Goal: Task Accomplishment & Management: Manage account settings

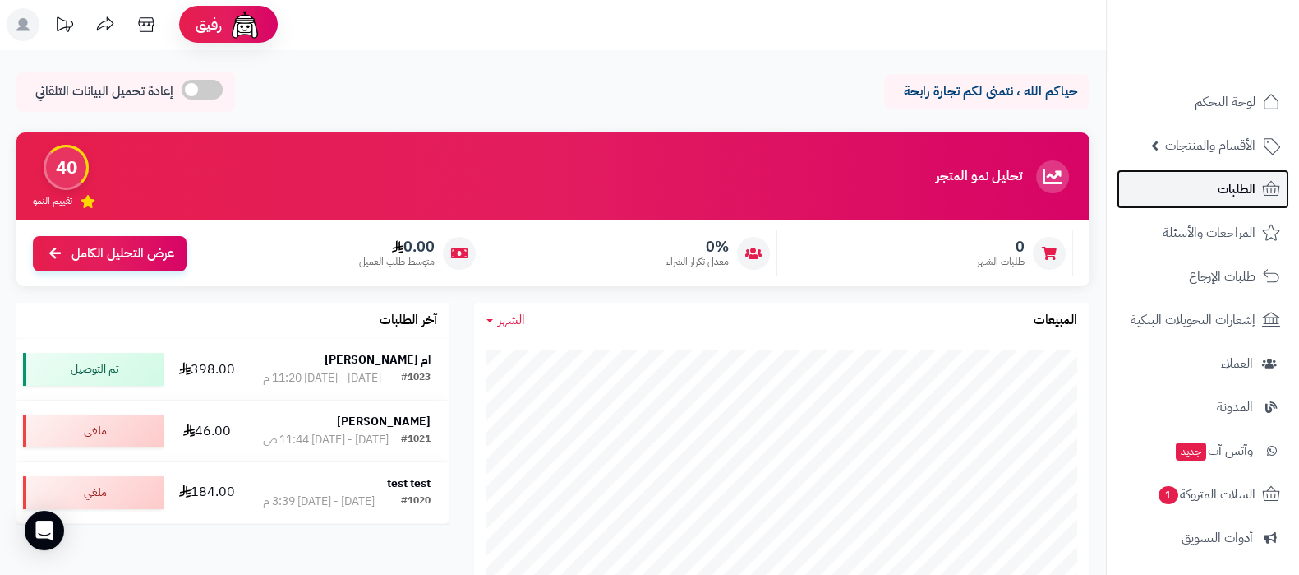
click at [1229, 183] on span "الطلبات" at bounding box center [1237, 189] width 38 height 23
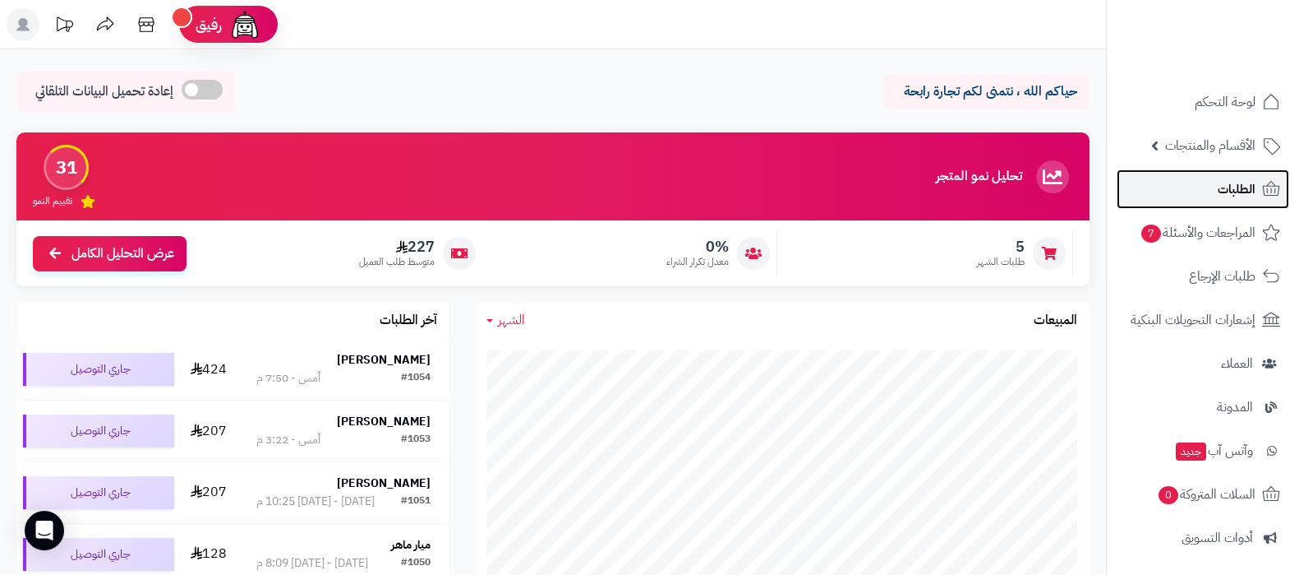
click at [1207, 182] on link "الطلبات" at bounding box center [1203, 188] width 173 height 39
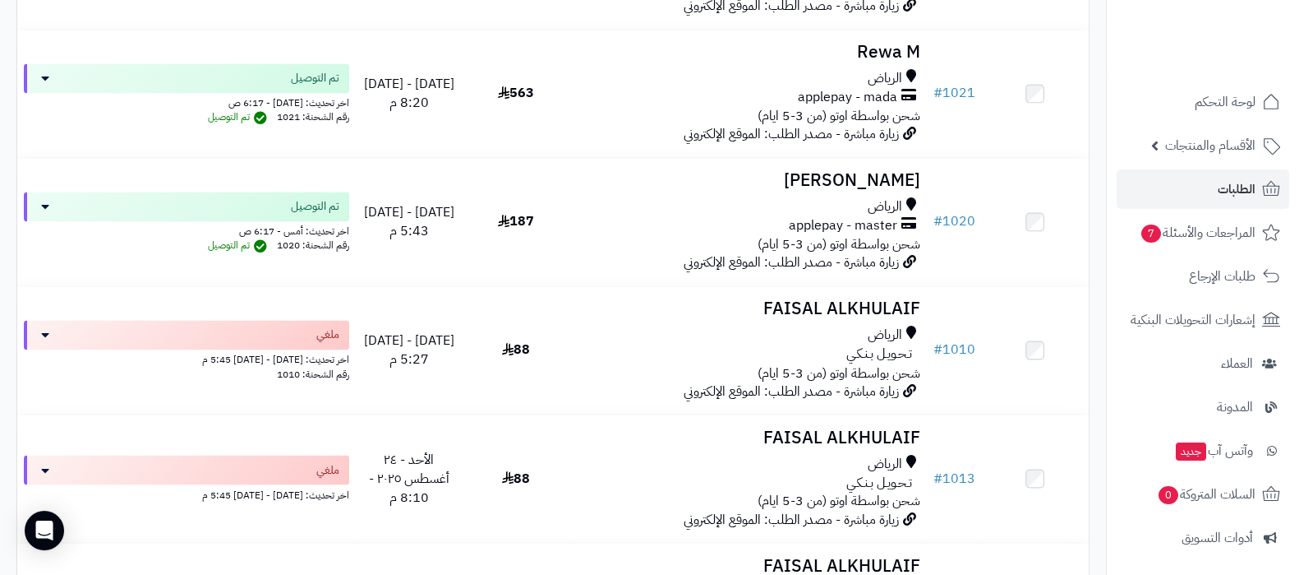
scroll to position [3391, 0]
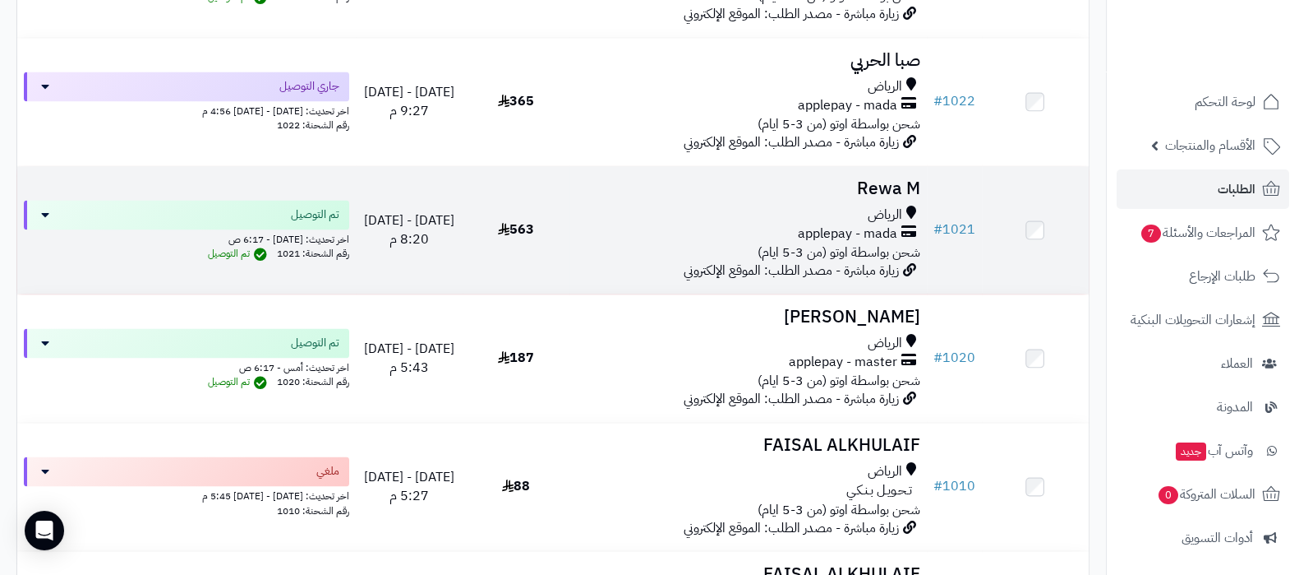
click at [877, 187] on h3 "Rewa M" at bounding box center [748, 188] width 344 height 19
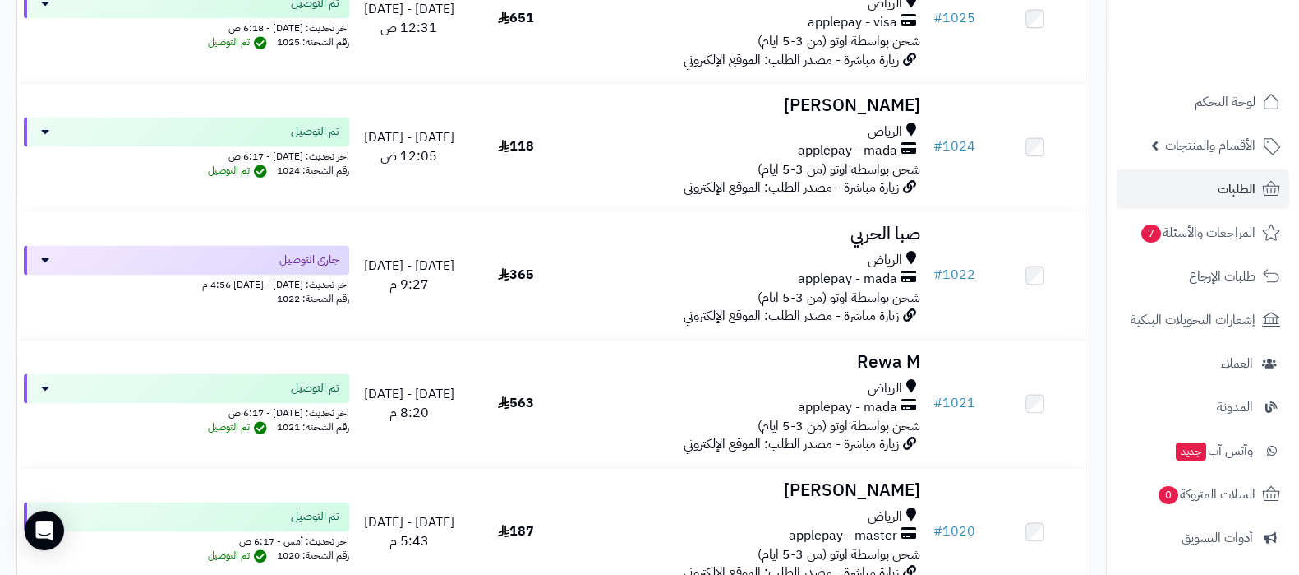
scroll to position [3081, 0]
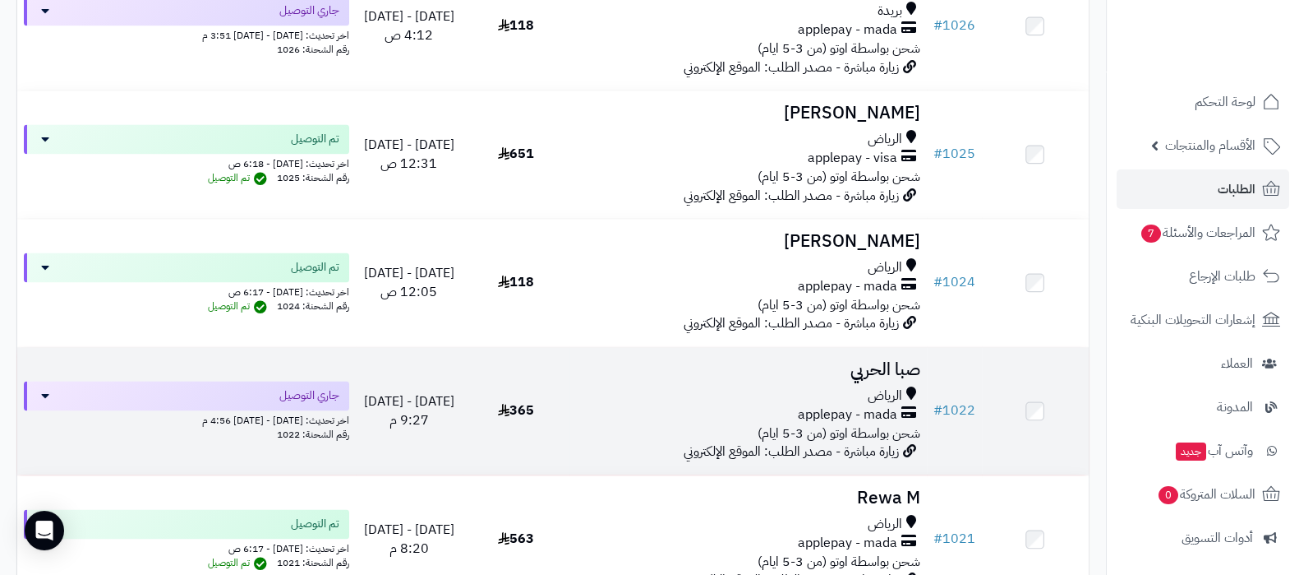
click at [866, 364] on h3 "صبا الحربي" at bounding box center [748, 369] width 344 height 19
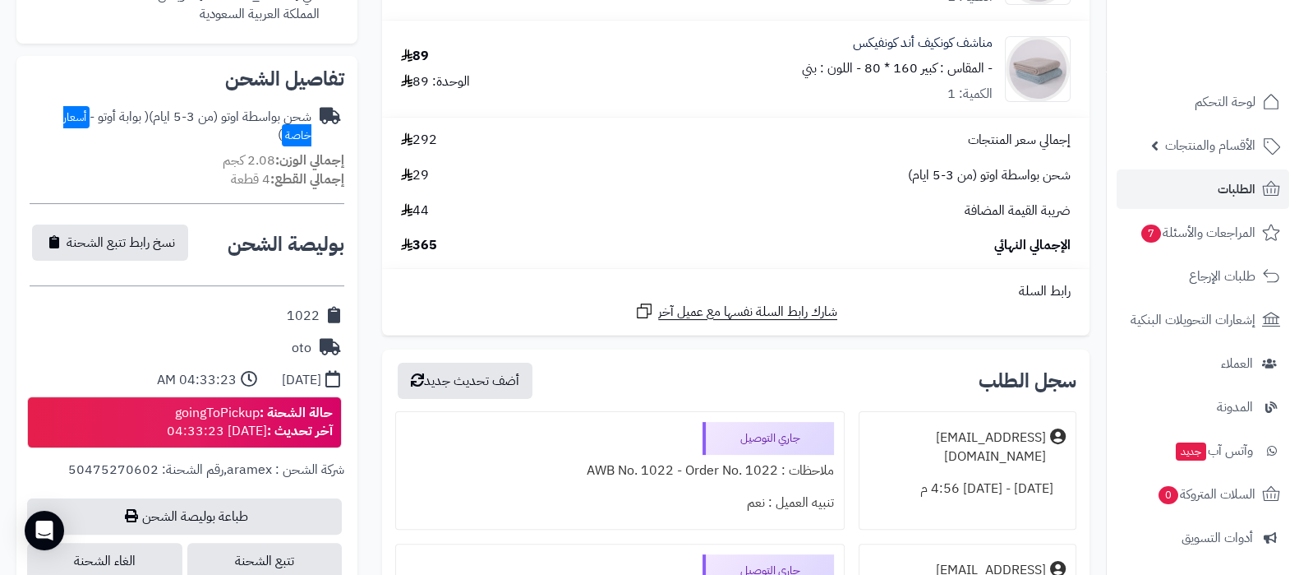
scroll to position [616, 0]
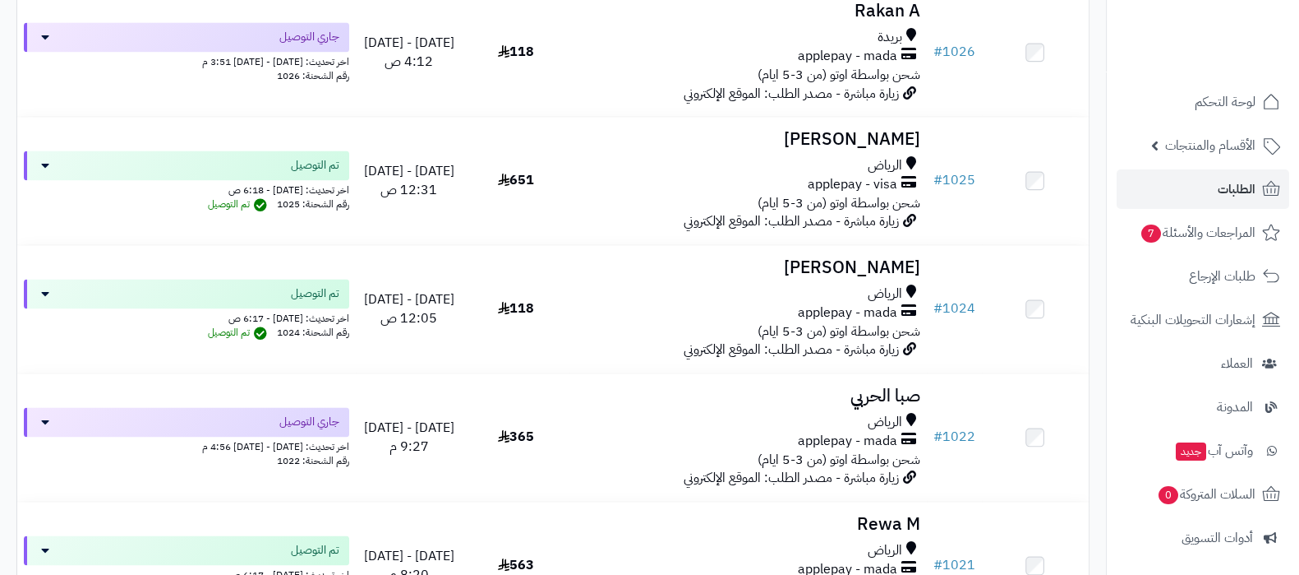
scroll to position [2876, 0]
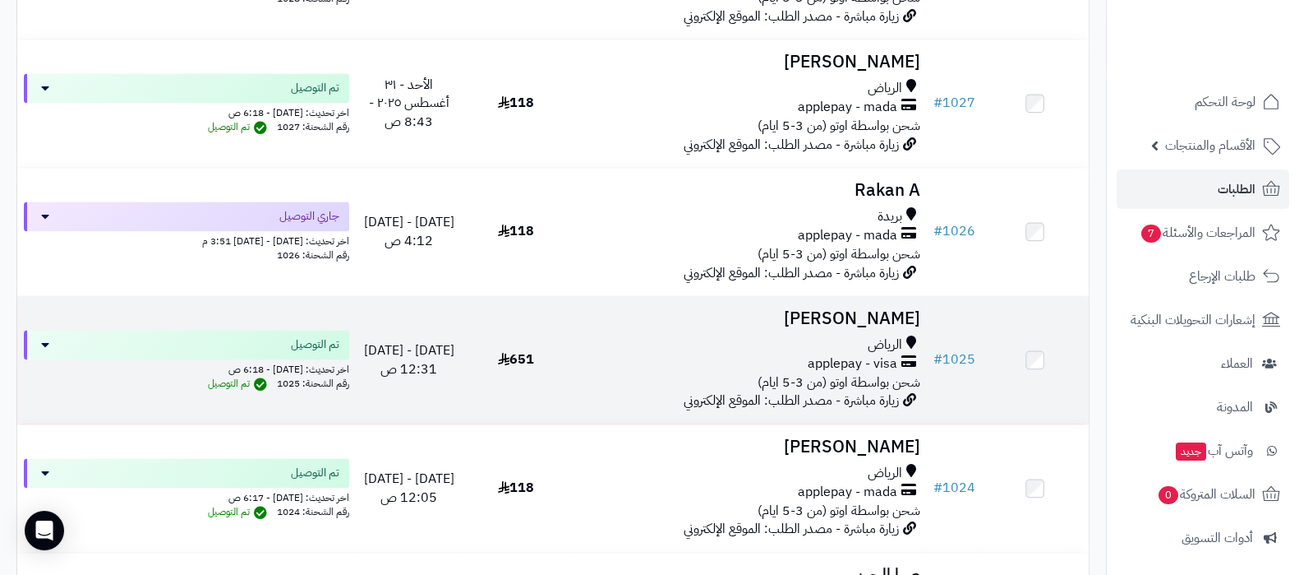
click at [753, 319] on h3 "Ghadeer Abdullah" at bounding box center [748, 318] width 344 height 19
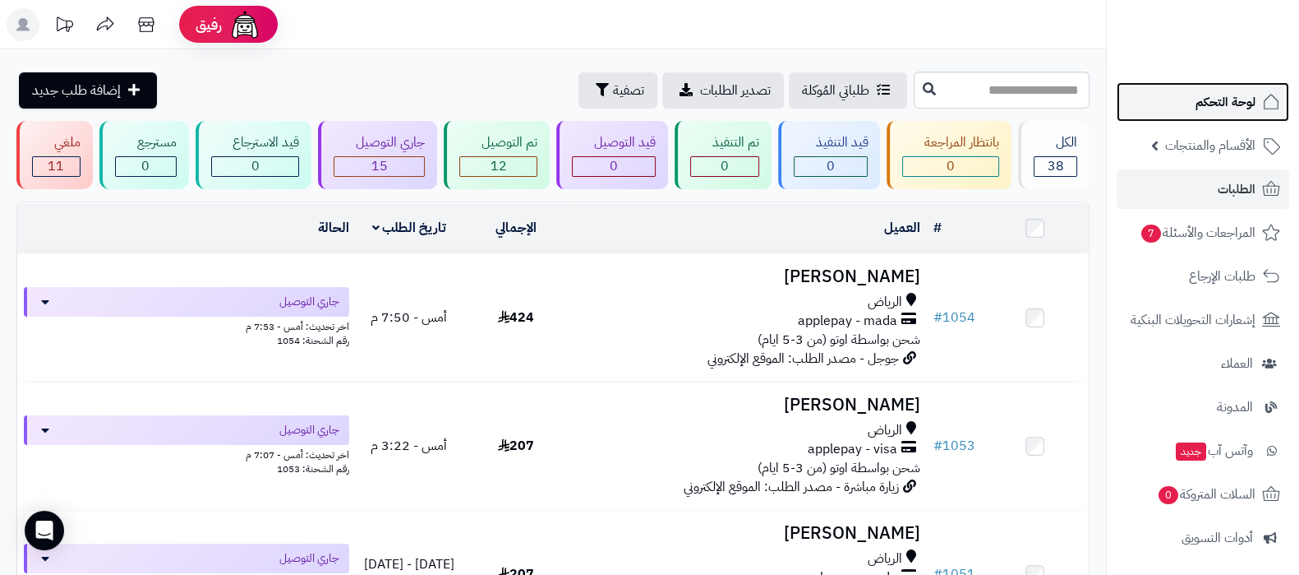
click at [1214, 100] on span "لوحة التحكم" at bounding box center [1226, 101] width 60 height 23
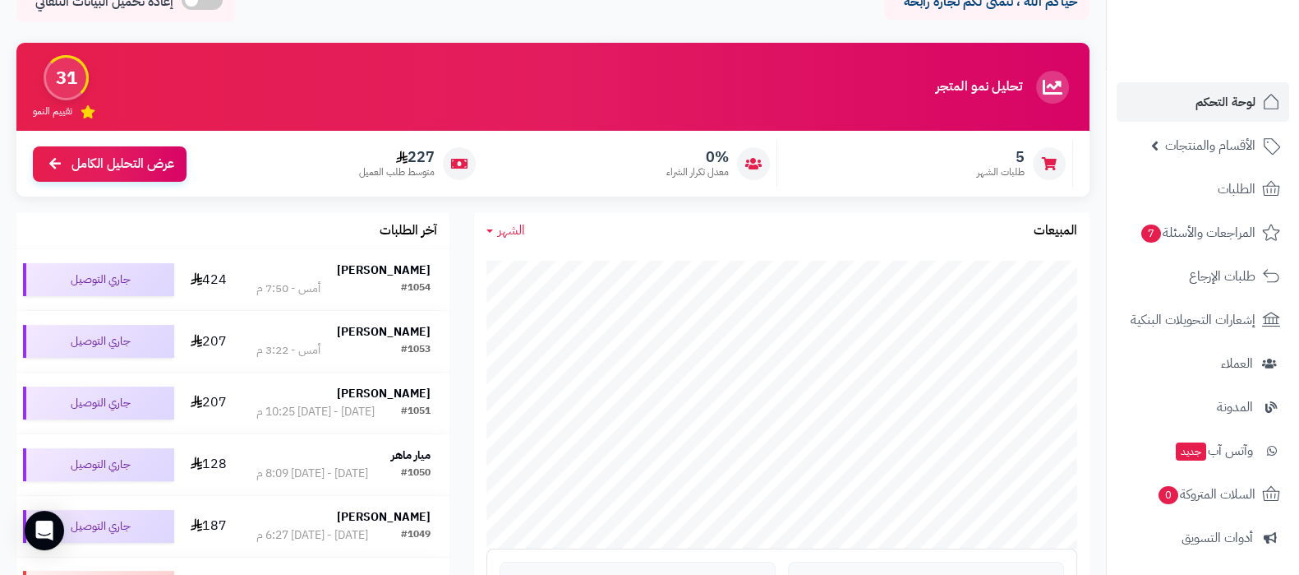
scroll to position [205, 0]
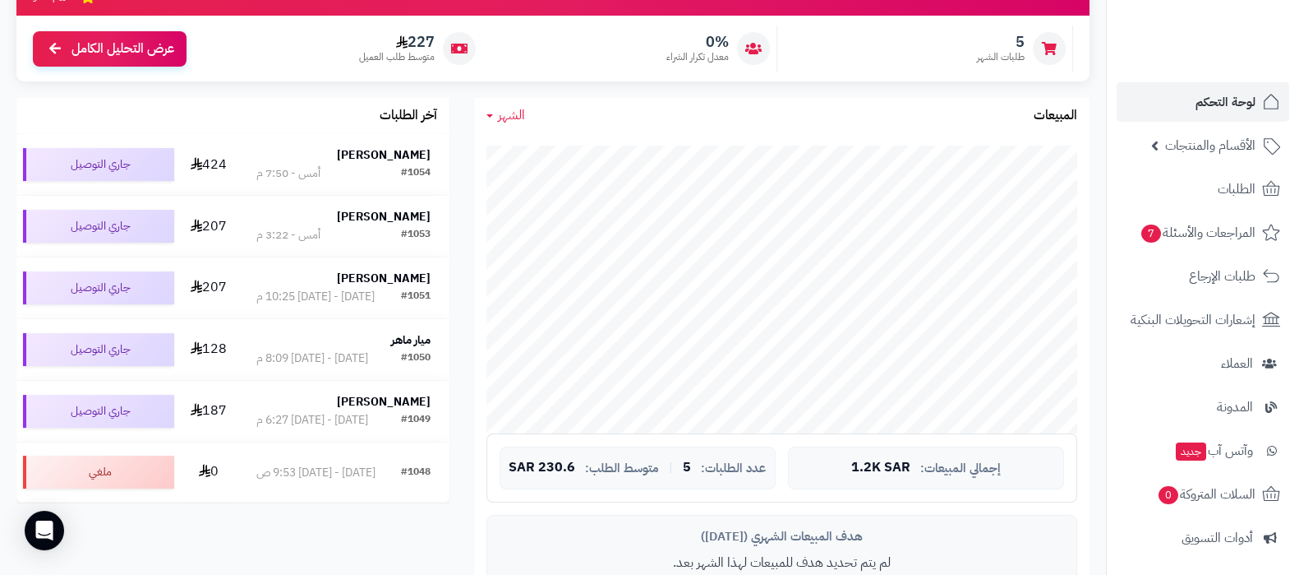
click at [502, 115] on span "الشهر" at bounding box center [511, 115] width 27 height 20
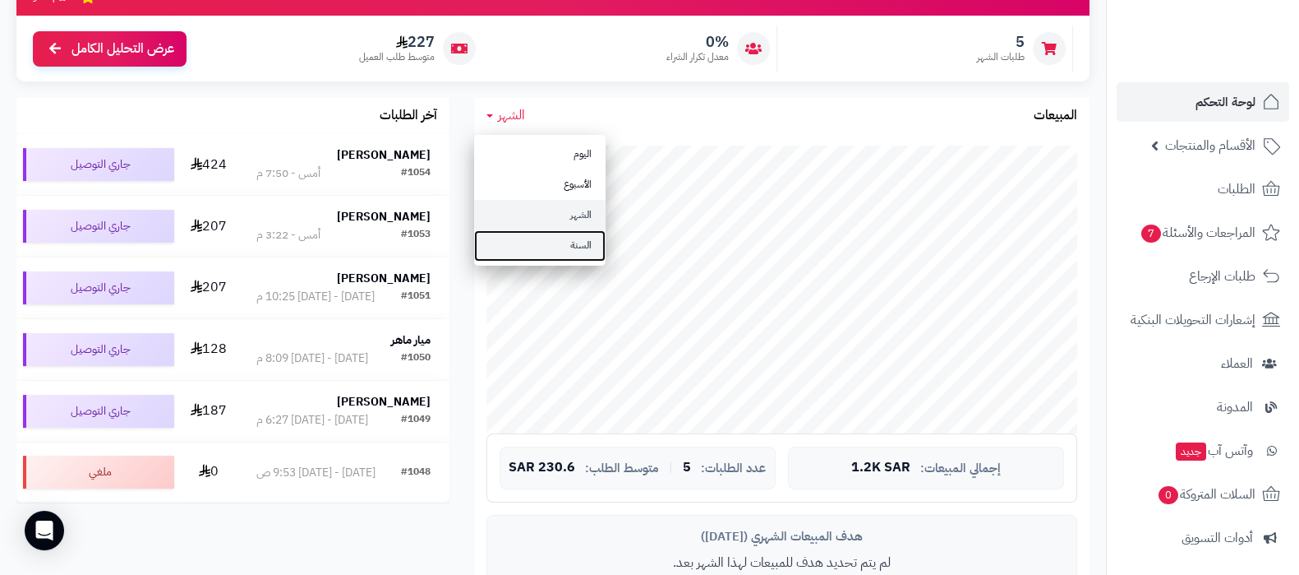
click at [534, 238] on link "السنة" at bounding box center [540, 245] width 132 height 30
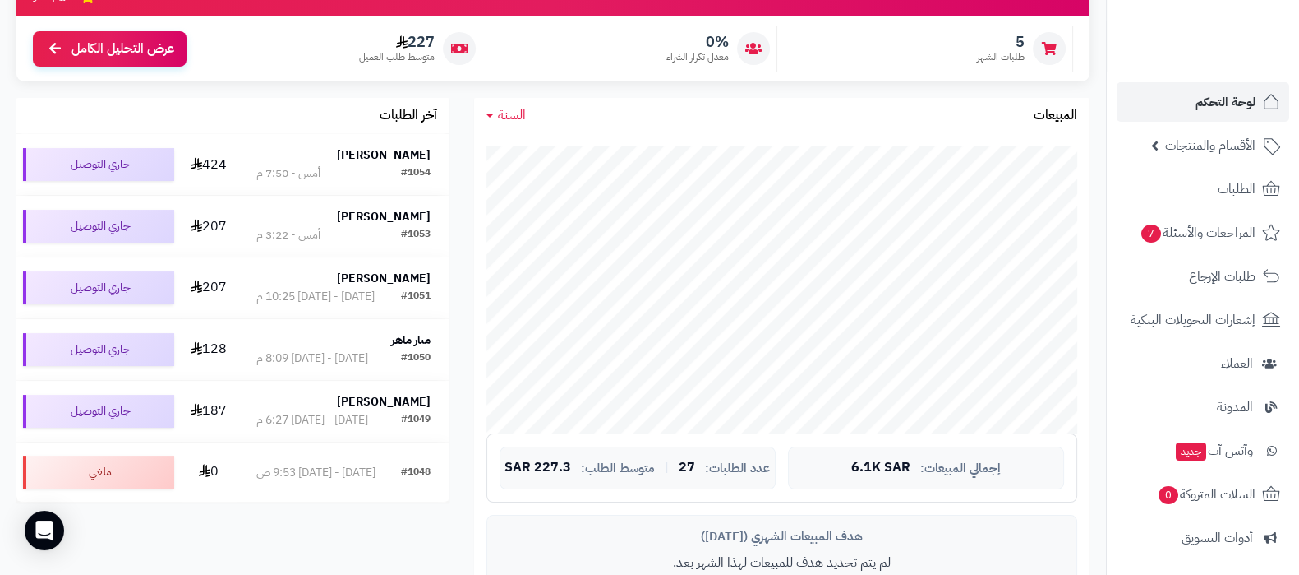
scroll to position [0, 0]
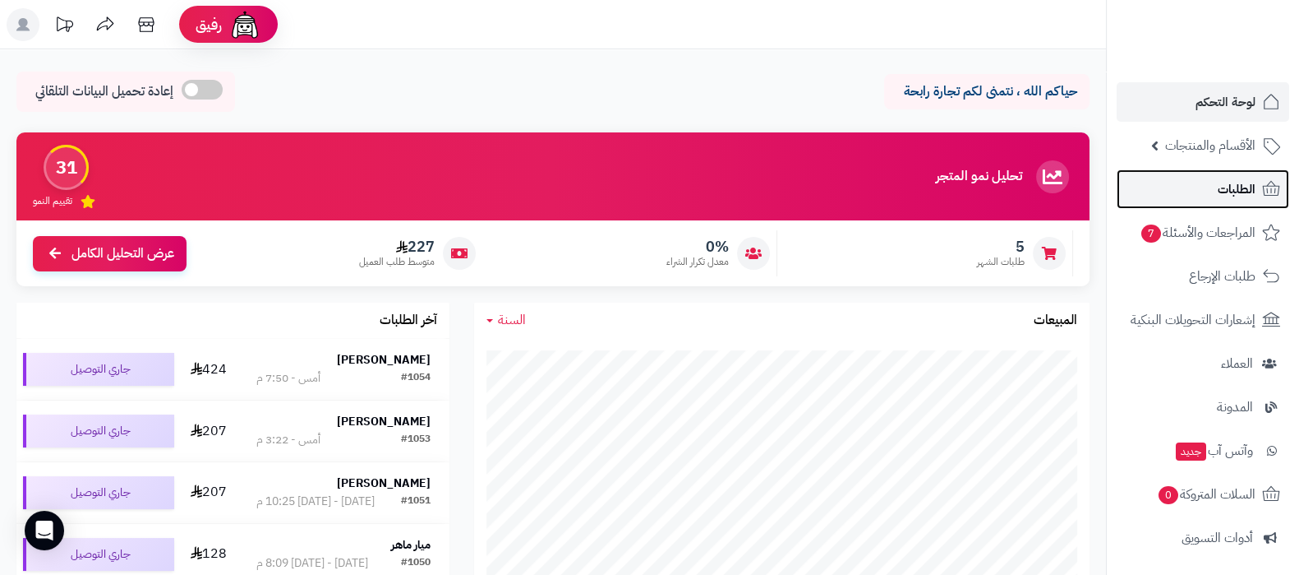
click at [1198, 183] on link "الطلبات" at bounding box center [1203, 188] width 173 height 39
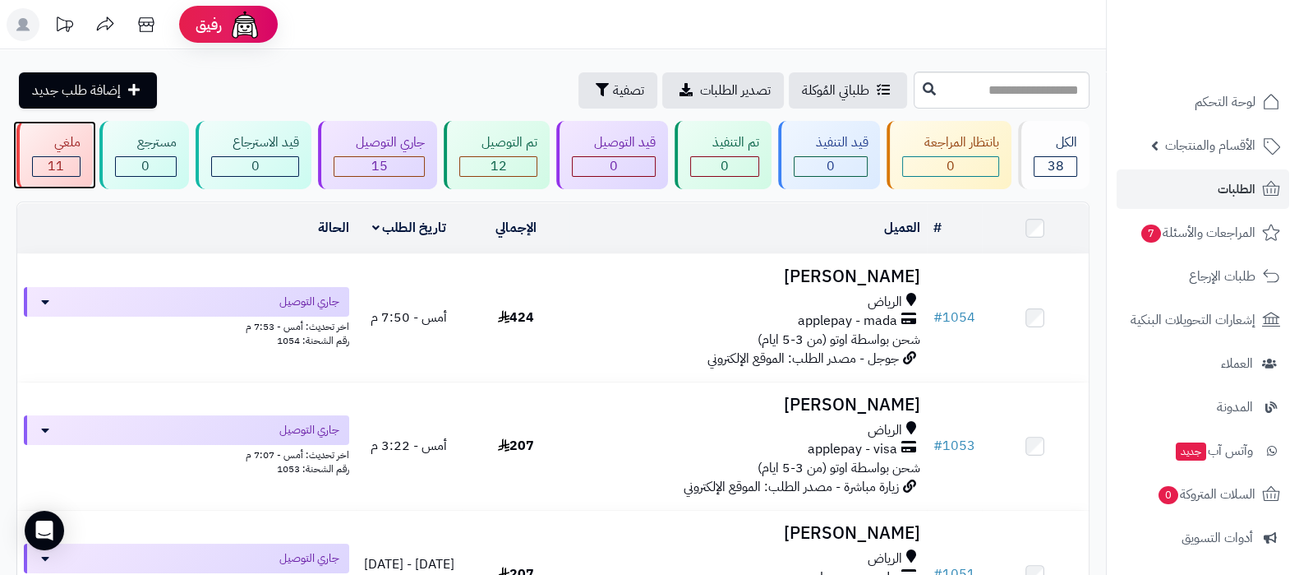
click at [58, 141] on div "ملغي" at bounding box center [56, 142] width 48 height 19
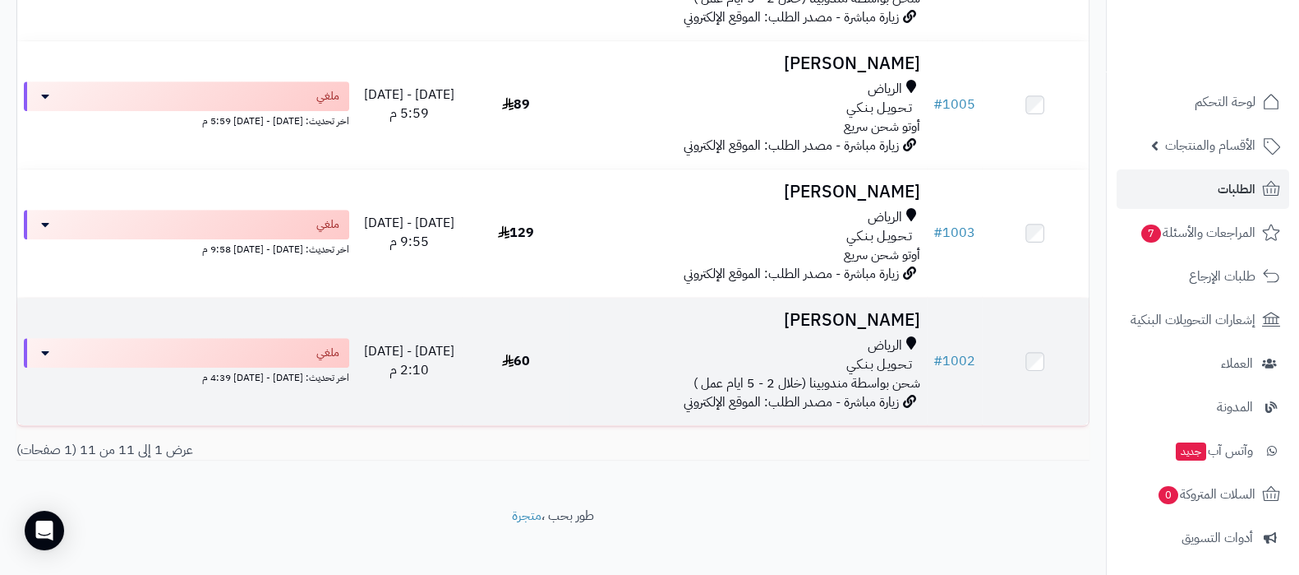
scroll to position [1216, 0]
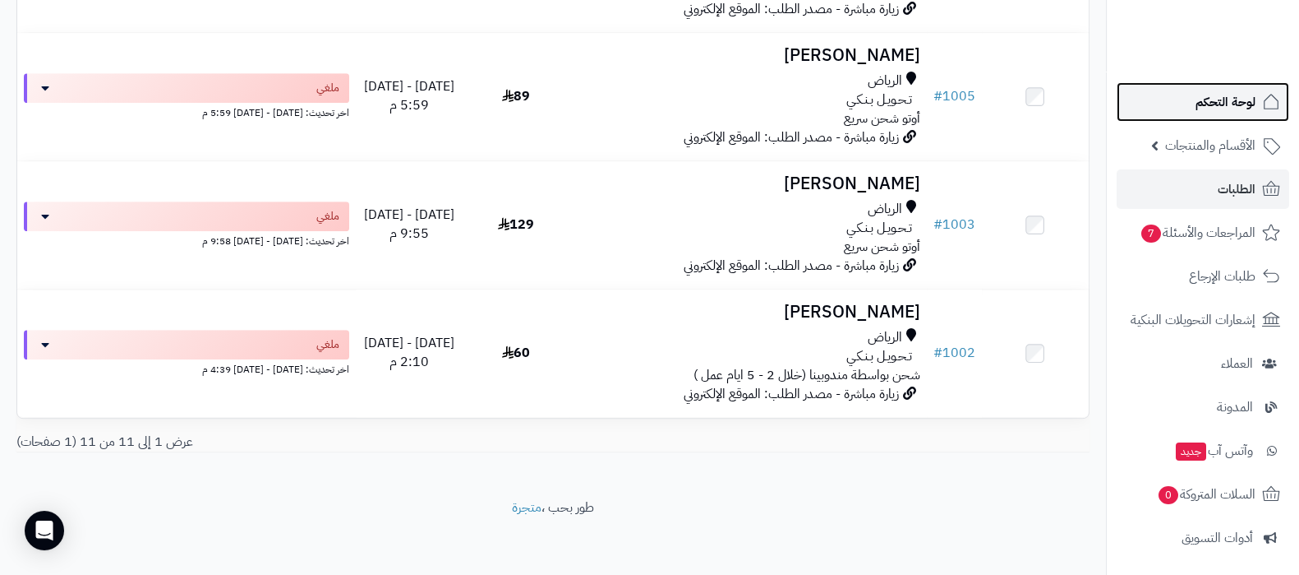
click at [1220, 104] on span "لوحة التحكم" at bounding box center [1226, 101] width 60 height 23
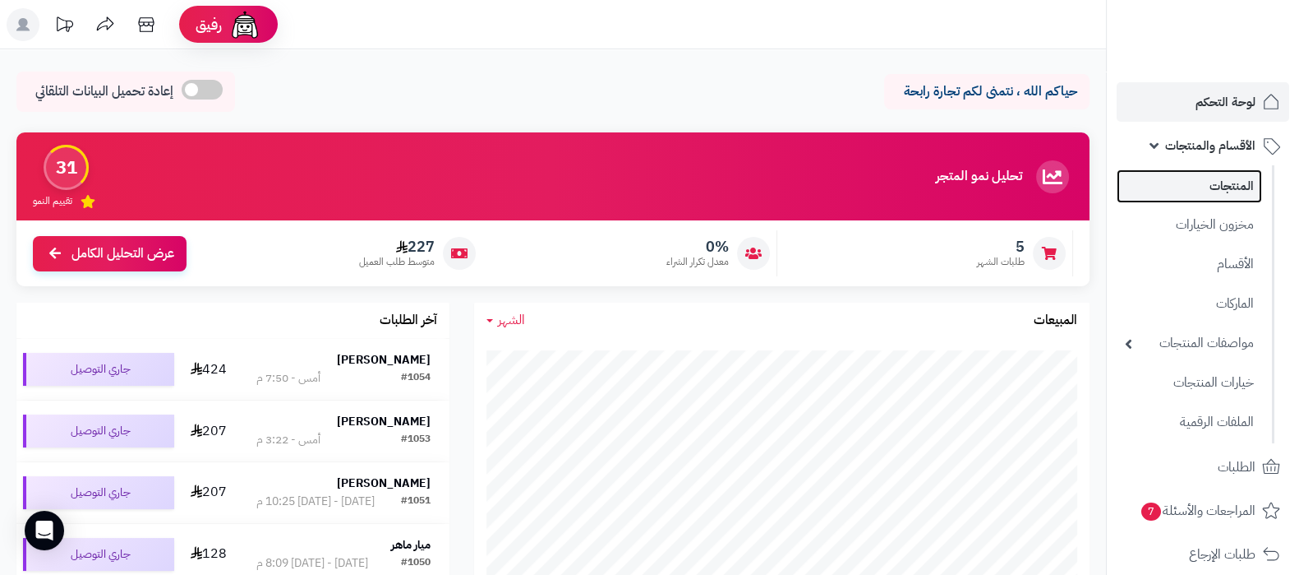
click at [1184, 179] on link "المنتجات" at bounding box center [1189, 186] width 145 height 34
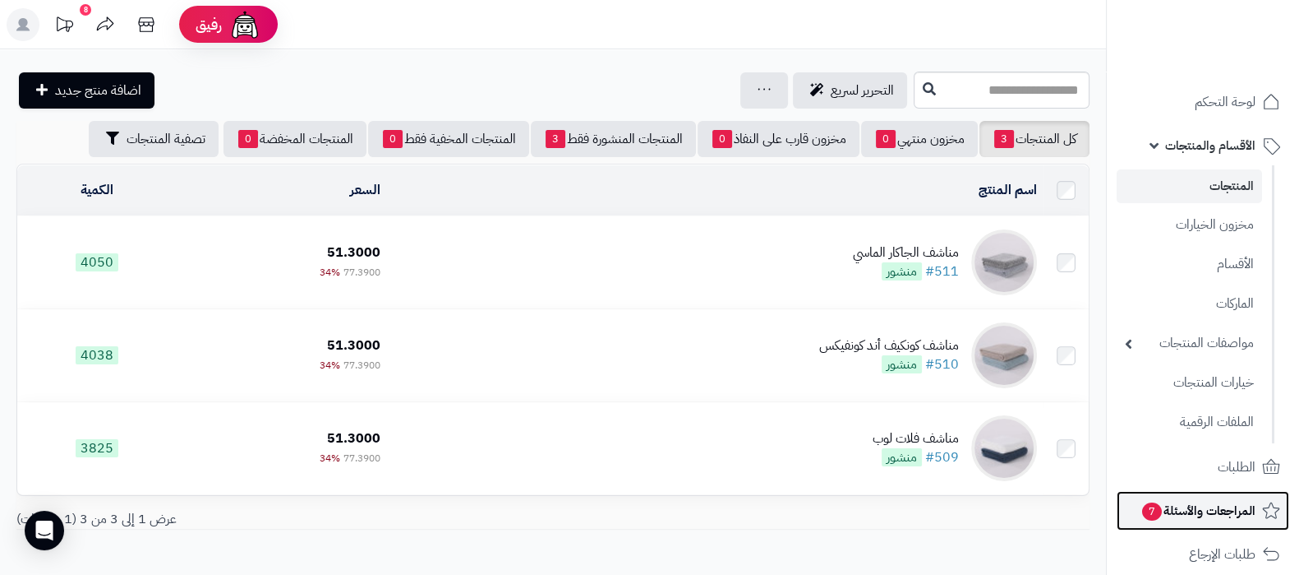
click at [1197, 509] on span "المراجعات والأسئلة 7" at bounding box center [1198, 510] width 115 height 23
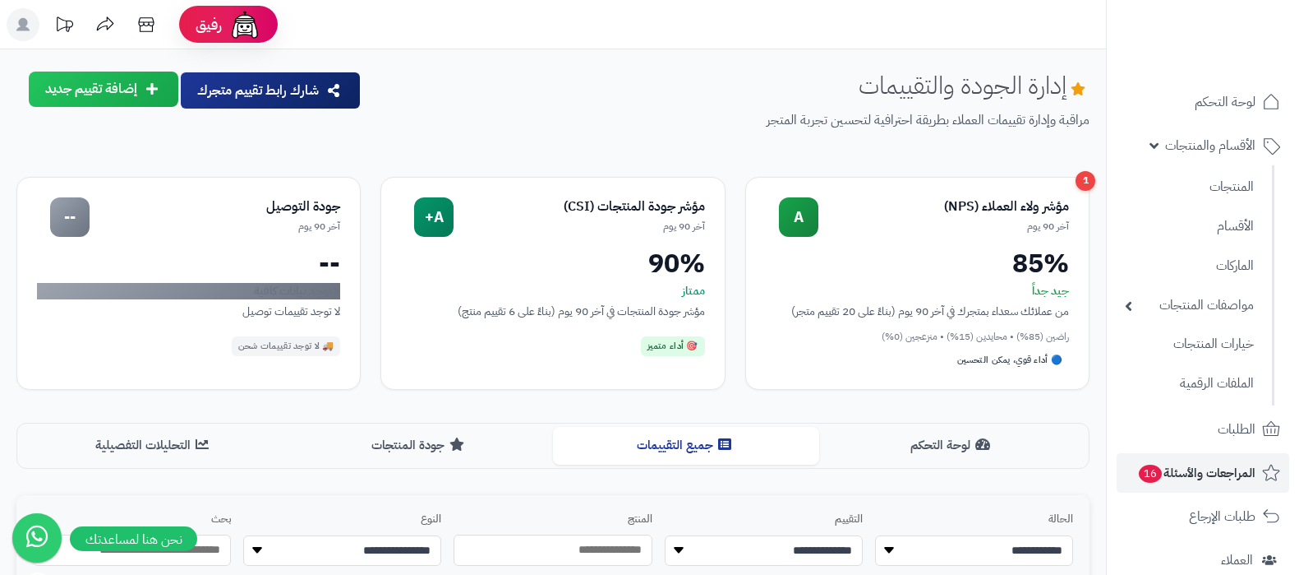
scroll to position [362, 0]
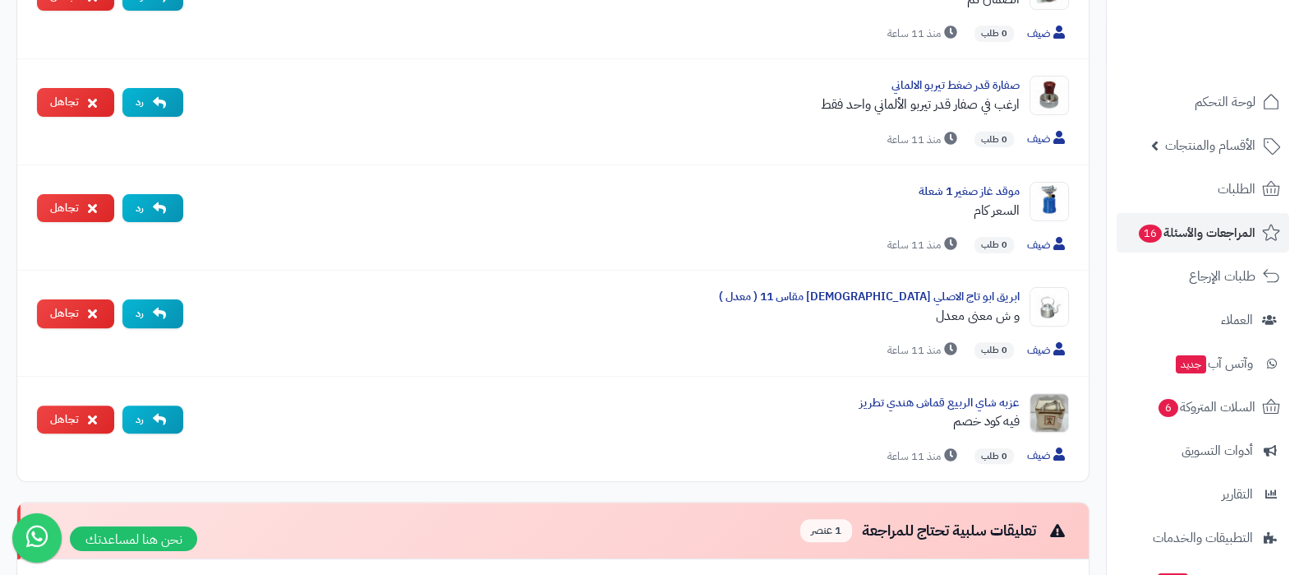
scroll to position [668, 0]
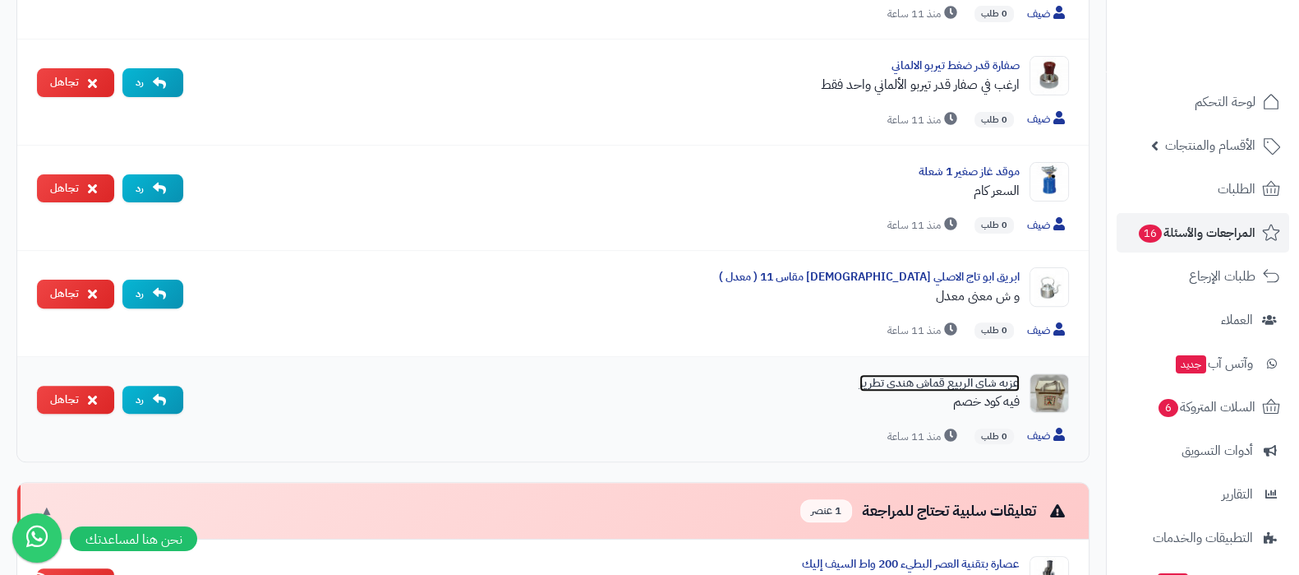
click at [962, 384] on link "عزبه شاي الربيع قماش هندي تطريز" at bounding box center [940, 382] width 160 height 17
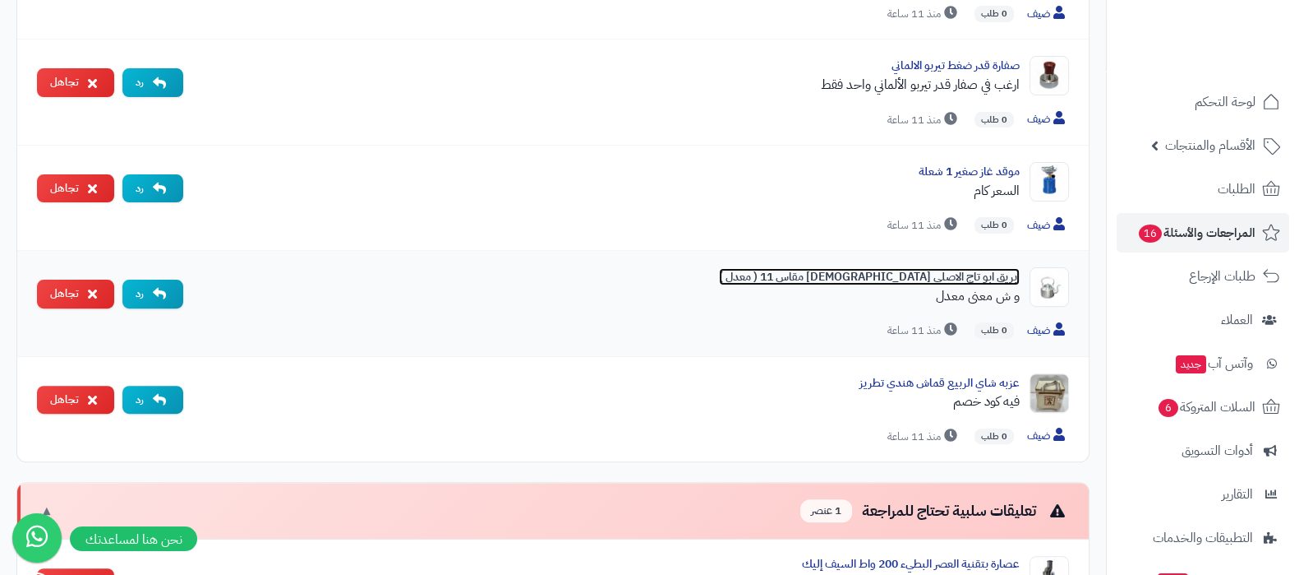
click at [937, 272] on link "ابريق ابو تاج الاصلي هندي مقاس 11 ( معدل )" at bounding box center [869, 276] width 301 height 17
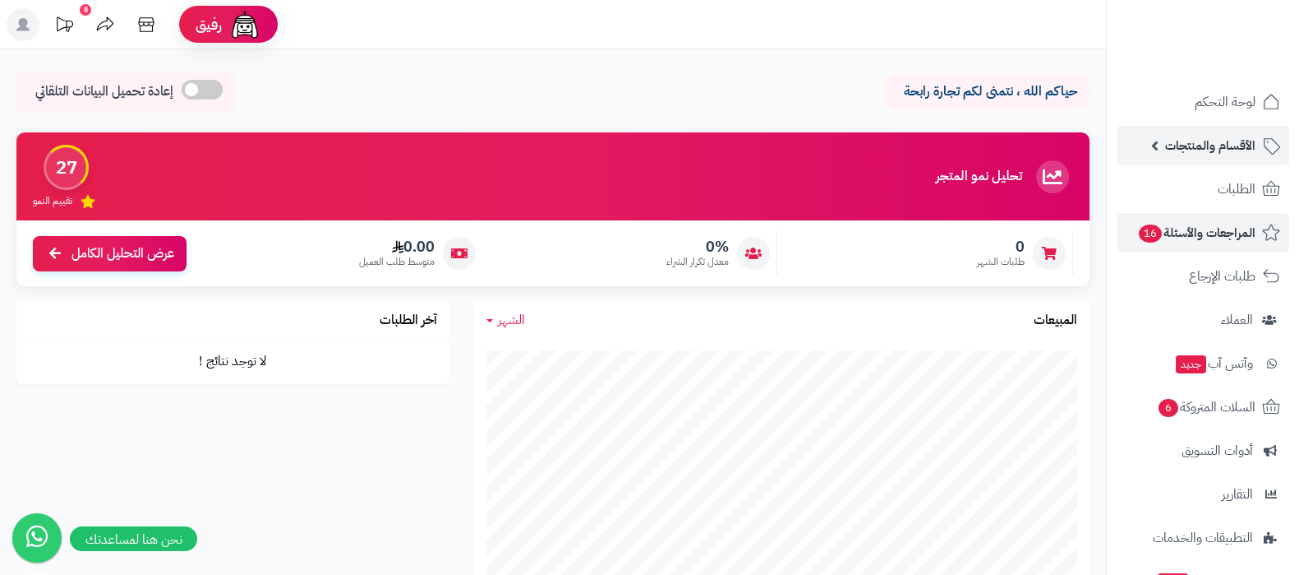
click at [1177, 154] on span "الأقسام والمنتجات" at bounding box center [1211, 145] width 90 height 23
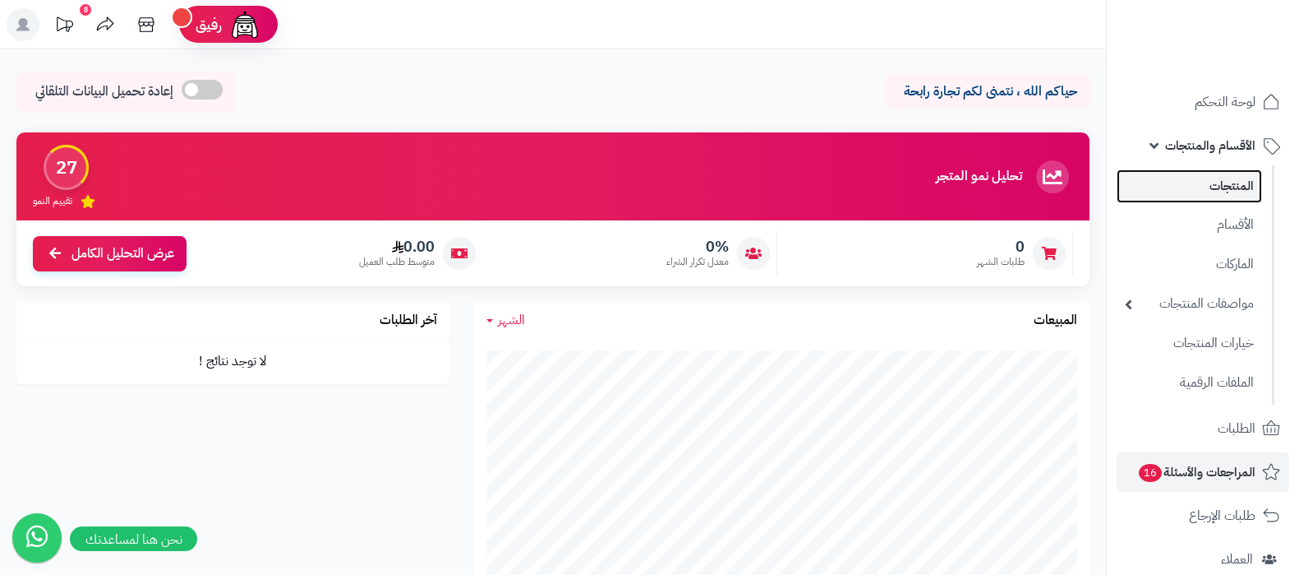
click at [1200, 181] on link "المنتجات" at bounding box center [1189, 186] width 145 height 34
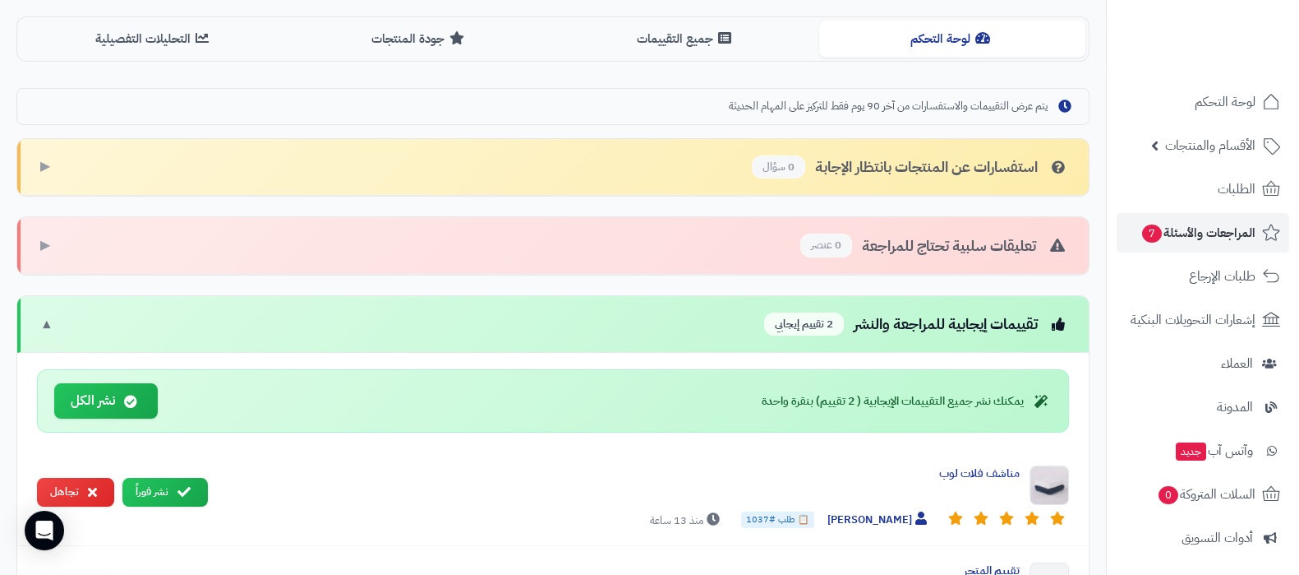
click at [451, 317] on div "تقييمات إيجابية للمراجعة والنشر 2 تقييم إيجابي ▼" at bounding box center [553, 325] width 1072 height 58
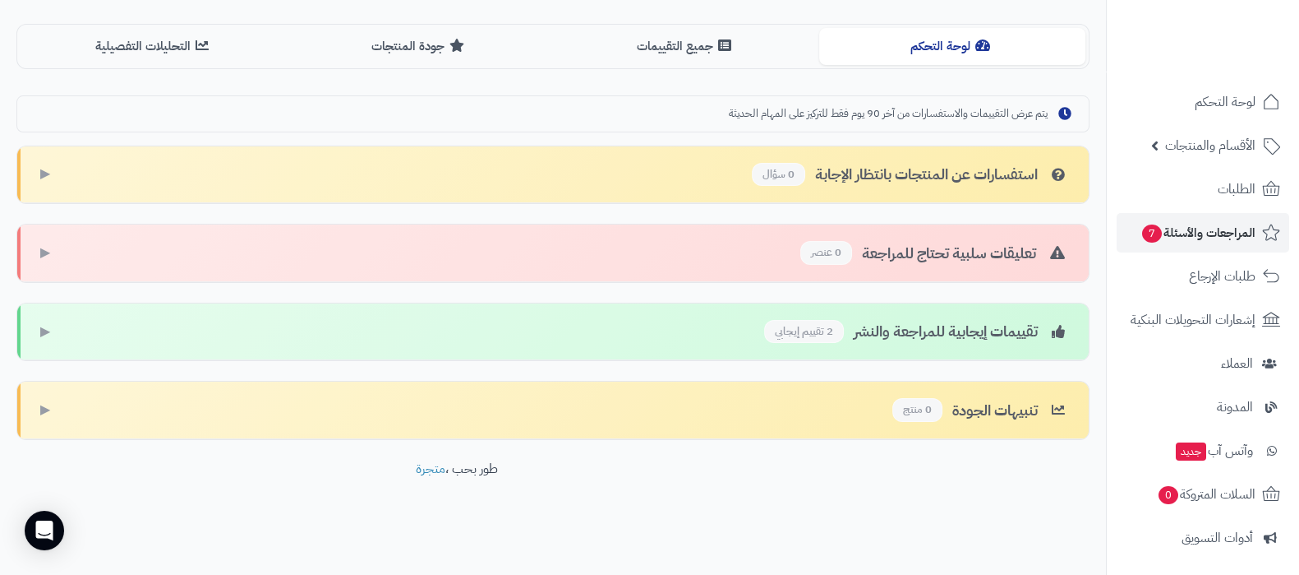
scroll to position [398, 0]
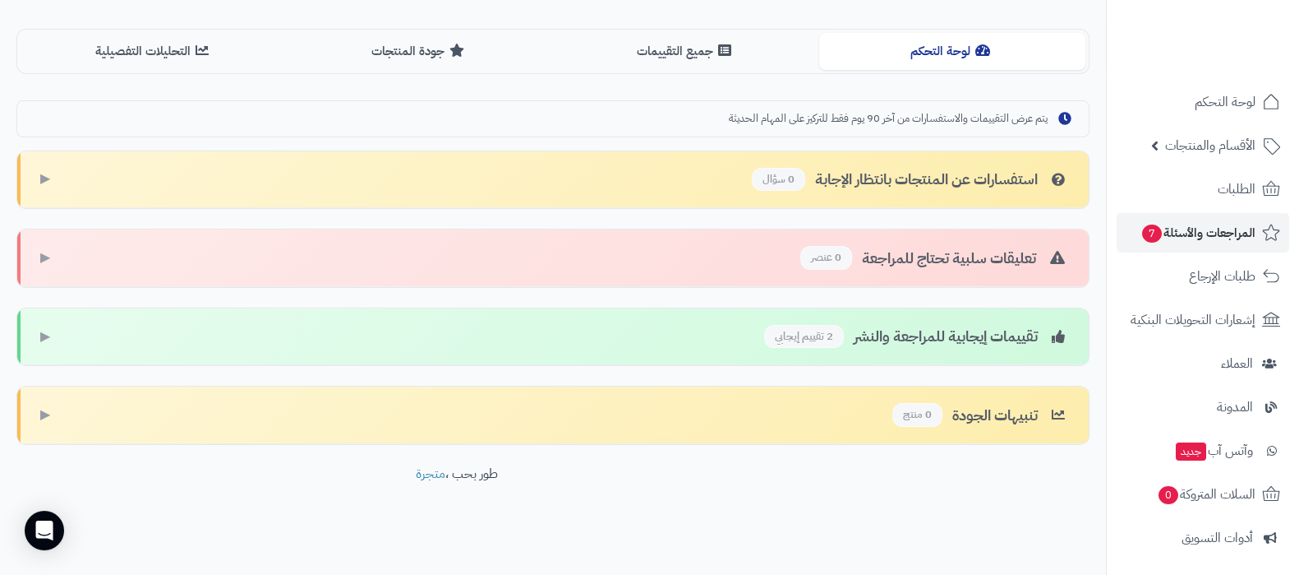
click at [533, 333] on div "تقييمات إيجابية للمراجعة والنشر 2 تقييم إيجابي ▶" at bounding box center [553, 337] width 1072 height 58
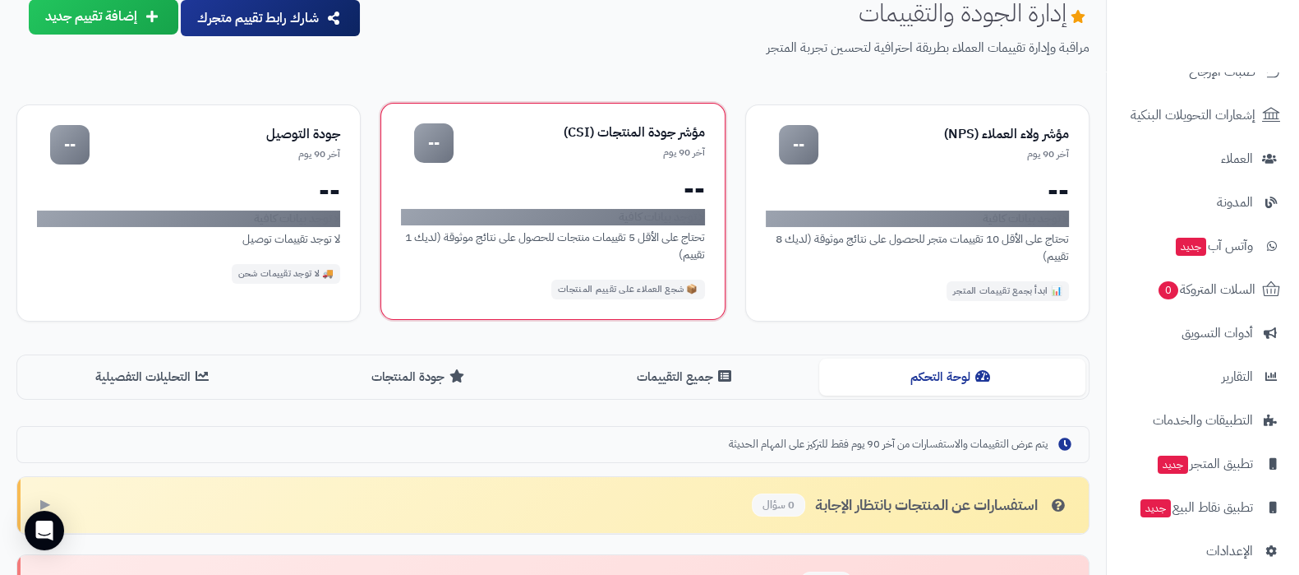
scroll to position [102, 0]
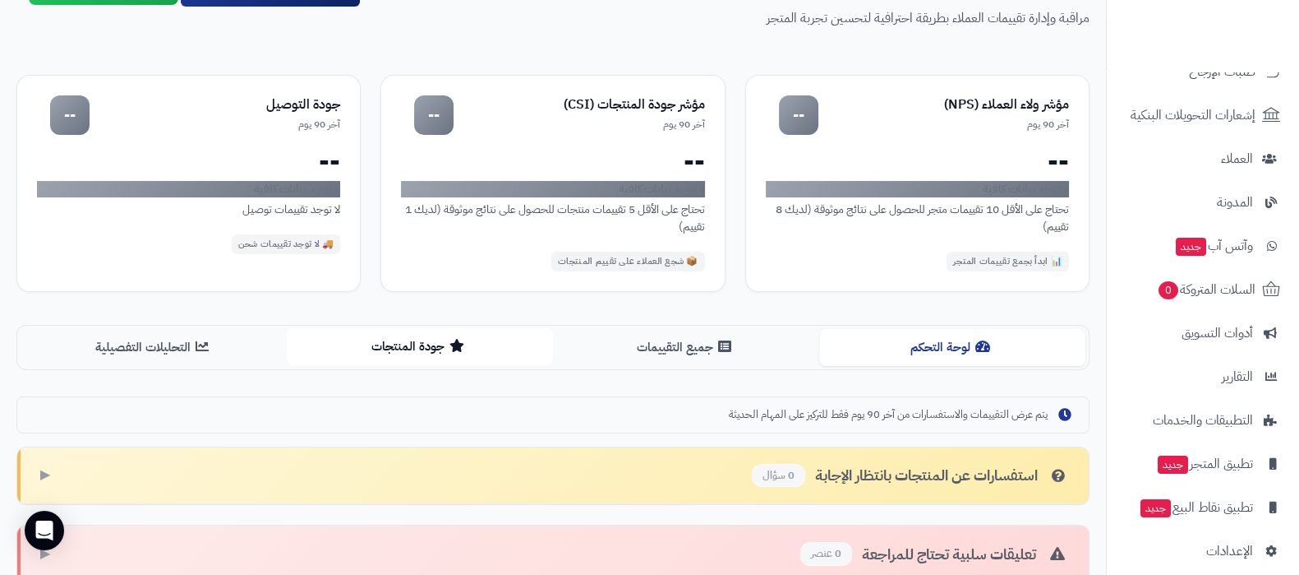
click at [409, 349] on button "جودة المنتجات" at bounding box center [420, 346] width 266 height 37
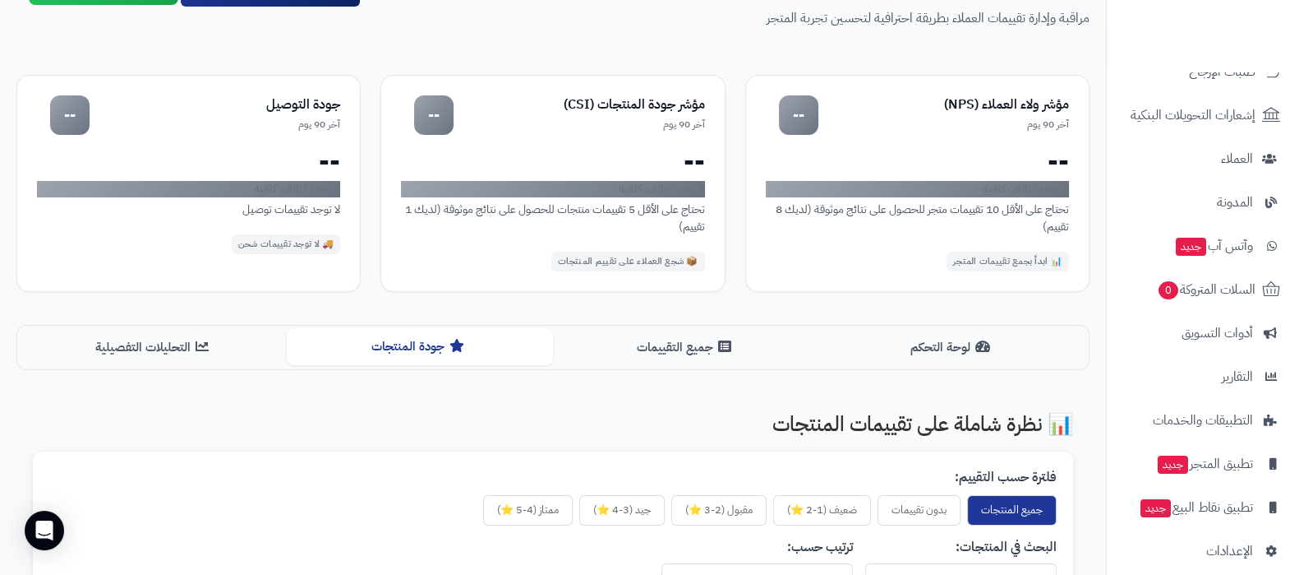
scroll to position [308, 0]
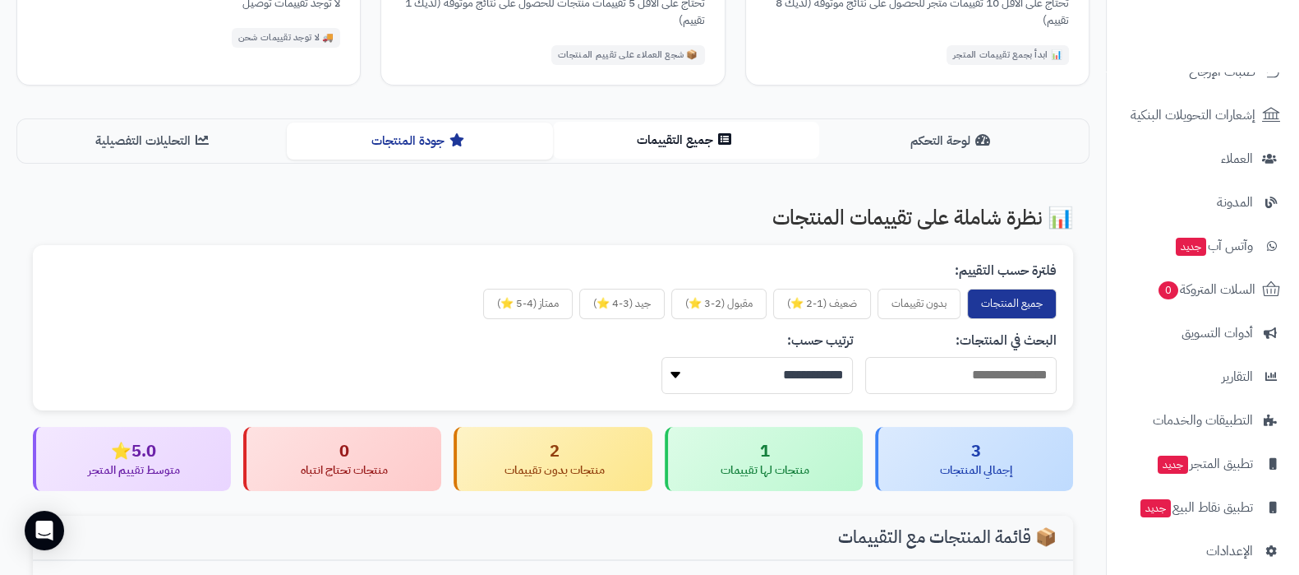
click at [645, 156] on button "جميع التقييمات" at bounding box center [686, 140] width 266 height 37
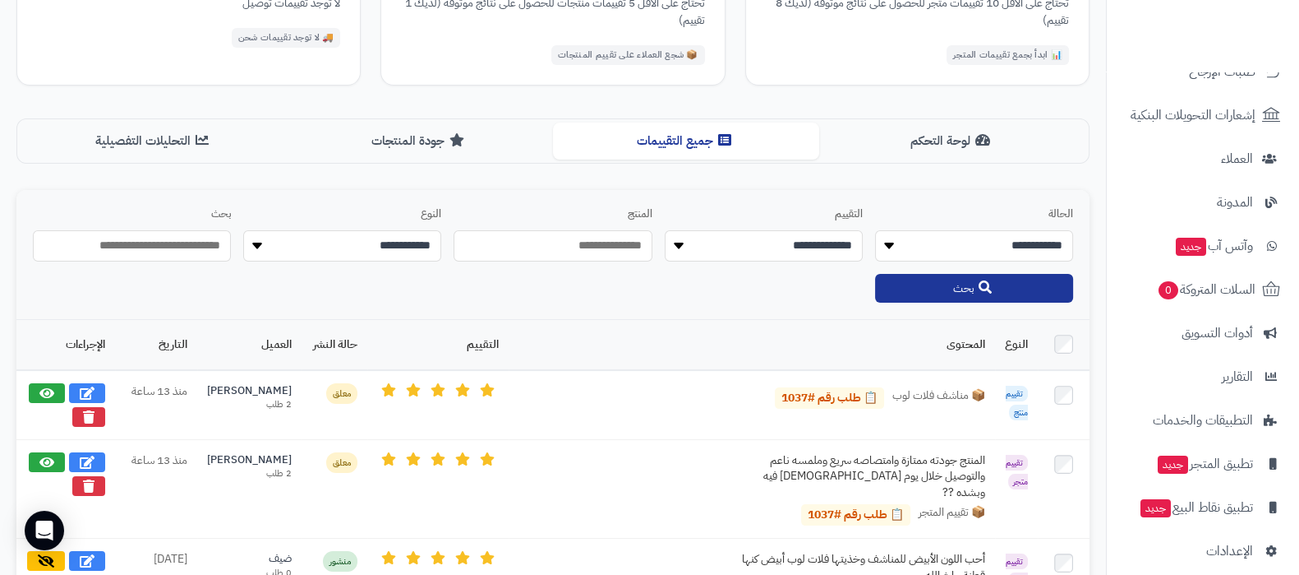
click at [387, 238] on select "**********" at bounding box center [342, 245] width 198 height 31
select select "**********"
click at [243, 230] on select "**********" at bounding box center [342, 245] width 198 height 31
click at [966, 293] on button "بحث" at bounding box center [974, 288] width 198 height 30
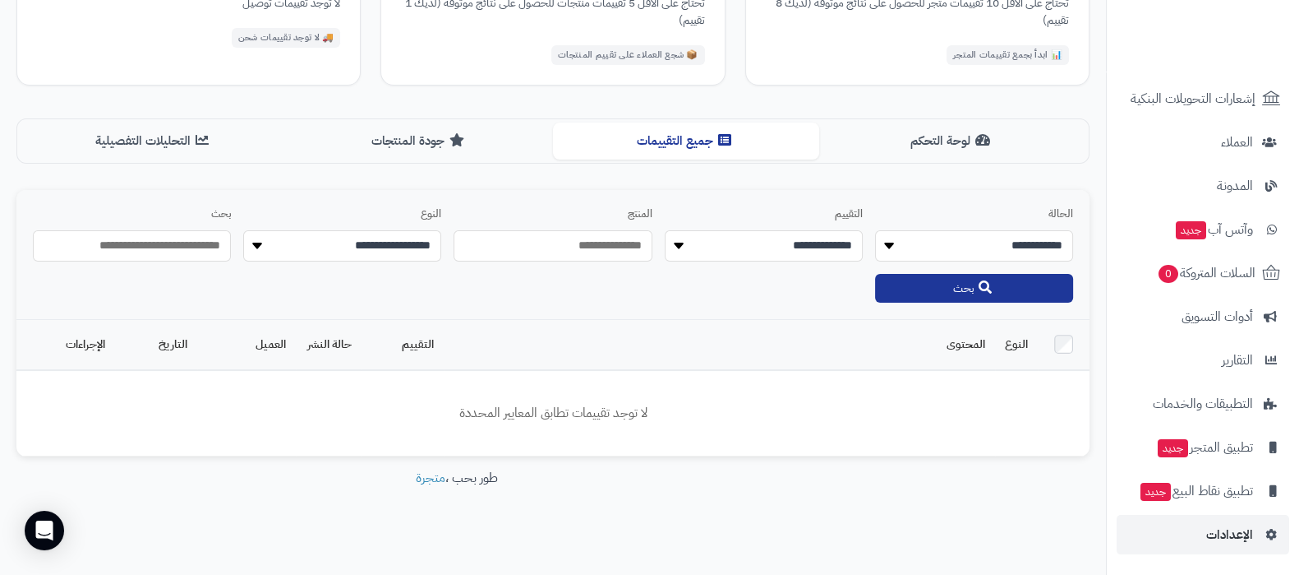
scroll to position [312, 0]
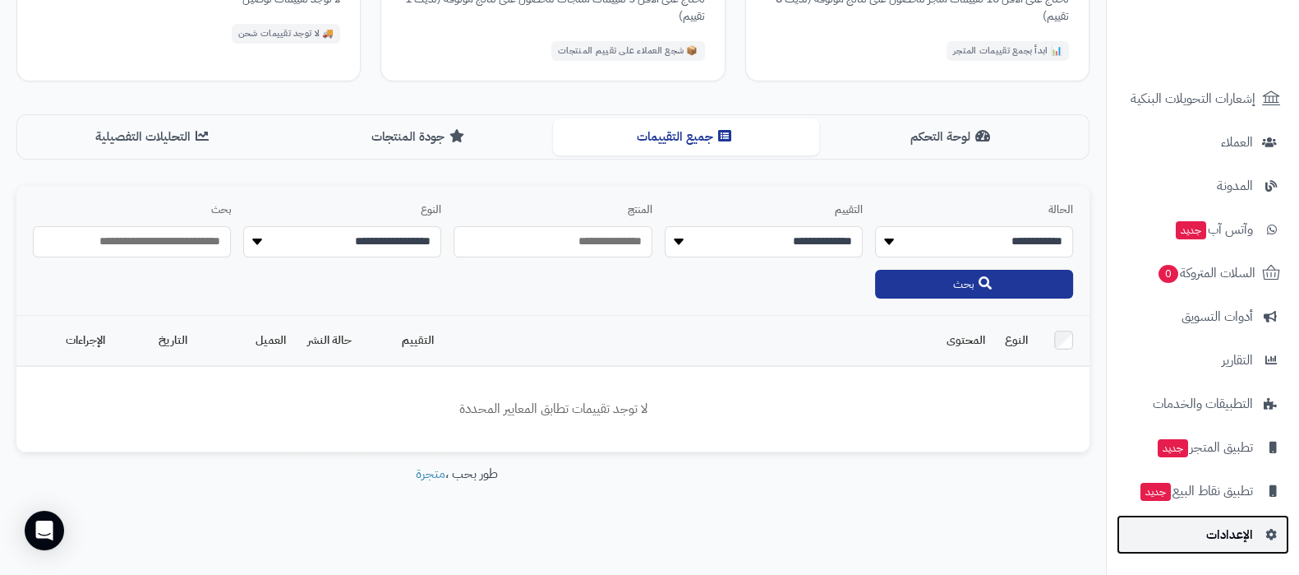
click at [1212, 546] on link "الإعدادات" at bounding box center [1203, 534] width 173 height 39
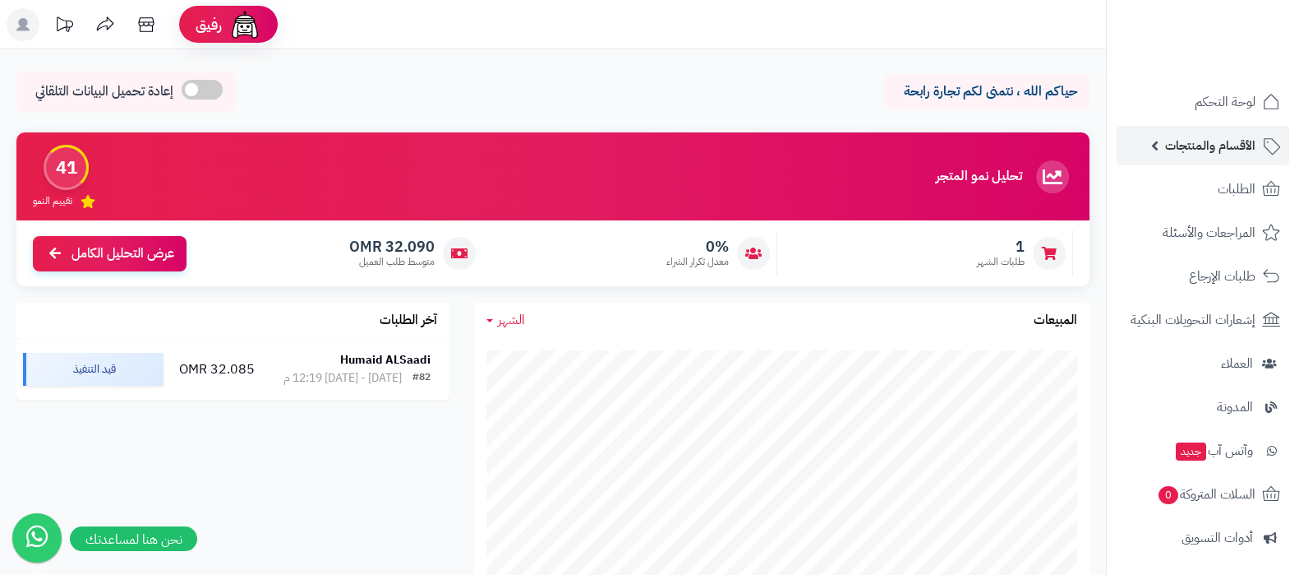
click at [1179, 145] on span "الأقسام والمنتجات" at bounding box center [1211, 145] width 90 height 23
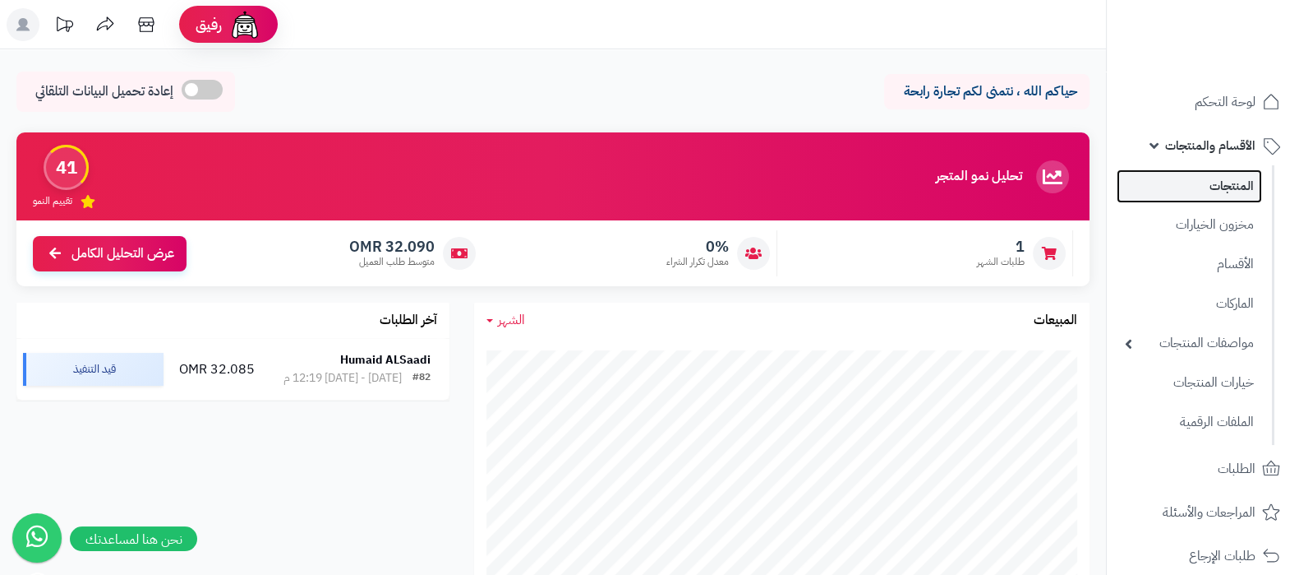
click at [1197, 185] on link "المنتجات" at bounding box center [1189, 186] width 145 height 34
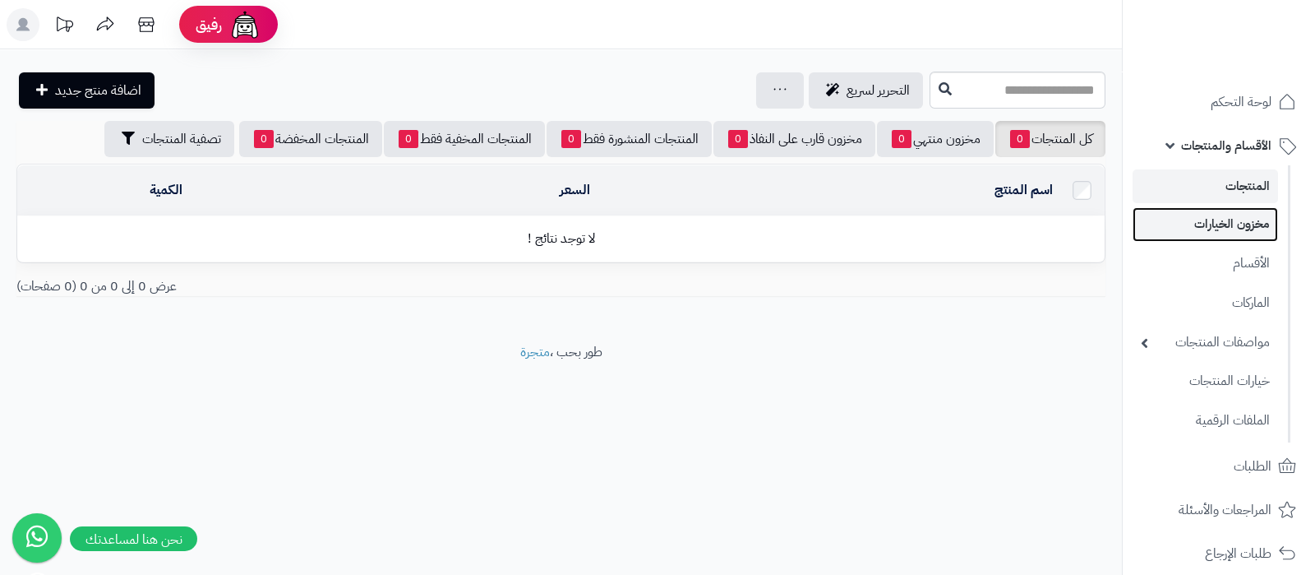
click at [1204, 229] on link "مخزون الخيارات" at bounding box center [1205, 224] width 145 height 34
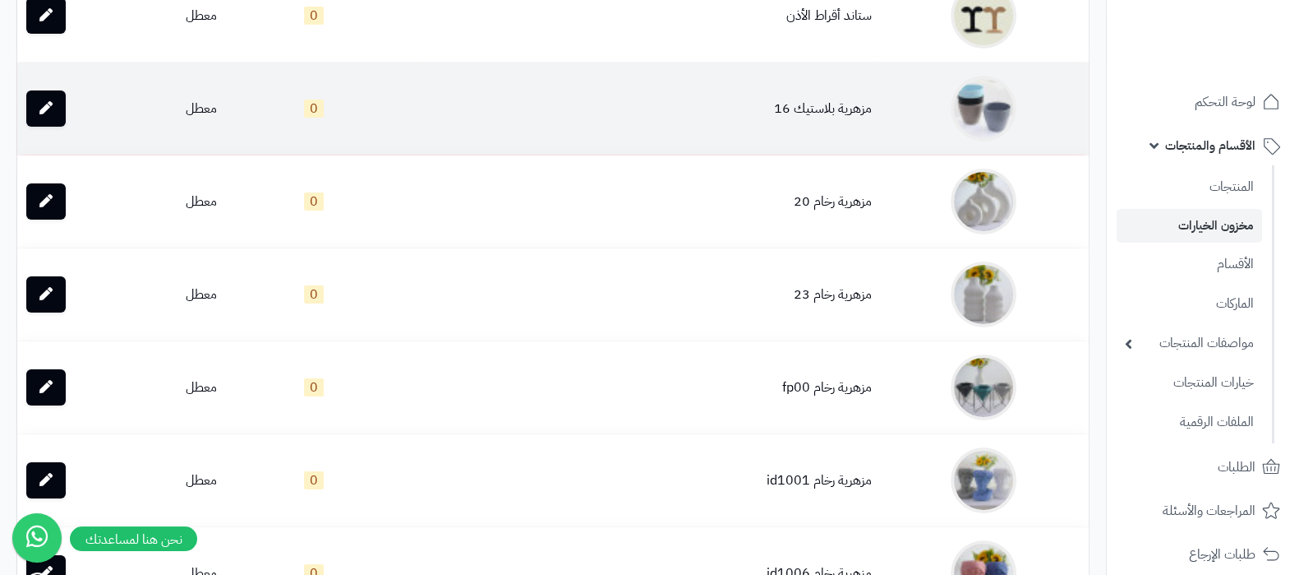
scroll to position [102, 0]
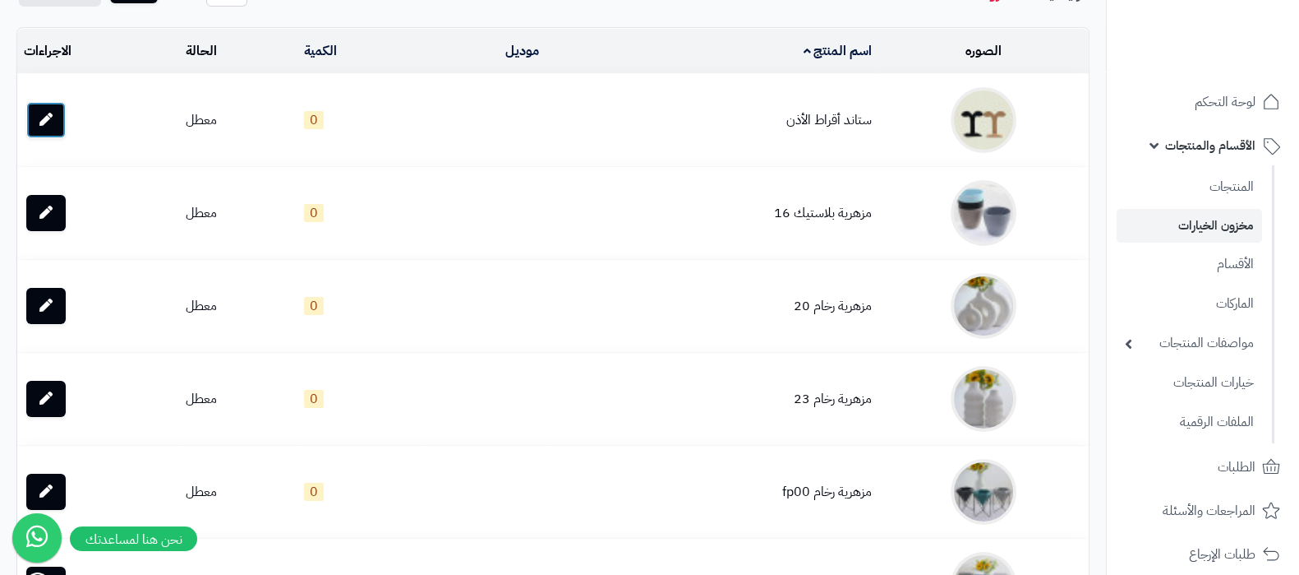
click at [39, 127] on link at bounding box center [45, 120] width 39 height 36
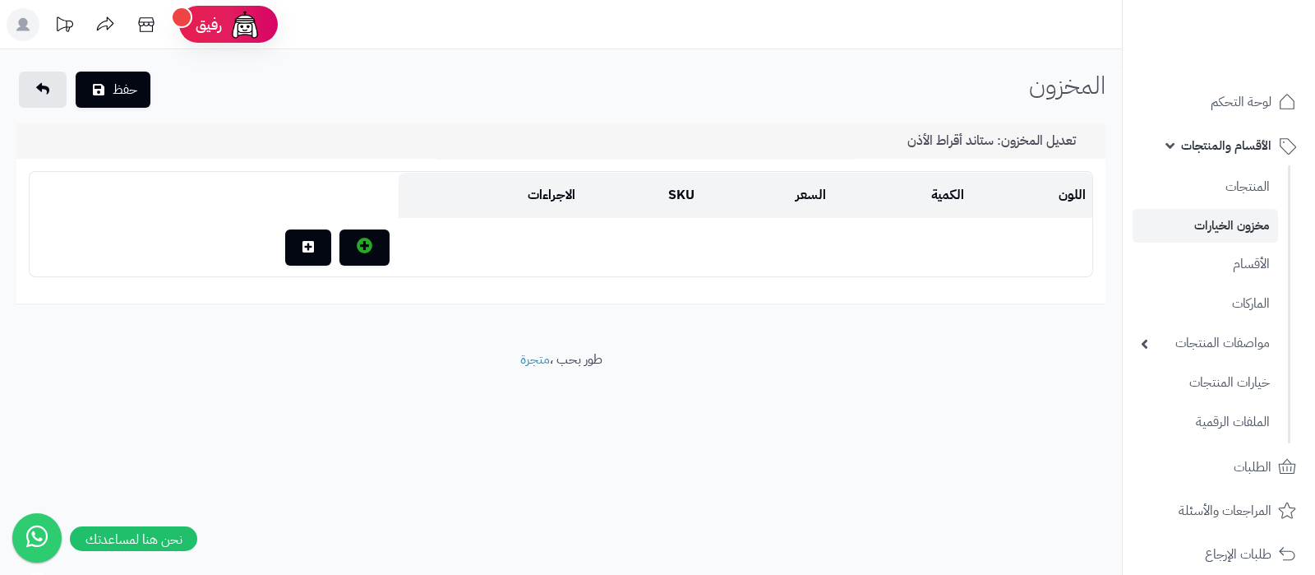
click at [1200, 229] on link "مخزون الخيارات" at bounding box center [1205, 226] width 145 height 34
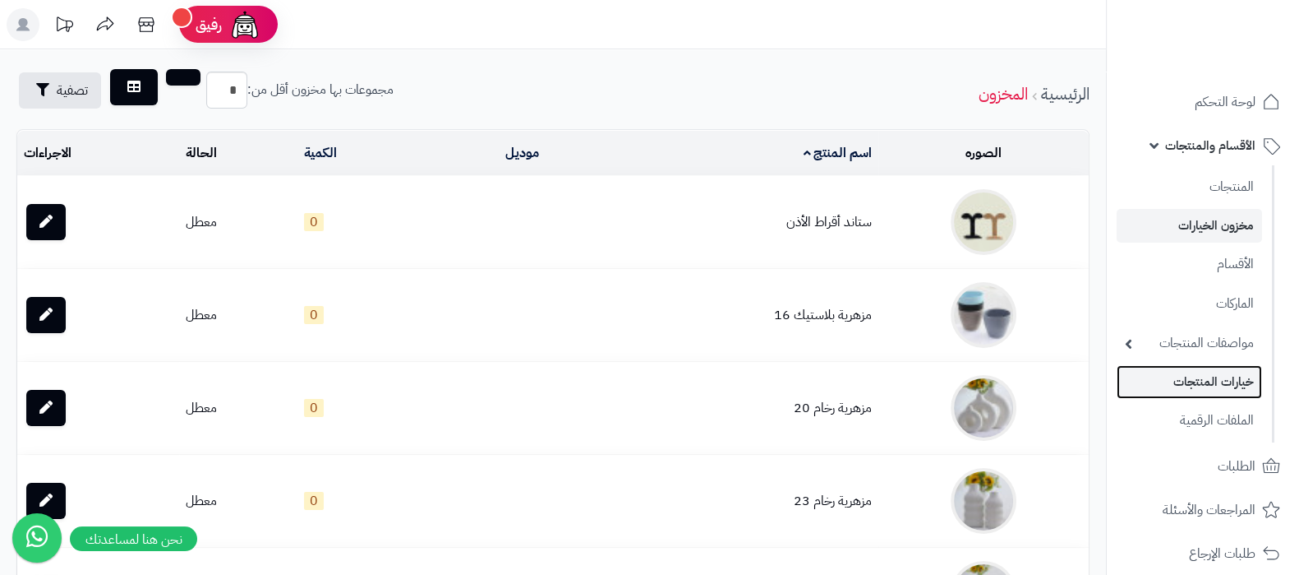
click at [1199, 387] on link "خيارات المنتجات" at bounding box center [1189, 382] width 145 height 34
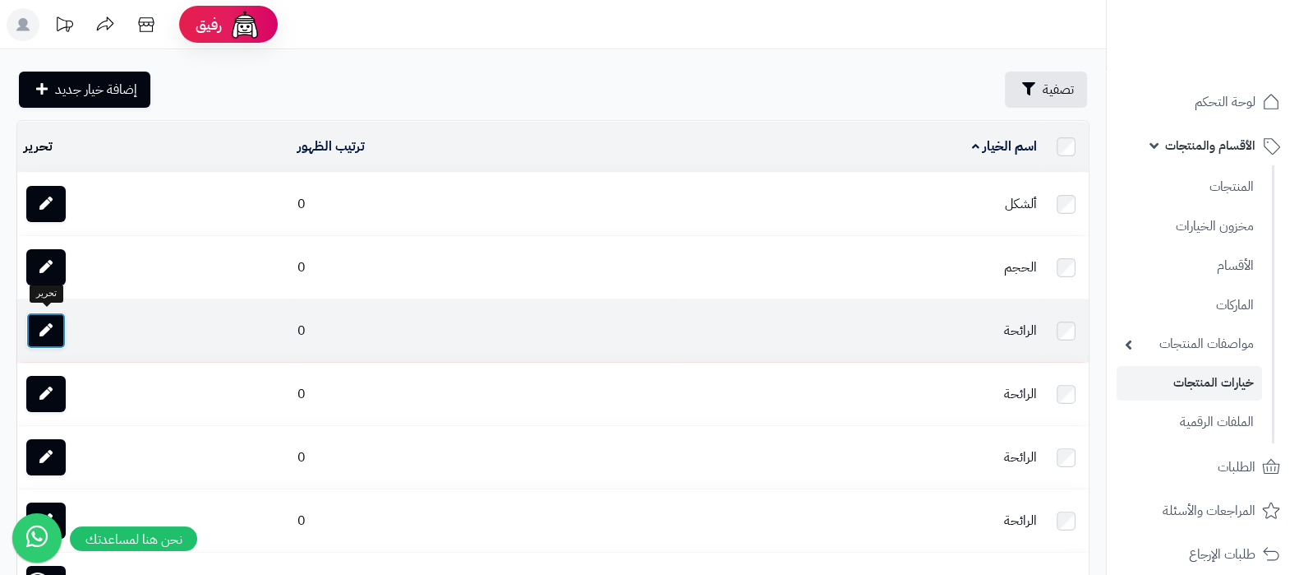
click at [52, 325] on icon at bounding box center [45, 329] width 13 height 13
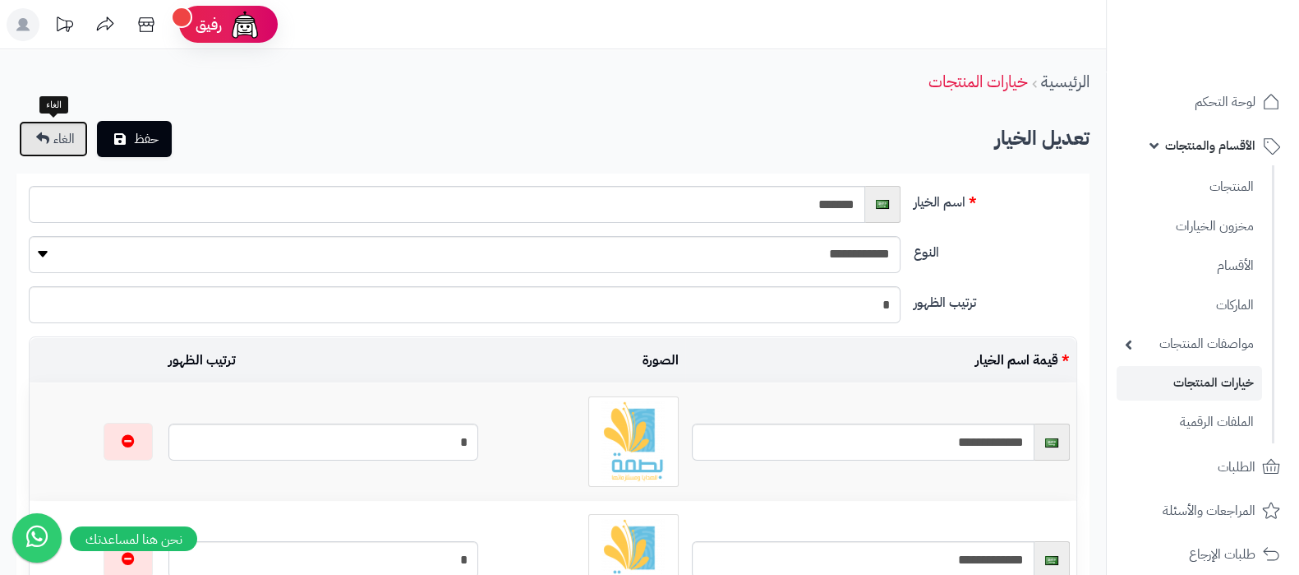
click at [33, 138] on link "الغاء" at bounding box center [53, 139] width 69 height 36
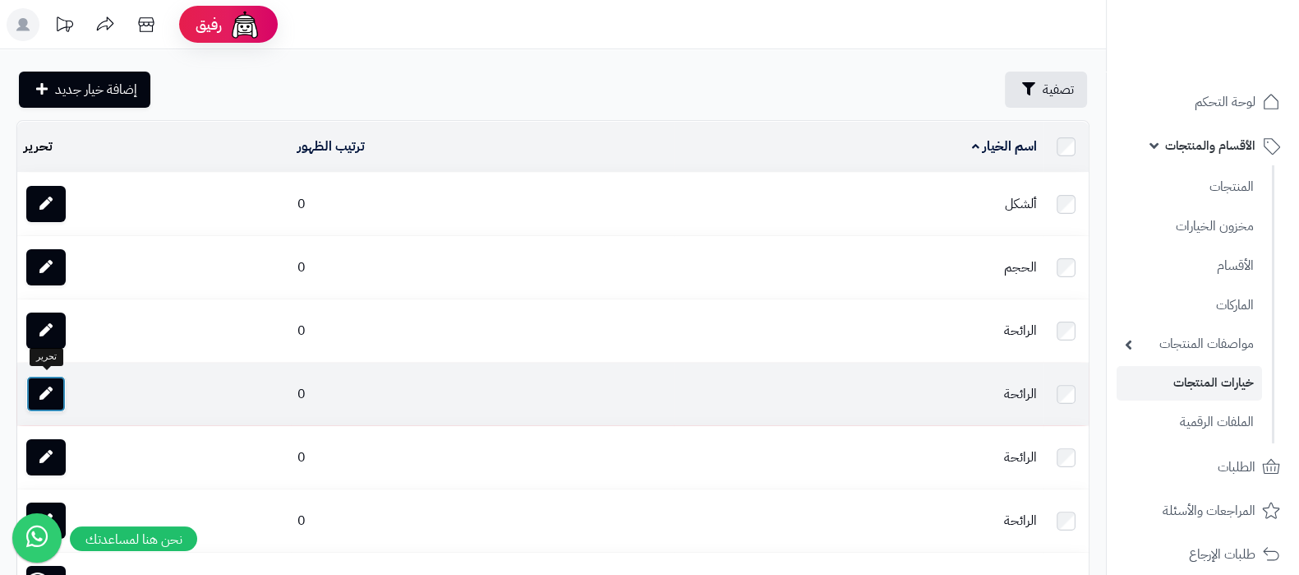
click at [47, 391] on icon at bounding box center [45, 392] width 13 height 13
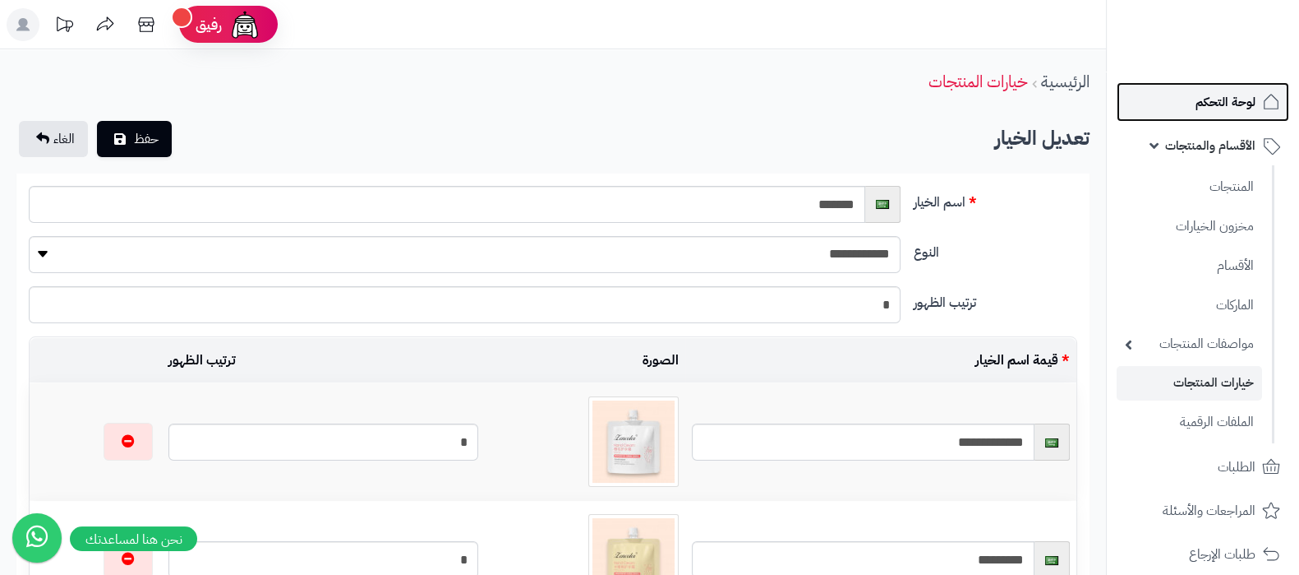
click at [1216, 113] on span "لوحة التحكم" at bounding box center [1226, 101] width 60 height 23
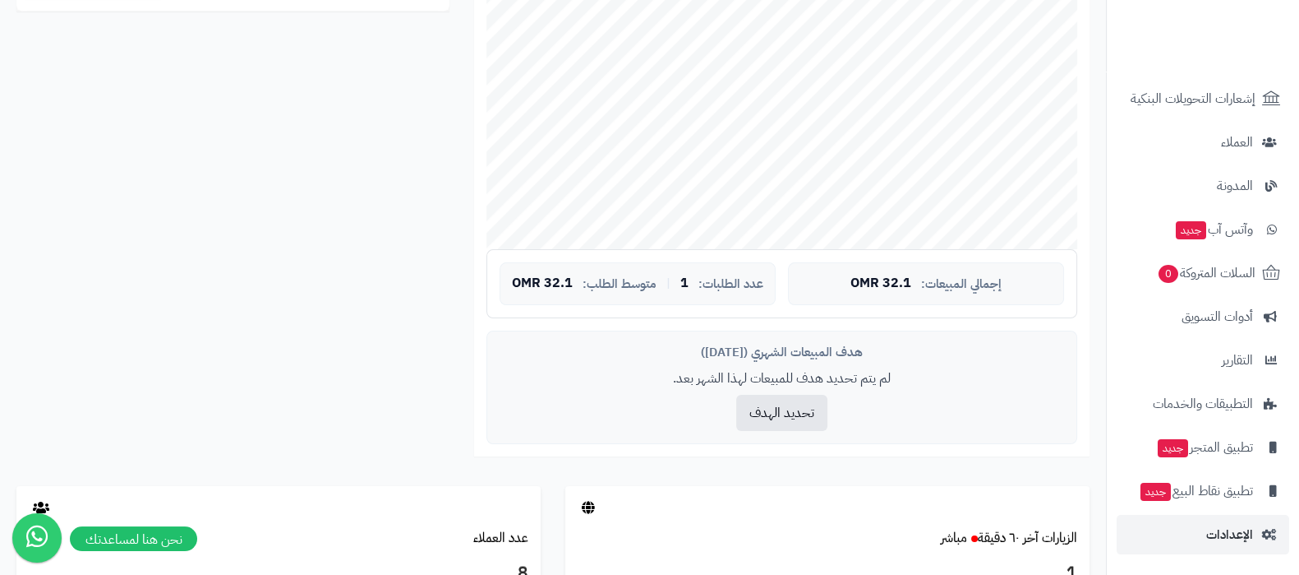
scroll to position [514, 0]
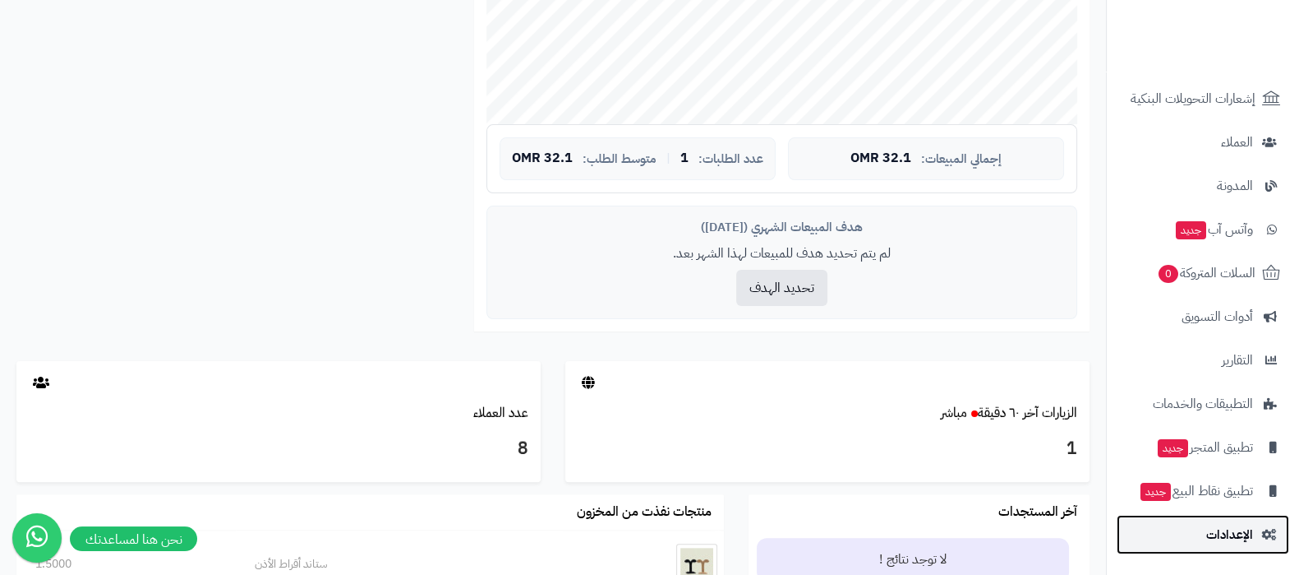
click at [1239, 542] on span "الإعدادات" at bounding box center [1230, 534] width 47 height 23
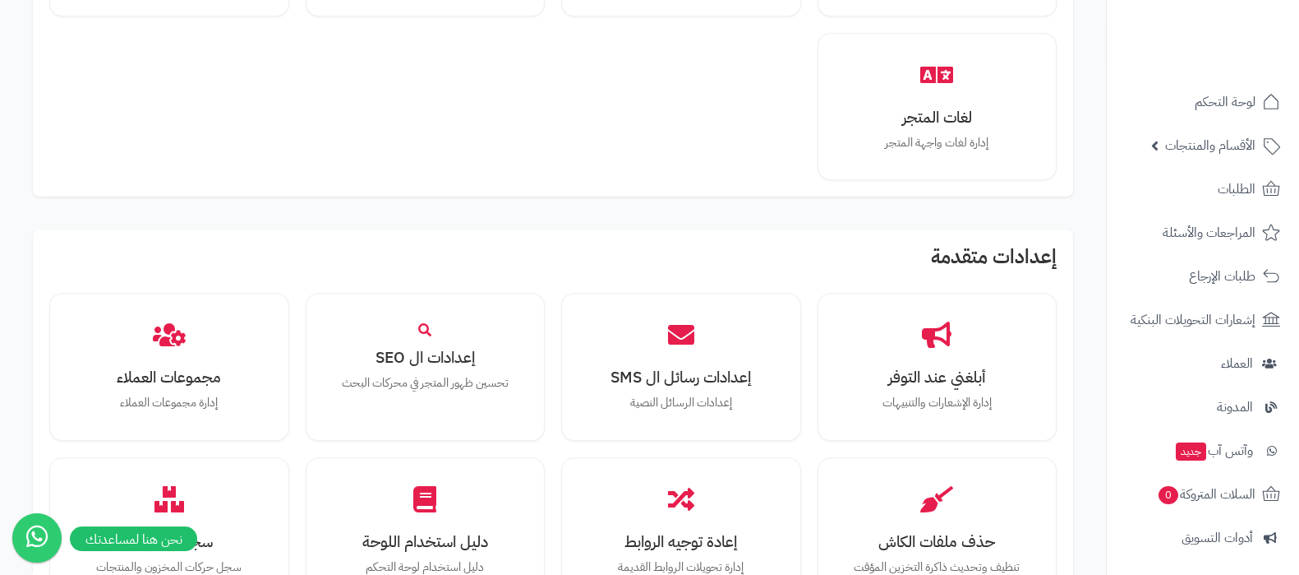
scroll to position [1520, 0]
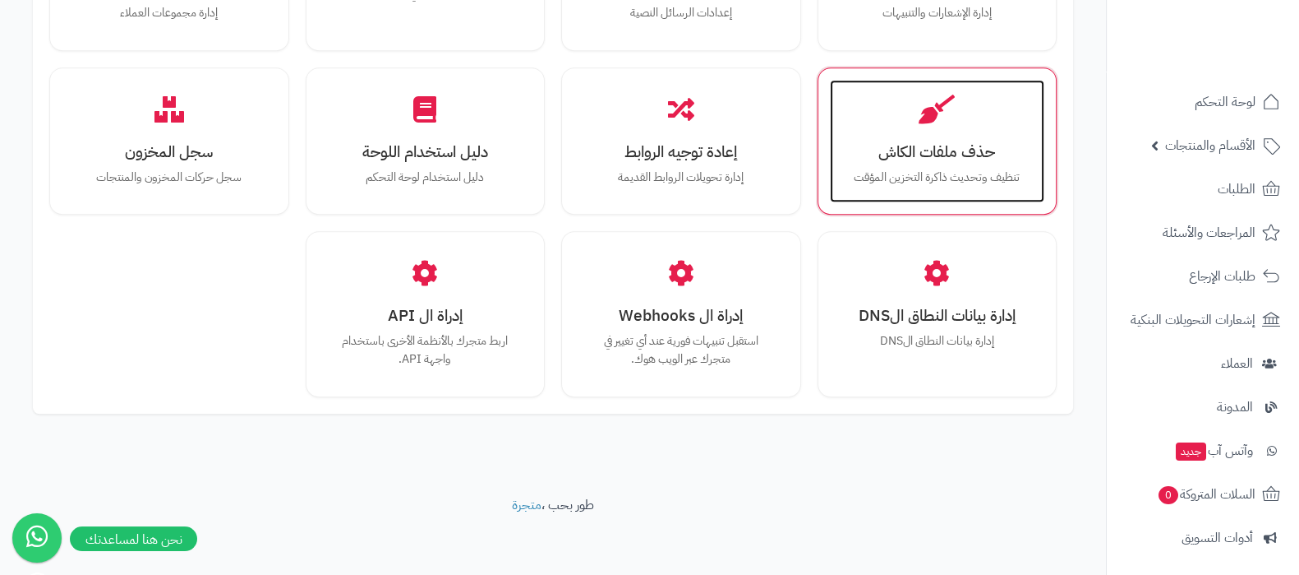
click at [971, 149] on h3 "حذف ملفات الكاش" at bounding box center [938, 151] width 182 height 17
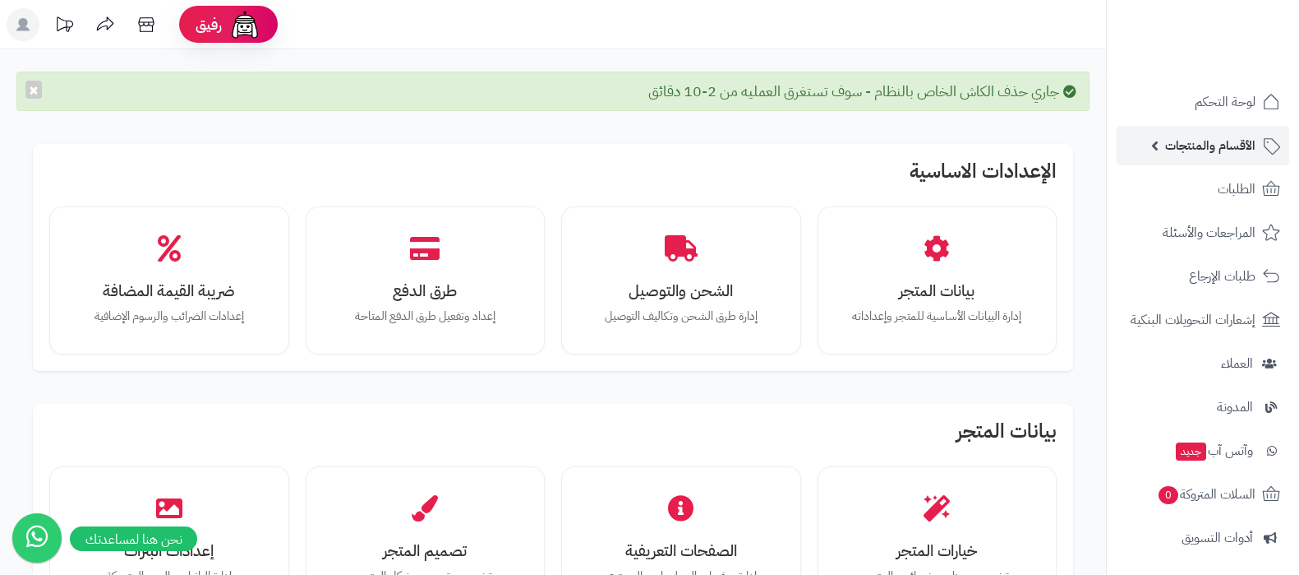
click at [1220, 147] on span "الأقسام والمنتجات" at bounding box center [1211, 145] width 90 height 23
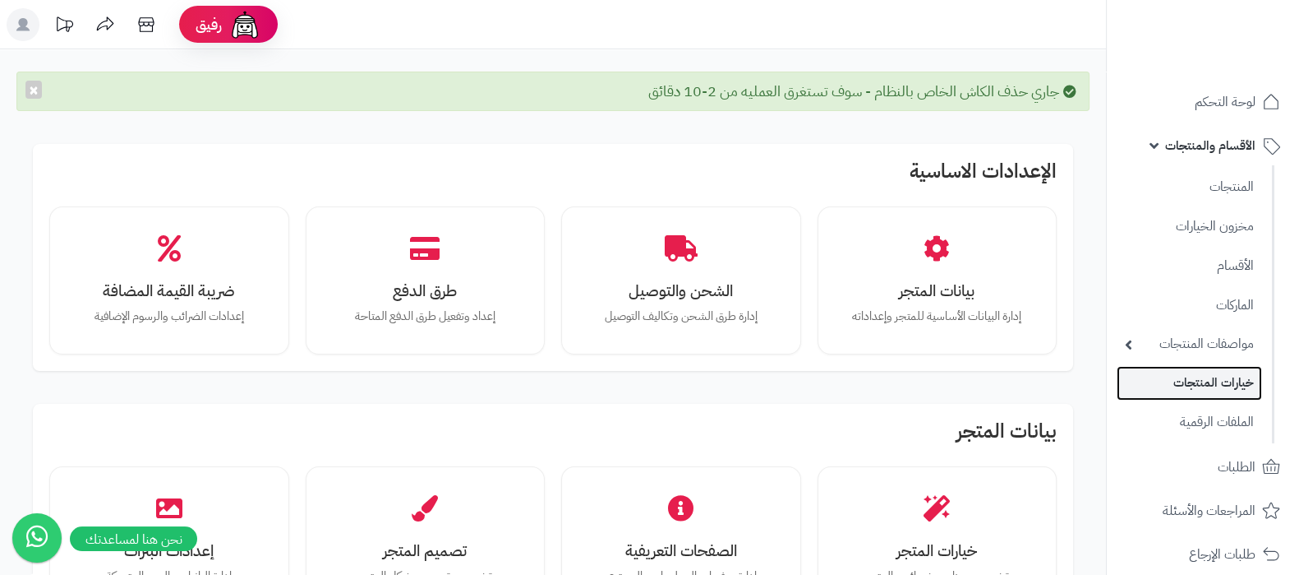
click at [1208, 372] on link "خيارات المنتجات" at bounding box center [1189, 383] width 145 height 34
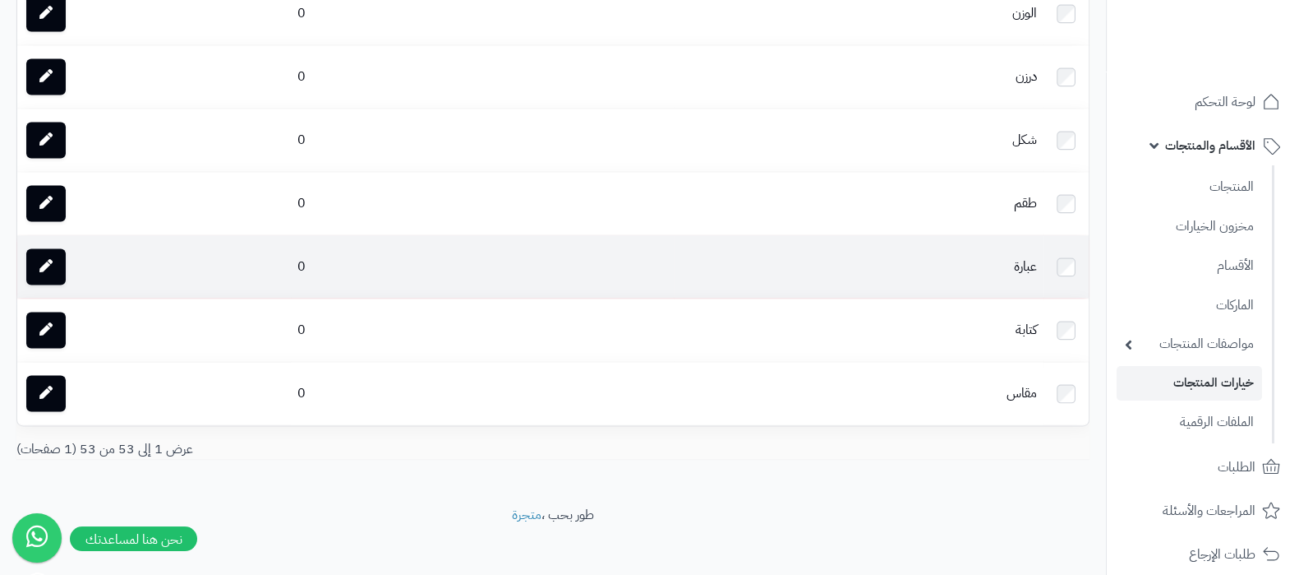
scroll to position [3103, 0]
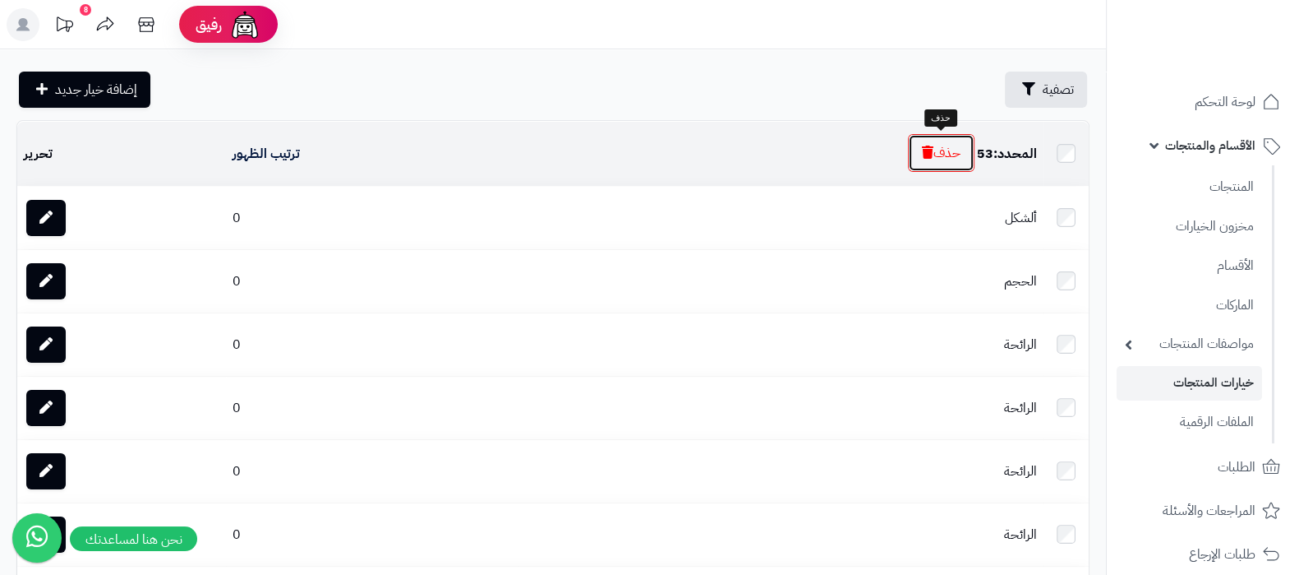
click at [933, 150] on button "حذف" at bounding box center [941, 153] width 67 height 38
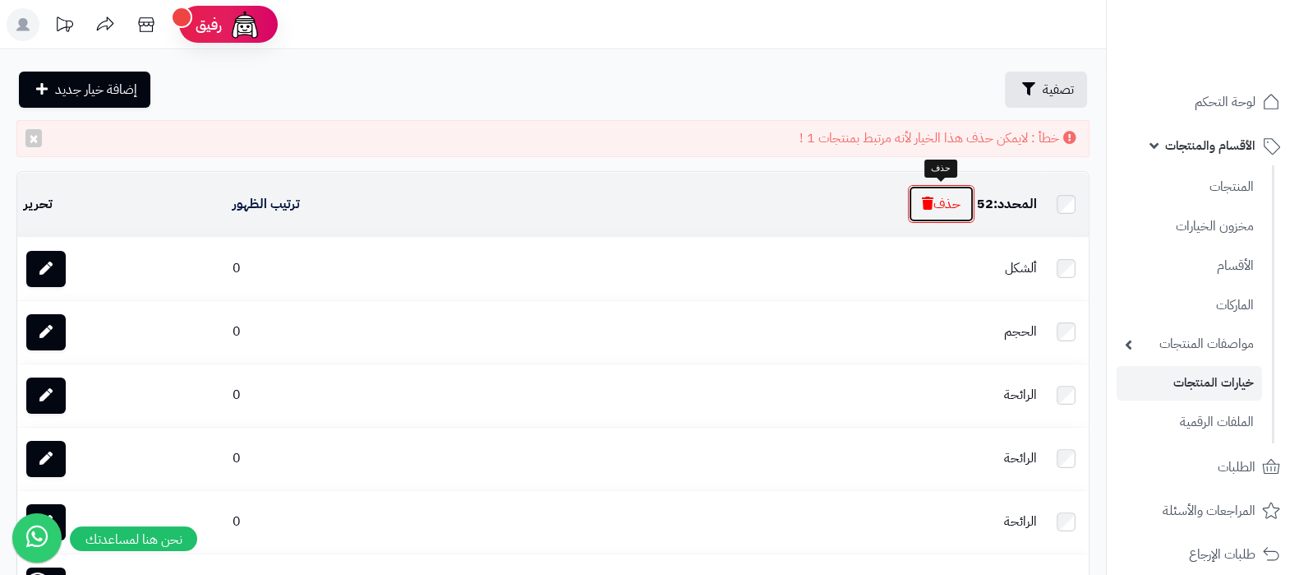
click at [932, 195] on button "حذف" at bounding box center [941, 204] width 67 height 38
click at [926, 196] on icon "button" at bounding box center [928, 202] width 12 height 13
click at [936, 203] on button "حذف" at bounding box center [941, 204] width 67 height 38
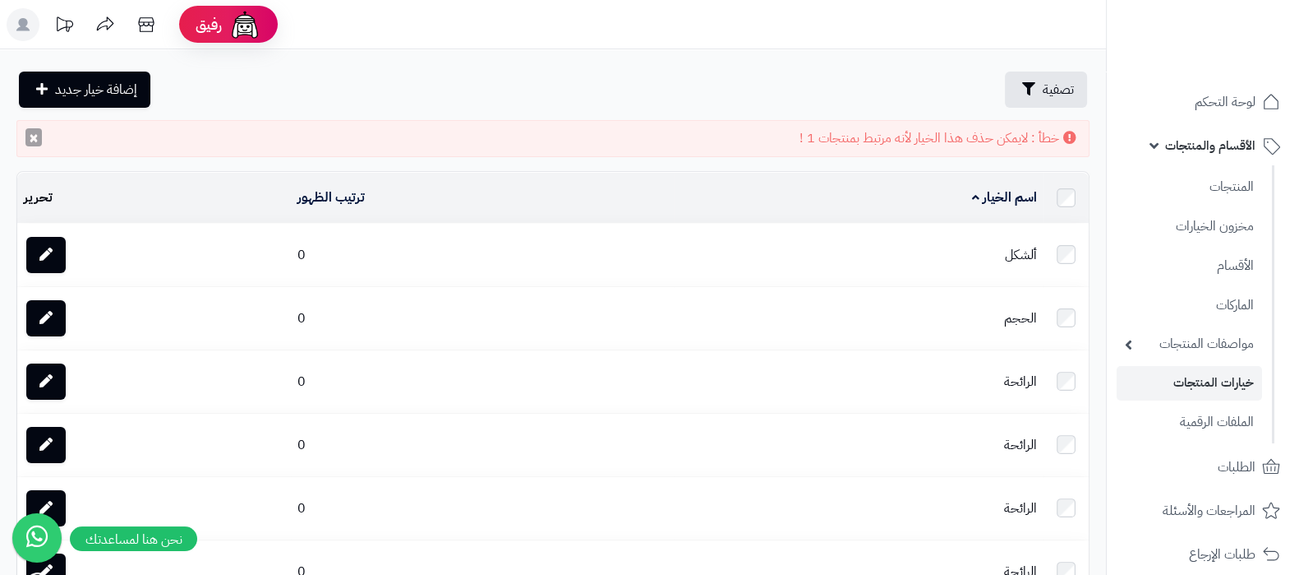
click at [33, 137] on button "×" at bounding box center [33, 137] width 16 height 18
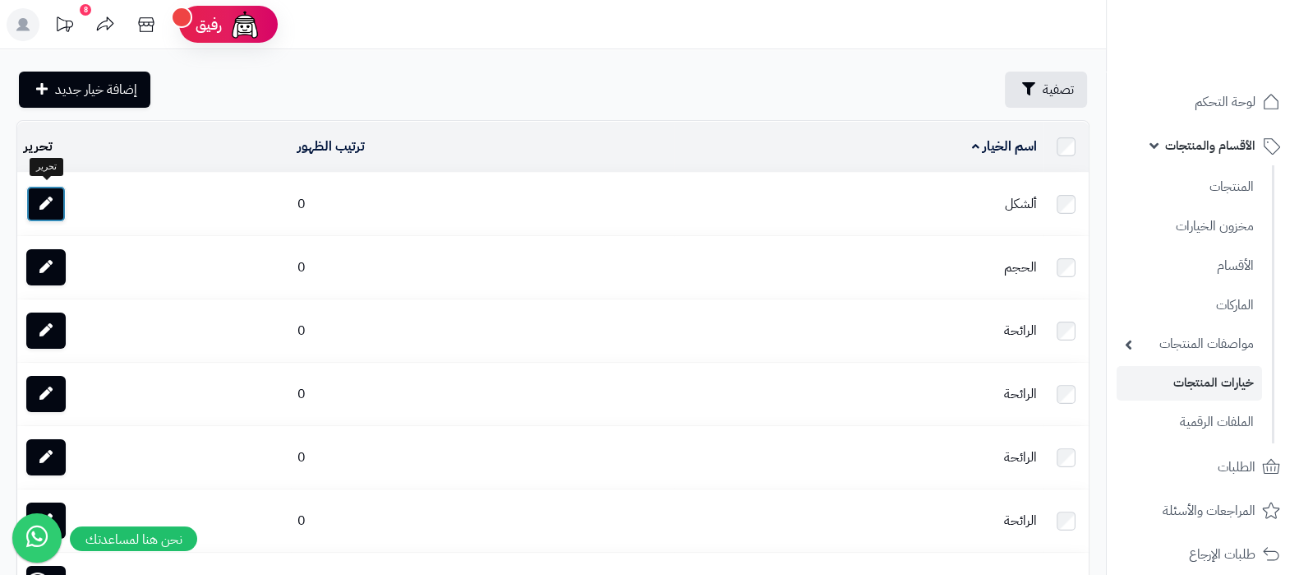
click at [56, 195] on link at bounding box center [45, 204] width 39 height 36
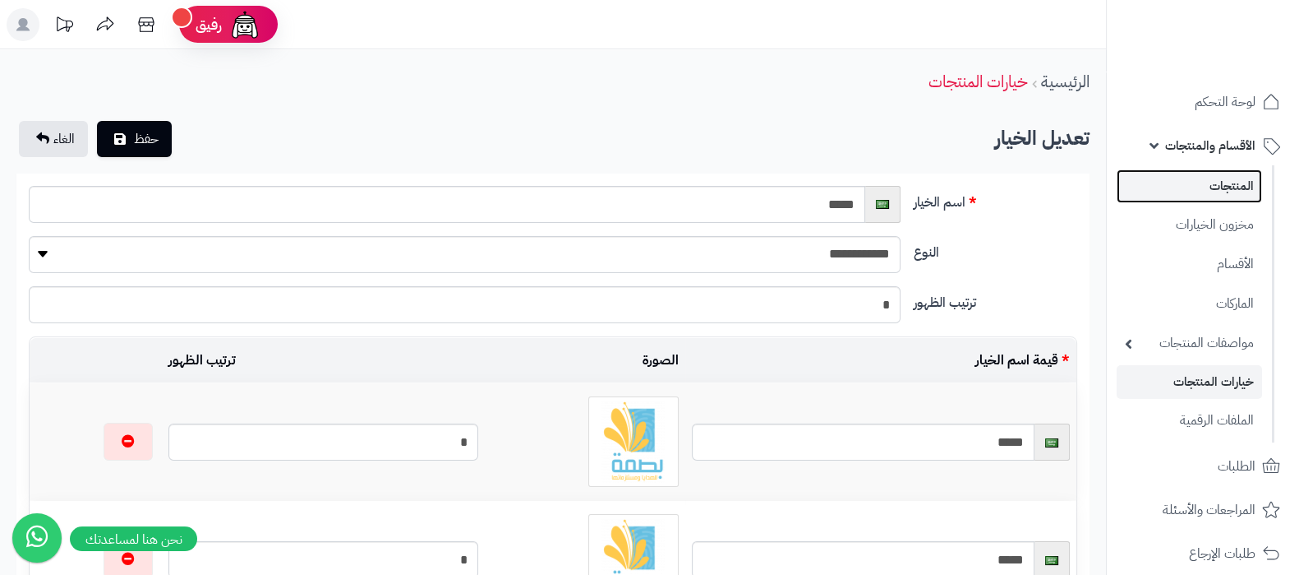
click at [1216, 199] on link "المنتجات" at bounding box center [1189, 186] width 145 height 34
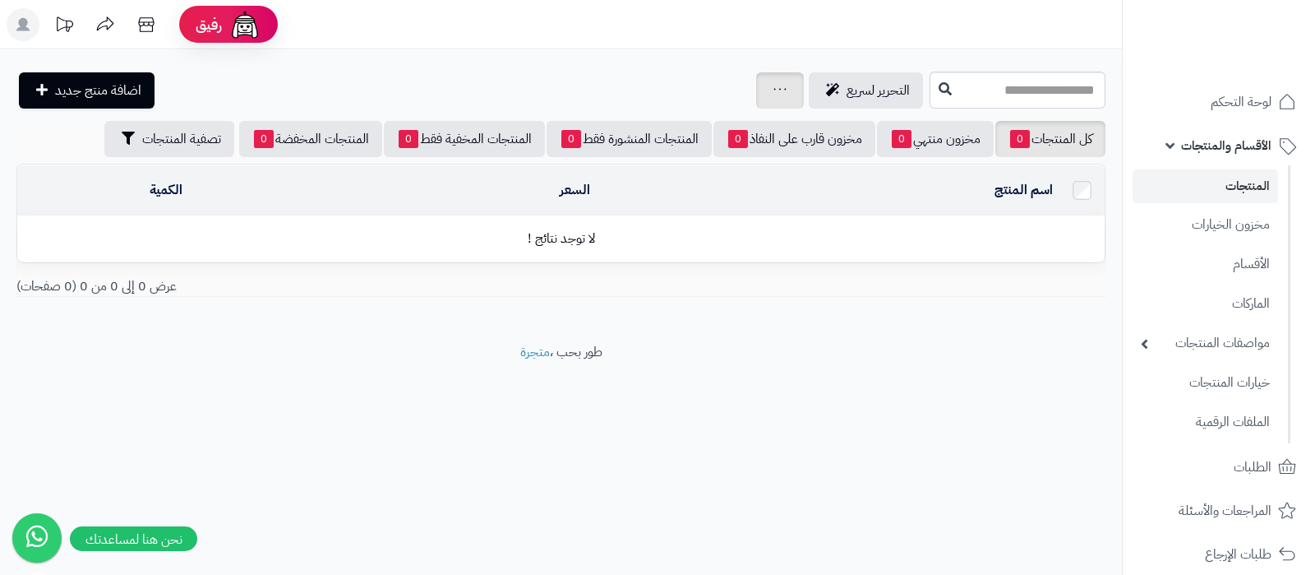
click at [773, 92] on icon at bounding box center [779, 89] width 13 height 11
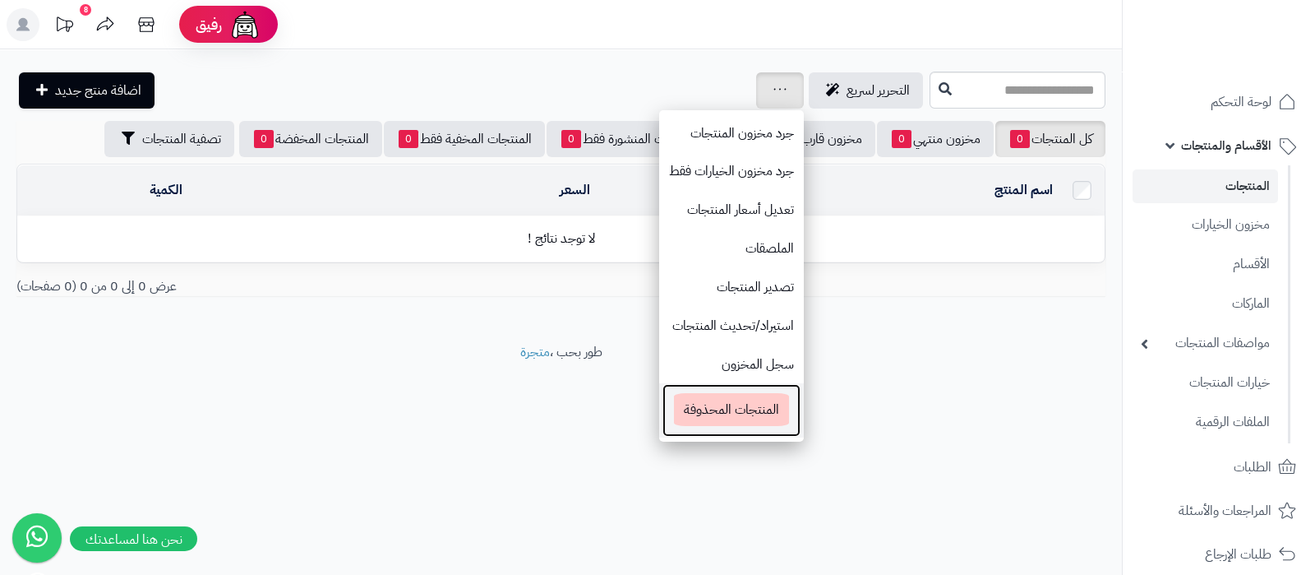
click at [674, 416] on span "المنتجات المحذوفة" at bounding box center [731, 409] width 115 height 33
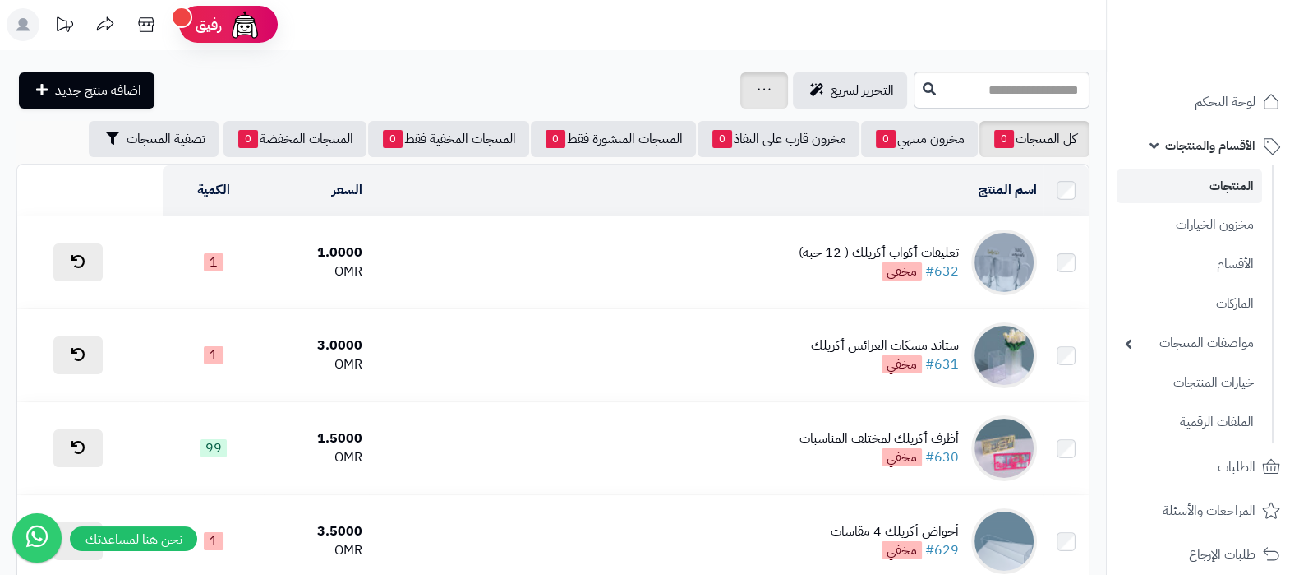
click at [741, 90] on div "جرد مخزون المنتجات جرد مخزون الخيارات فقط تعديل أسعار المنتجات الملصقات تصدير ا…" at bounding box center [765, 90] width 48 height 36
click at [758, 81] on link at bounding box center [764, 91] width 13 height 20
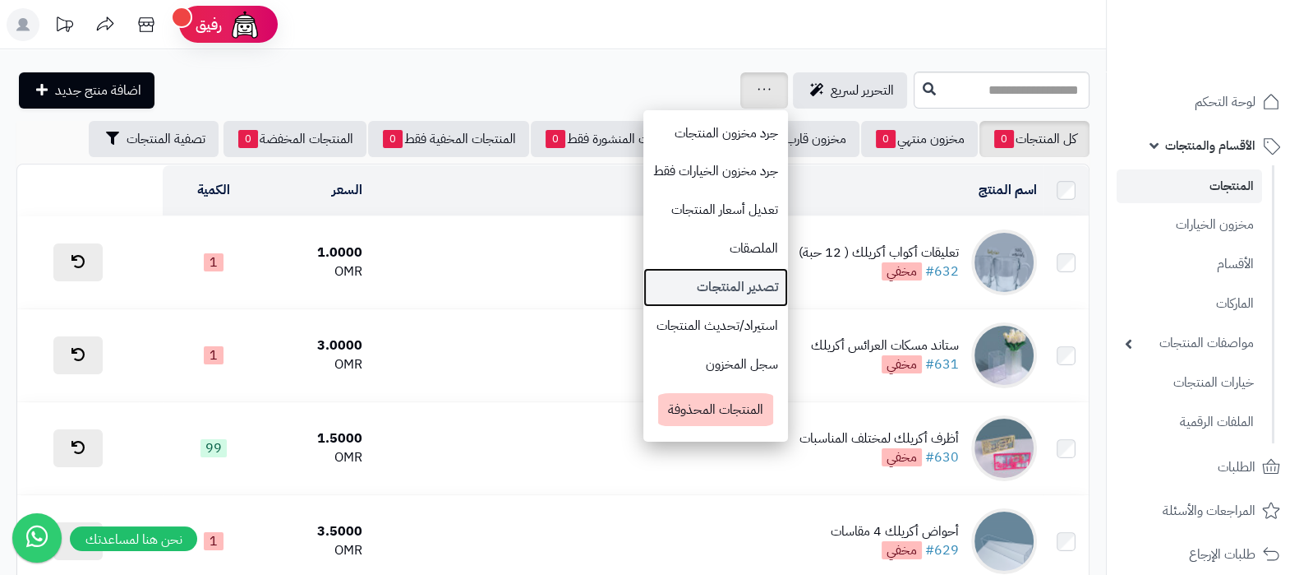
click at [644, 289] on link "تصدير المنتجات" at bounding box center [716, 287] width 145 height 39
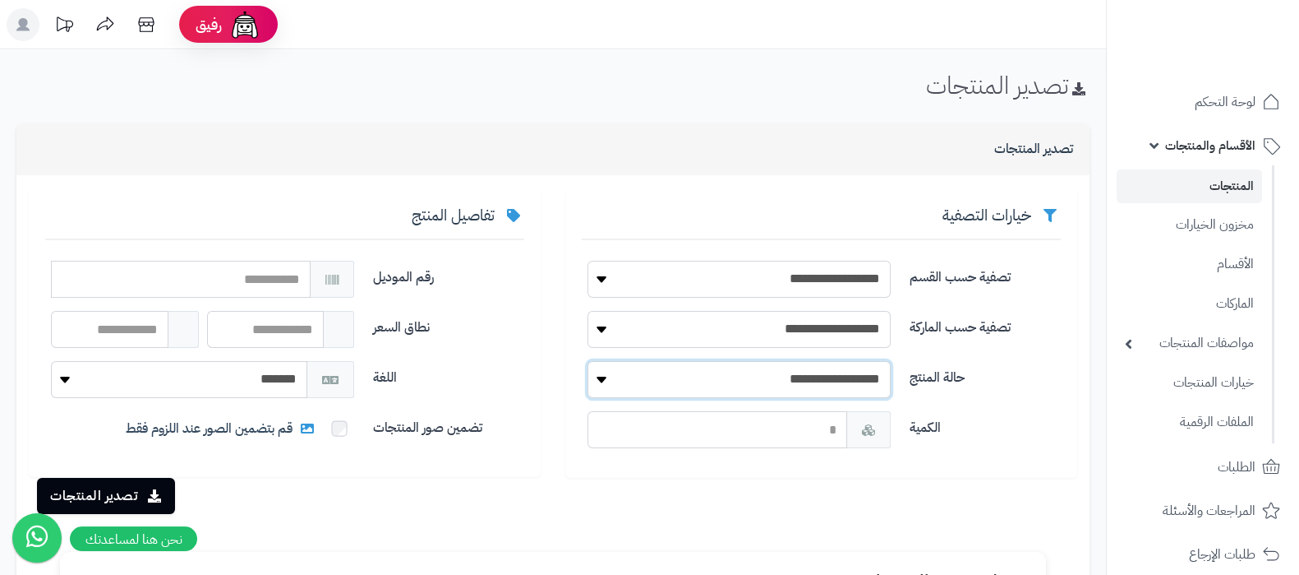
click at [824, 379] on select "**********" at bounding box center [739, 379] width 303 height 37
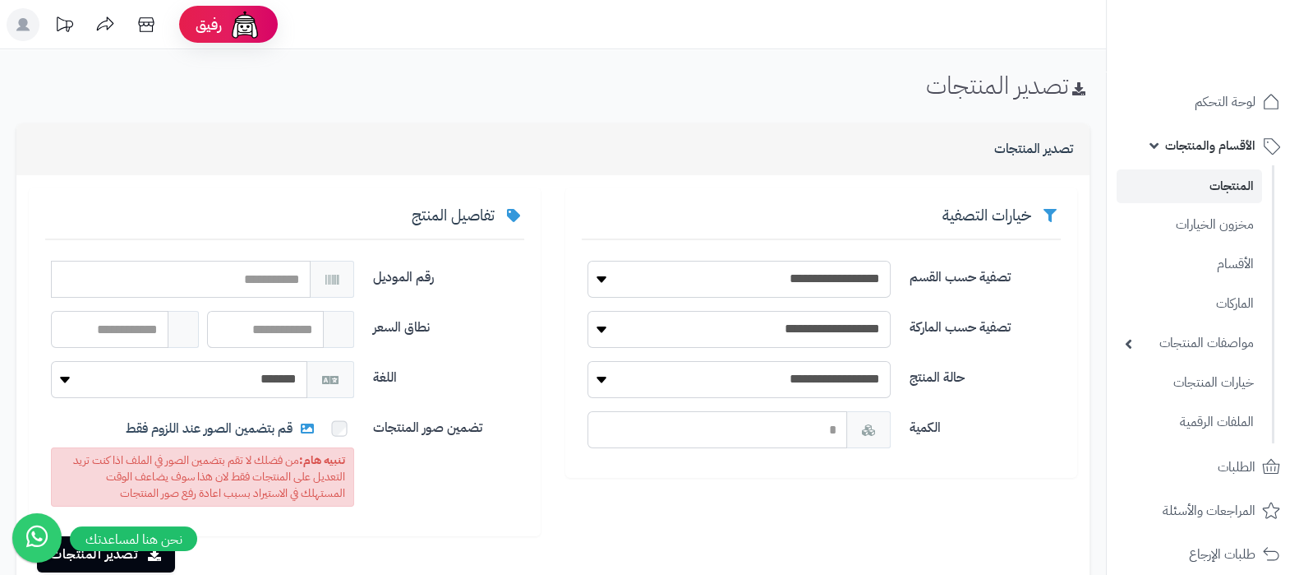
click at [676, 485] on div "**********" at bounding box center [552, 361] width 1073 height 349
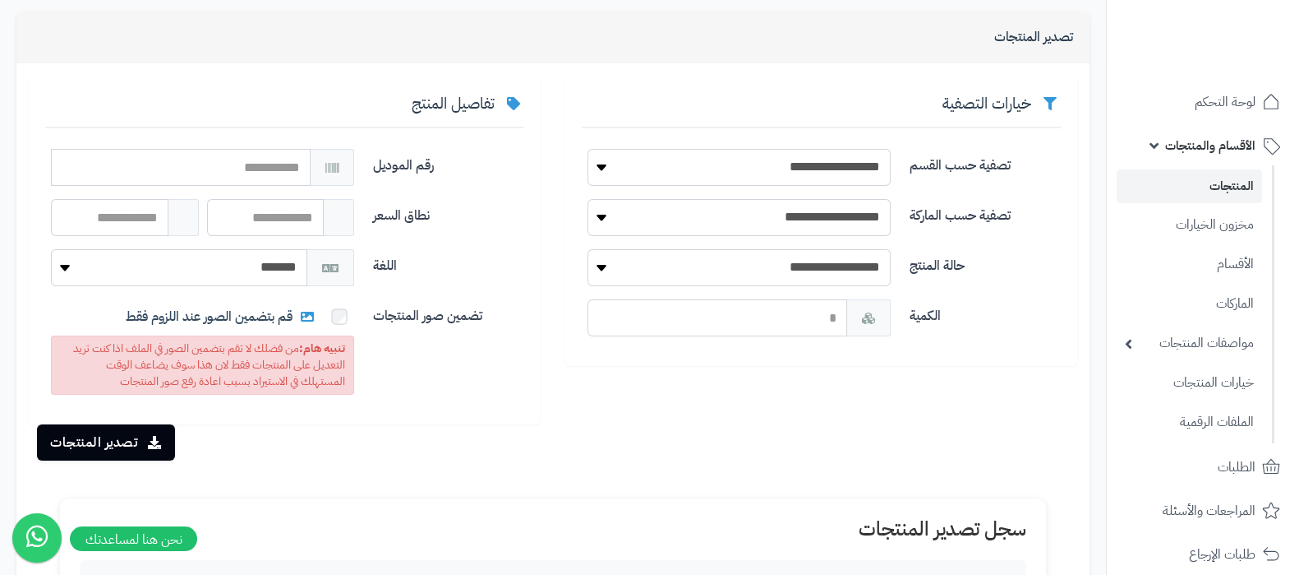
scroll to position [205, 0]
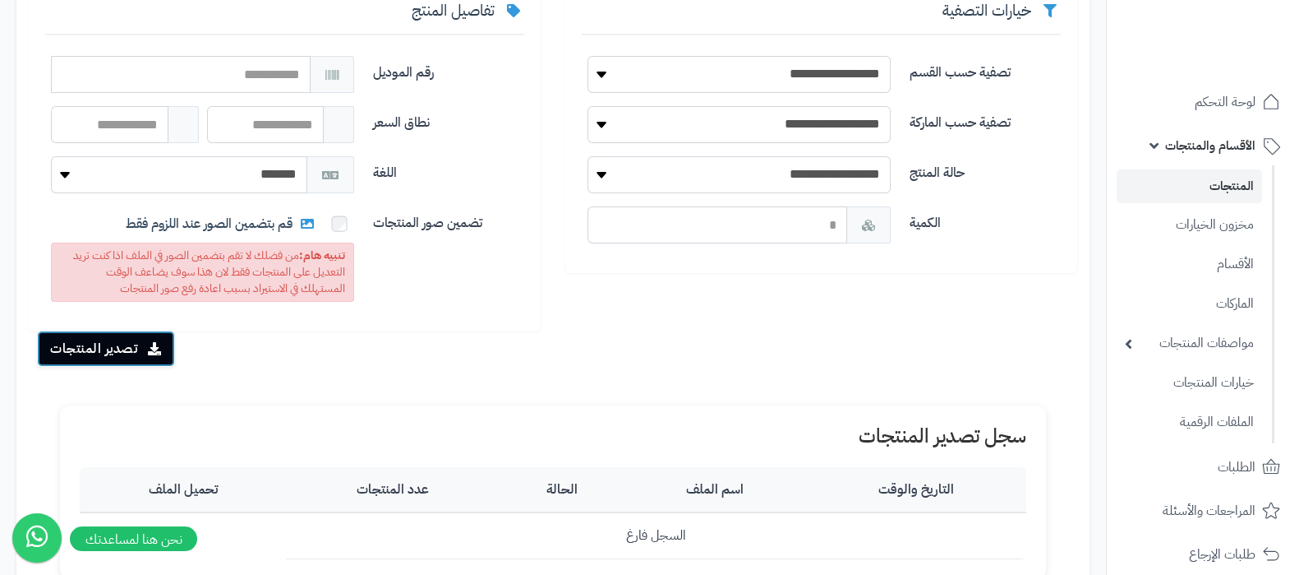
click at [123, 351] on button "تصدير المنتجات" at bounding box center [106, 348] width 138 height 36
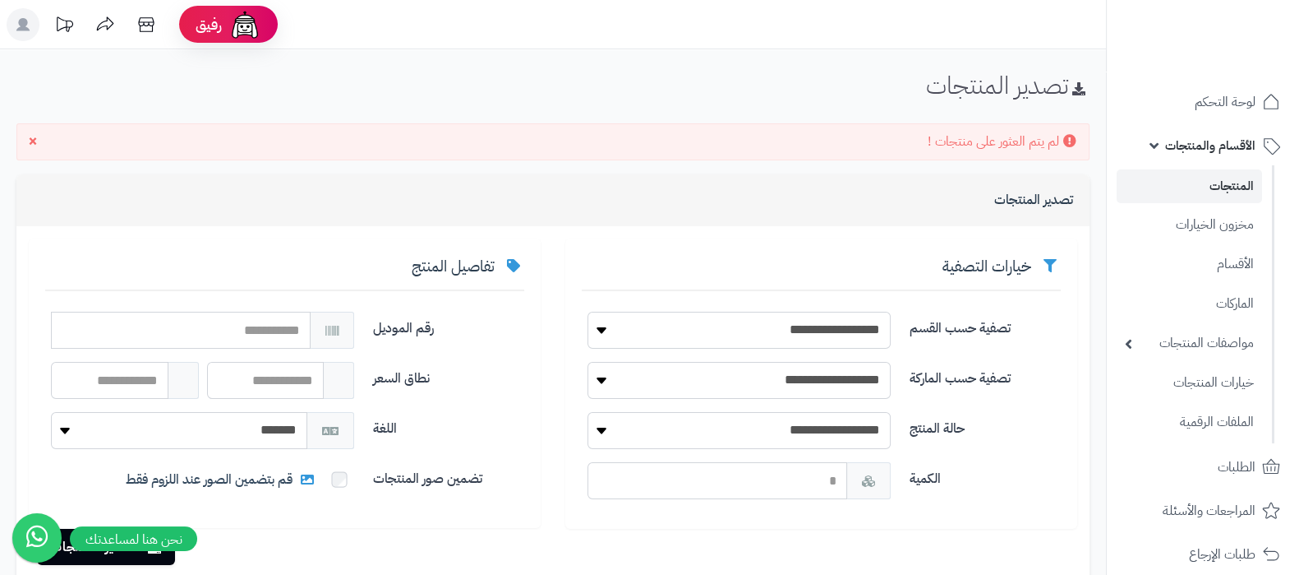
click at [1188, 187] on link "المنتجات" at bounding box center [1189, 186] width 145 height 34
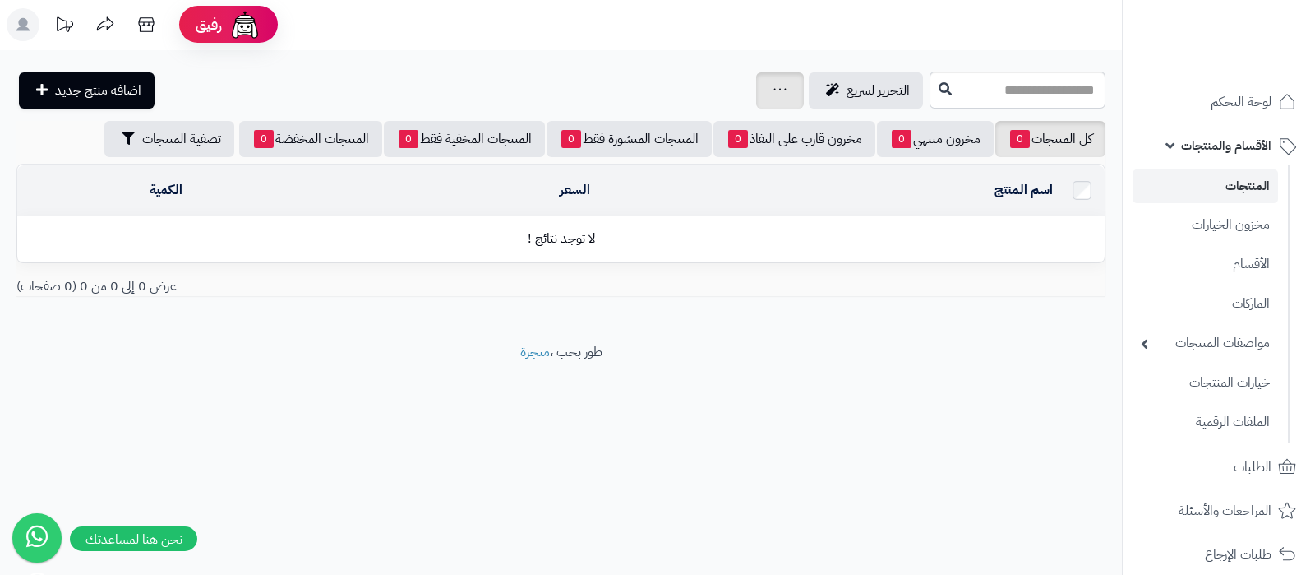
click at [756, 95] on div "جرد مخزون المنتجات جرد مخزون الخيارات فقط تعديل أسعار المنتجات الملصقات تصدير ا…" at bounding box center [780, 90] width 48 height 36
click at [773, 94] on link at bounding box center [779, 91] width 13 height 20
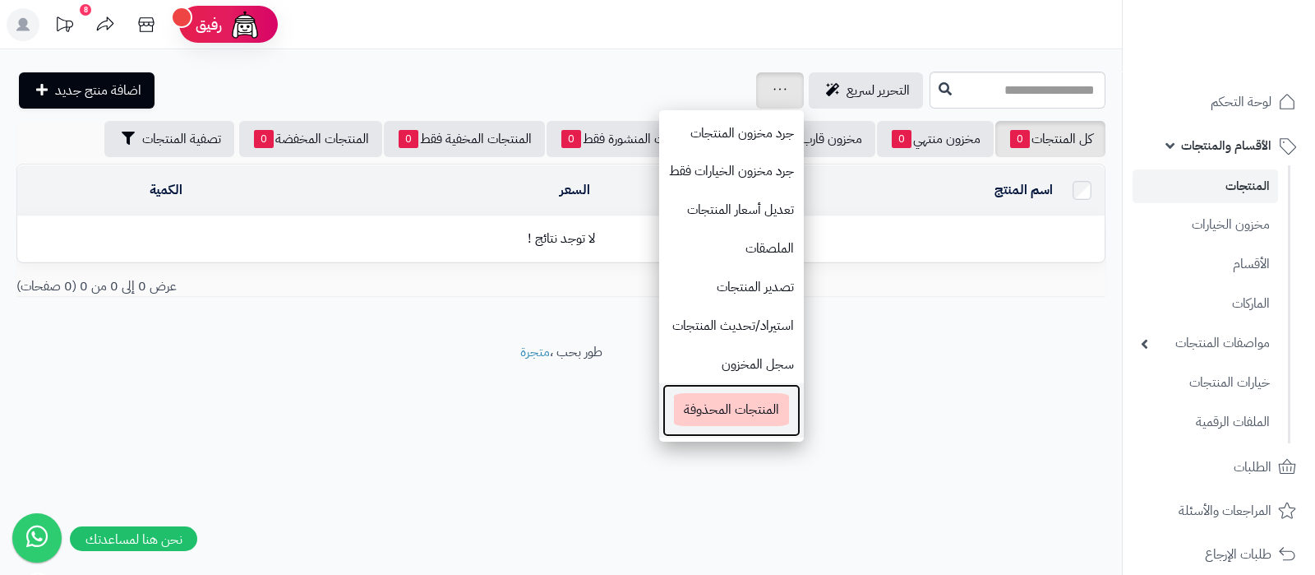
click at [674, 411] on span "المنتجات المحذوفة" at bounding box center [731, 409] width 115 height 33
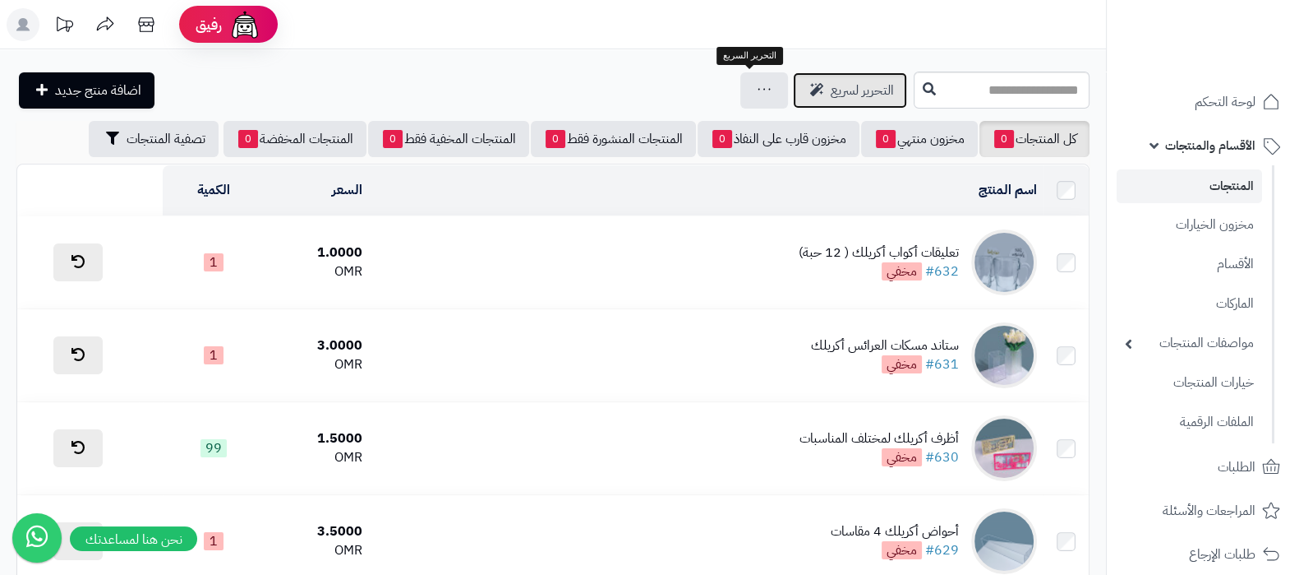
click at [831, 88] on span "التحرير لسريع" at bounding box center [862, 91] width 63 height 20
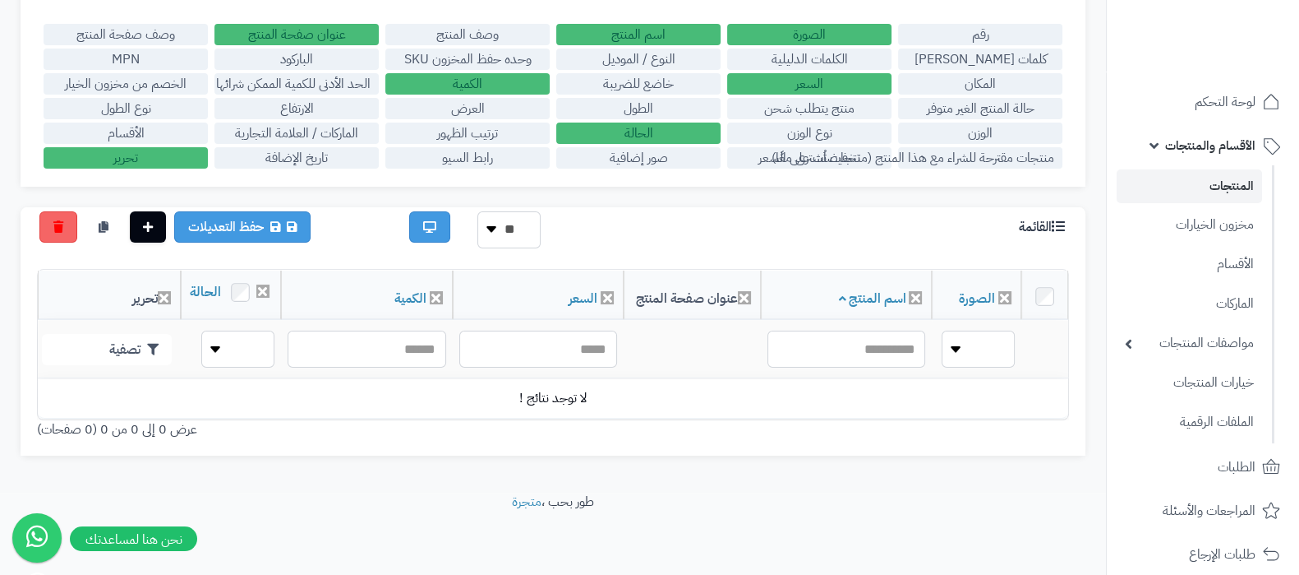
scroll to position [211, 0]
click at [1219, 238] on link "مخزون الخيارات" at bounding box center [1189, 224] width 145 height 34
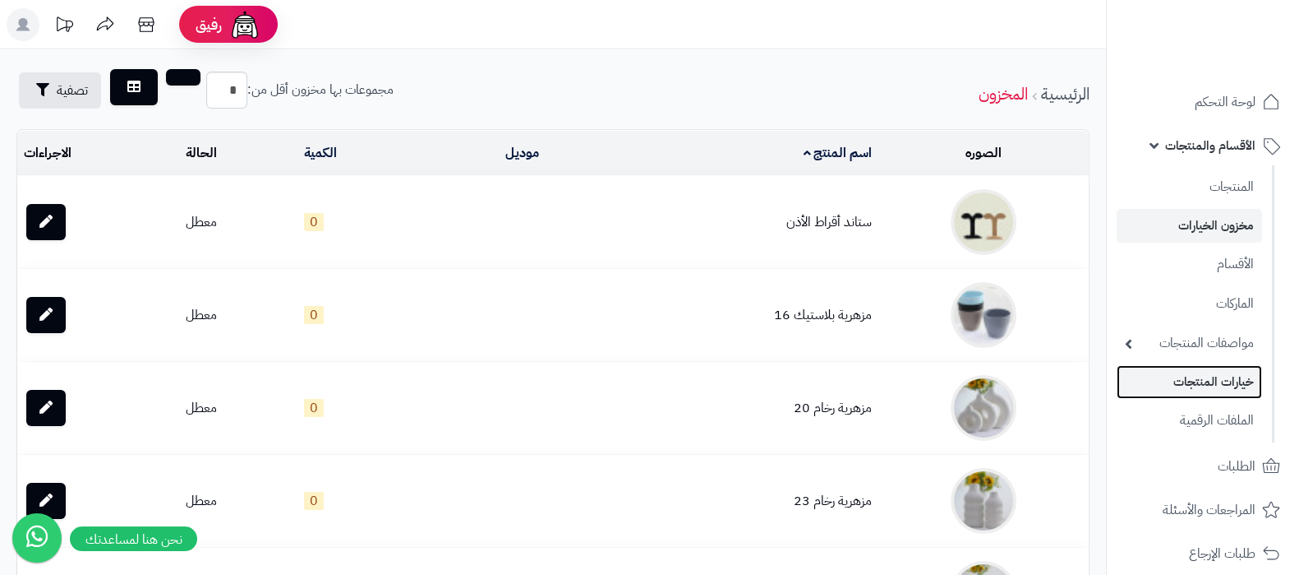
click at [1212, 378] on link "خيارات المنتجات" at bounding box center [1189, 382] width 145 height 34
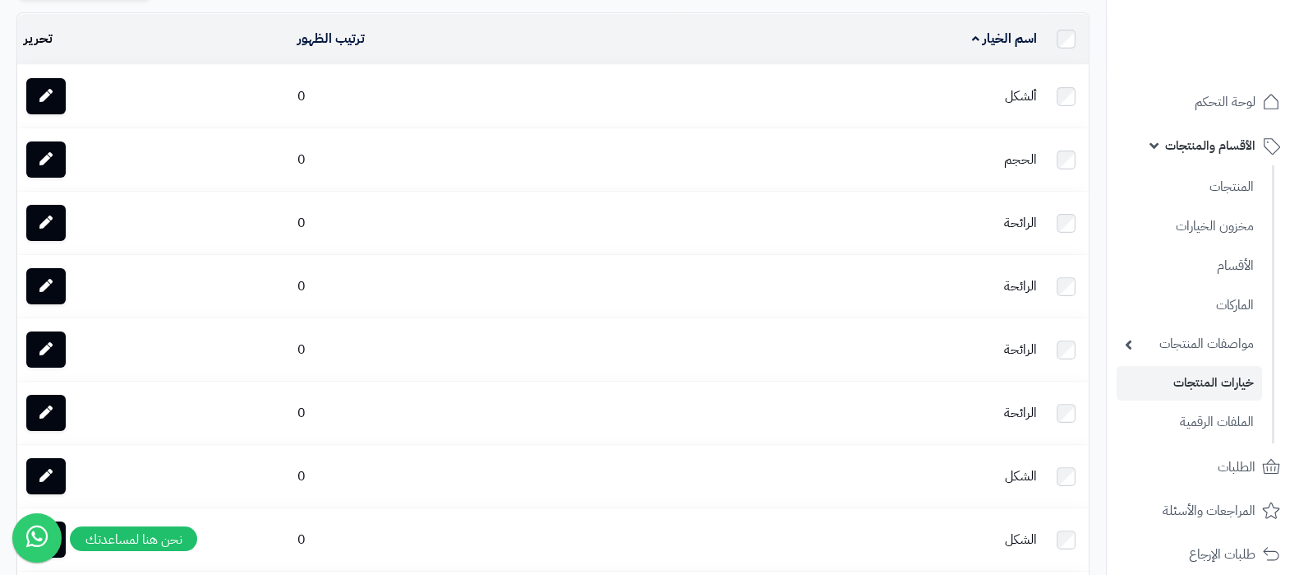
scroll to position [205, 0]
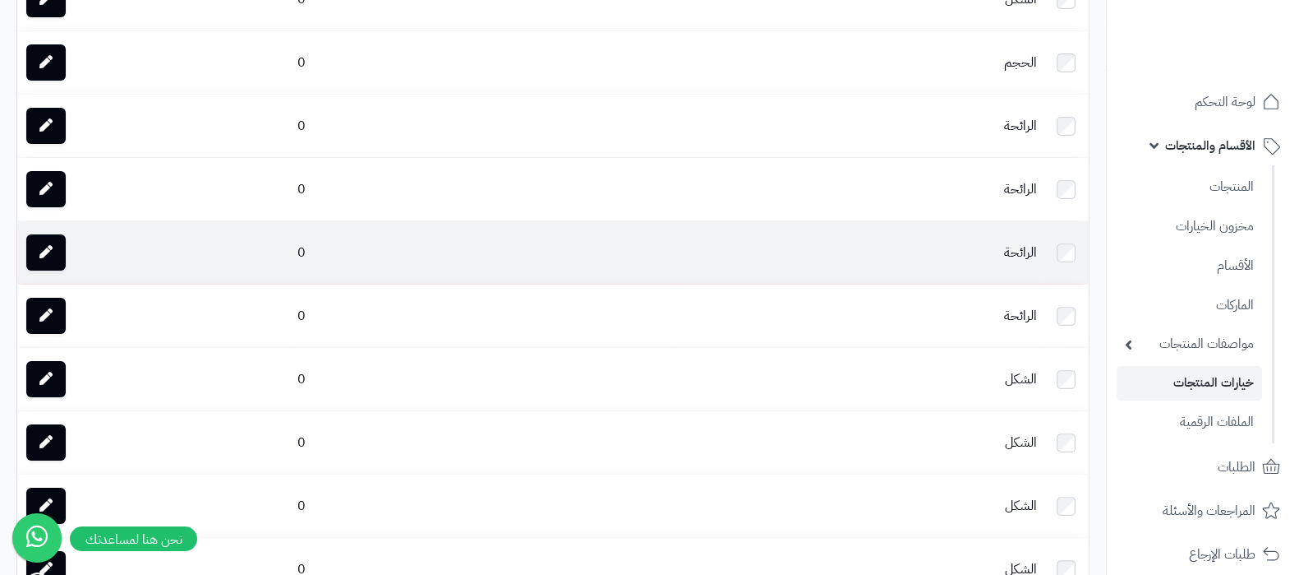
click at [1005, 234] on td "الرائحة" at bounding box center [859, 252] width 370 height 62
click at [37, 253] on link at bounding box center [45, 252] width 39 height 36
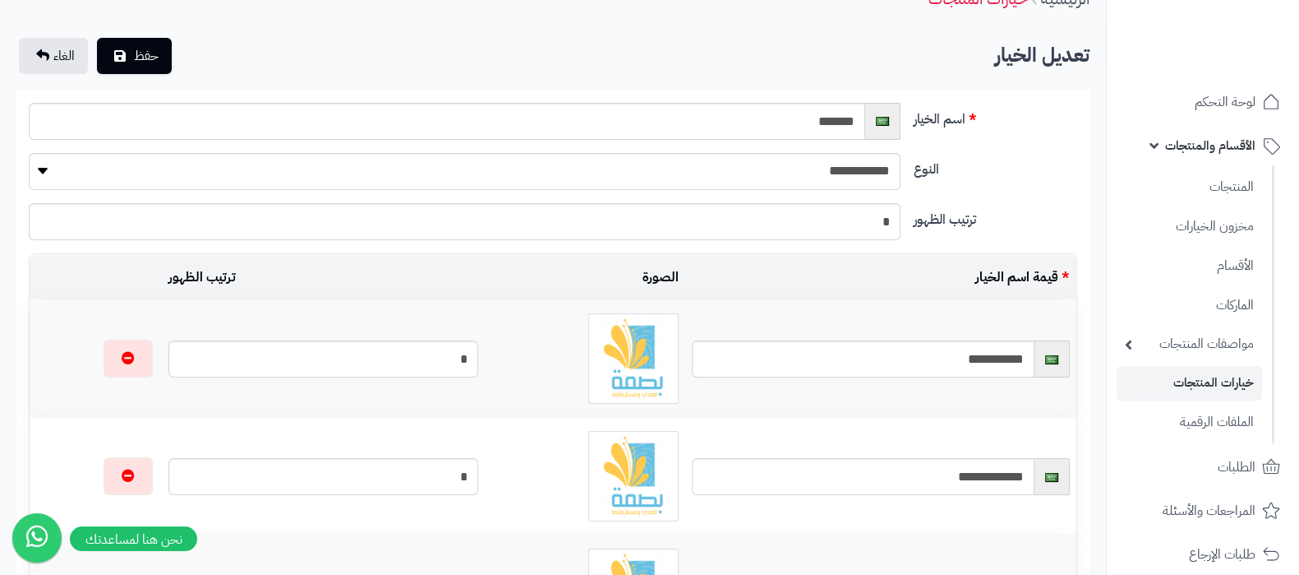
scroll to position [102, 0]
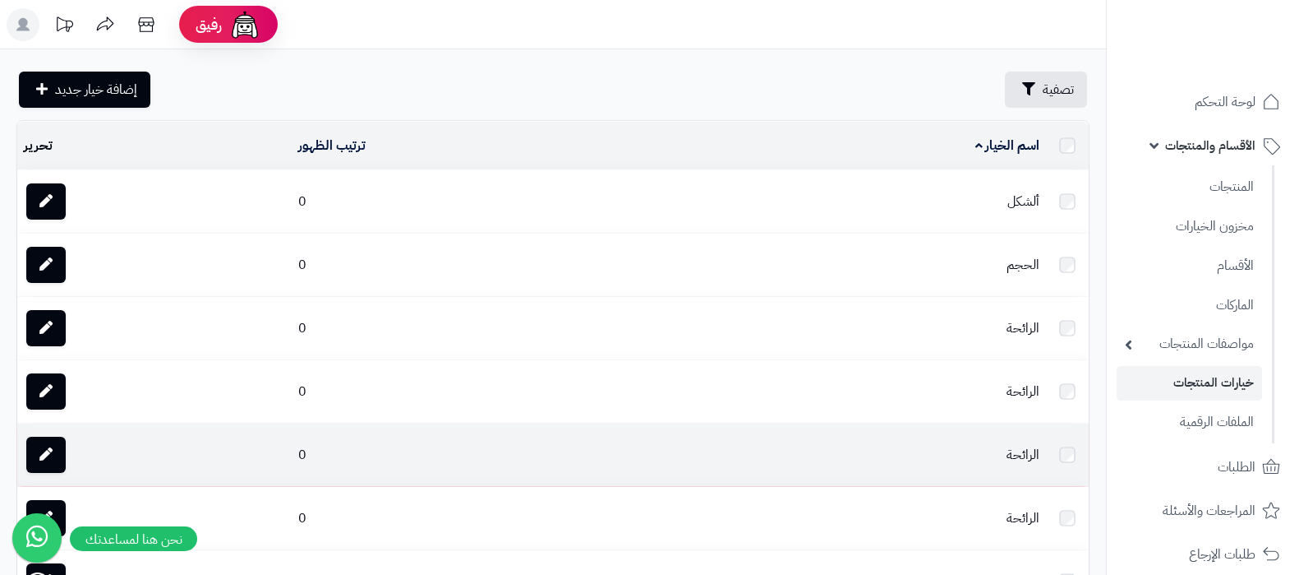
scroll to position [205, 0]
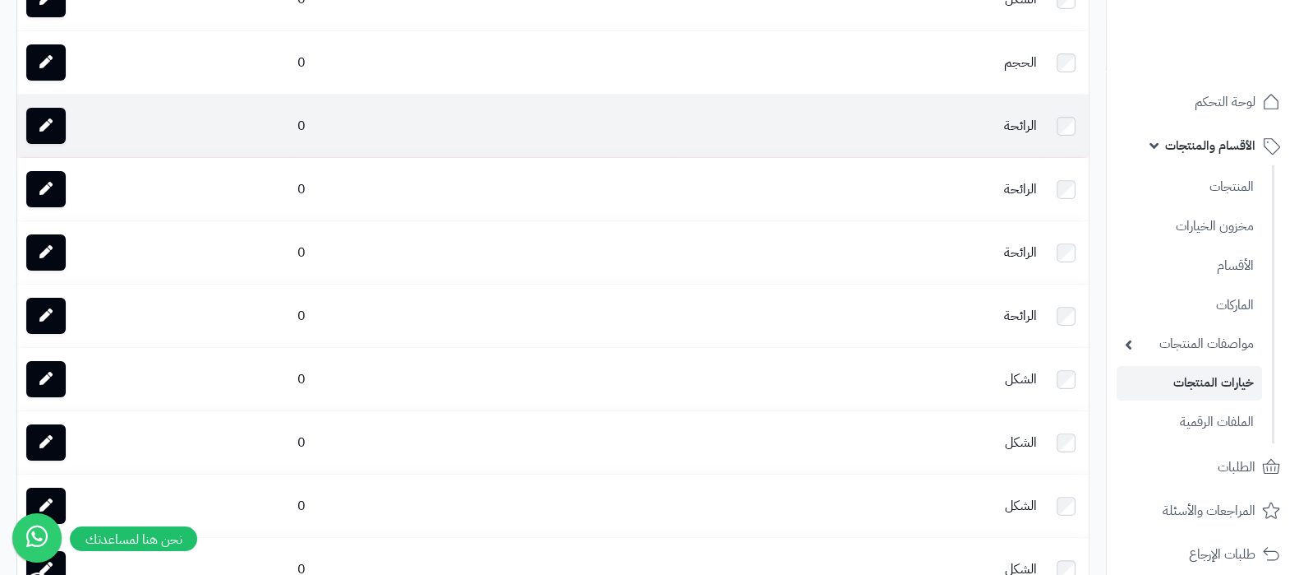
click at [978, 128] on td "الرائحة" at bounding box center [859, 126] width 370 height 62
click at [45, 121] on icon at bounding box center [45, 124] width 13 height 13
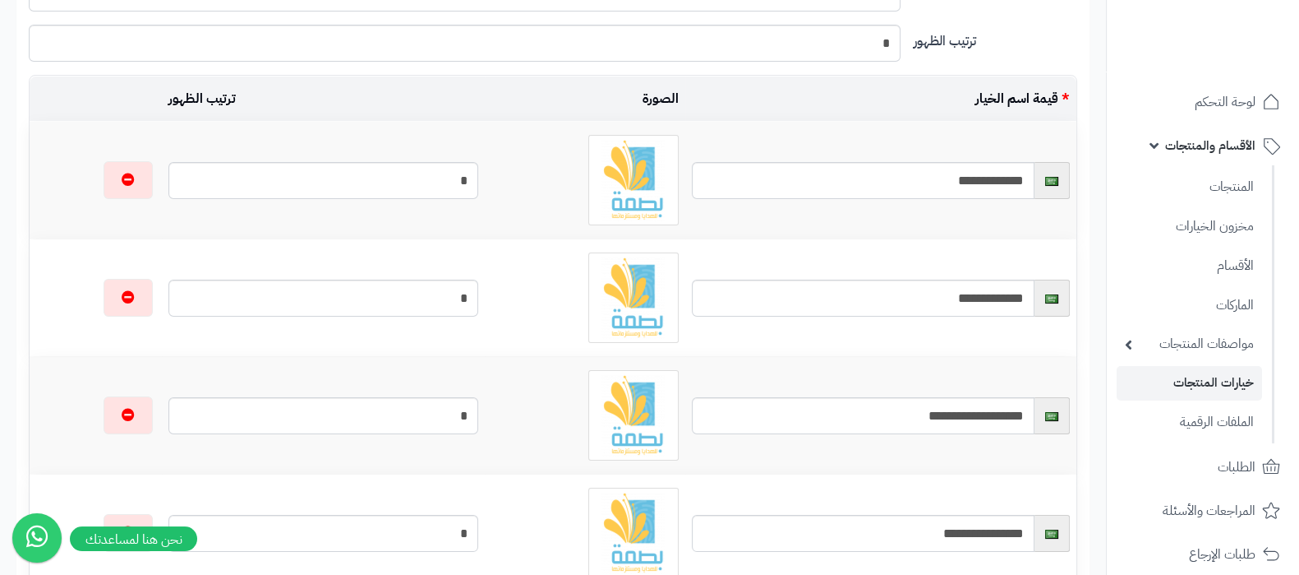
scroll to position [136, 0]
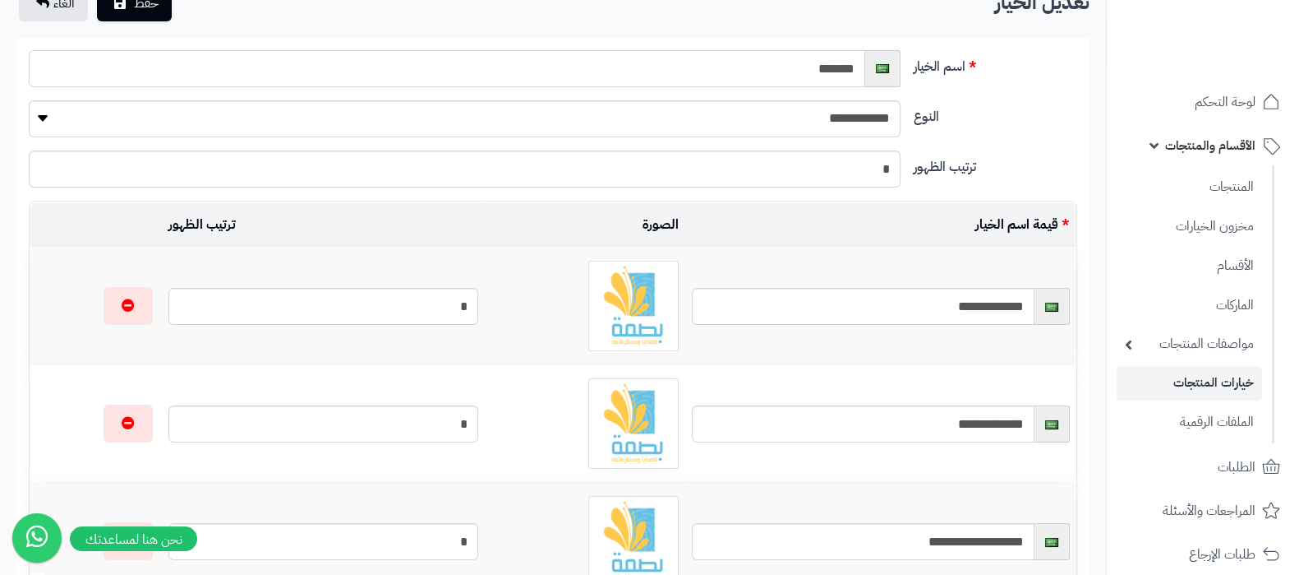
click at [822, 72] on input "*******" at bounding box center [447, 68] width 837 height 37
click at [1204, 384] on link "خيارات المنتجات" at bounding box center [1189, 383] width 145 height 34
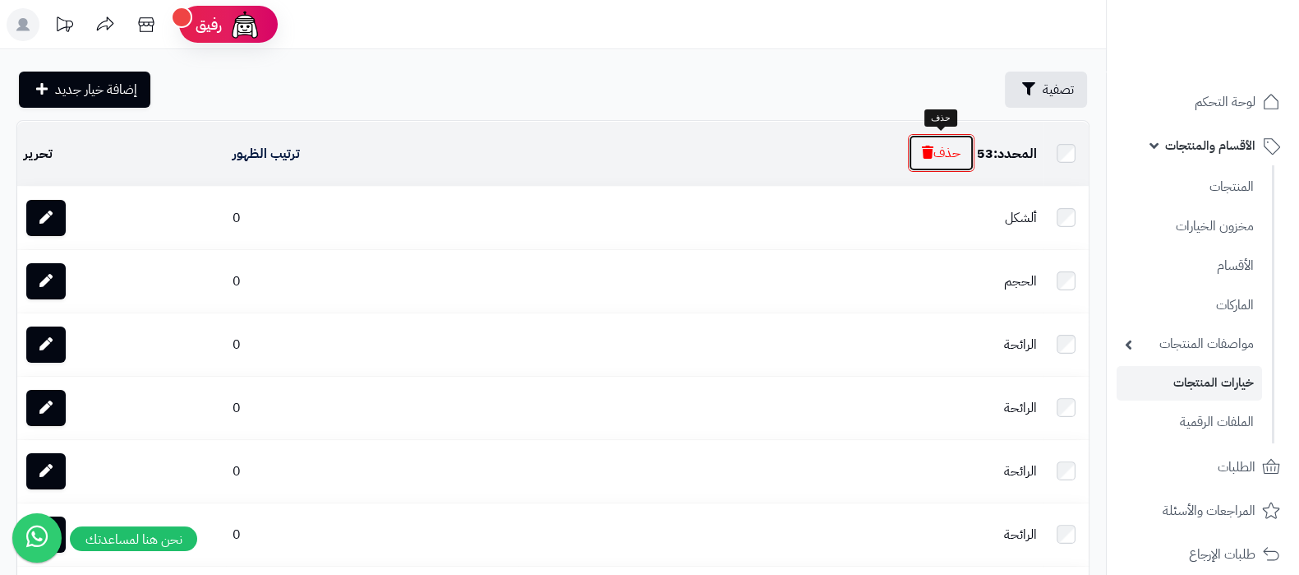
click at [942, 147] on button "حذف" at bounding box center [941, 153] width 67 height 38
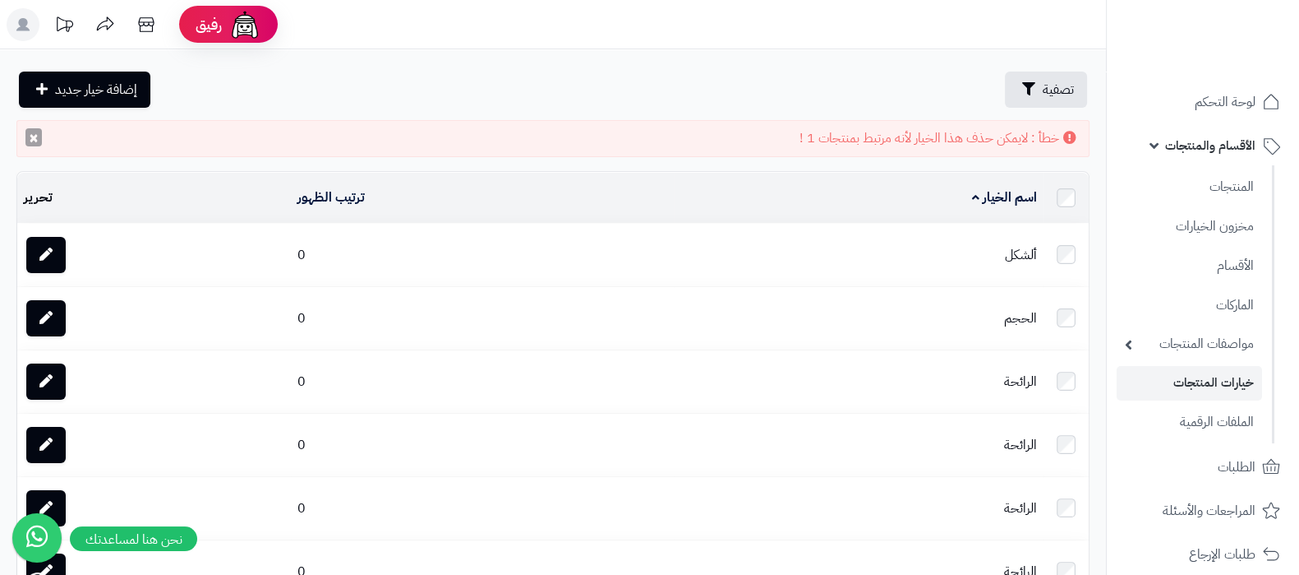
click at [35, 136] on button "×" at bounding box center [33, 137] width 16 height 18
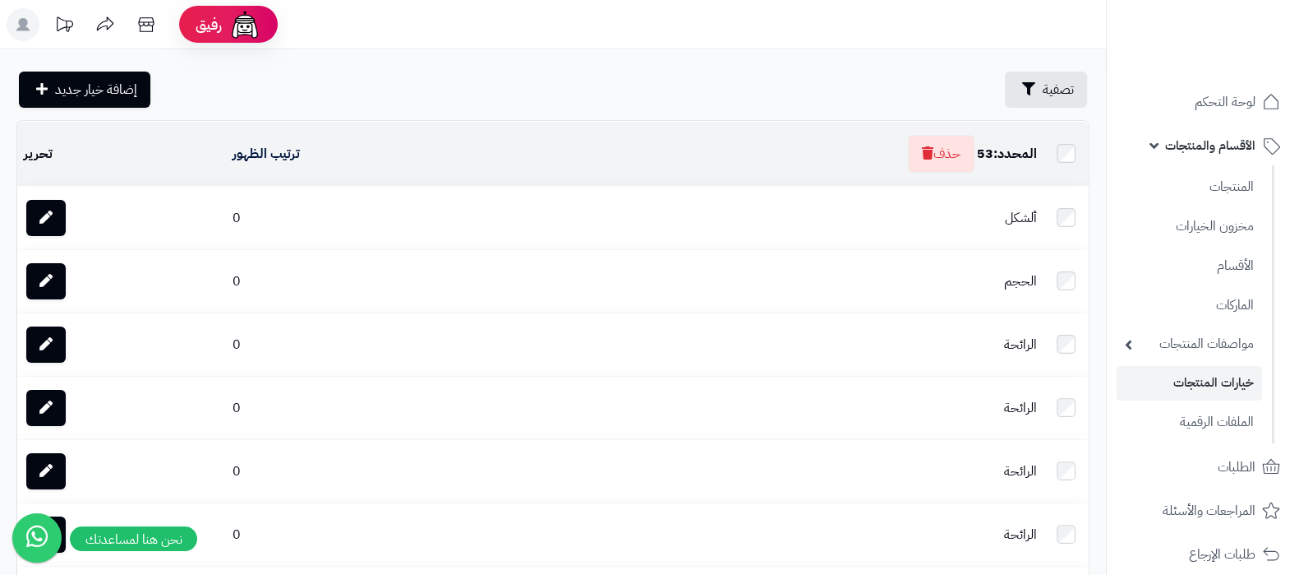
click at [1064, 141] on td at bounding box center [1066, 154] width 45 height 64
click at [939, 139] on button "حذف" at bounding box center [949, 153] width 67 height 38
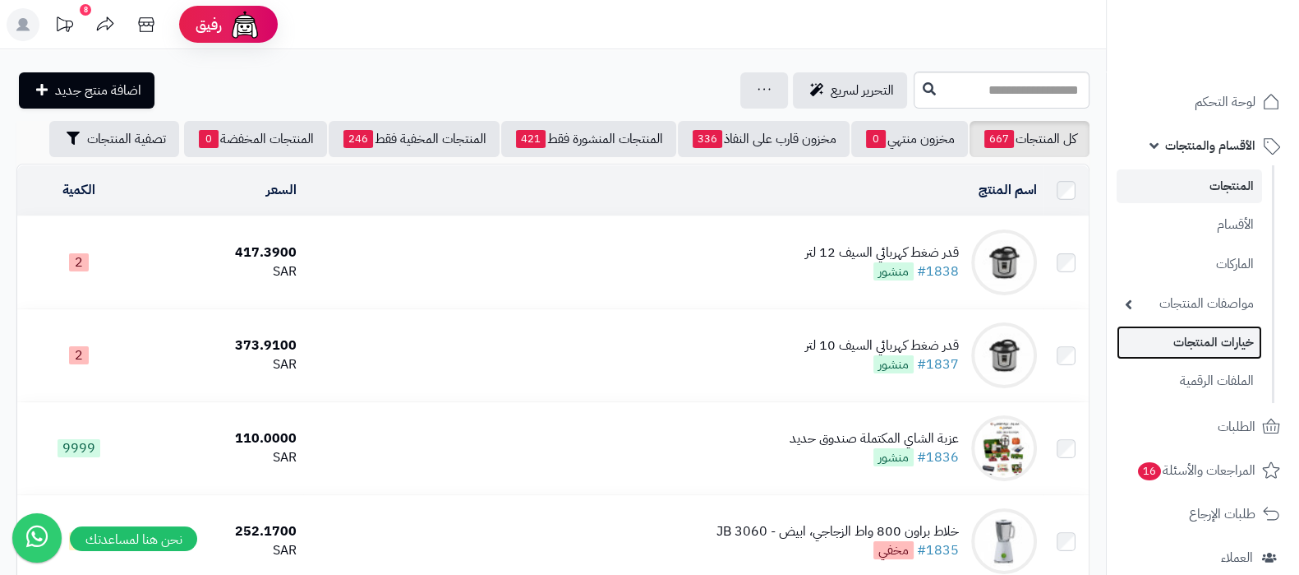
click at [1188, 344] on link "خيارات المنتجات" at bounding box center [1189, 342] width 145 height 34
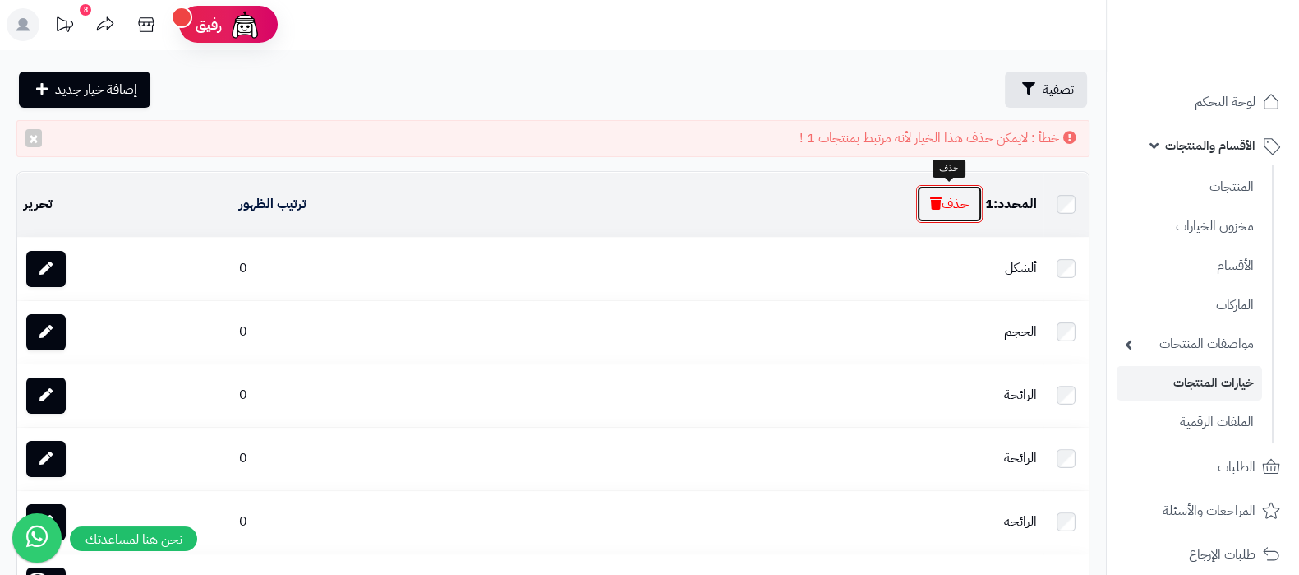
click at [943, 201] on button "حذف" at bounding box center [949, 204] width 67 height 38
click at [930, 196] on icon "button" at bounding box center [936, 202] width 12 height 13
click at [932, 199] on icon "button" at bounding box center [936, 202] width 12 height 13
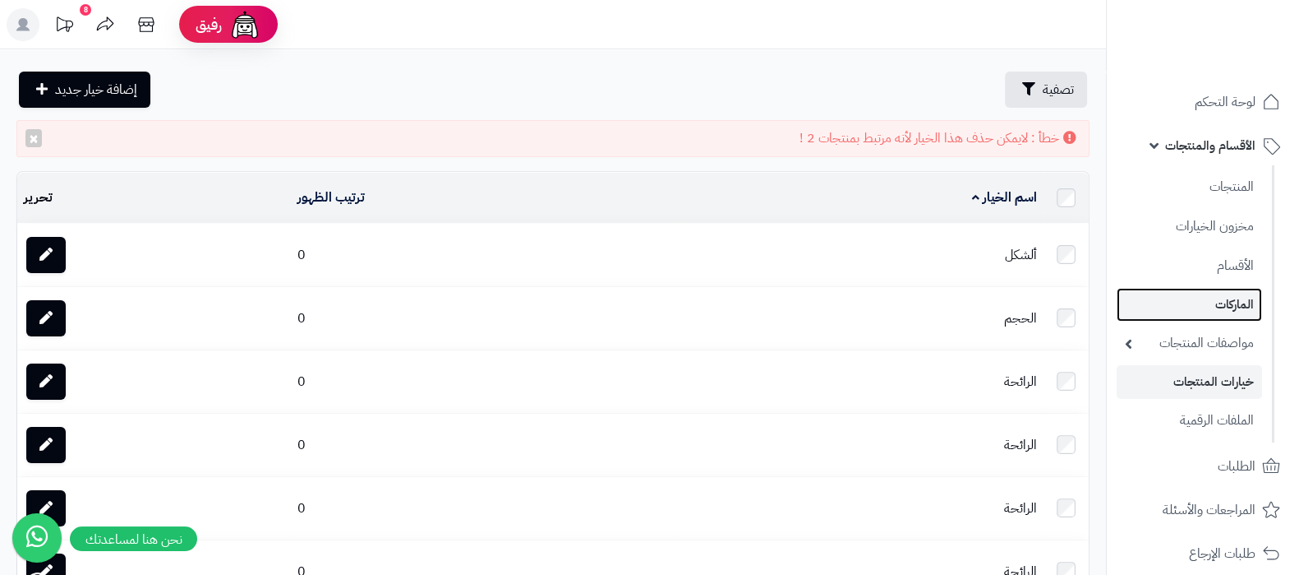
click at [1233, 312] on link "الماركات" at bounding box center [1189, 305] width 145 height 34
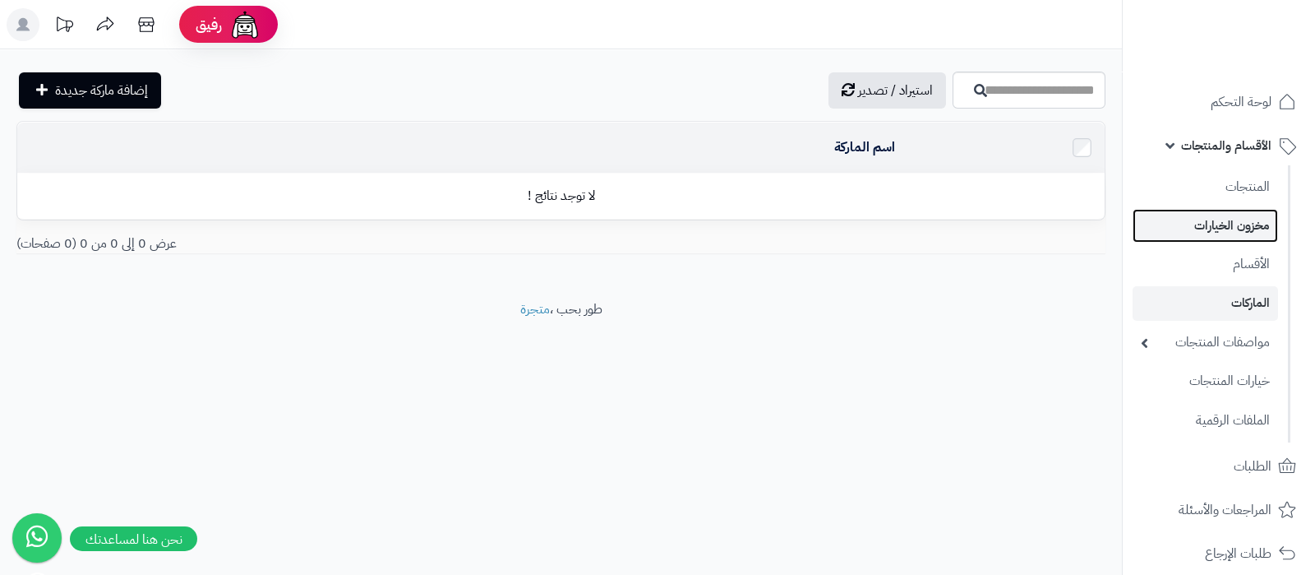
click at [1208, 218] on link "مخزون الخيارات" at bounding box center [1205, 226] width 145 height 34
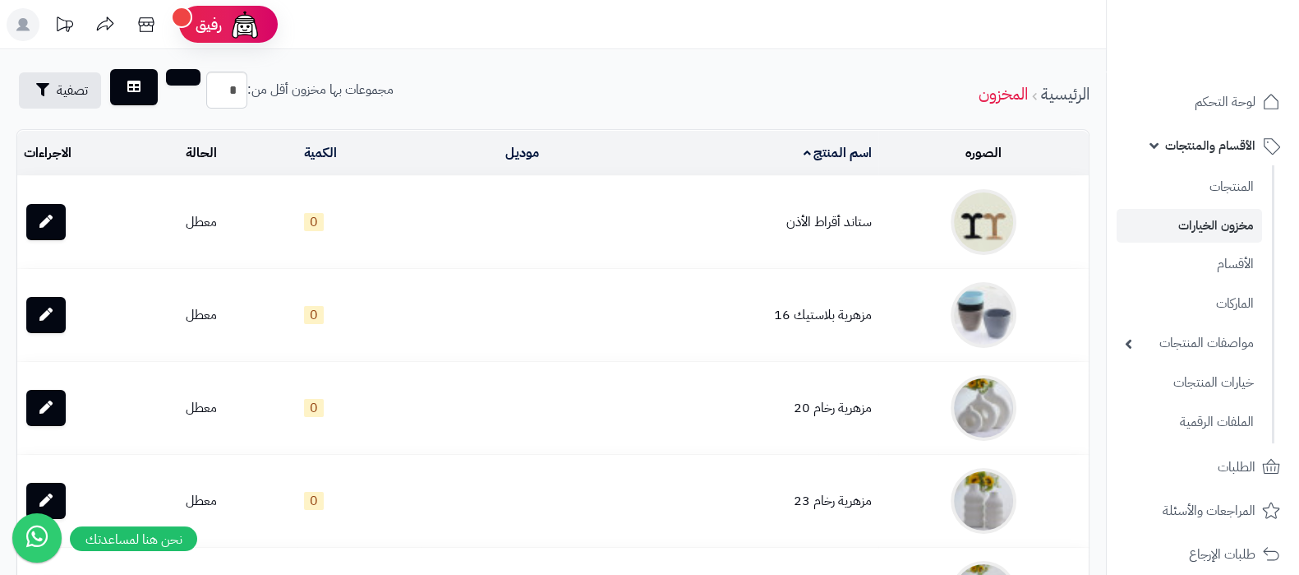
click at [1051, 225] on td at bounding box center [984, 222] width 210 height 92
click at [1059, 260] on td at bounding box center [984, 222] width 210 height 92
click at [123, 80] on link at bounding box center [134, 87] width 48 height 36
click at [44, 95] on button "تصفية" at bounding box center [60, 90] width 82 height 36
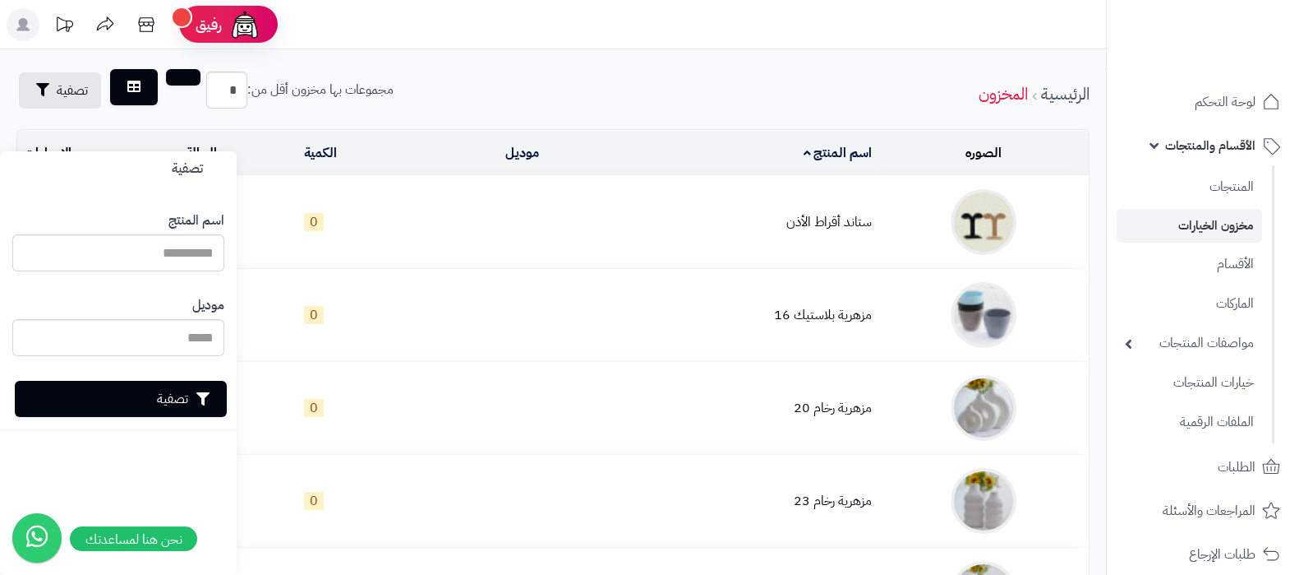
click at [229, 92] on input "*" at bounding box center [226, 90] width 41 height 37
drag, startPoint x: 584, startPoint y: 70, endPoint x: 762, endPoint y: 96, distance: 180.3
click at [1003, 96] on link "المخزون" at bounding box center [1003, 93] width 49 height 25
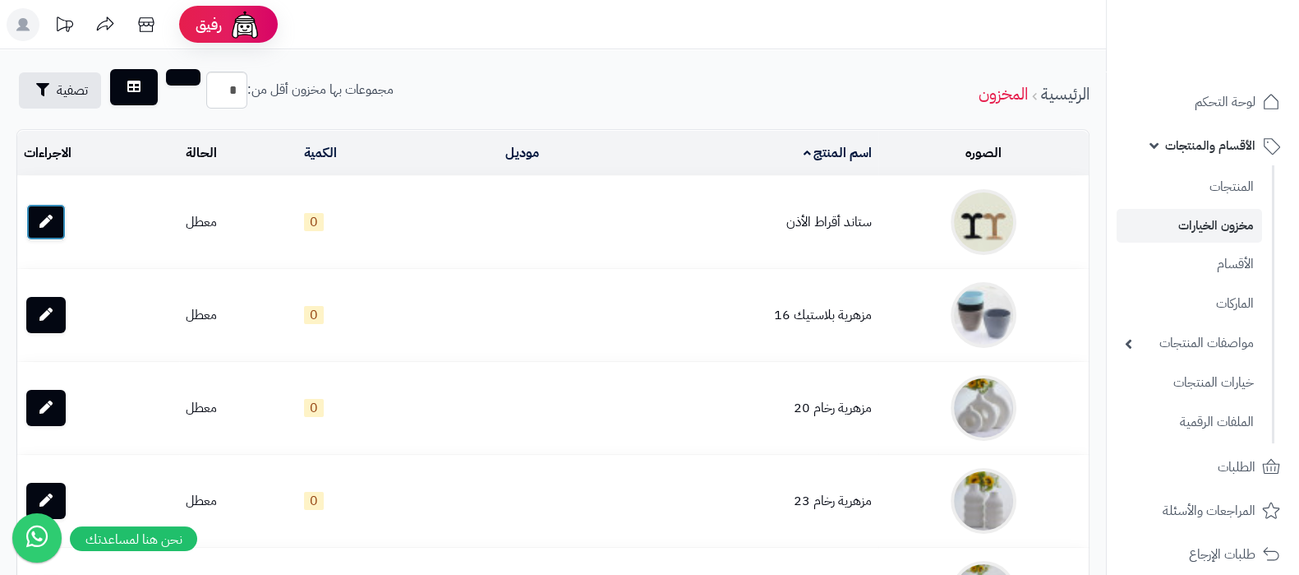
click at [46, 233] on link at bounding box center [45, 222] width 39 height 36
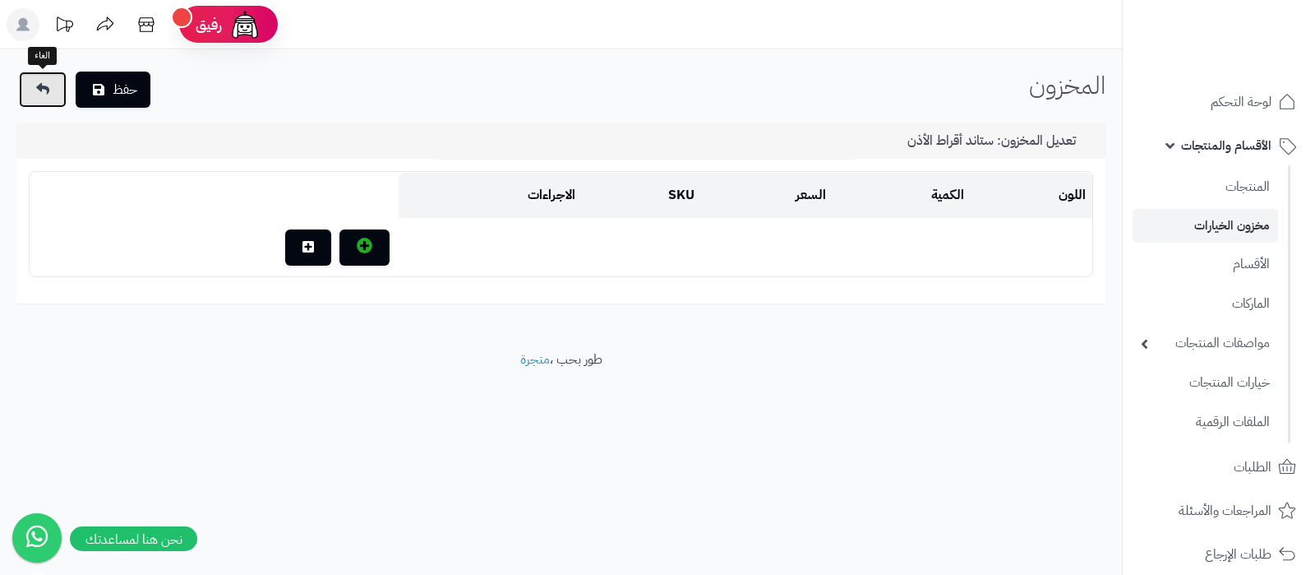
click at [25, 97] on link at bounding box center [43, 90] width 48 height 36
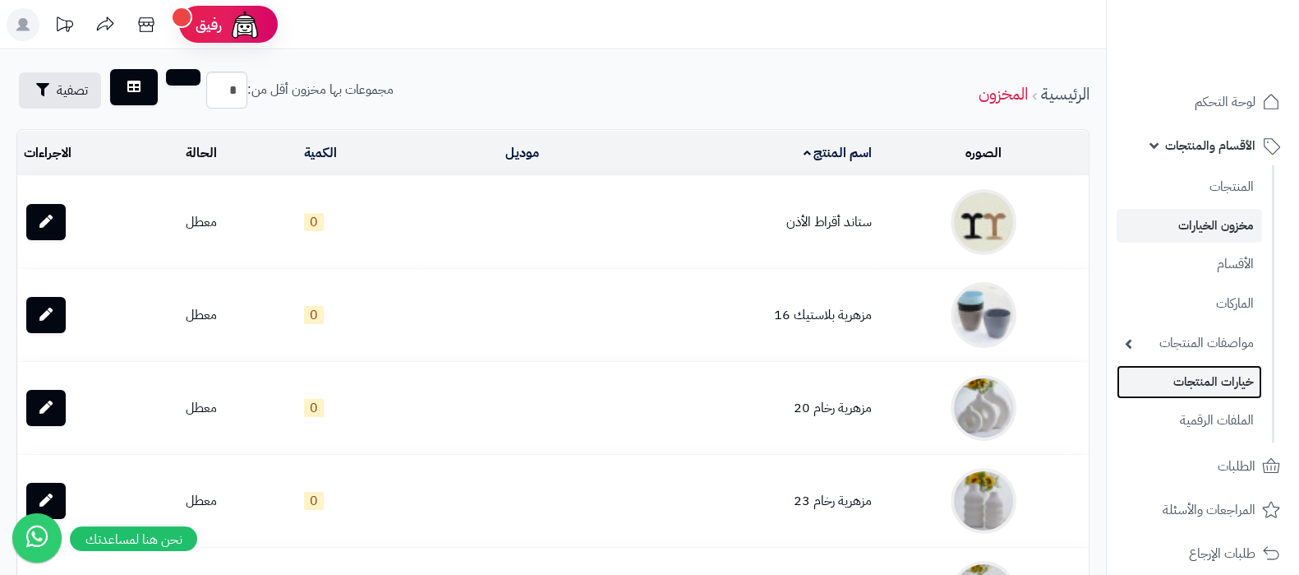
click at [1216, 383] on link "خيارات المنتجات" at bounding box center [1189, 382] width 145 height 34
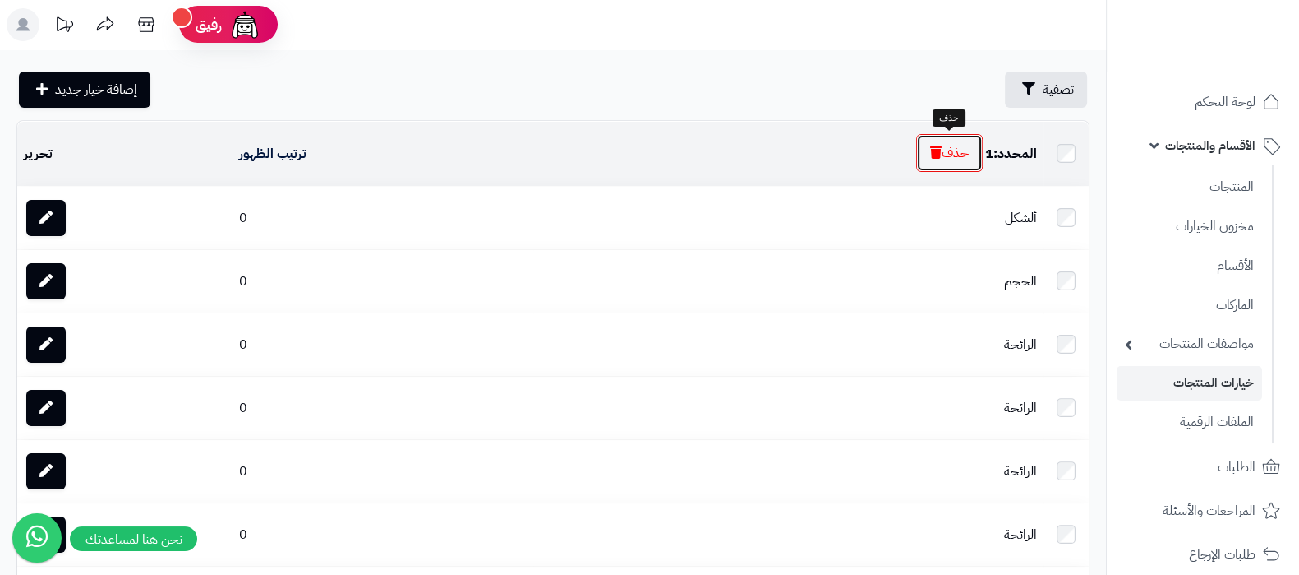
click at [945, 162] on button "حذف" at bounding box center [949, 153] width 67 height 38
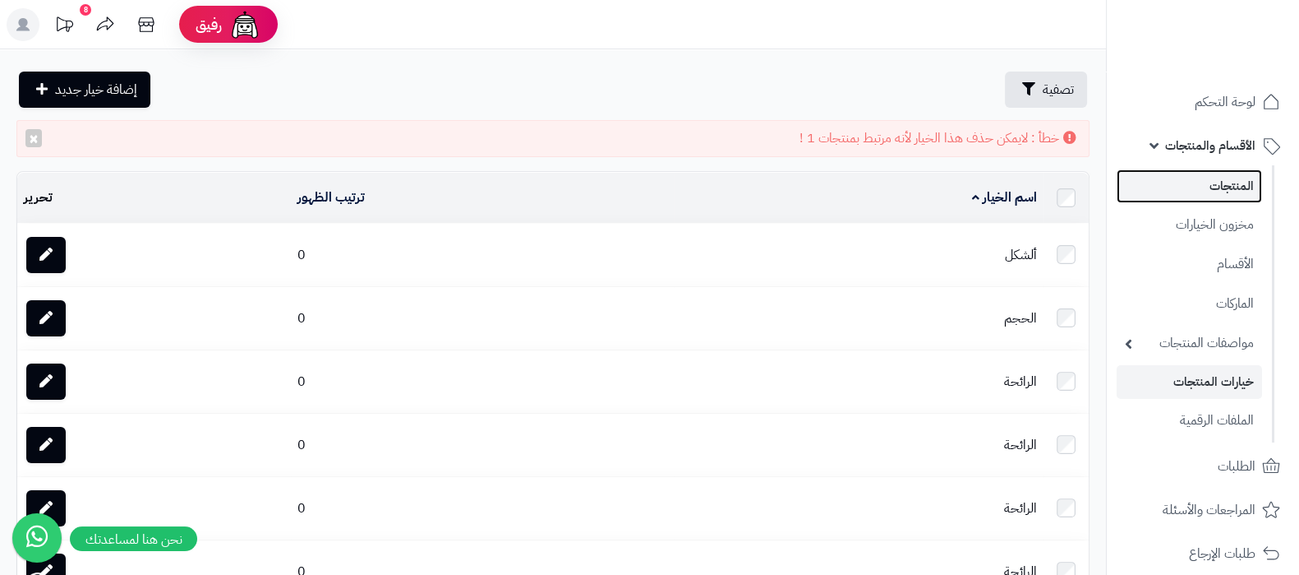
click at [1225, 181] on link "المنتجات" at bounding box center [1189, 186] width 145 height 34
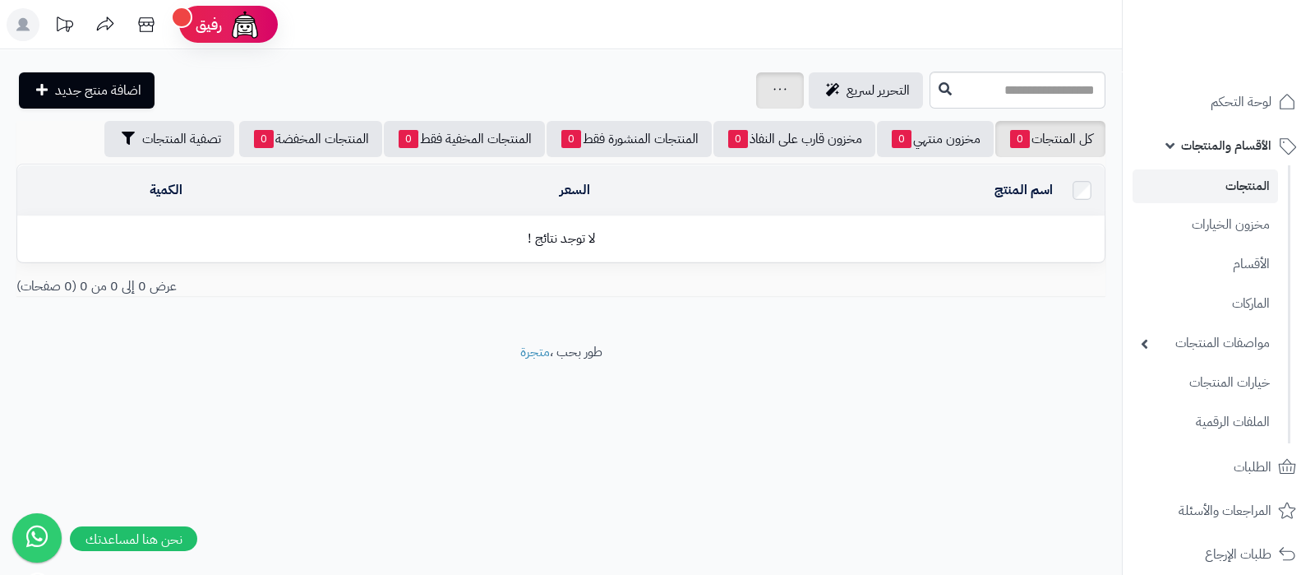
click at [756, 93] on div "جرد مخزون المنتجات جرد مخزون الخيارات فقط تعديل أسعار المنتجات الملصقات تصدير ا…" at bounding box center [780, 90] width 48 height 36
click at [773, 94] on link at bounding box center [779, 91] width 13 height 20
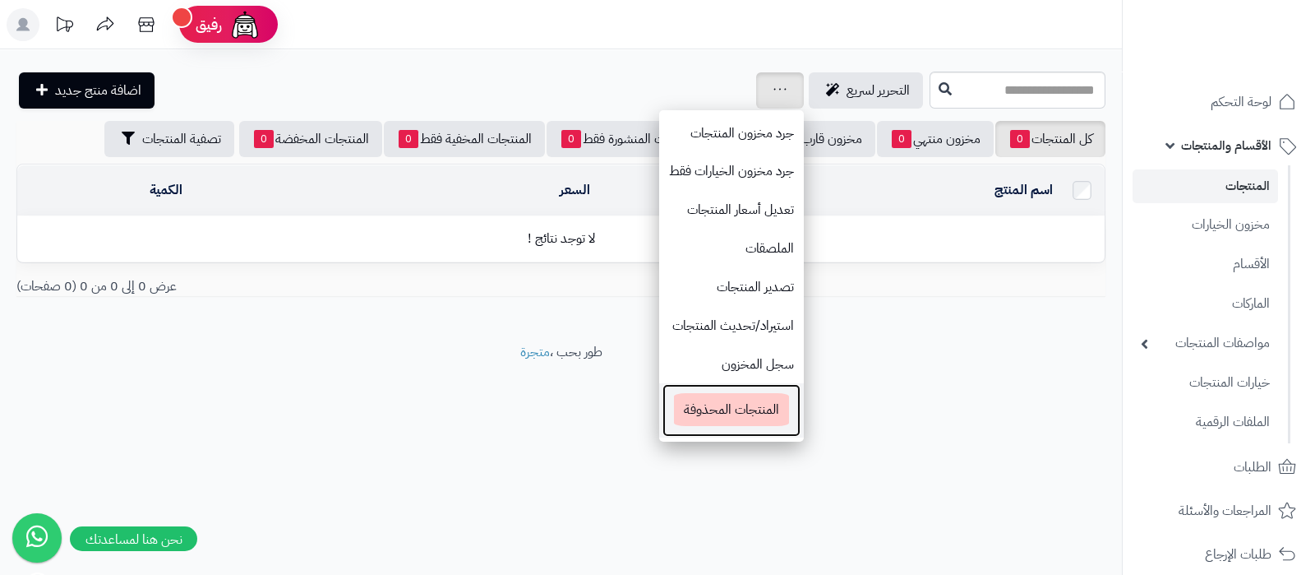
click at [674, 413] on span "المنتجات المحذوفة" at bounding box center [731, 409] width 115 height 33
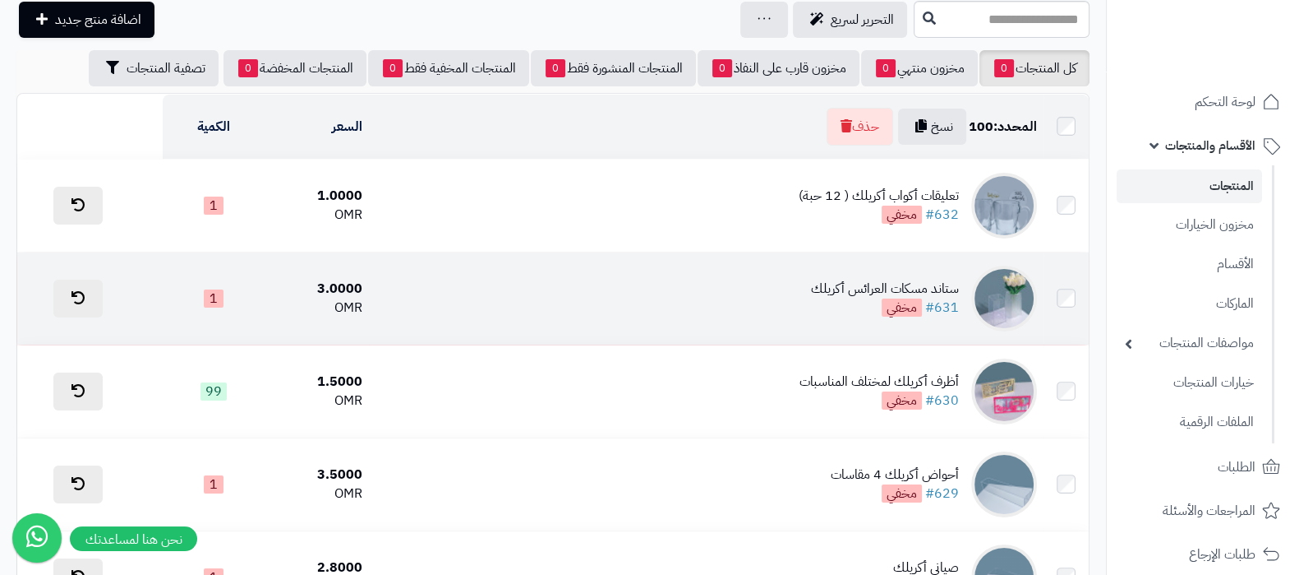
scroll to position [102, 0]
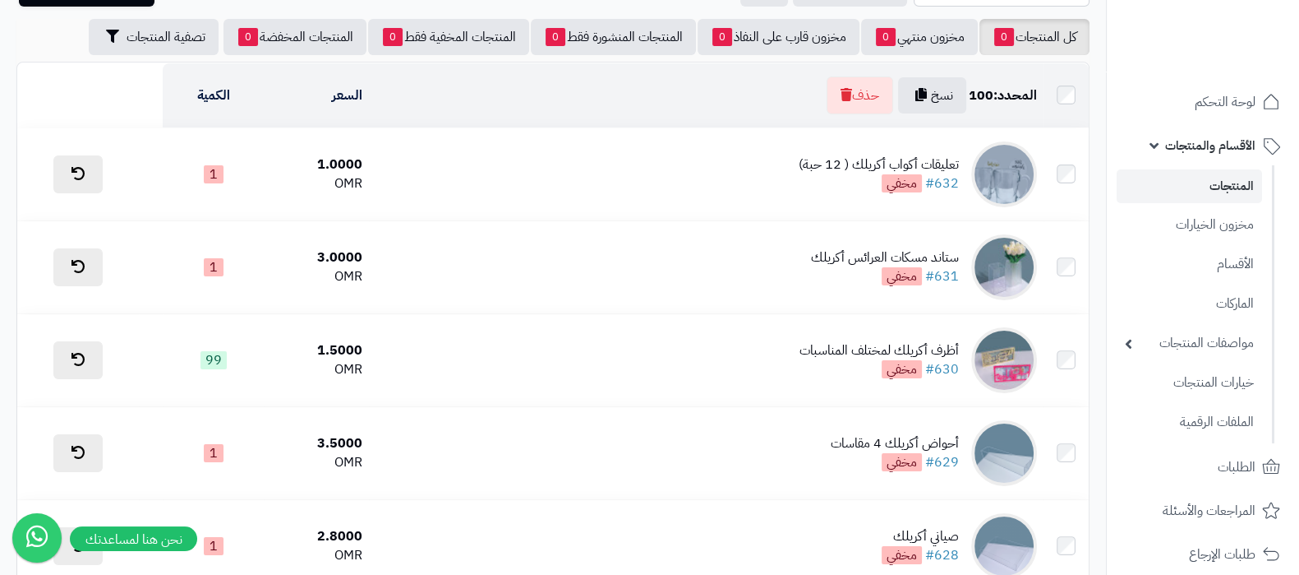
click at [1173, 175] on link "المنتجات" at bounding box center [1189, 186] width 145 height 34
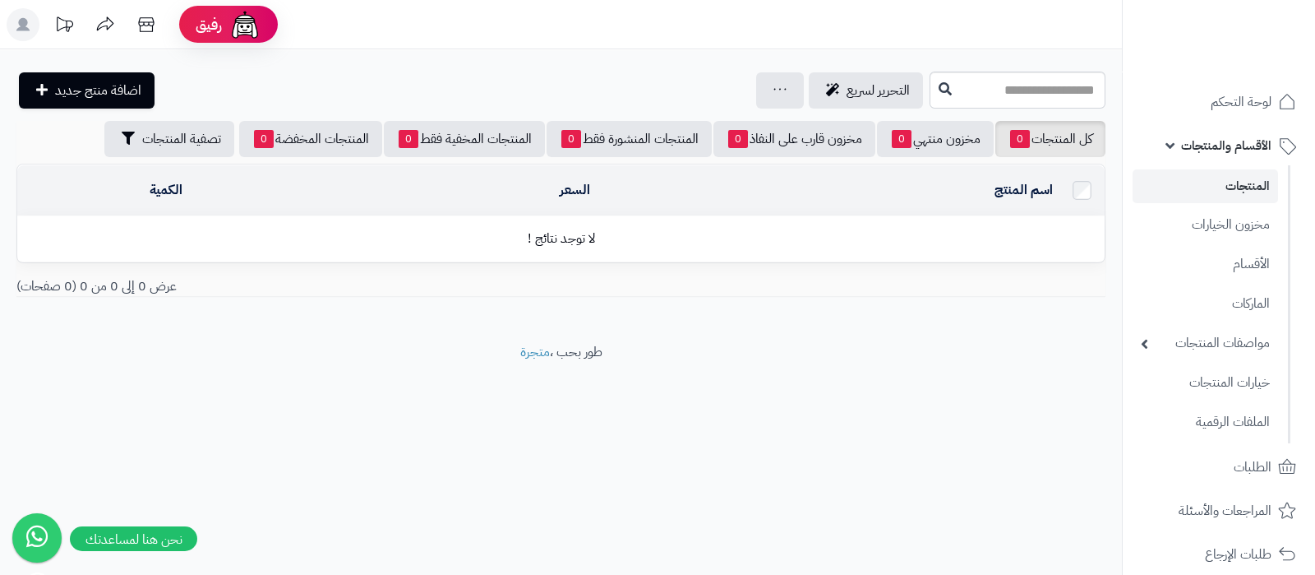
click at [1233, 191] on link "المنتجات" at bounding box center [1205, 186] width 145 height 34
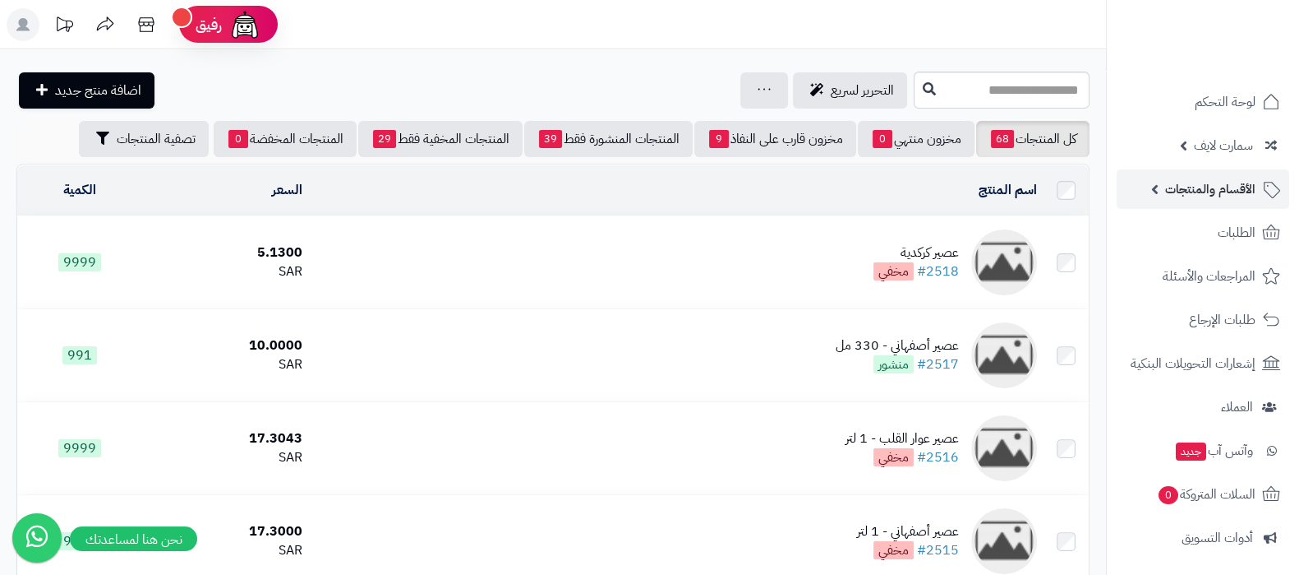
click at [1201, 182] on span "الأقسام والمنتجات" at bounding box center [1211, 189] width 90 height 23
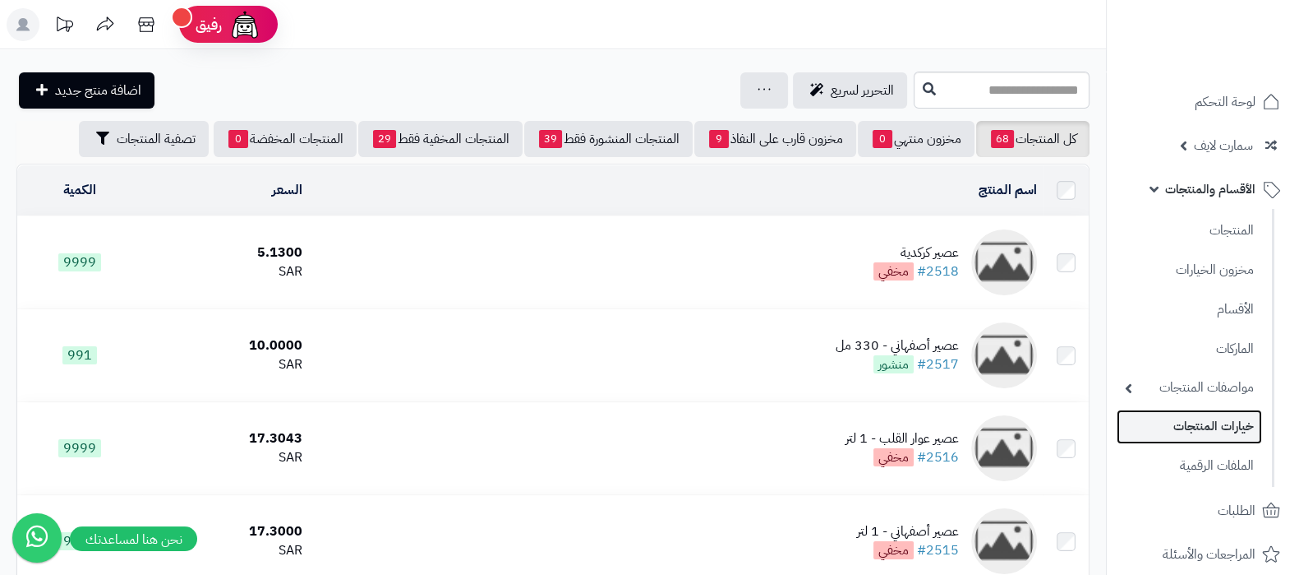
click at [1200, 427] on link "خيارات المنتجات" at bounding box center [1189, 426] width 145 height 34
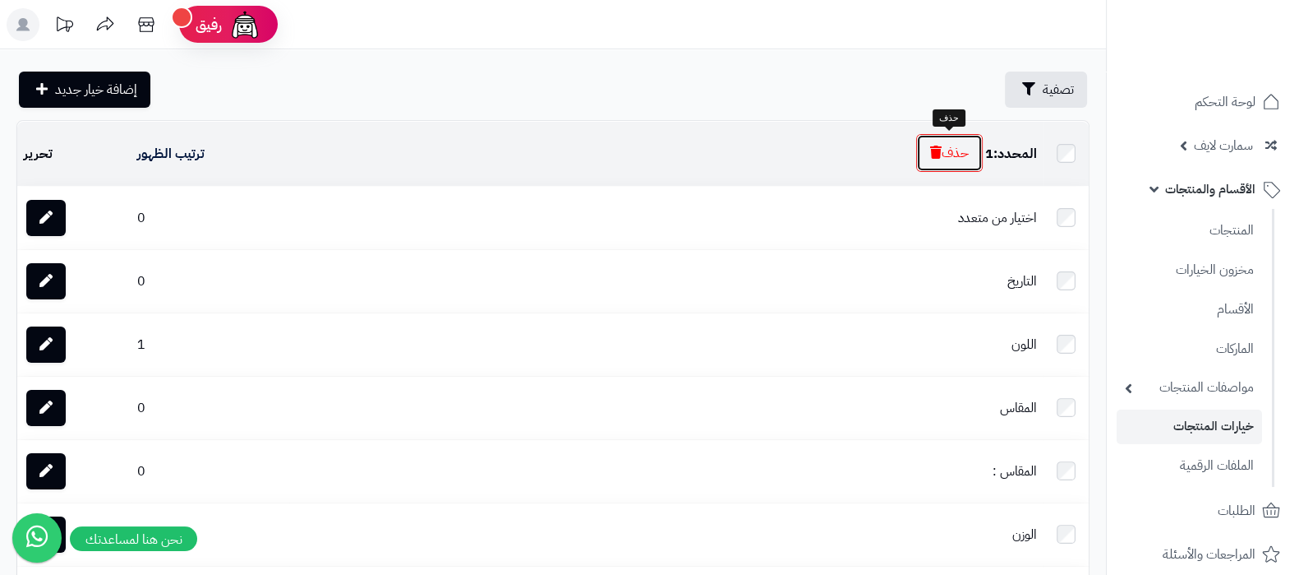
click at [962, 157] on button "حذف" at bounding box center [949, 153] width 67 height 38
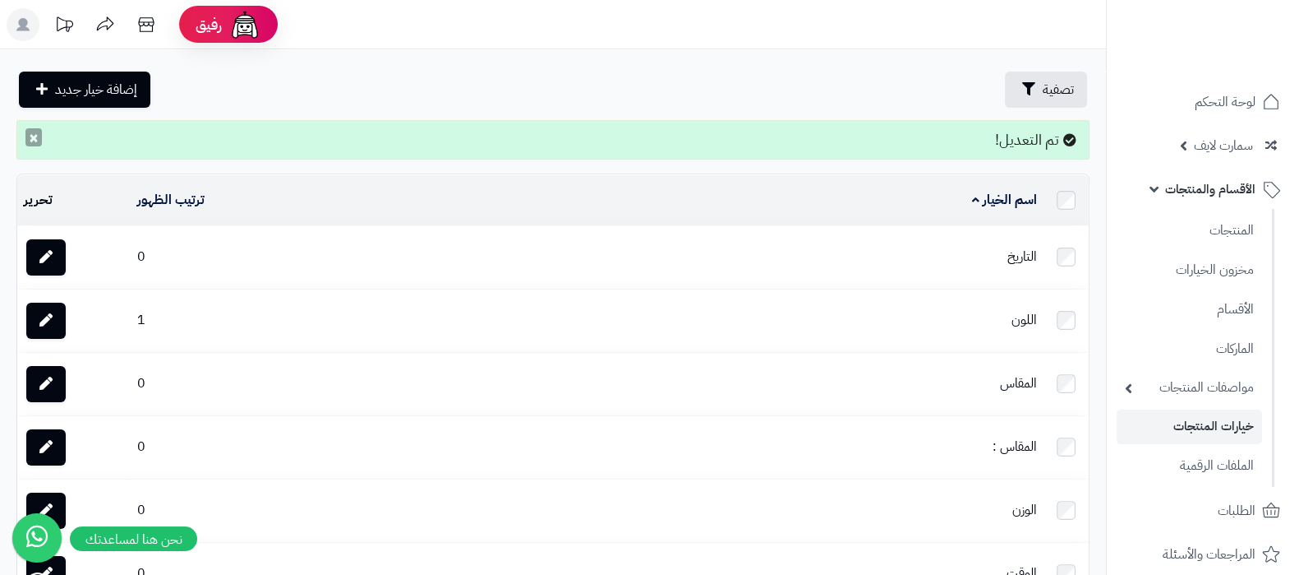
click at [37, 137] on button "×" at bounding box center [33, 137] width 16 height 18
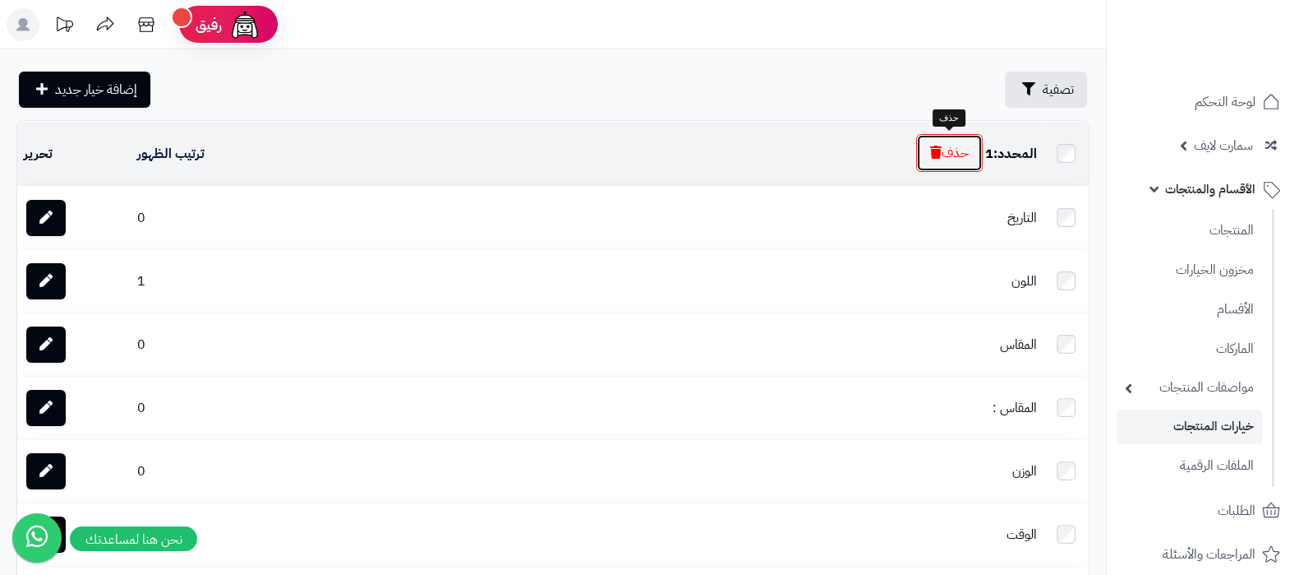
click at [932, 156] on icon "button" at bounding box center [936, 151] width 12 height 13
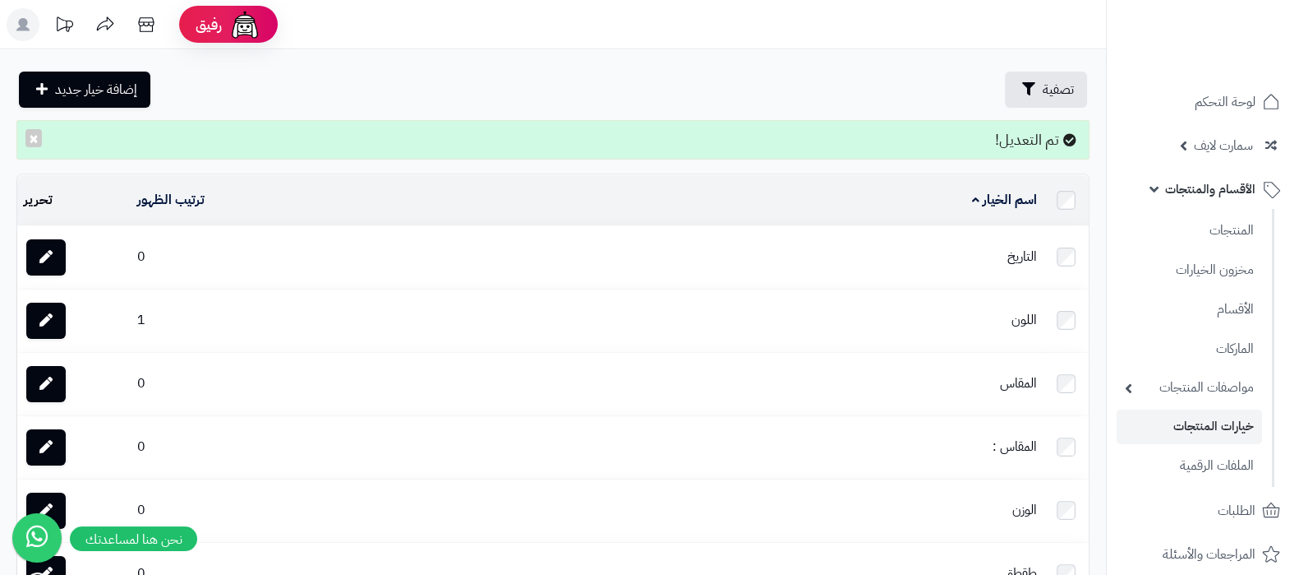
click at [1221, 365] on ul "المنتجات مخزون الخيارات الأقسام الماركات مواصفات المنتجات مواصفات المنتجات أنوا…" at bounding box center [1191, 348] width 168 height 278
click at [1235, 353] on link "الماركات" at bounding box center [1189, 348] width 145 height 34
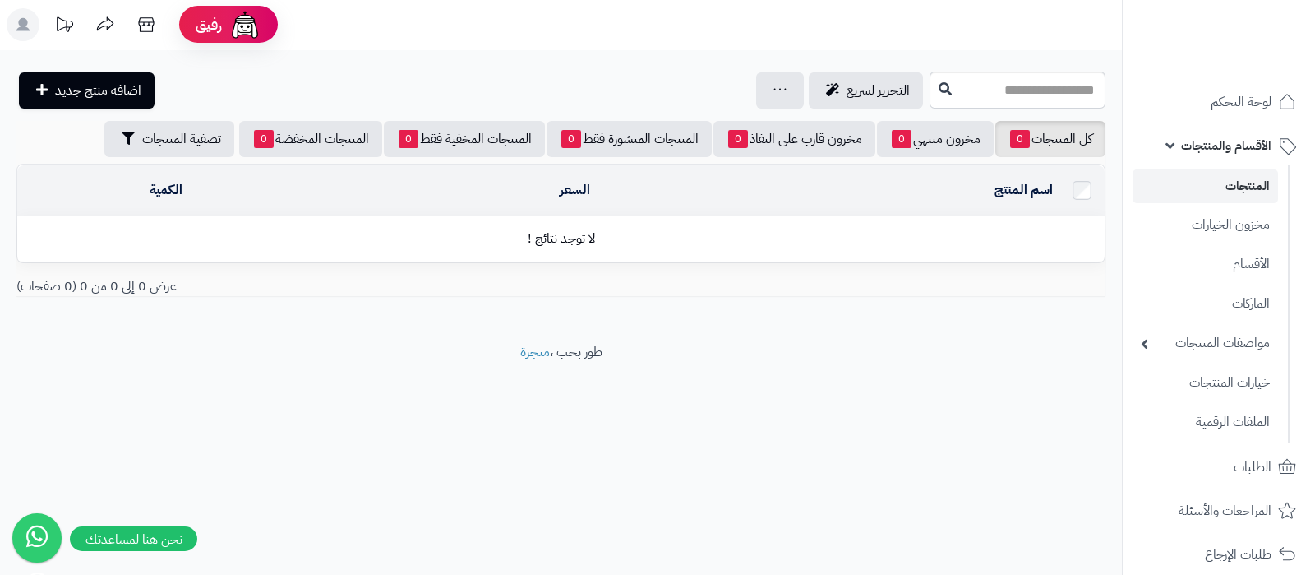
click at [726, 409] on footer "طور بحب ، متجرة" at bounding box center [561, 384] width 1122 height 82
click at [1211, 367] on link "خيارات المنتجات" at bounding box center [1205, 382] width 145 height 34
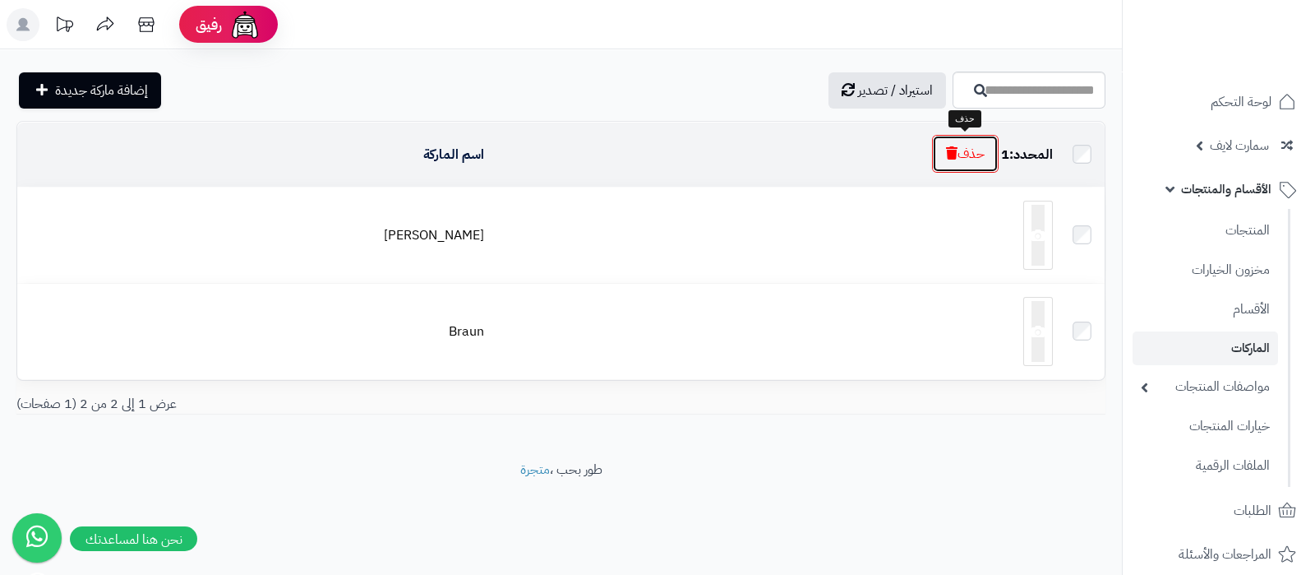
click at [969, 157] on button "حذف" at bounding box center [965, 154] width 67 height 38
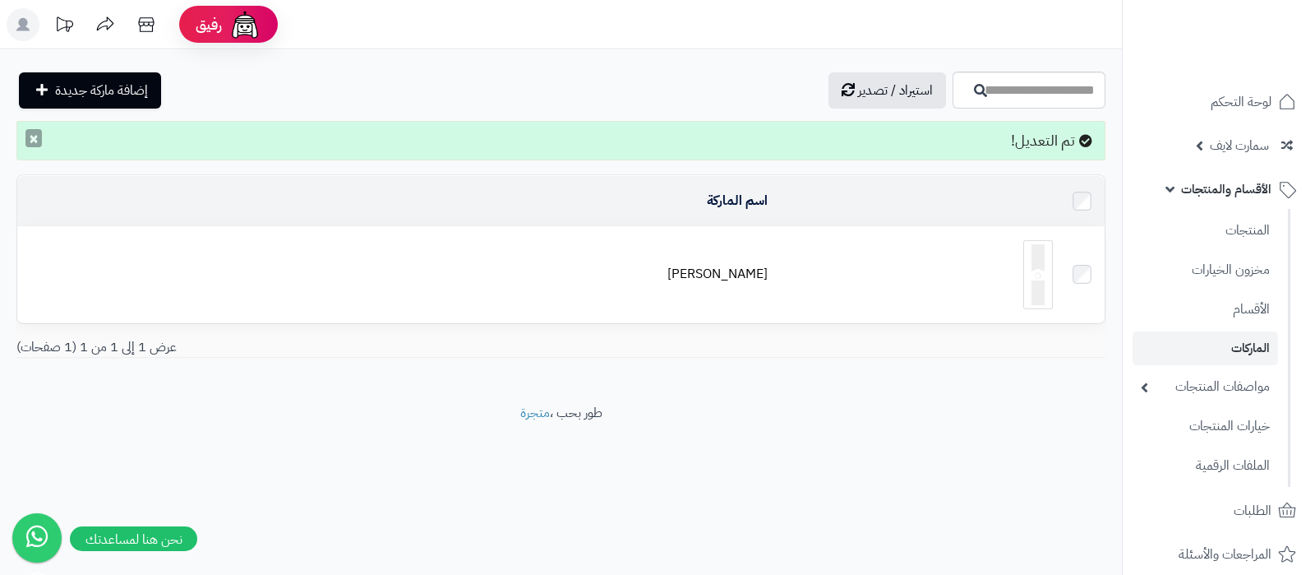
click at [39, 138] on button "×" at bounding box center [33, 138] width 16 height 18
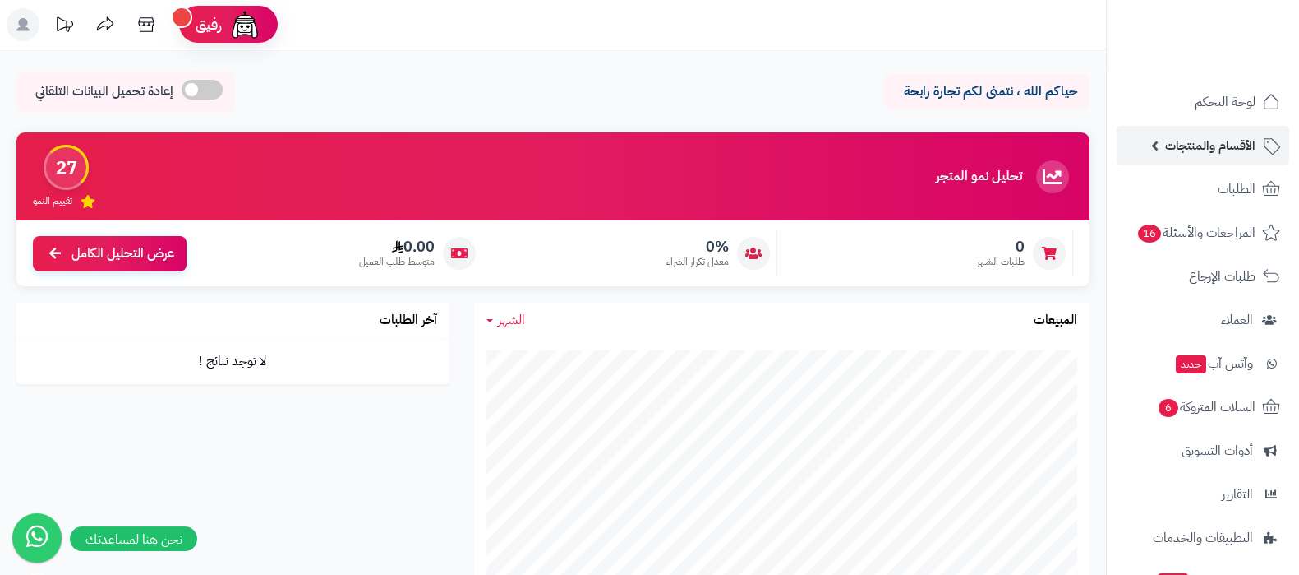
click at [1204, 162] on link "الأقسام والمنتجات" at bounding box center [1203, 145] width 173 height 39
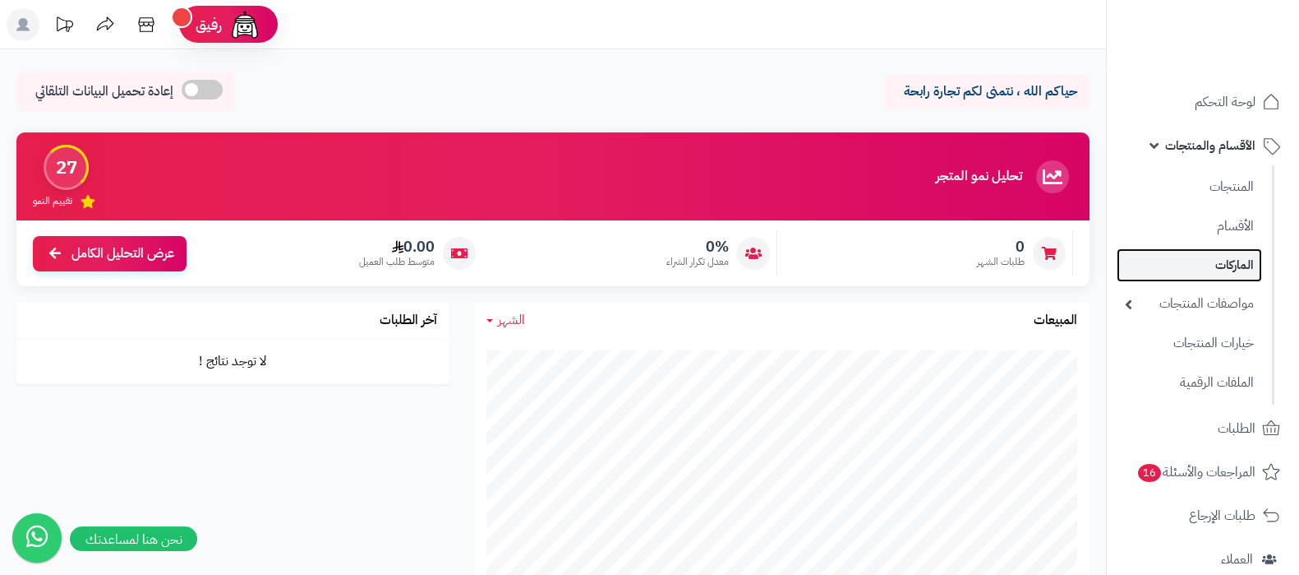
click at [1219, 265] on link "الماركات" at bounding box center [1189, 265] width 145 height 34
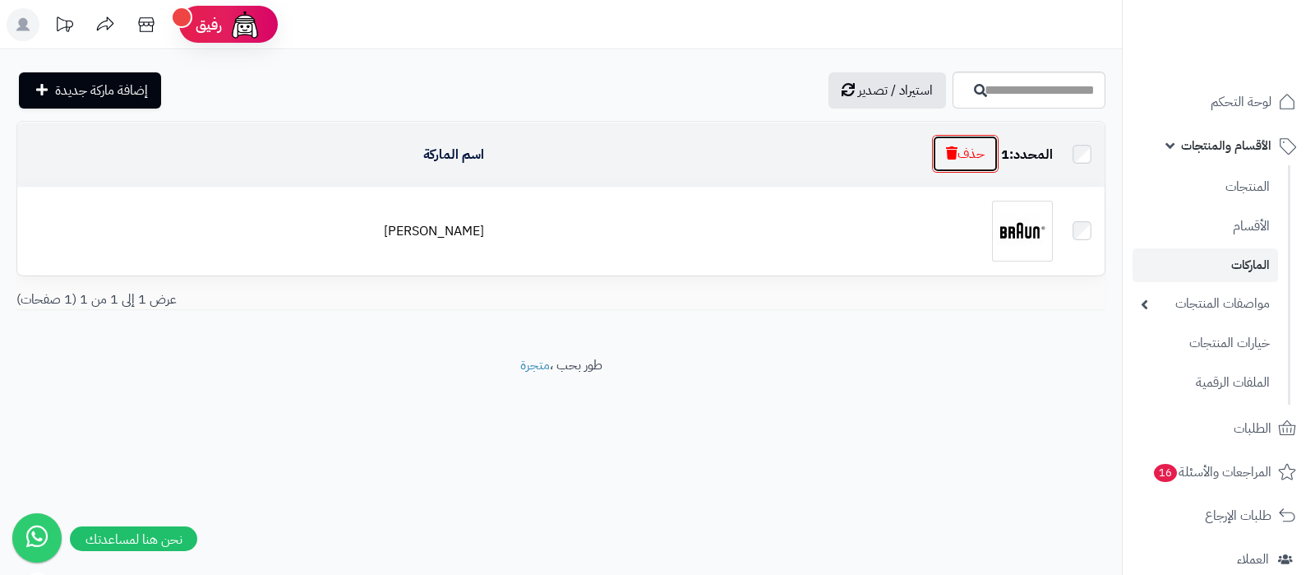
click at [962, 162] on button "حذف" at bounding box center [965, 154] width 67 height 38
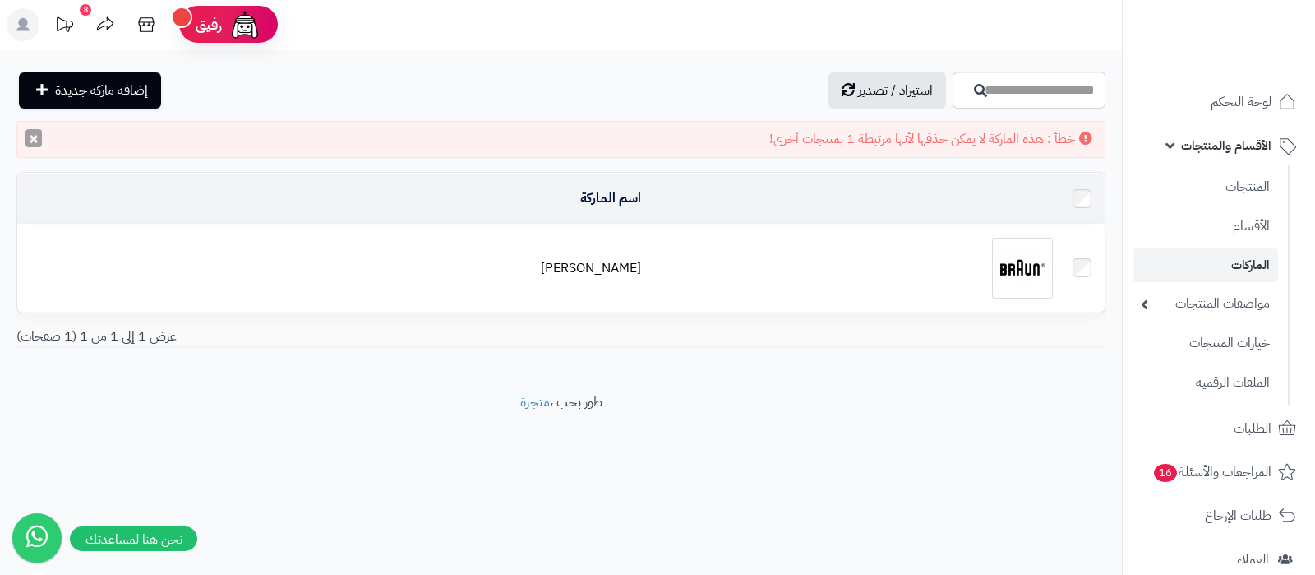
click at [32, 145] on button "×" at bounding box center [33, 138] width 16 height 18
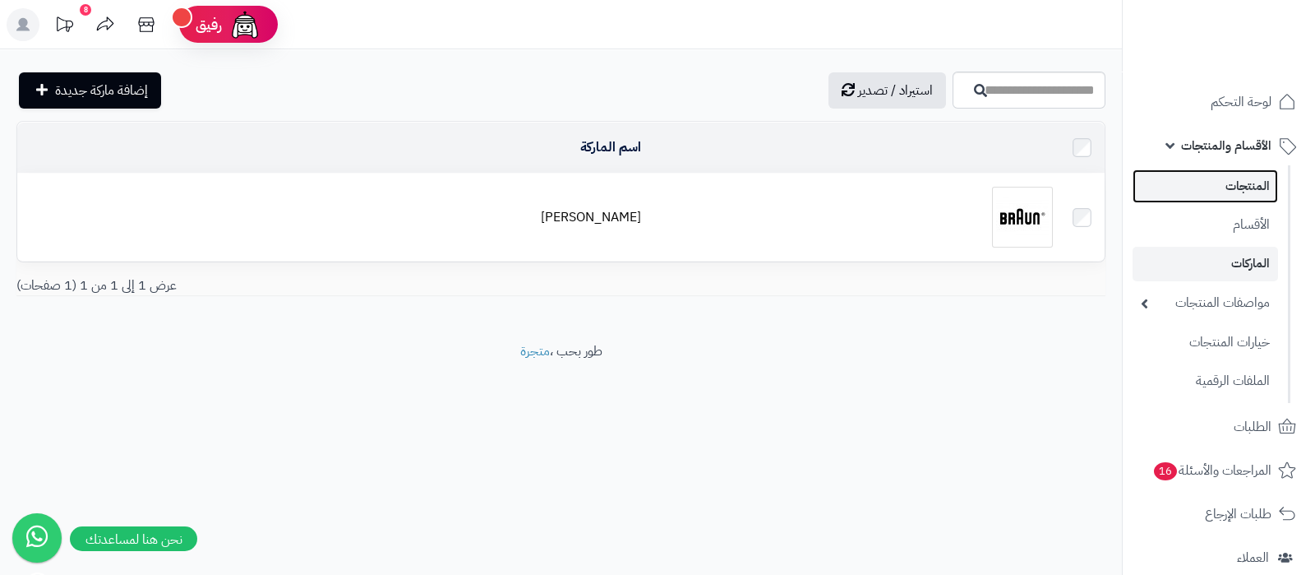
click at [1213, 191] on link "المنتجات" at bounding box center [1205, 186] width 145 height 34
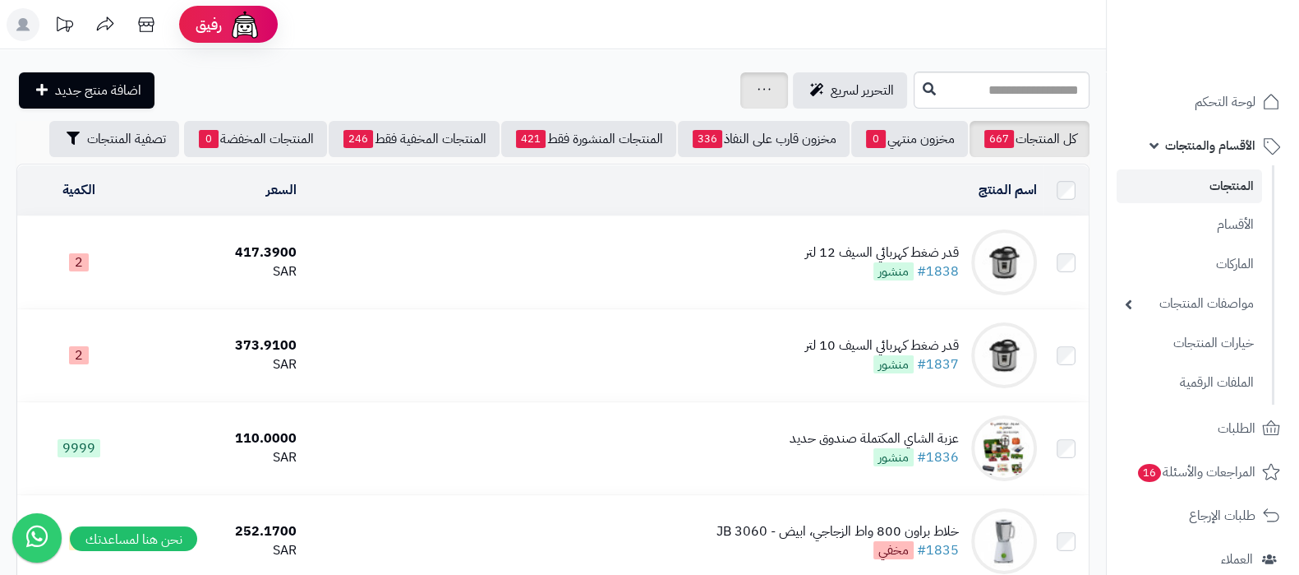
click at [758, 93] on icon at bounding box center [764, 89] width 13 height 11
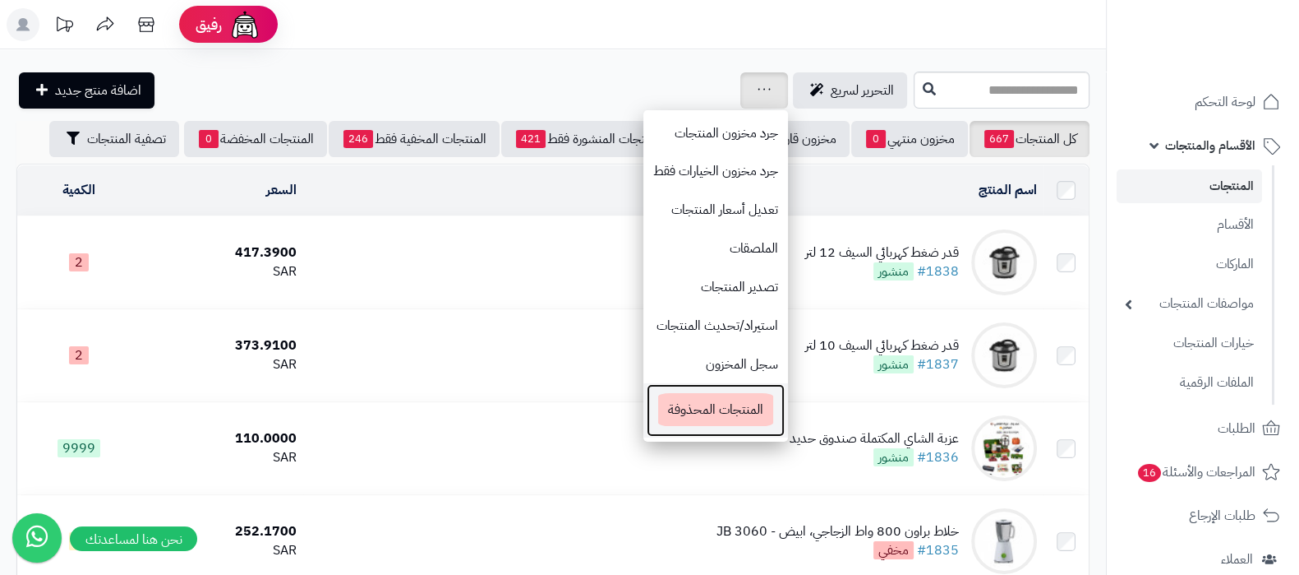
click at [658, 406] on span "المنتجات المحذوفة" at bounding box center [715, 409] width 115 height 33
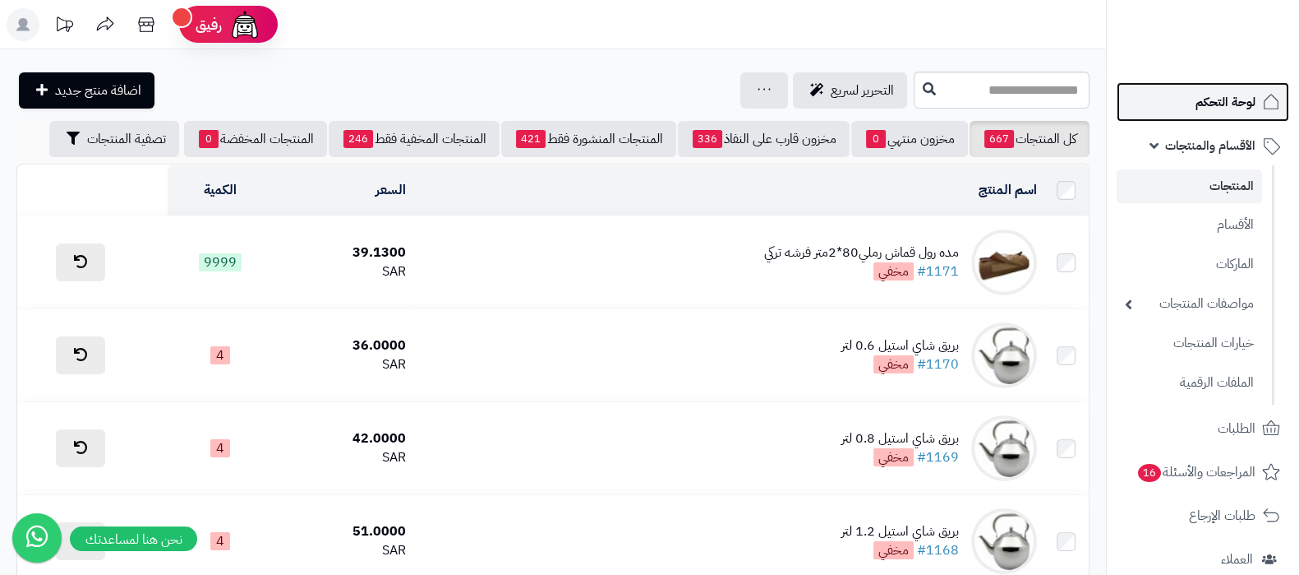
click at [1216, 102] on span "لوحة التحكم" at bounding box center [1226, 101] width 60 height 23
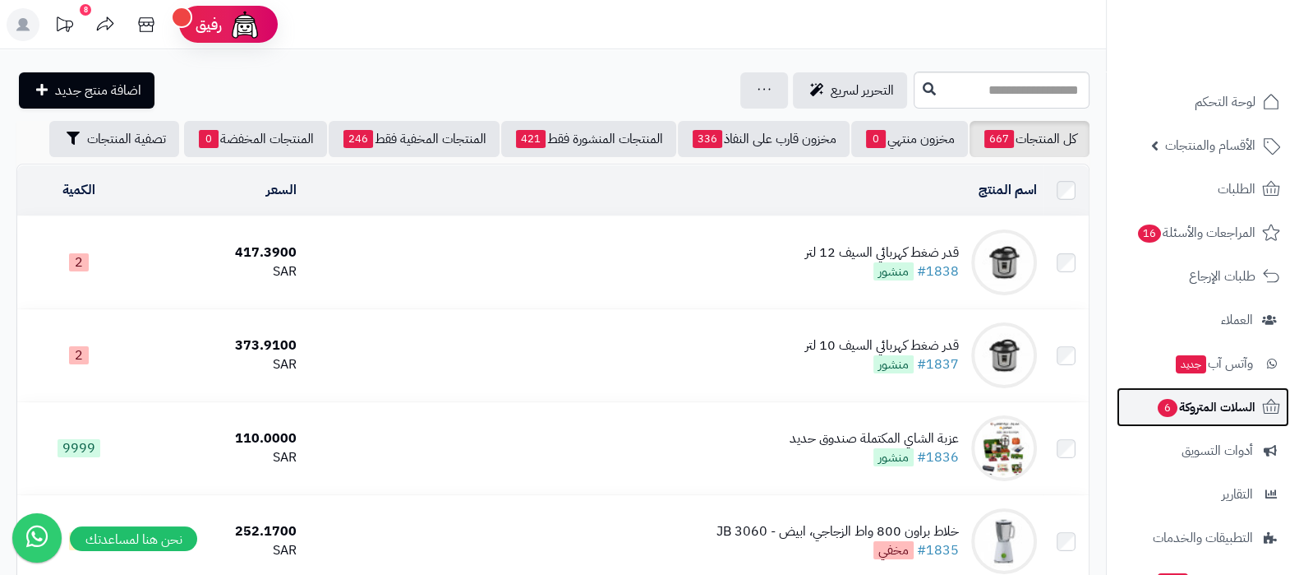
click at [1196, 400] on span "السلات المتروكة 6" at bounding box center [1205, 406] width 99 height 23
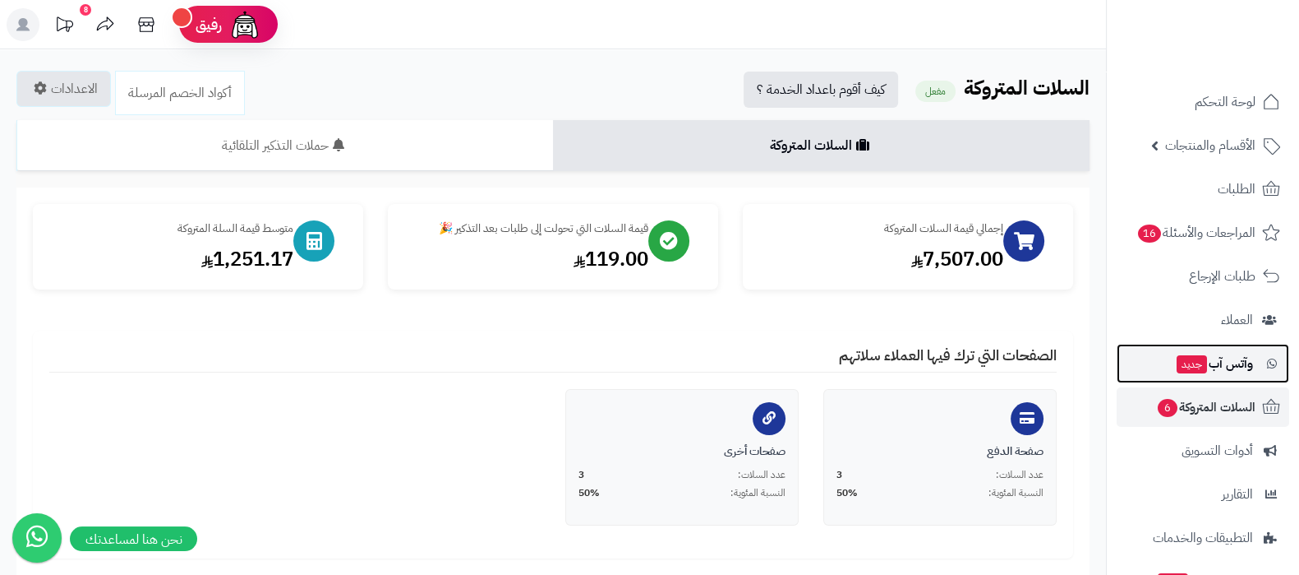
click at [1196, 364] on span "جديد" at bounding box center [1192, 364] width 30 height 18
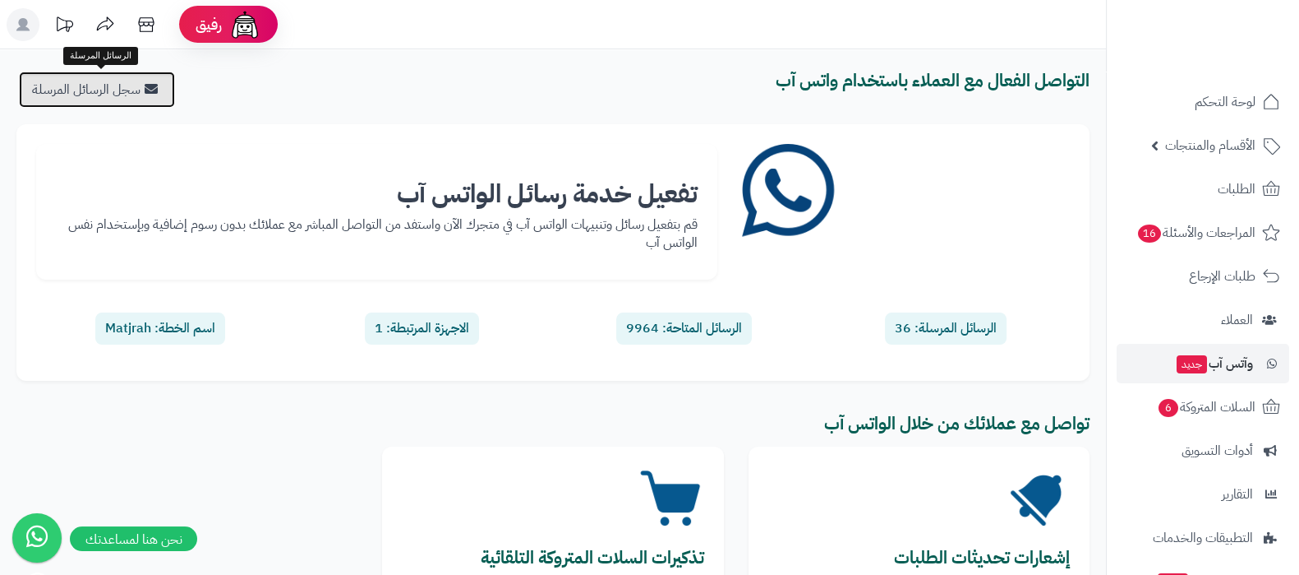
click at [108, 90] on link "سجل الرسائل المرسلة" at bounding box center [97, 90] width 156 height 36
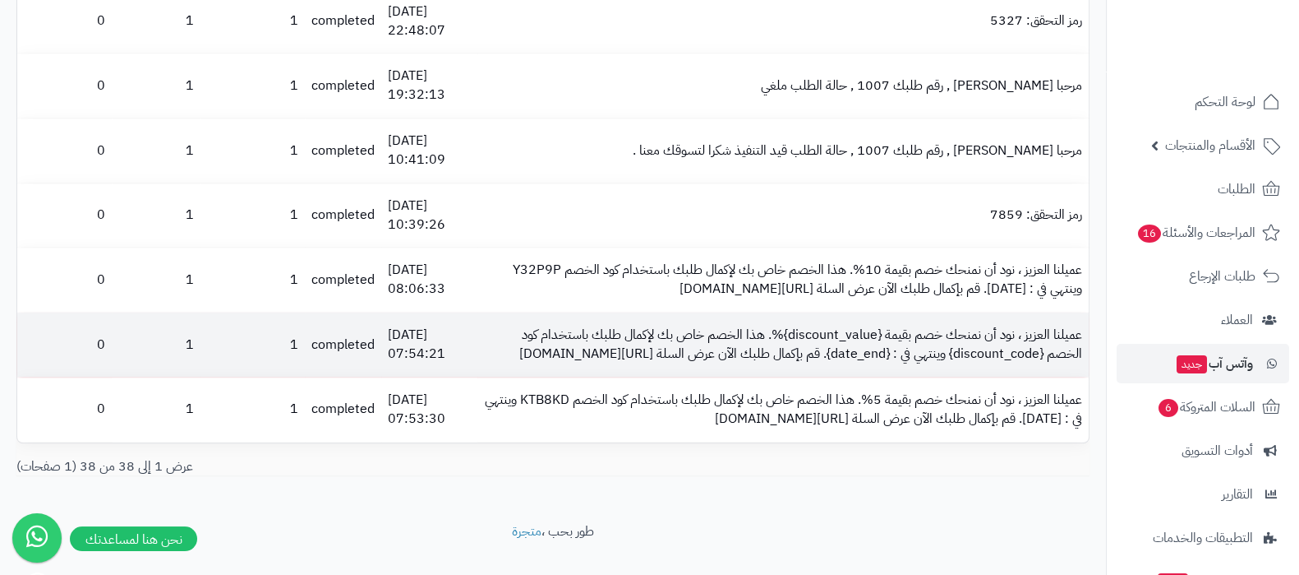
scroll to position [2260, 0]
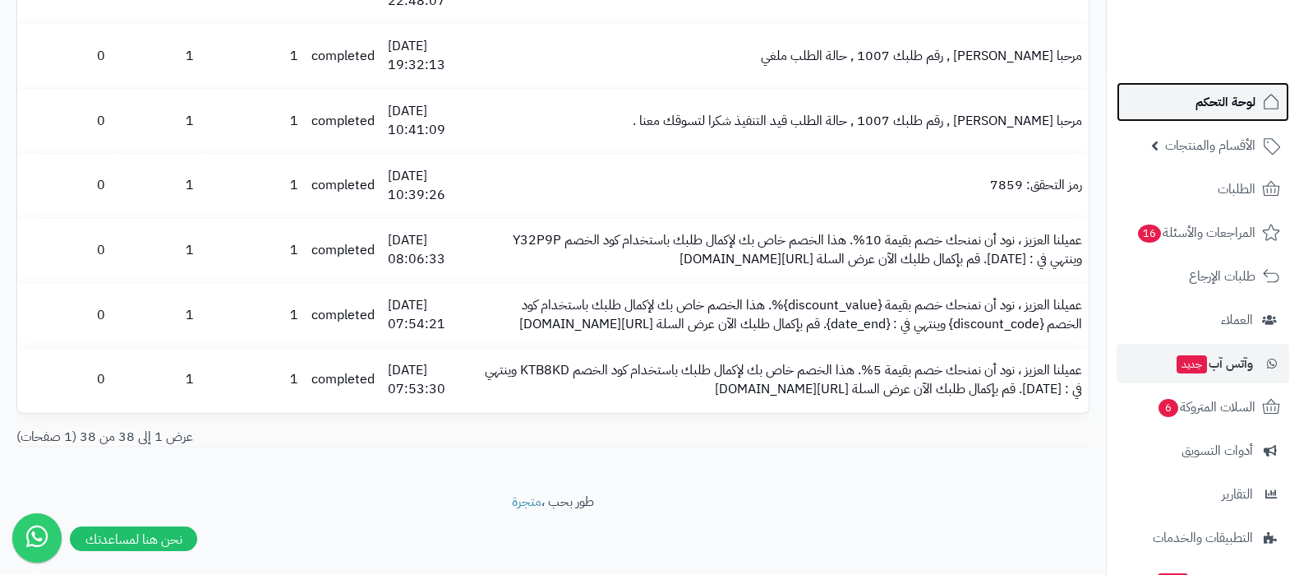
click at [1200, 100] on span "لوحة التحكم" at bounding box center [1226, 101] width 60 height 23
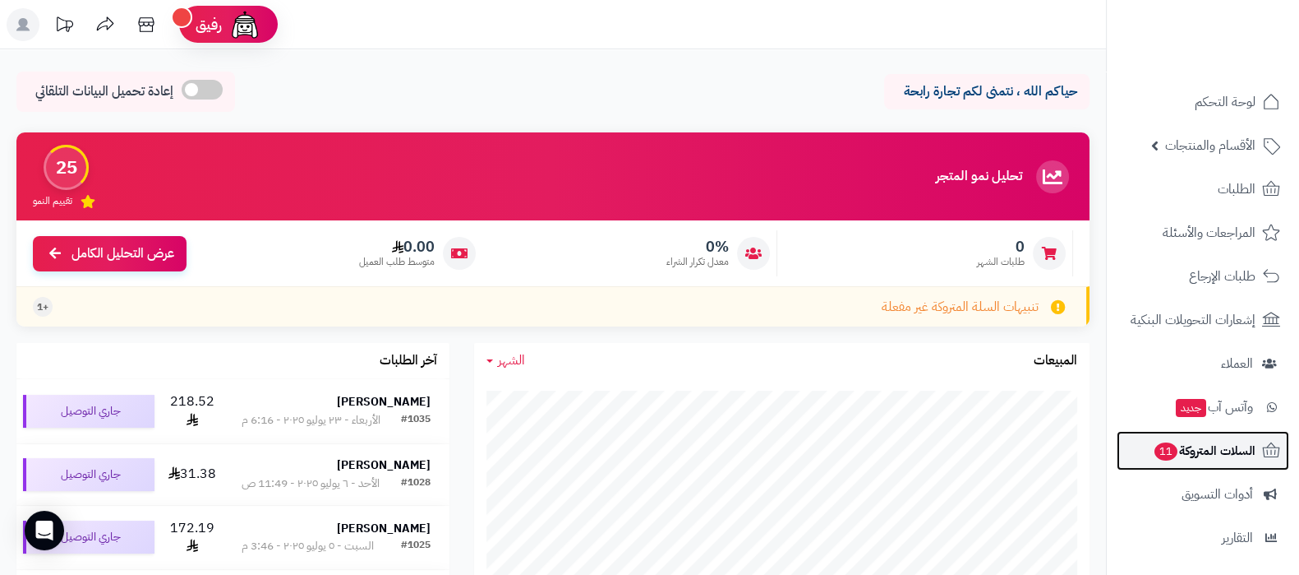
click at [1198, 456] on span "السلات المتروكة 11" at bounding box center [1204, 450] width 103 height 23
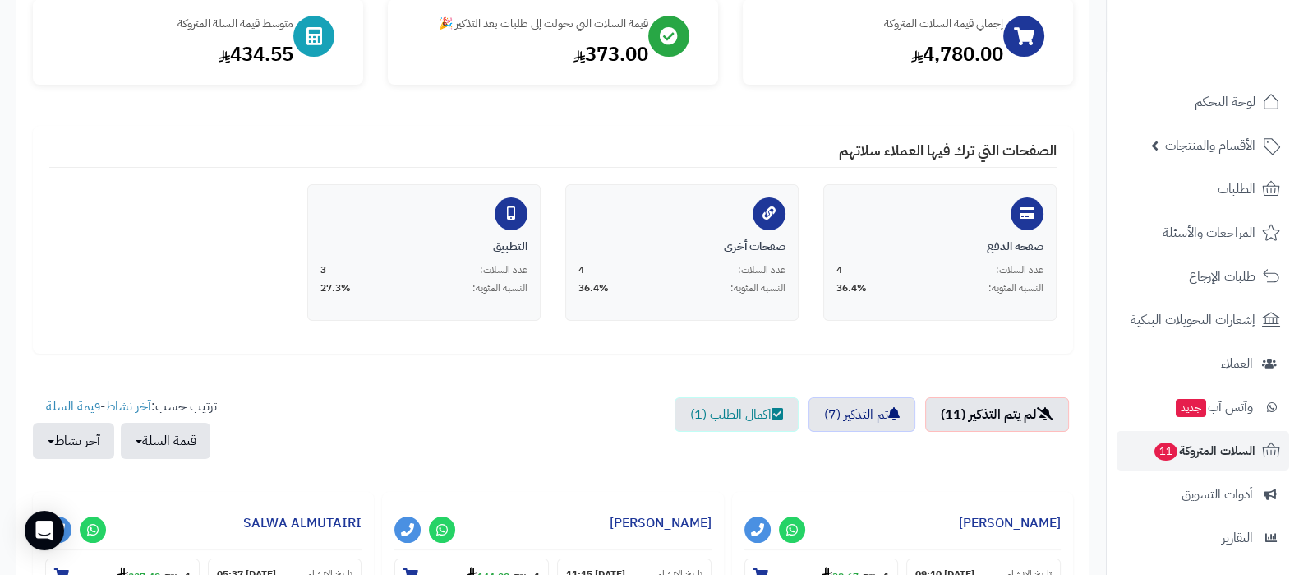
scroll to position [410, 0]
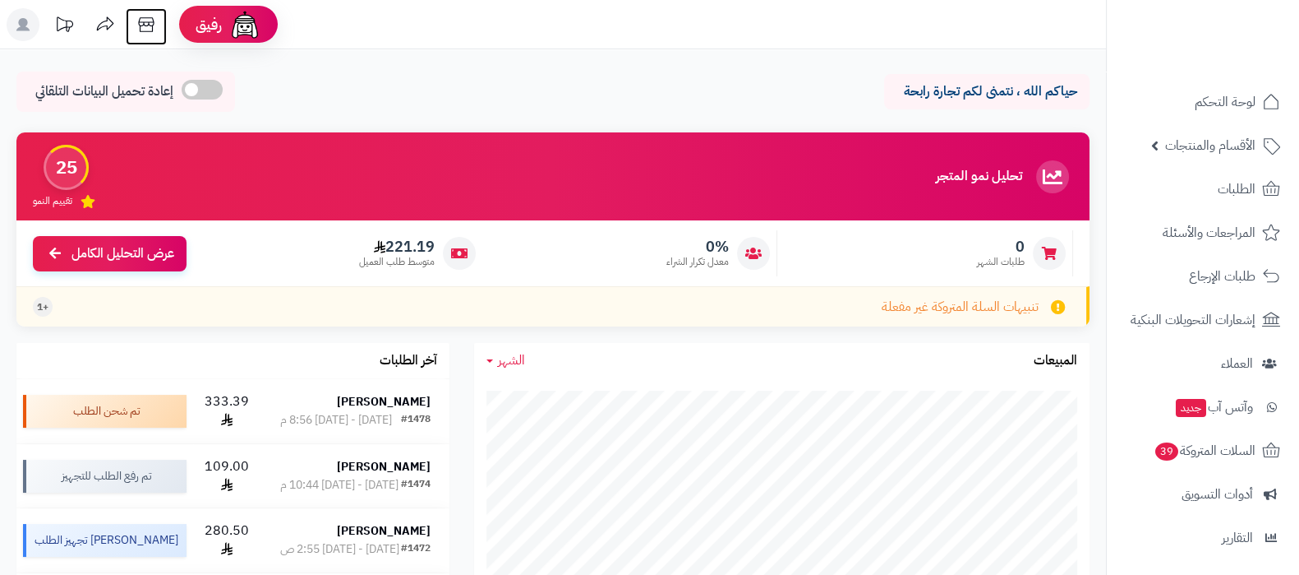
click at [147, 29] on icon at bounding box center [146, 24] width 33 height 33
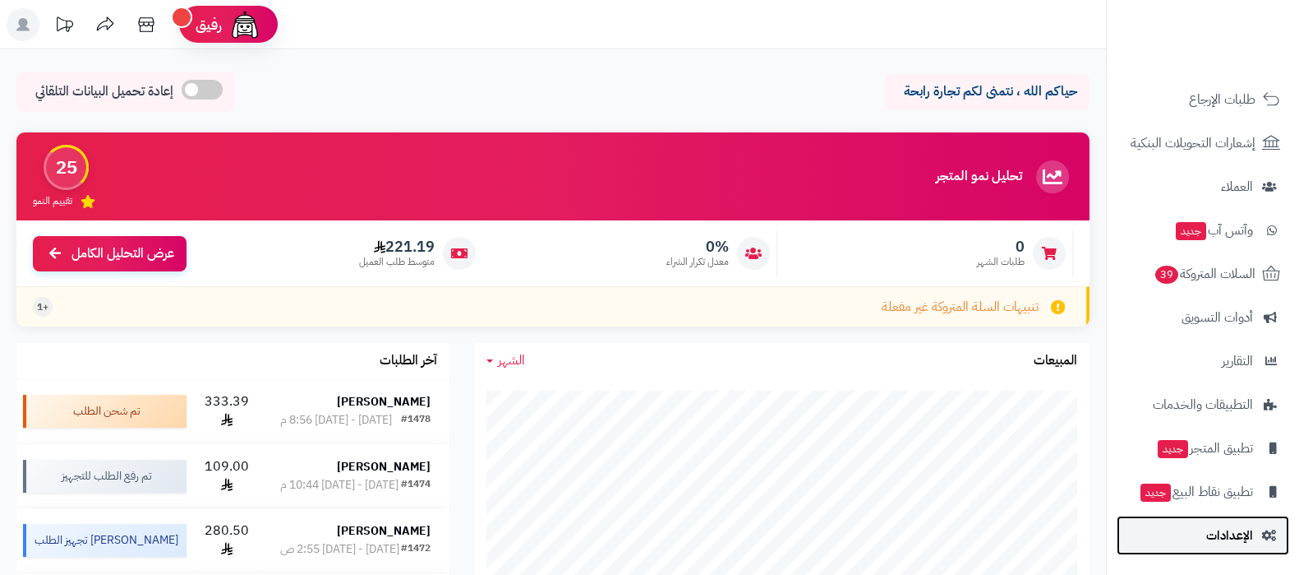
click at [1205, 548] on link "الإعدادات" at bounding box center [1203, 534] width 173 height 39
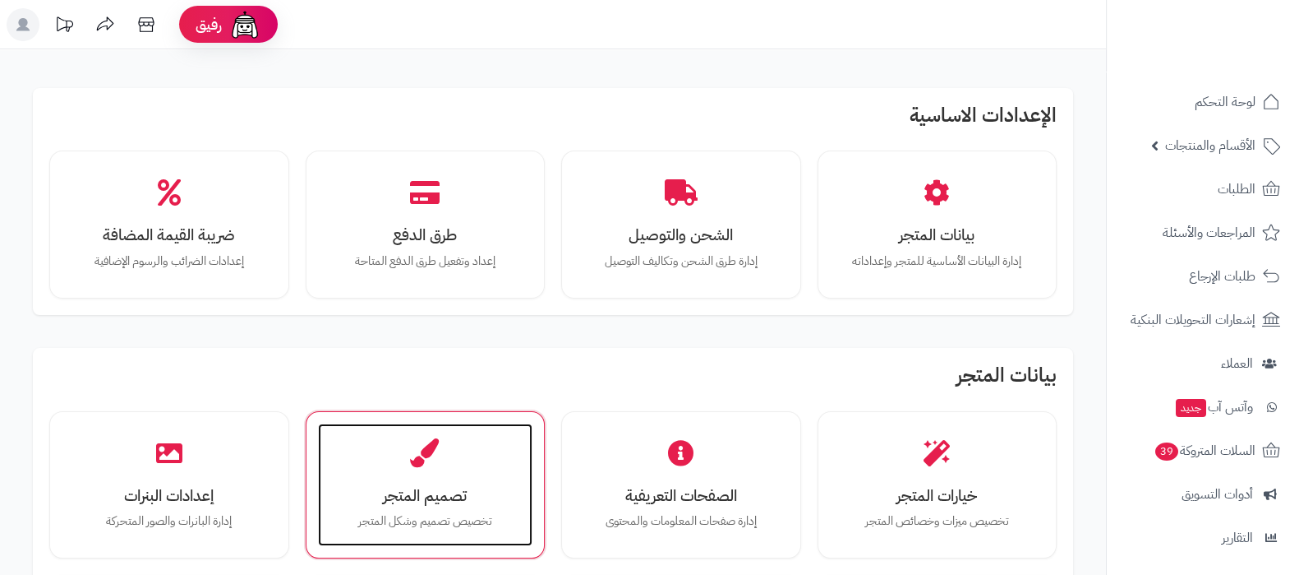
click at [406, 508] on div "تصميم المتجر تخصيص تصميم وشكل المتجر" at bounding box center [425, 484] width 215 height 123
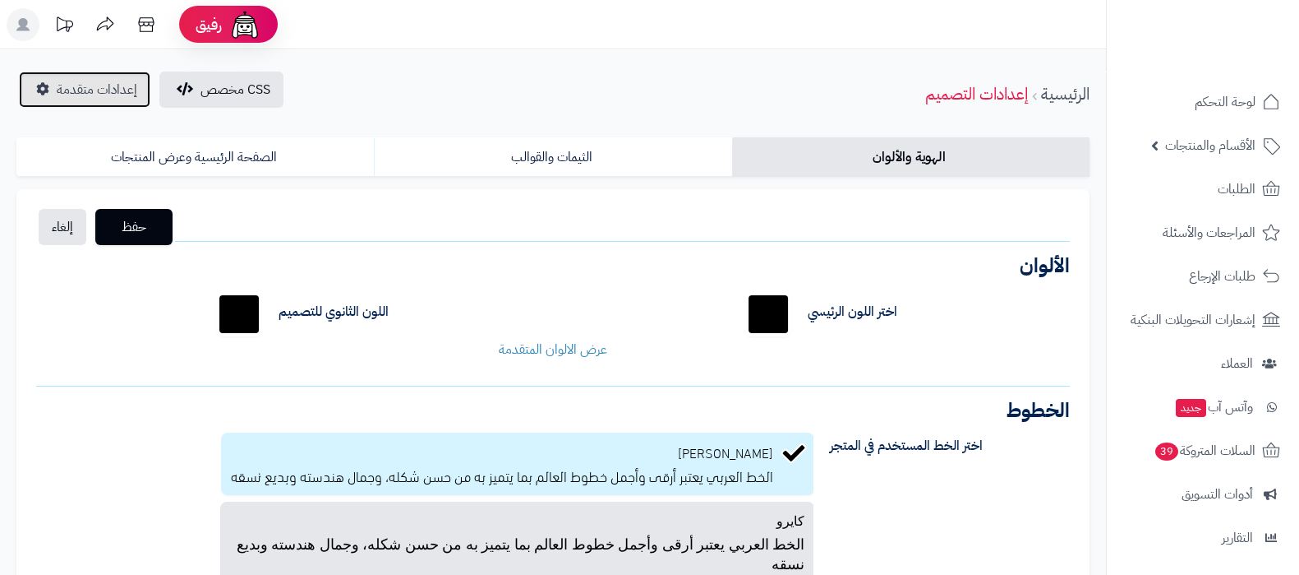
click at [108, 92] on span "إعدادات متقدمة" at bounding box center [97, 90] width 81 height 20
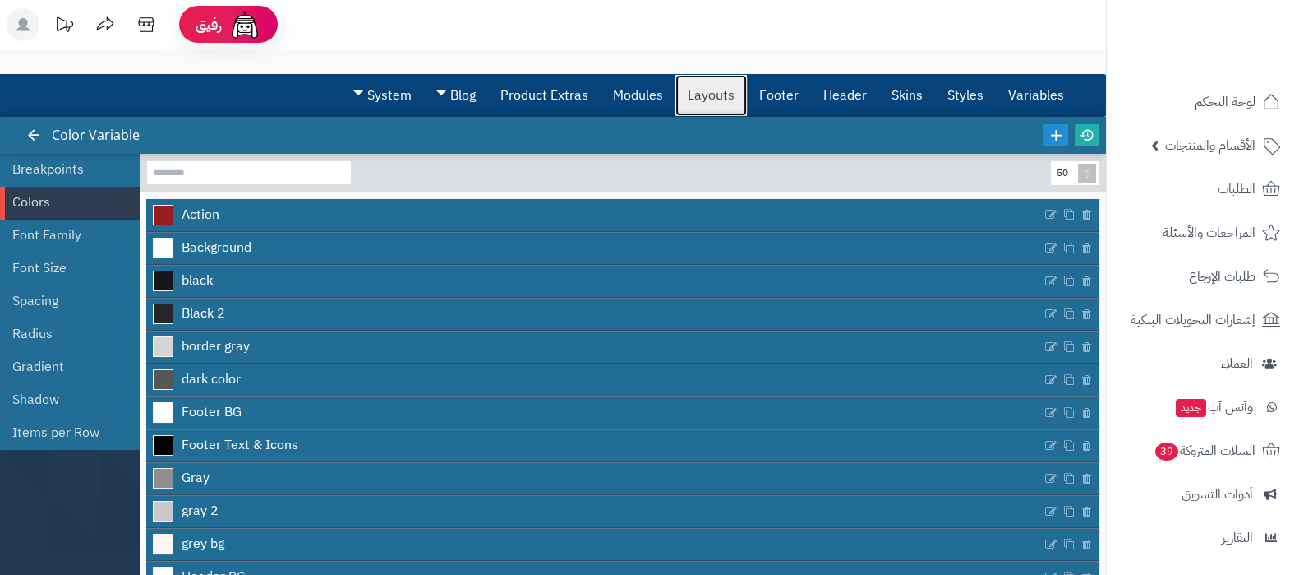
click at [727, 96] on link "Layouts" at bounding box center [712, 95] width 72 height 41
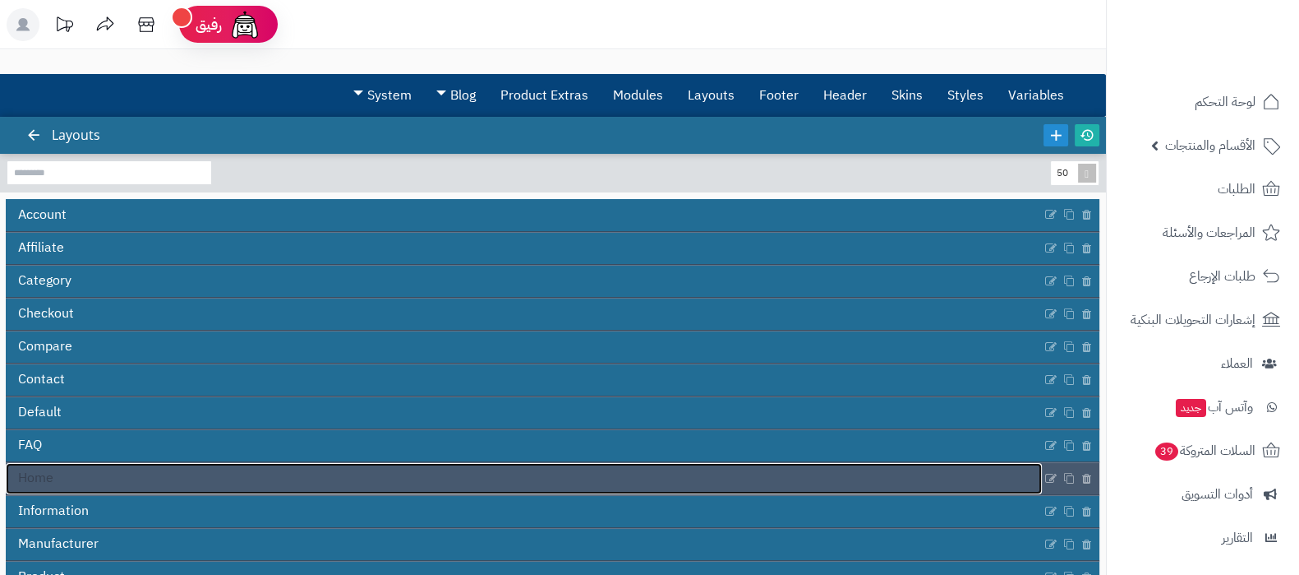
click at [158, 479] on link "Home" at bounding box center [524, 478] width 1036 height 31
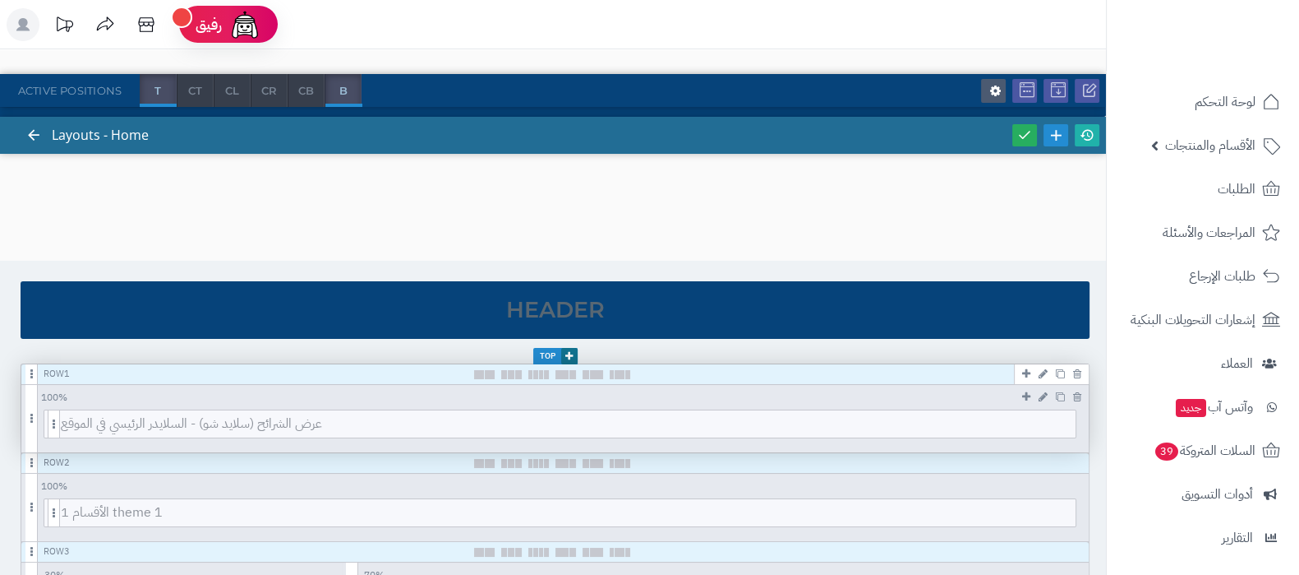
scroll to position [205, 0]
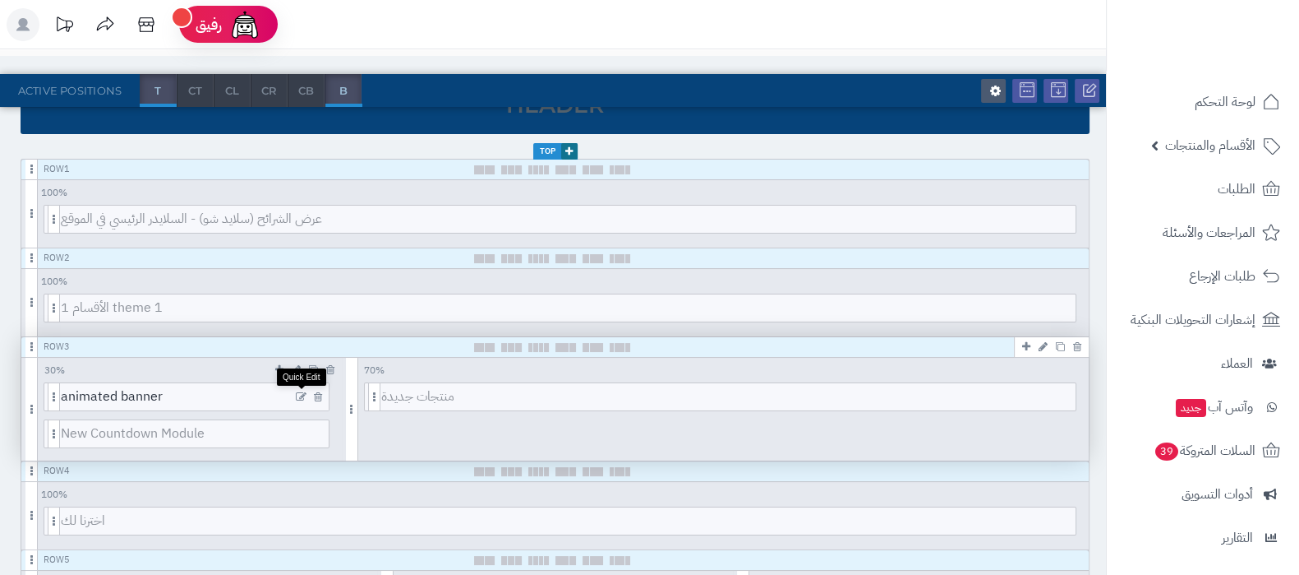
click at [297, 392] on icon at bounding box center [301, 397] width 11 height 12
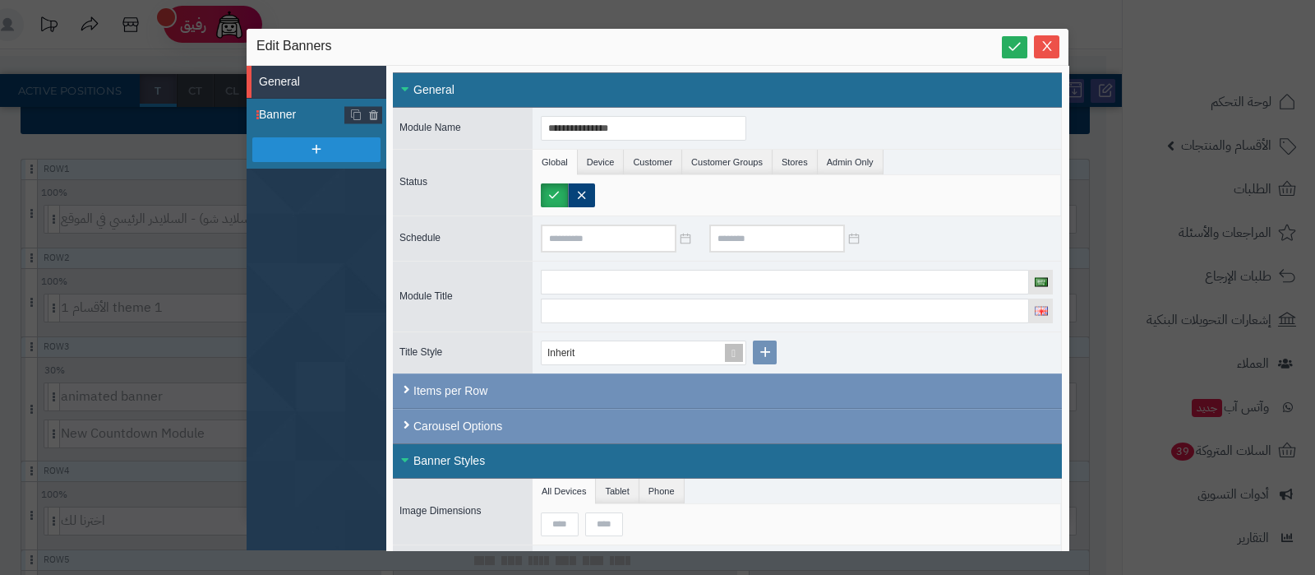
click at [305, 108] on span "Banner" at bounding box center [302, 114] width 86 height 17
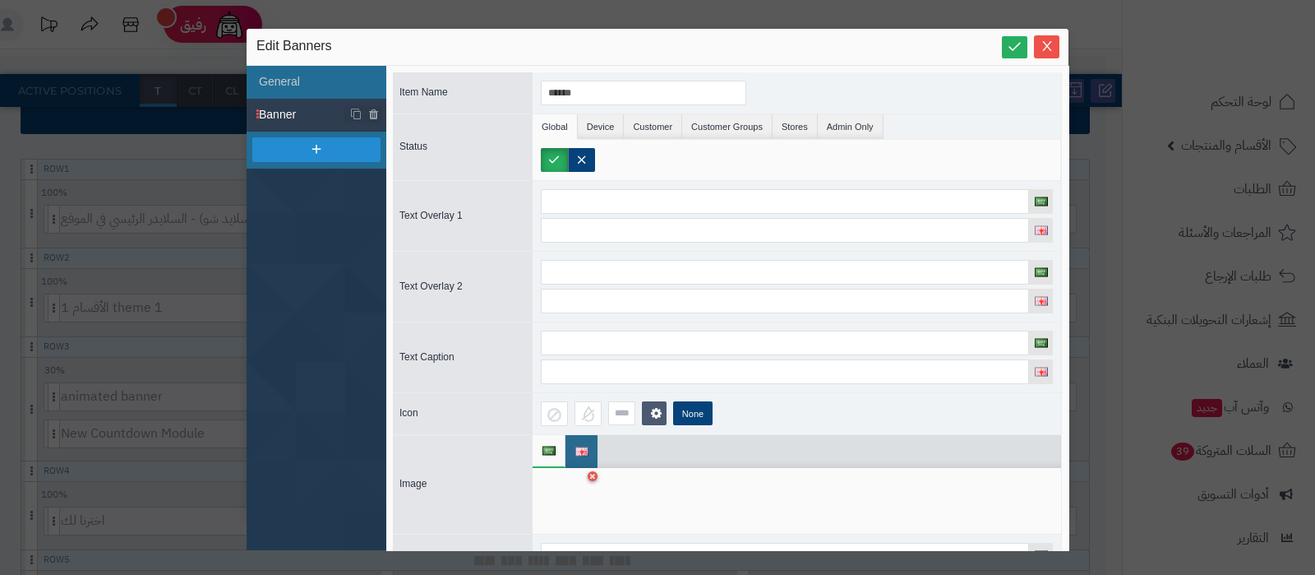
click at [564, 507] on div at bounding box center [567, 500] width 52 height 49
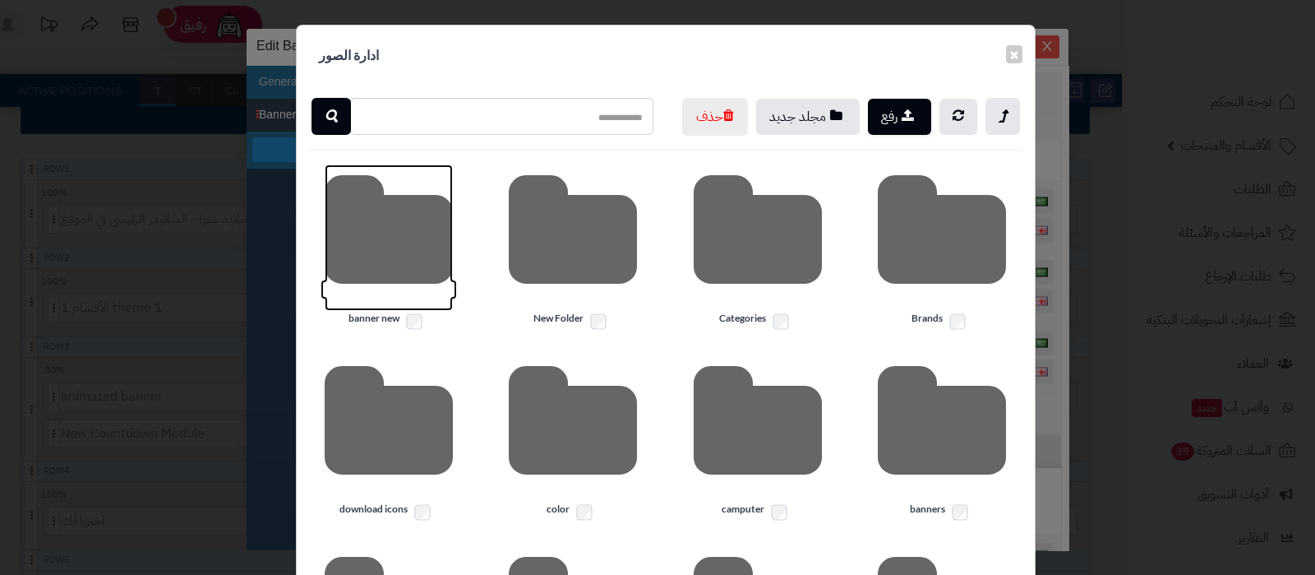
click at [399, 275] on icon at bounding box center [389, 237] width 128 height 146
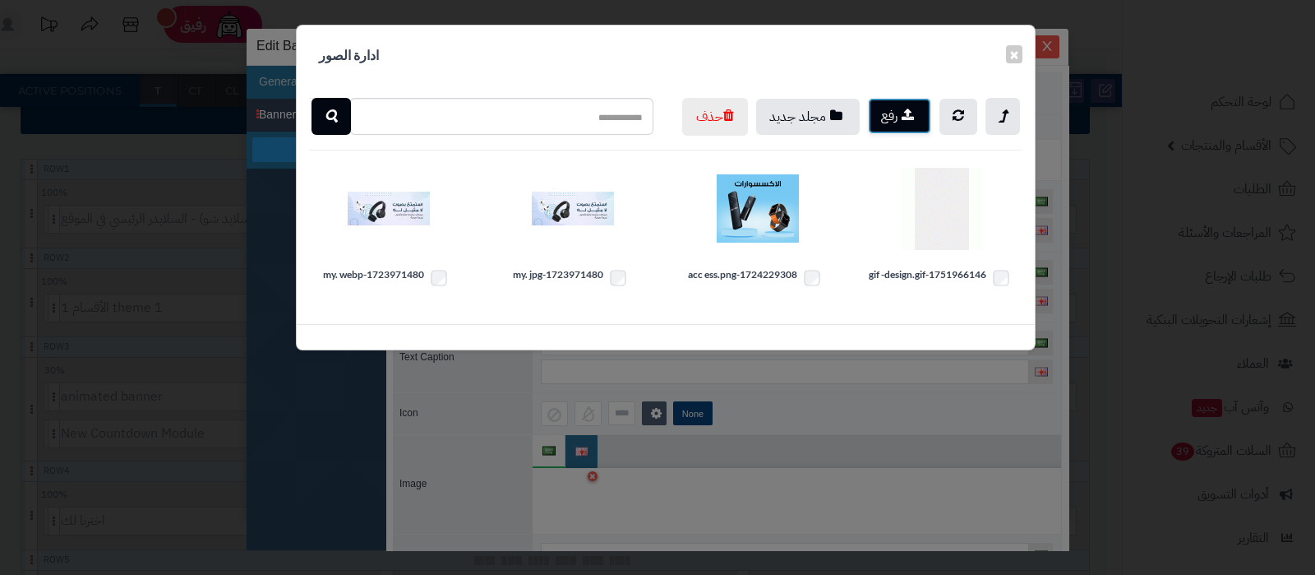
click at [898, 121] on button "رفع" at bounding box center [899, 116] width 63 height 36
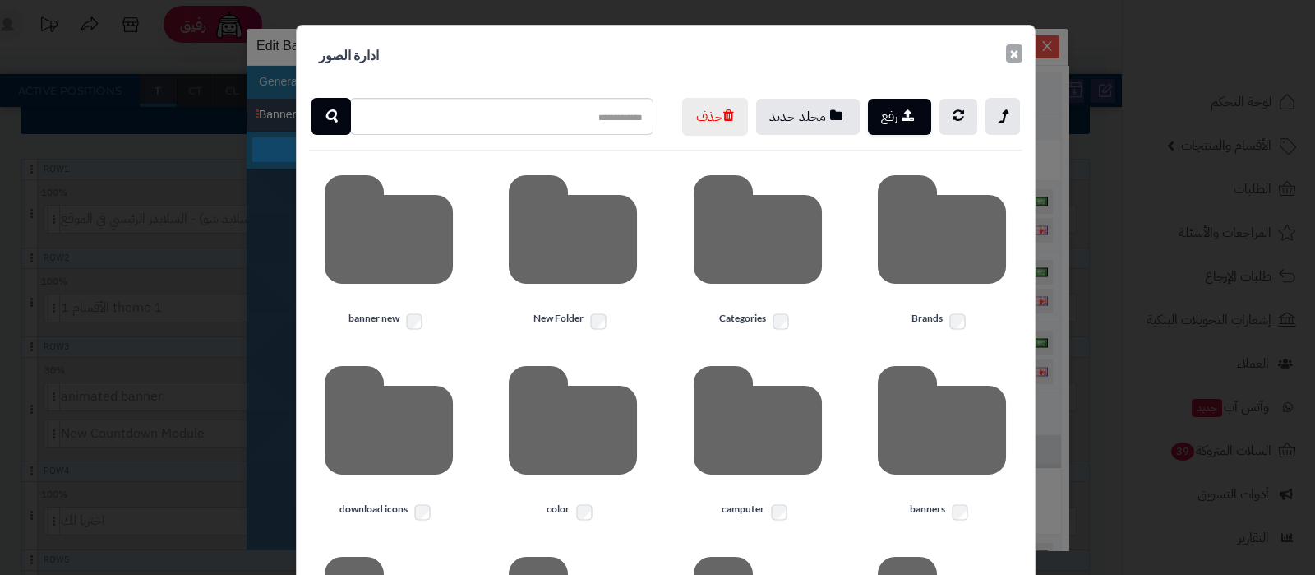
click at [1022, 61] on button "×" at bounding box center [1014, 53] width 16 height 18
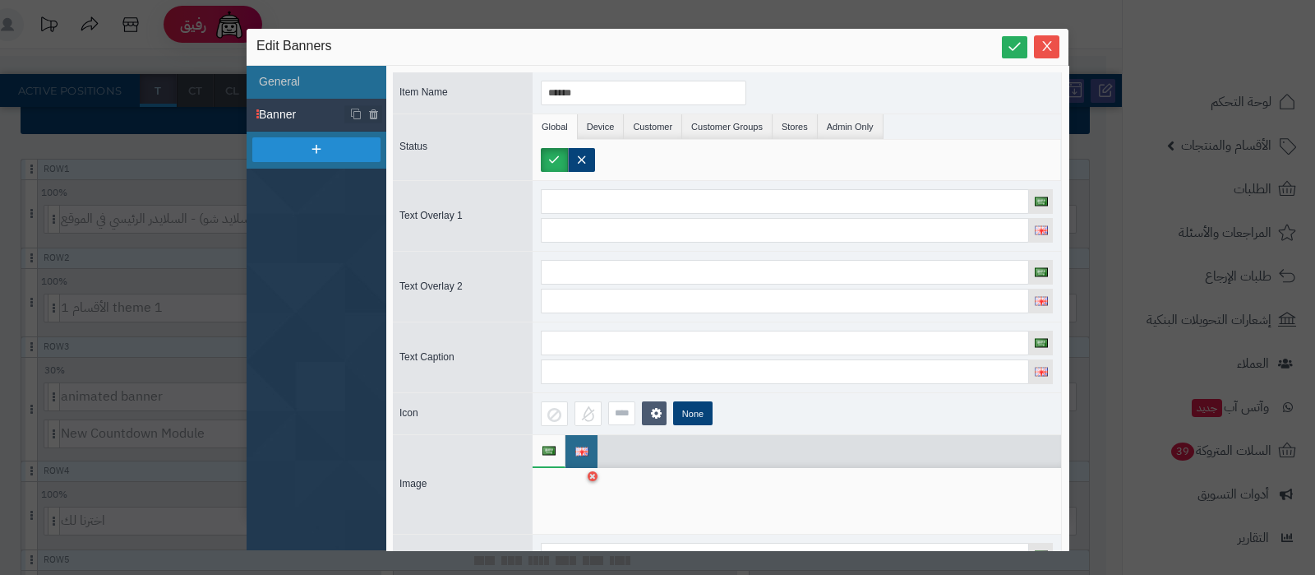
click at [561, 495] on div at bounding box center [567, 500] width 52 height 49
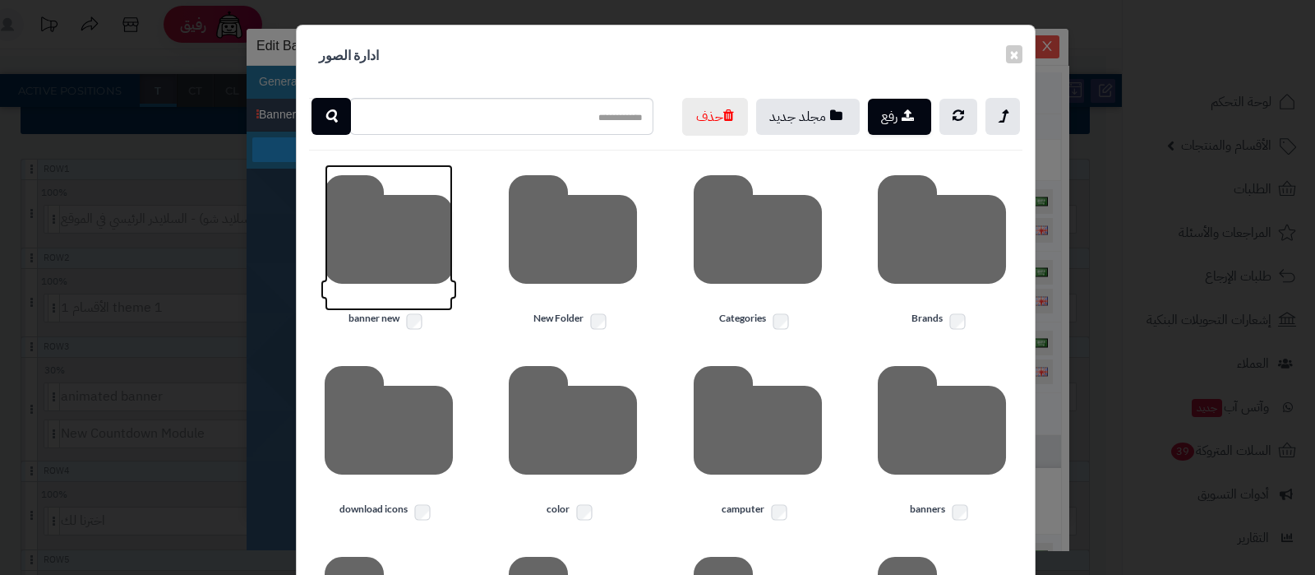
click at [399, 271] on icon at bounding box center [389, 237] width 128 height 146
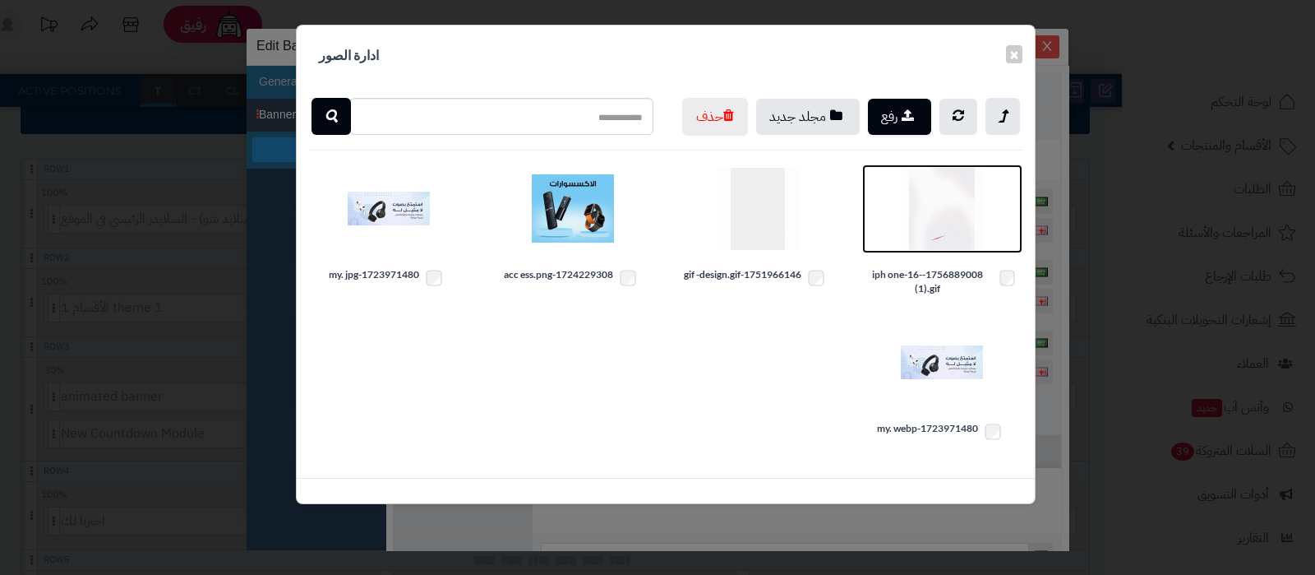
click at [949, 243] on img at bounding box center [942, 209] width 82 height 82
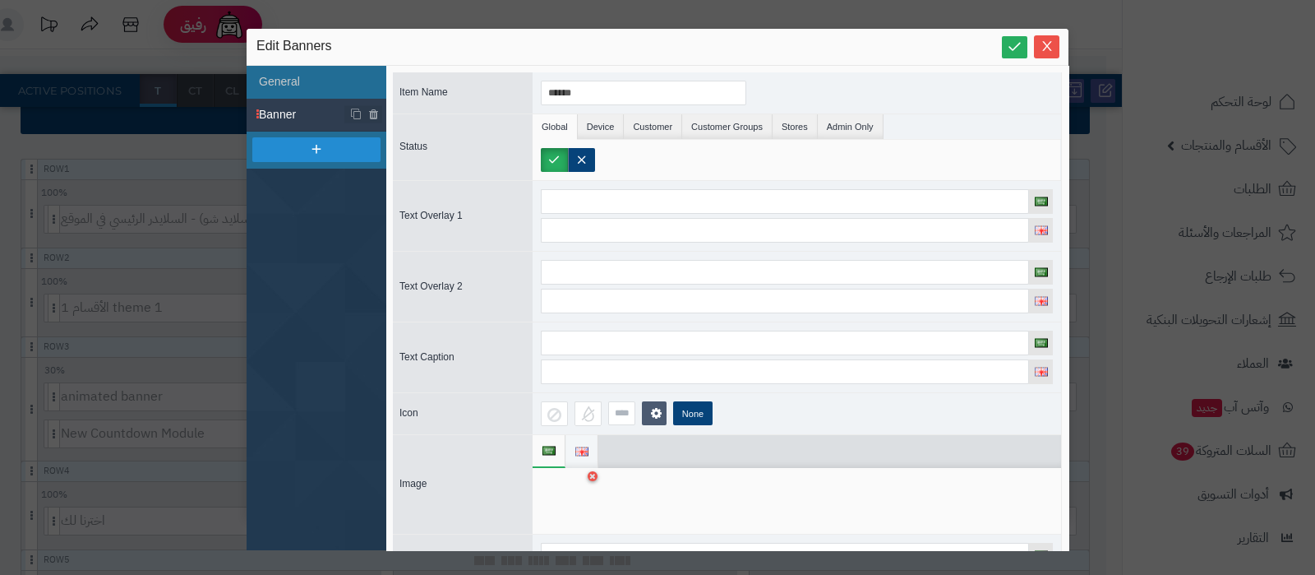
click at [573, 443] on li at bounding box center [581, 451] width 33 height 33
click at [569, 524] on div at bounding box center [797, 501] width 529 height 66
click at [570, 491] on div at bounding box center [567, 500] width 52 height 49
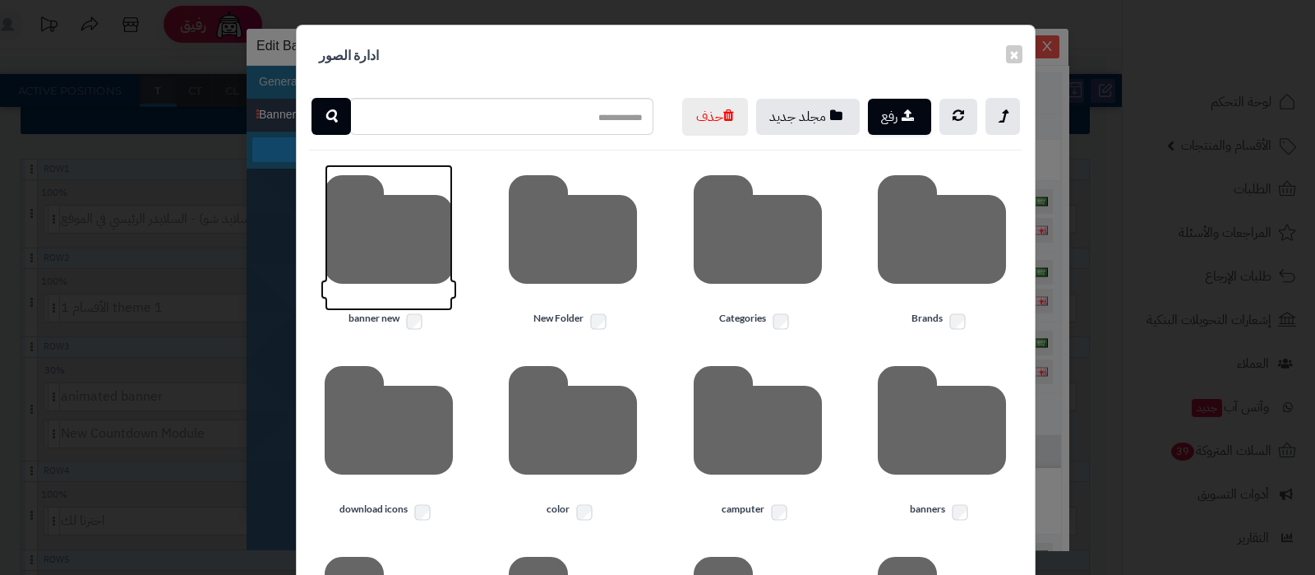
click at [378, 286] on icon at bounding box center [389, 237] width 128 height 146
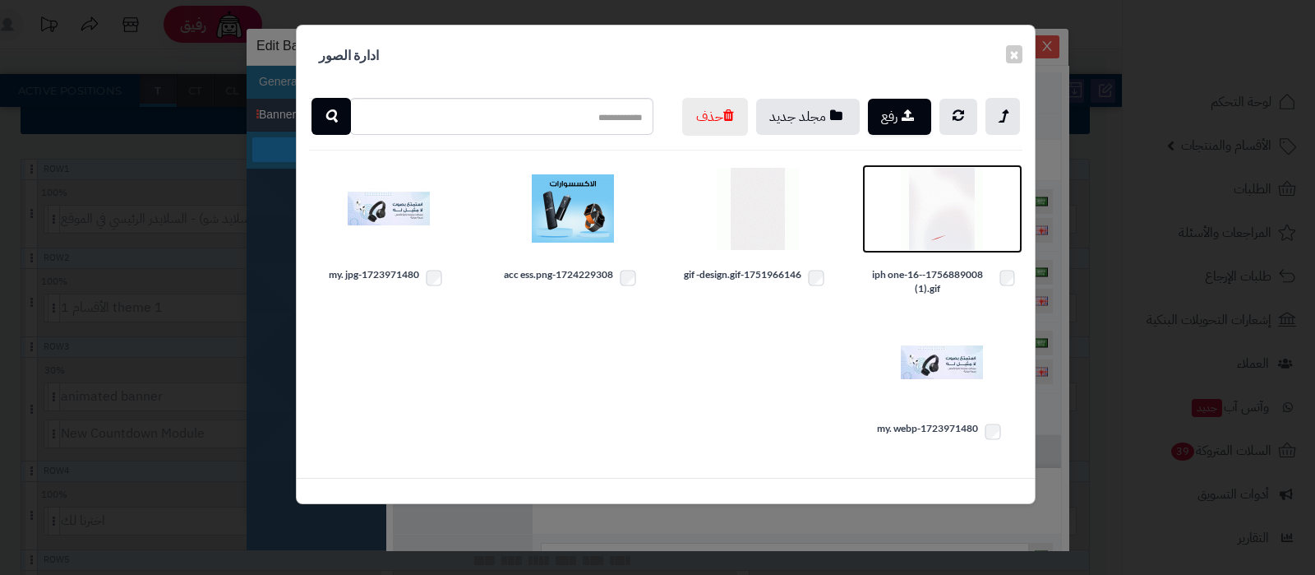
click at [952, 244] on img at bounding box center [942, 209] width 82 height 82
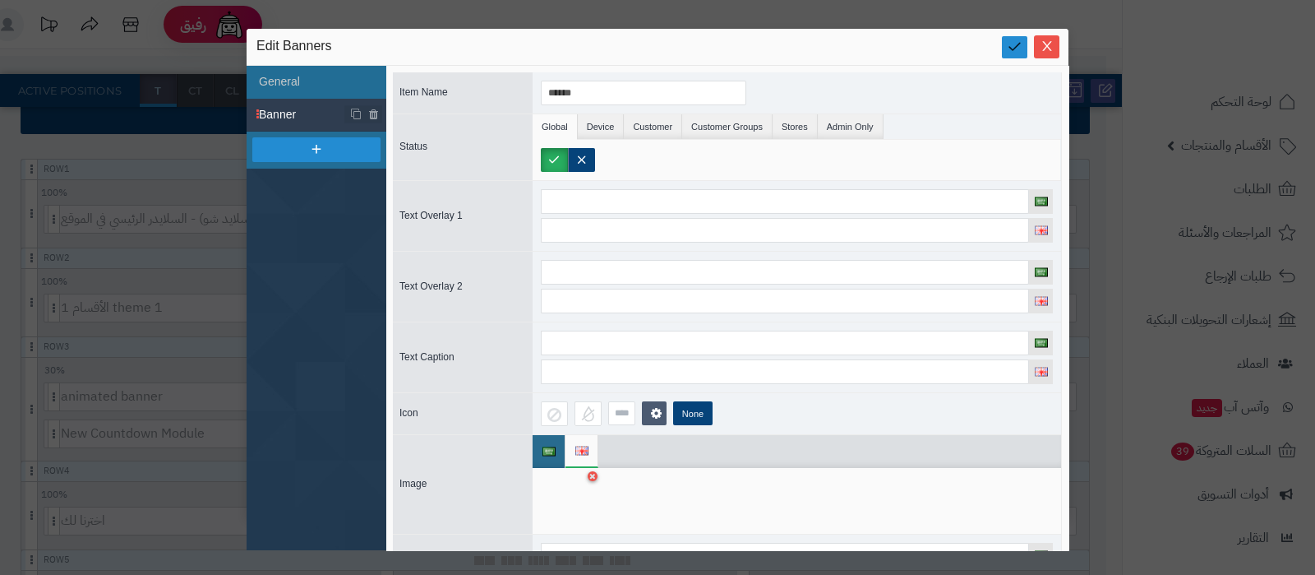
click at [1015, 48] on icon at bounding box center [1015, 47] width 16 height 16
click at [1048, 43] on icon "Close" at bounding box center [1047, 45] width 13 height 13
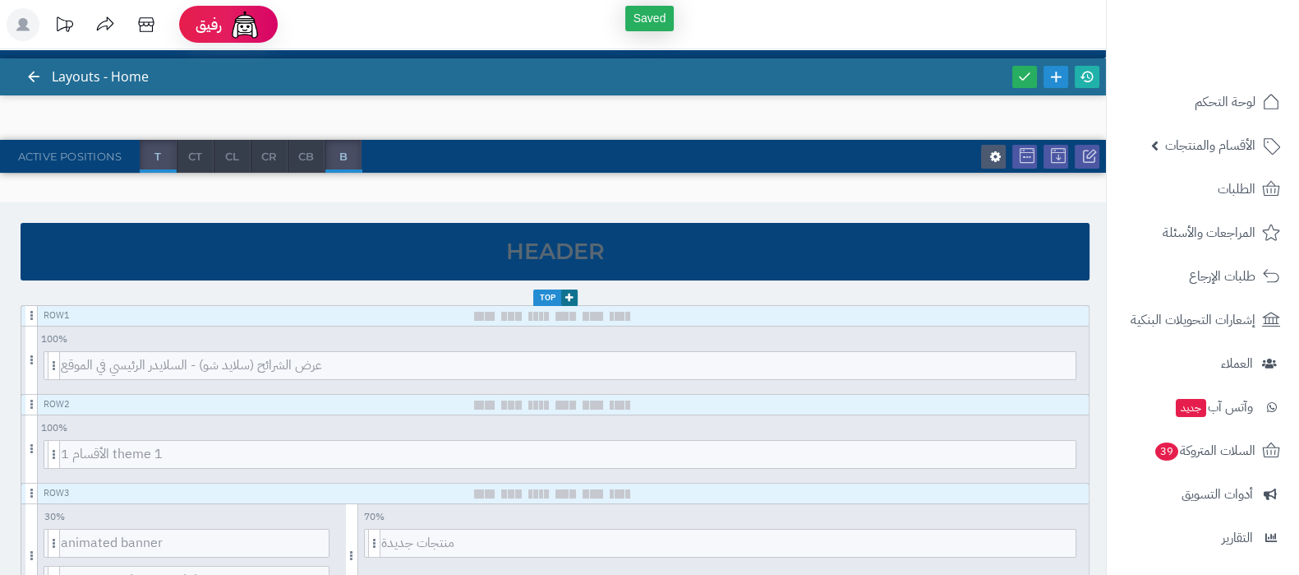
scroll to position [0, 0]
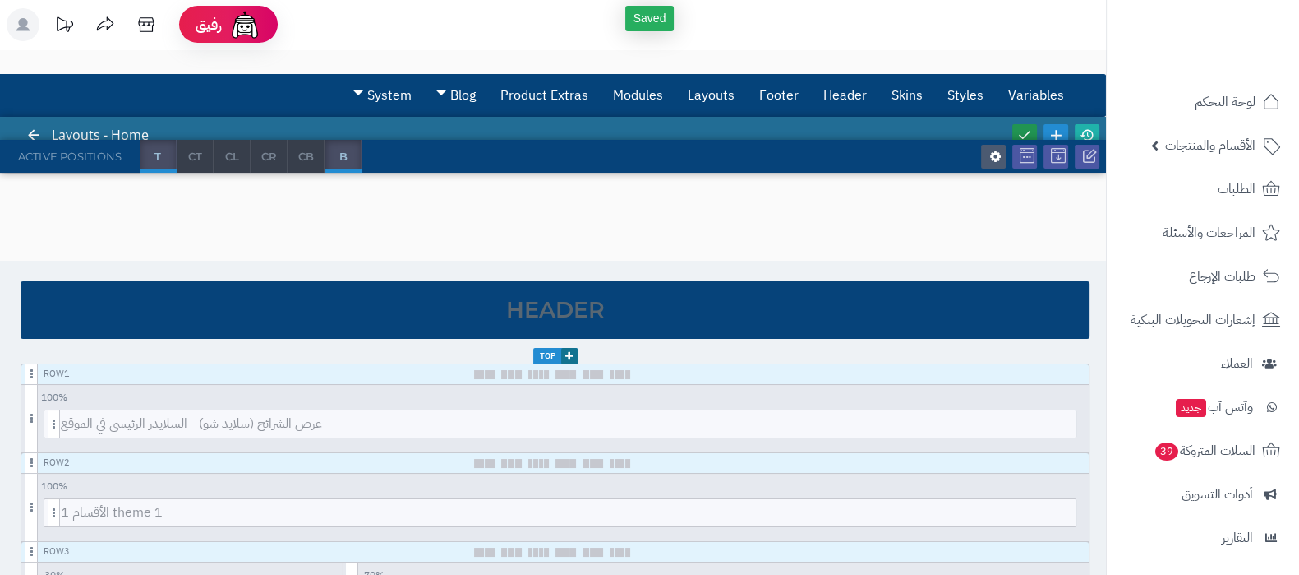
click at [1023, 129] on icon at bounding box center [1025, 134] width 15 height 15
click at [1085, 129] on icon at bounding box center [1087, 134] width 15 height 15
click at [1193, 152] on span "الأقسام والمنتجات" at bounding box center [1211, 145] width 90 height 23
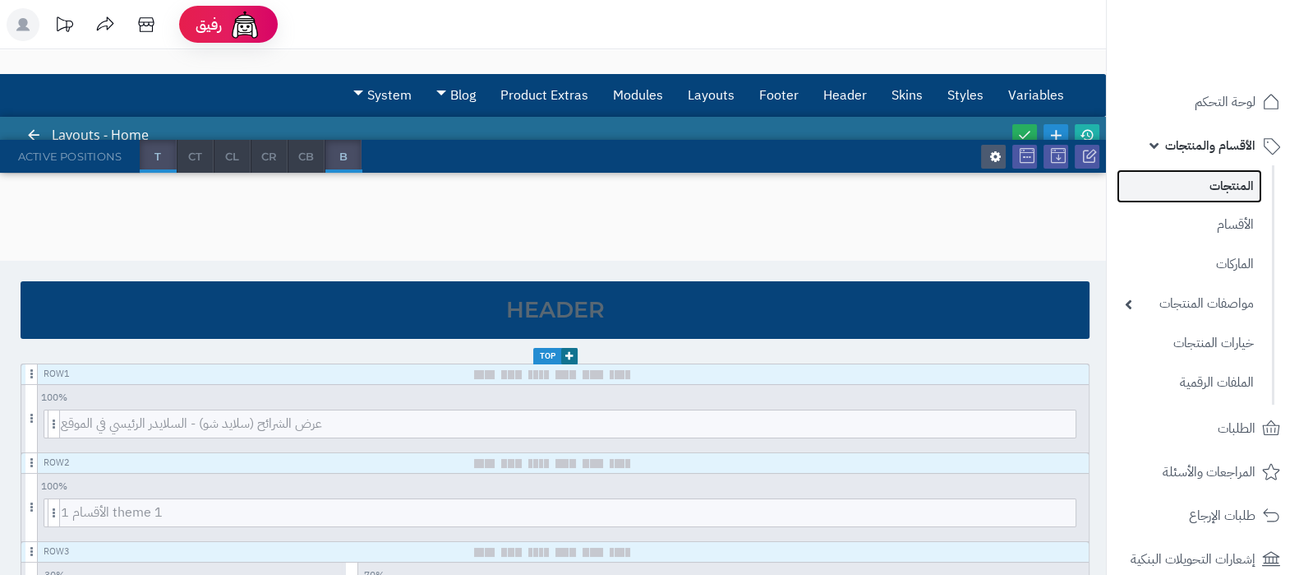
click at [1200, 186] on link "المنتجات" at bounding box center [1189, 186] width 145 height 34
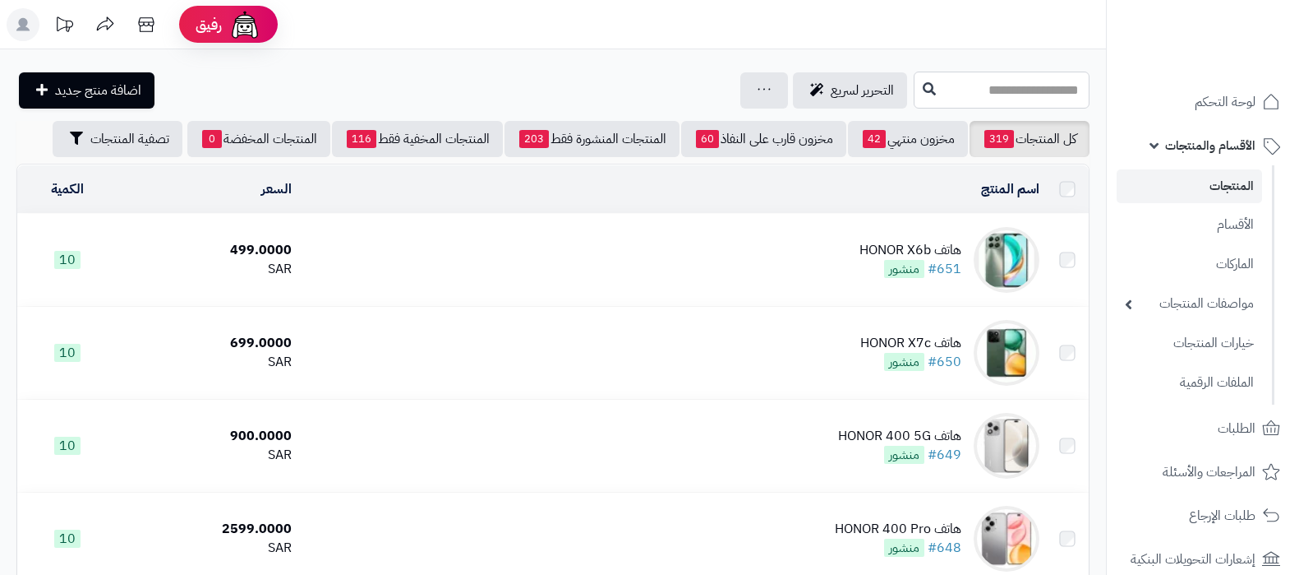
click at [954, 96] on input "text" at bounding box center [1002, 90] width 176 height 37
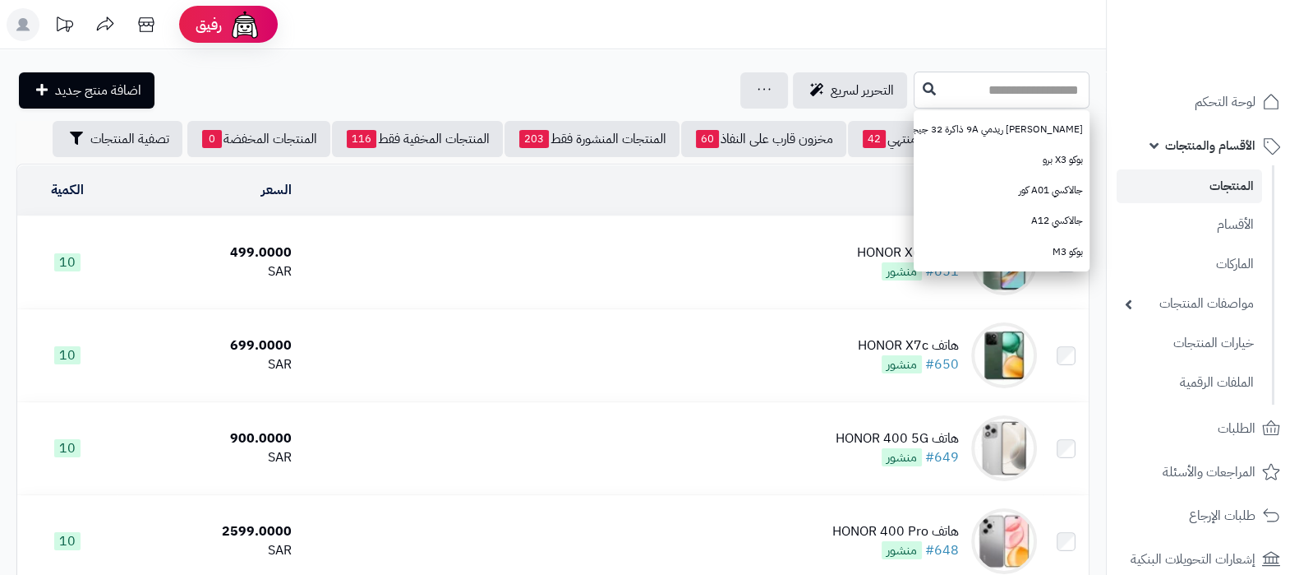
paste input "**********"
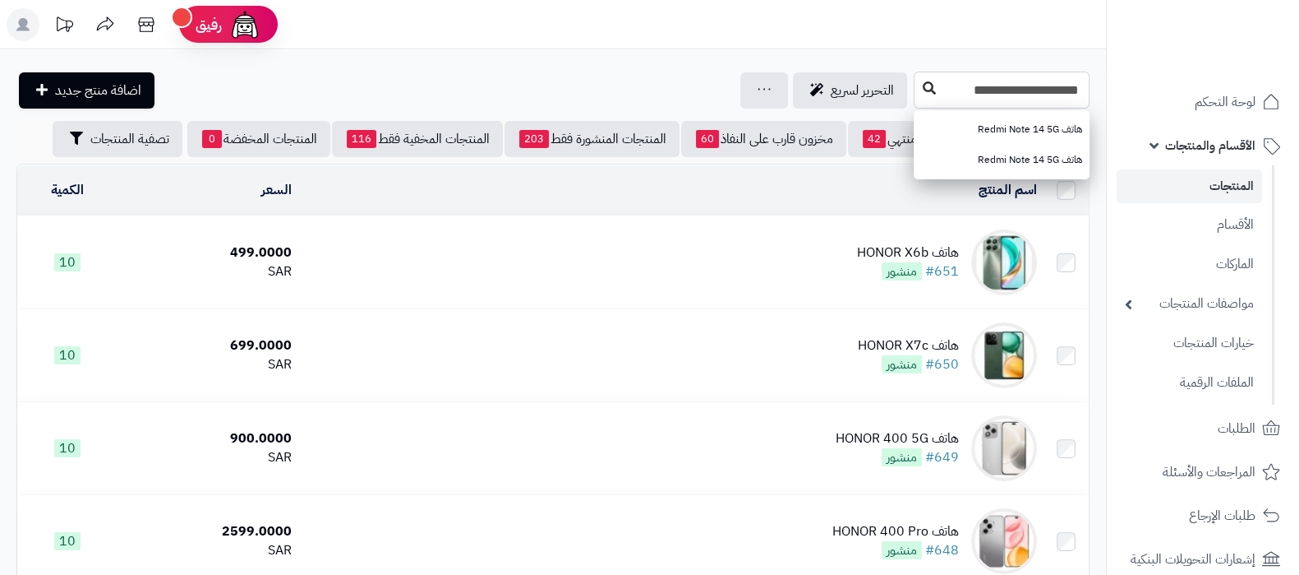
type input "**********"
click at [923, 84] on icon at bounding box center [929, 87] width 13 height 13
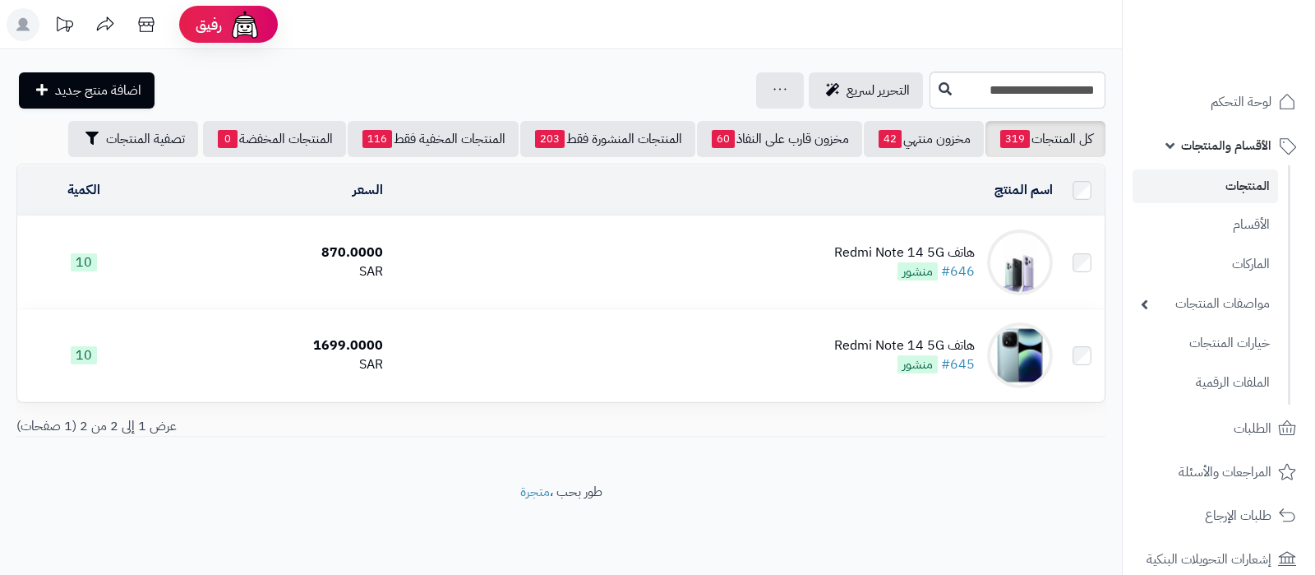
click at [874, 247] on div "هاتف Redmi Note 14 5G" at bounding box center [904, 252] width 141 height 19
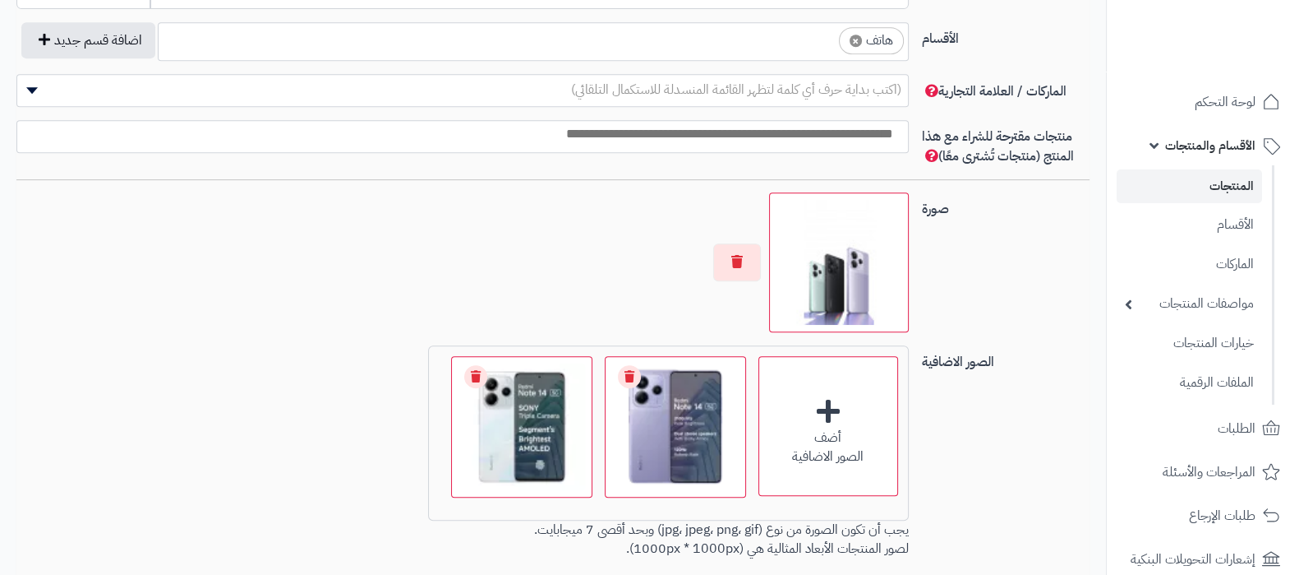
scroll to position [966, 0]
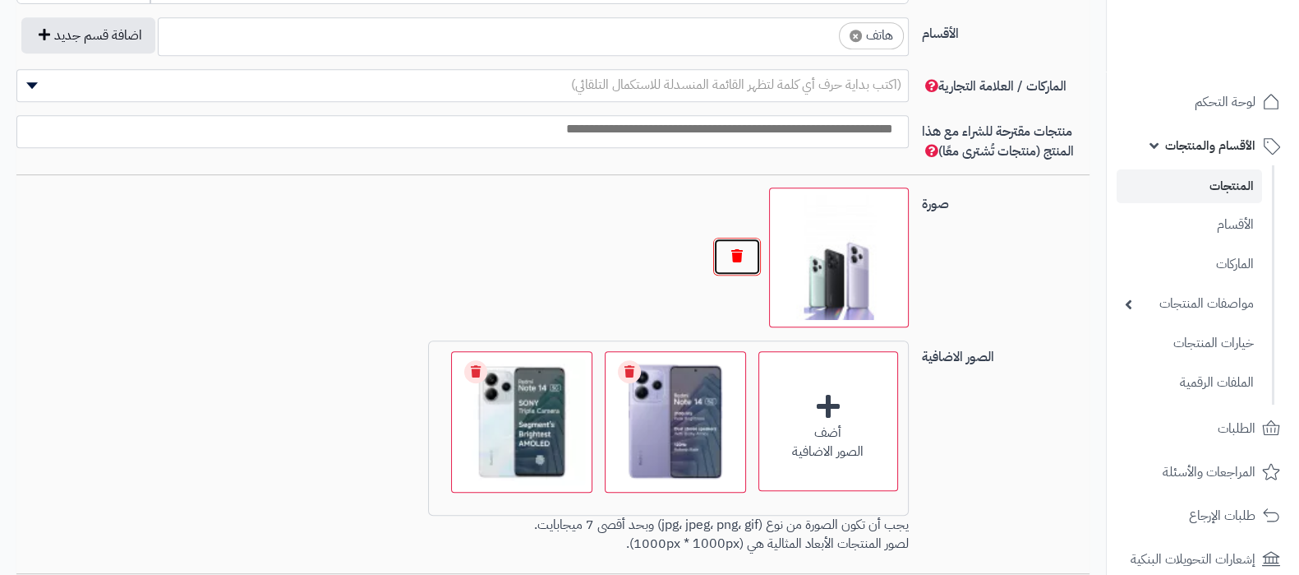
click at [733, 261] on button "button" at bounding box center [737, 257] width 48 height 38
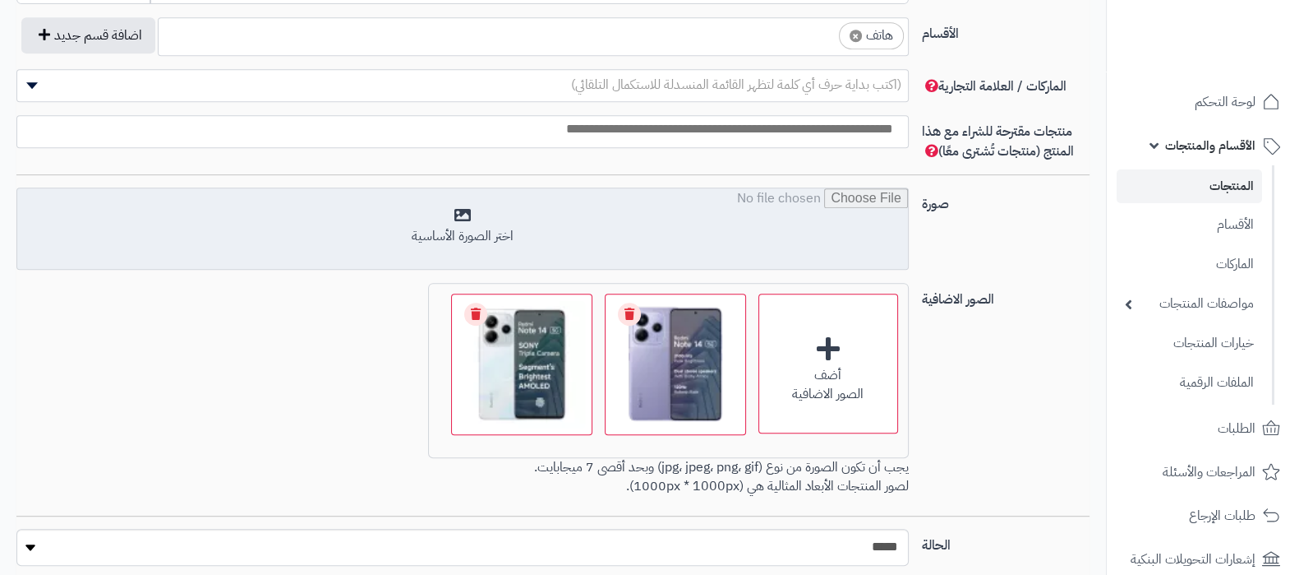
click at [561, 239] on input "file" at bounding box center [462, 229] width 891 height 82
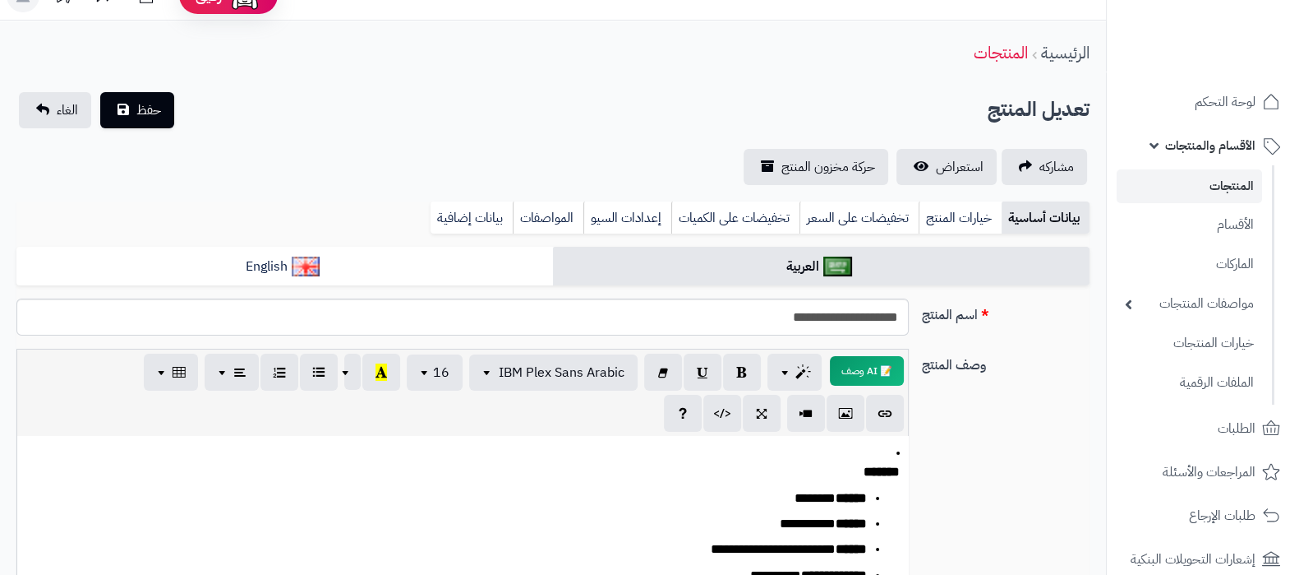
scroll to position [0, 0]
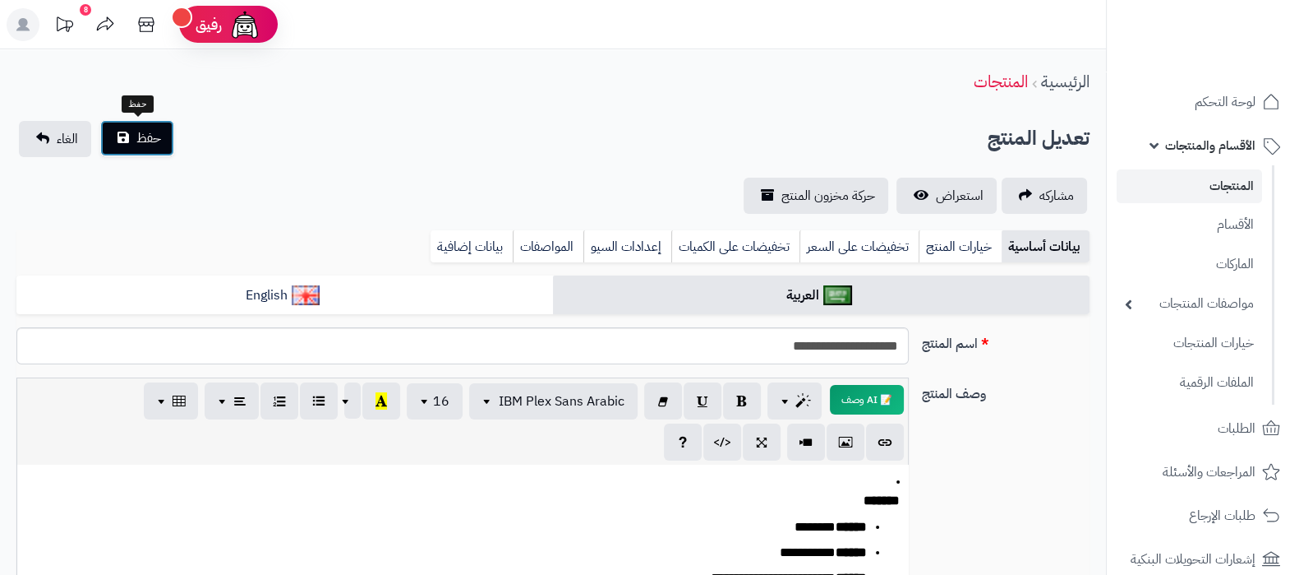
click at [155, 123] on button "حفظ" at bounding box center [137, 138] width 74 height 36
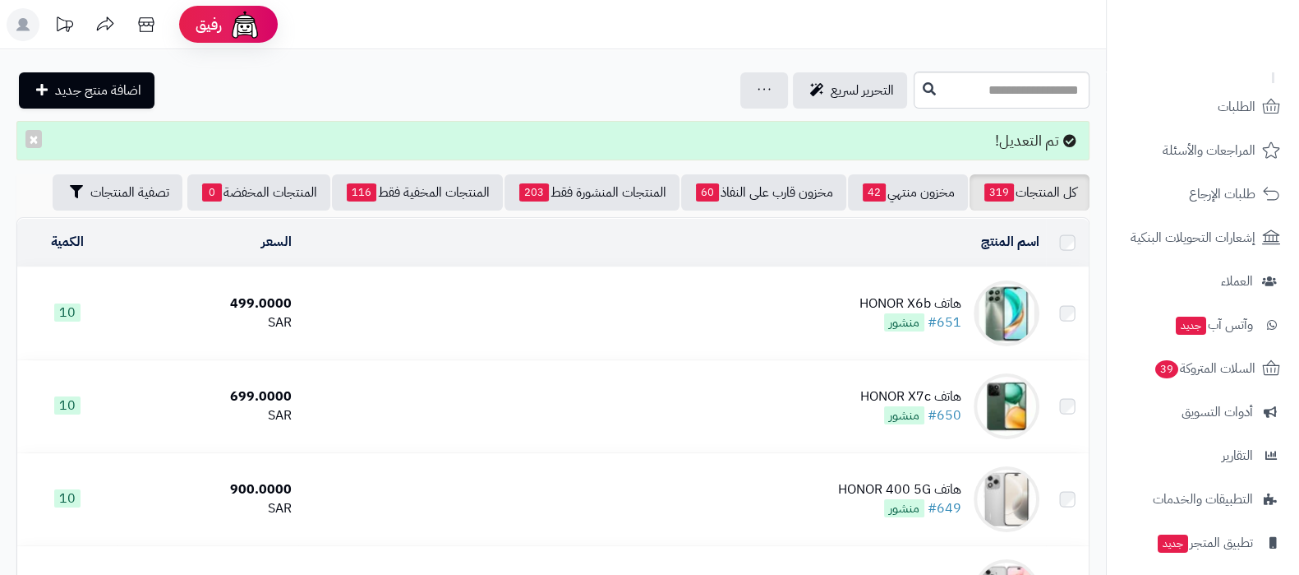
scroll to position [416, 0]
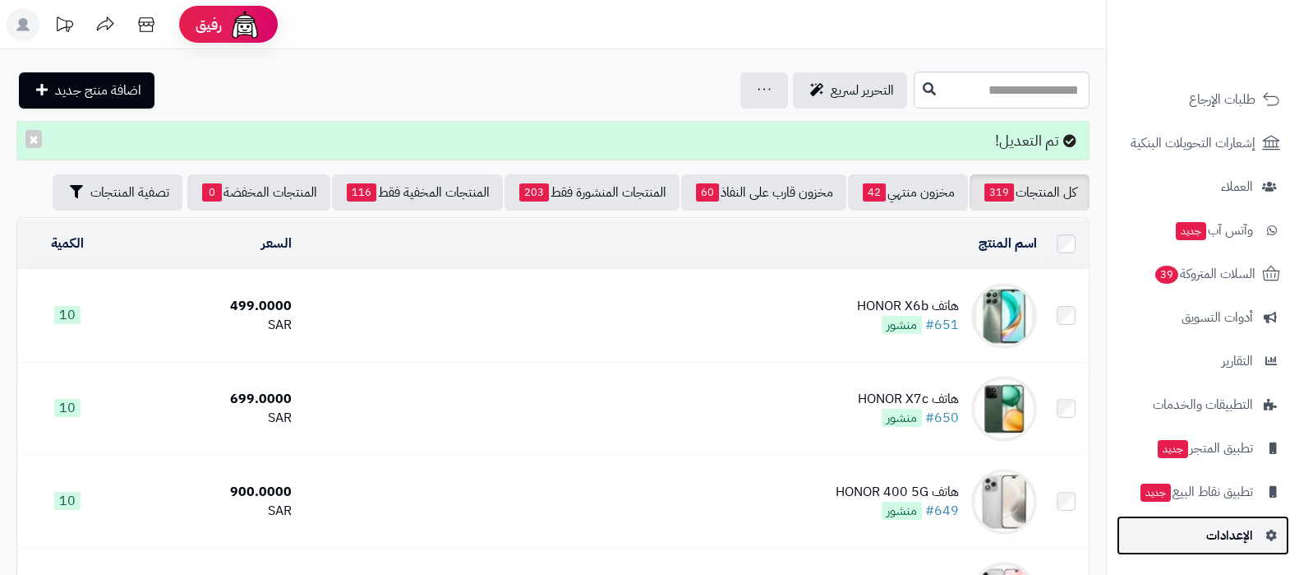
click at [1217, 544] on span "الإعدادات" at bounding box center [1230, 535] width 47 height 23
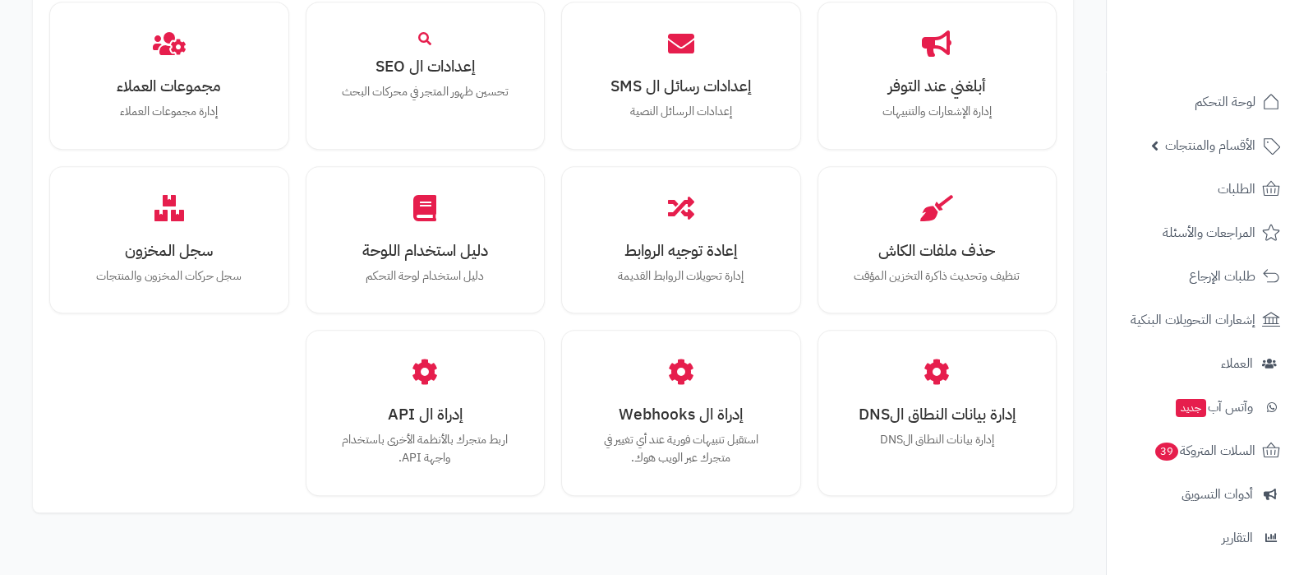
scroll to position [1520, 0]
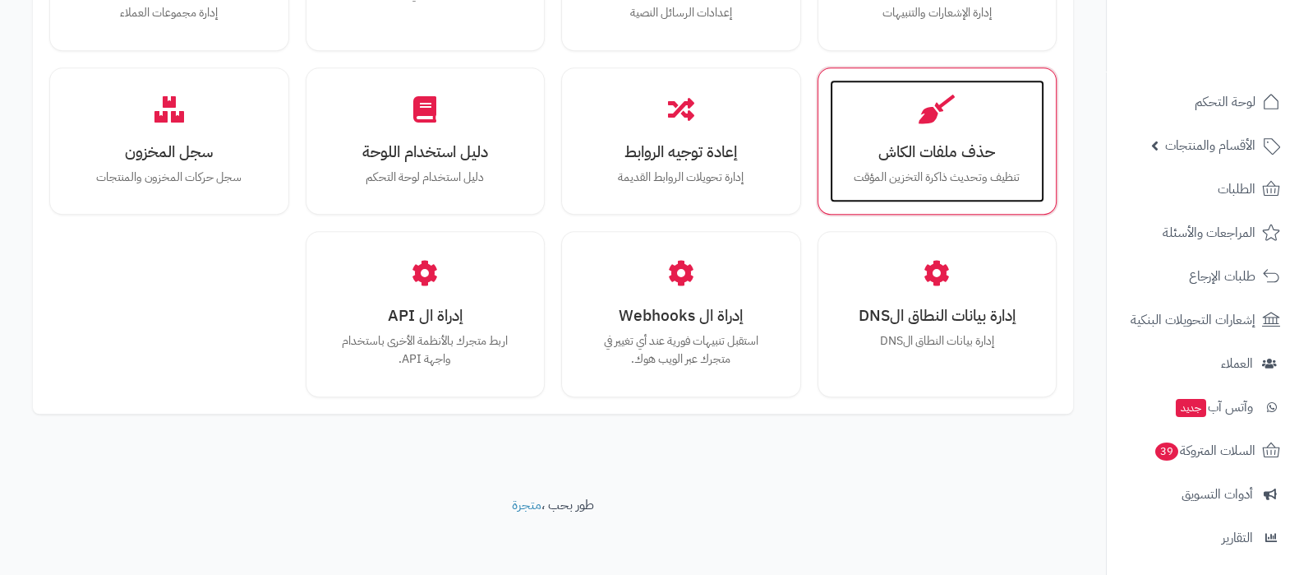
click at [930, 170] on p "تنظيف وتحديث ذاكرة التخزين المؤقت" at bounding box center [938, 177] width 182 height 18
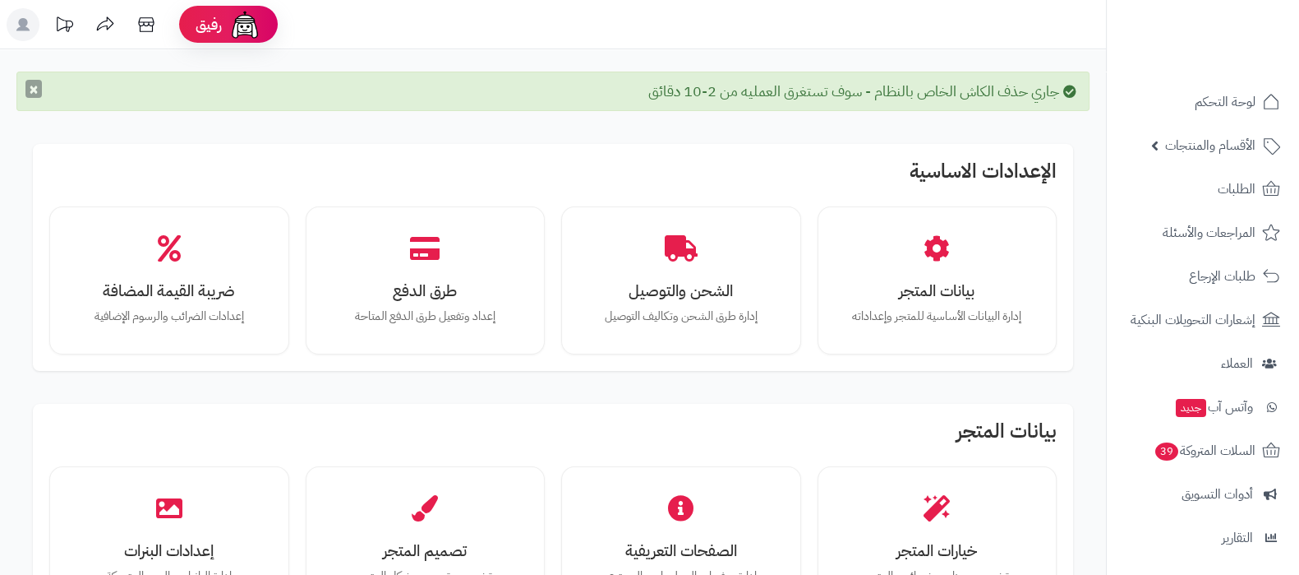
click at [33, 88] on button "×" at bounding box center [33, 89] width 16 height 18
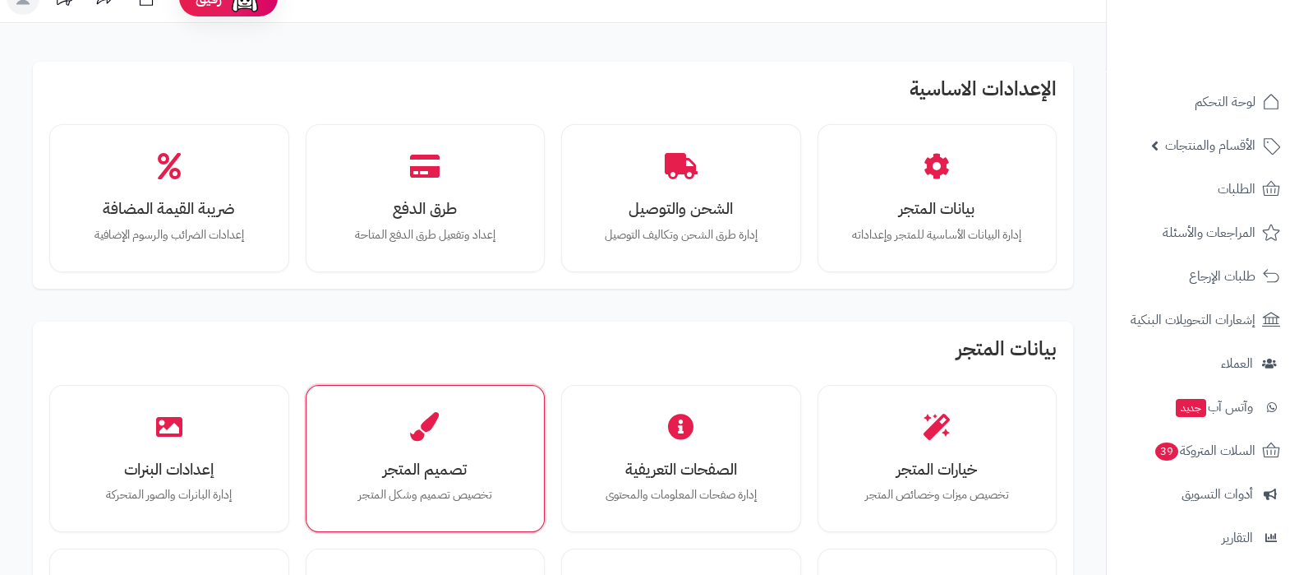
scroll to position [102, 0]
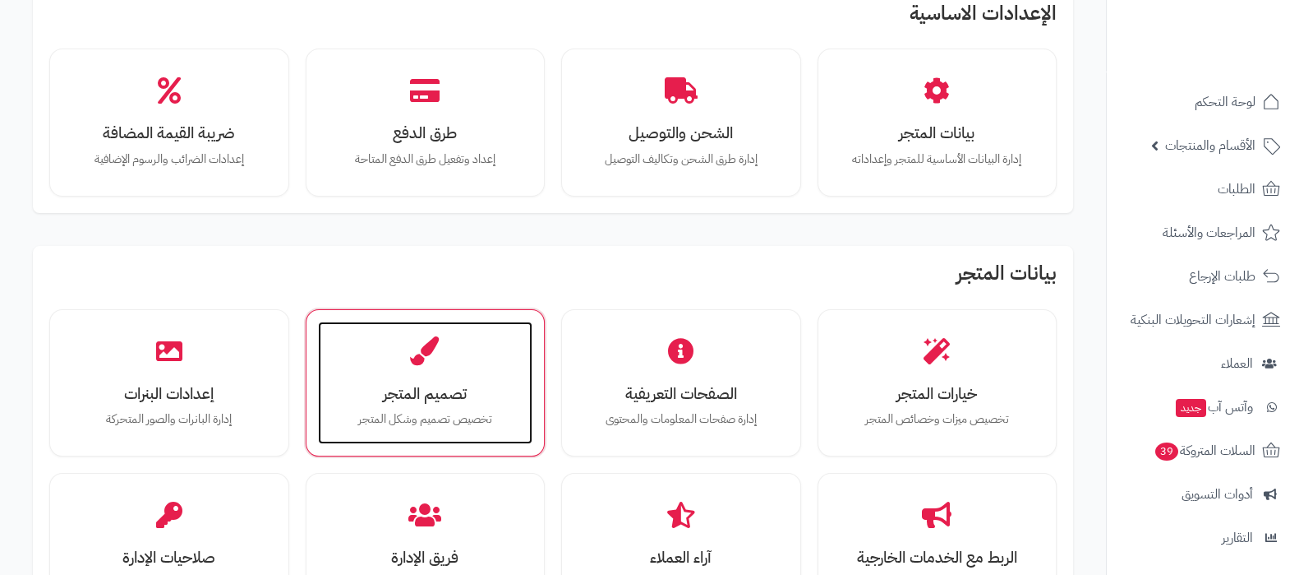
click at [464, 399] on h3 "تصميم المتجر" at bounding box center [426, 393] width 182 height 17
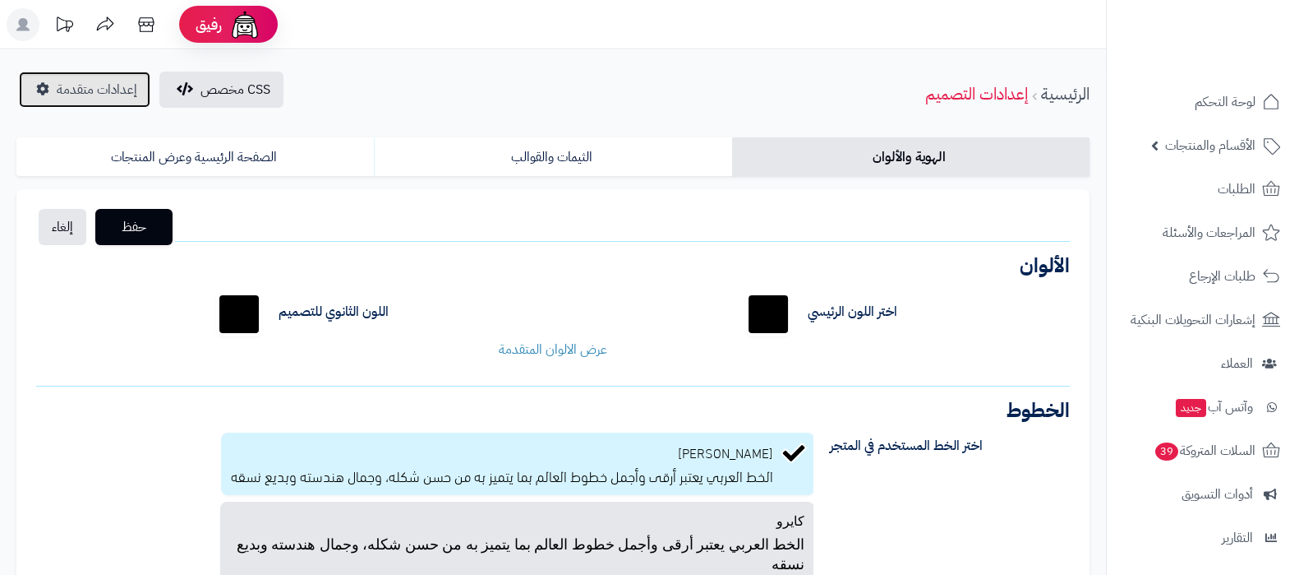
click at [81, 90] on span "إعدادات متقدمة" at bounding box center [97, 90] width 81 height 20
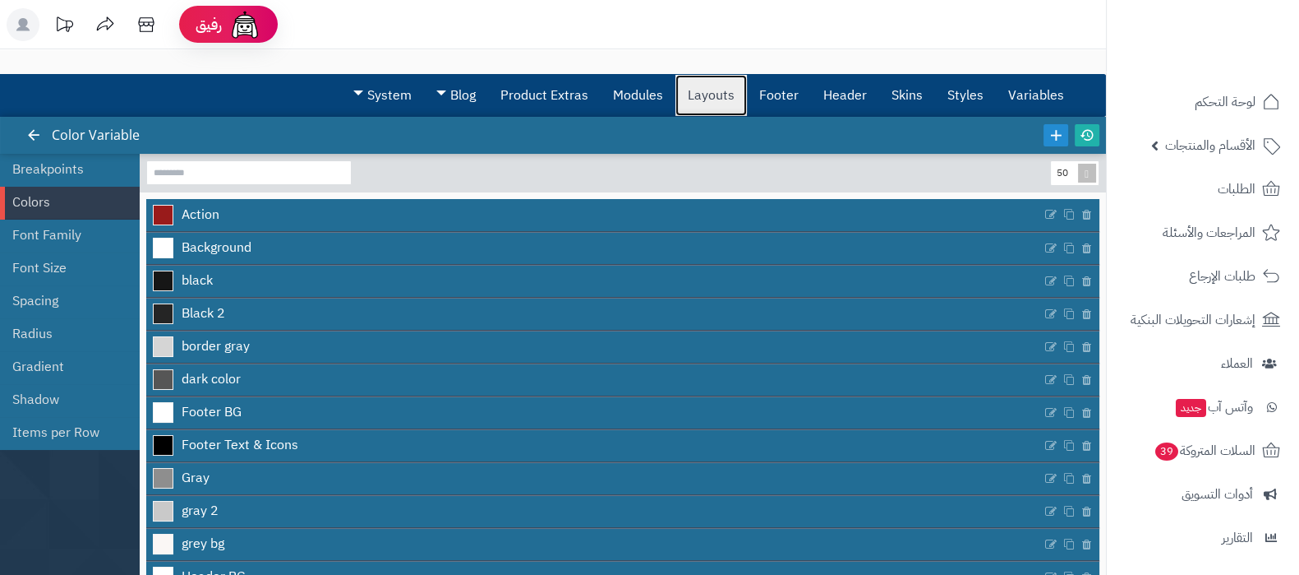
click at [699, 100] on link "Layouts" at bounding box center [712, 95] width 72 height 41
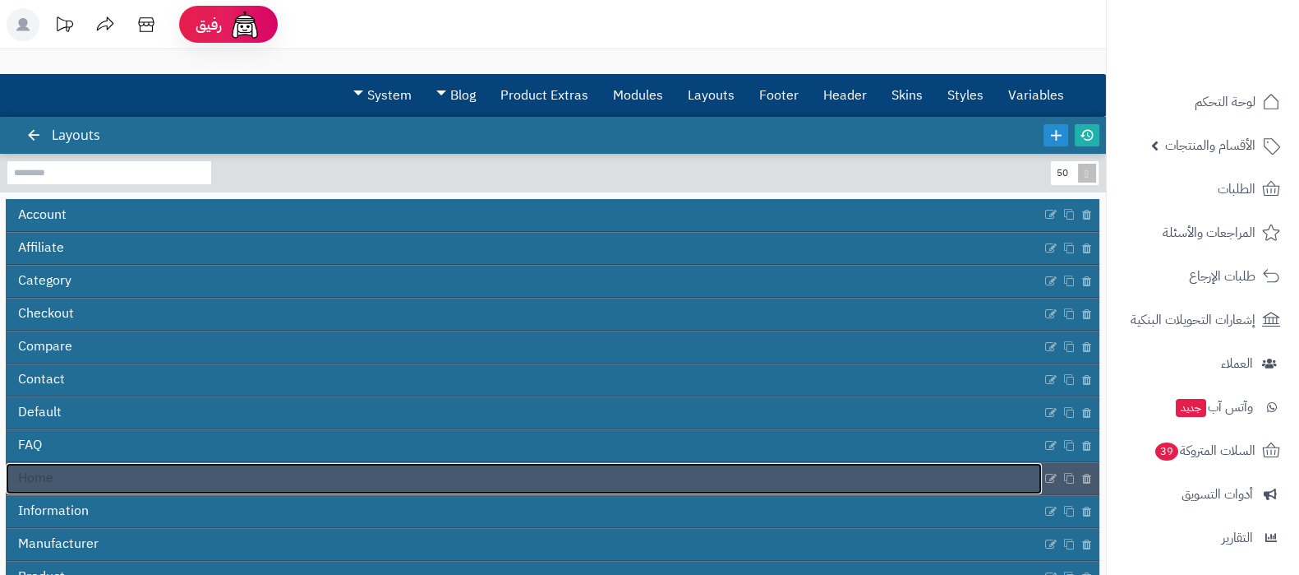
click at [691, 490] on link "Home" at bounding box center [524, 478] width 1036 height 31
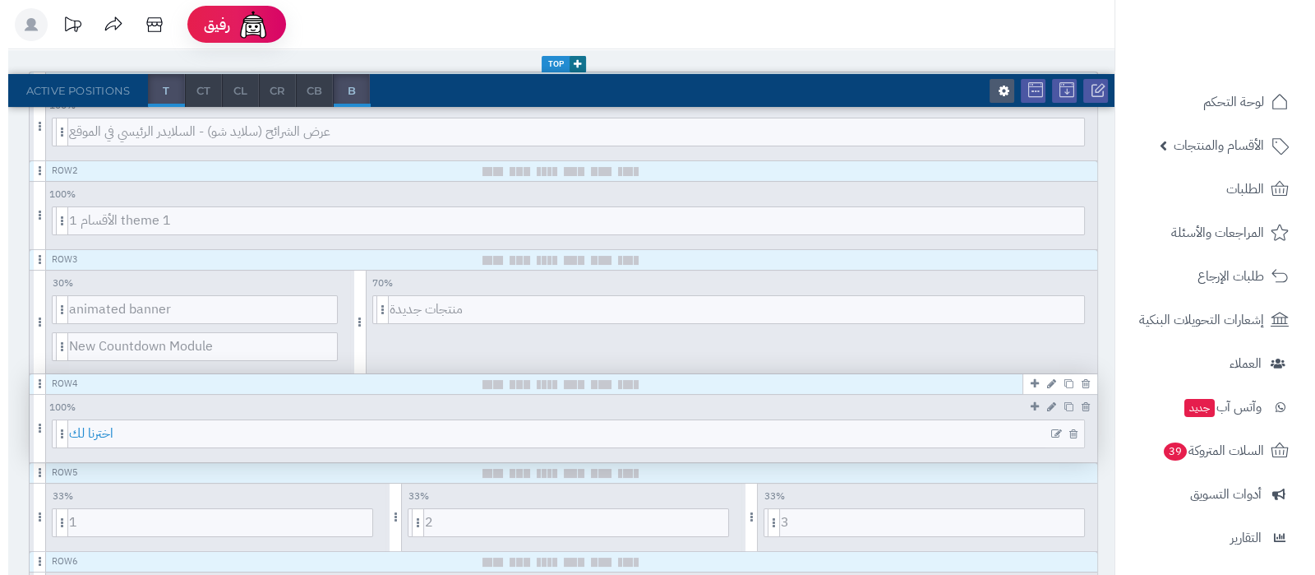
scroll to position [308, 0]
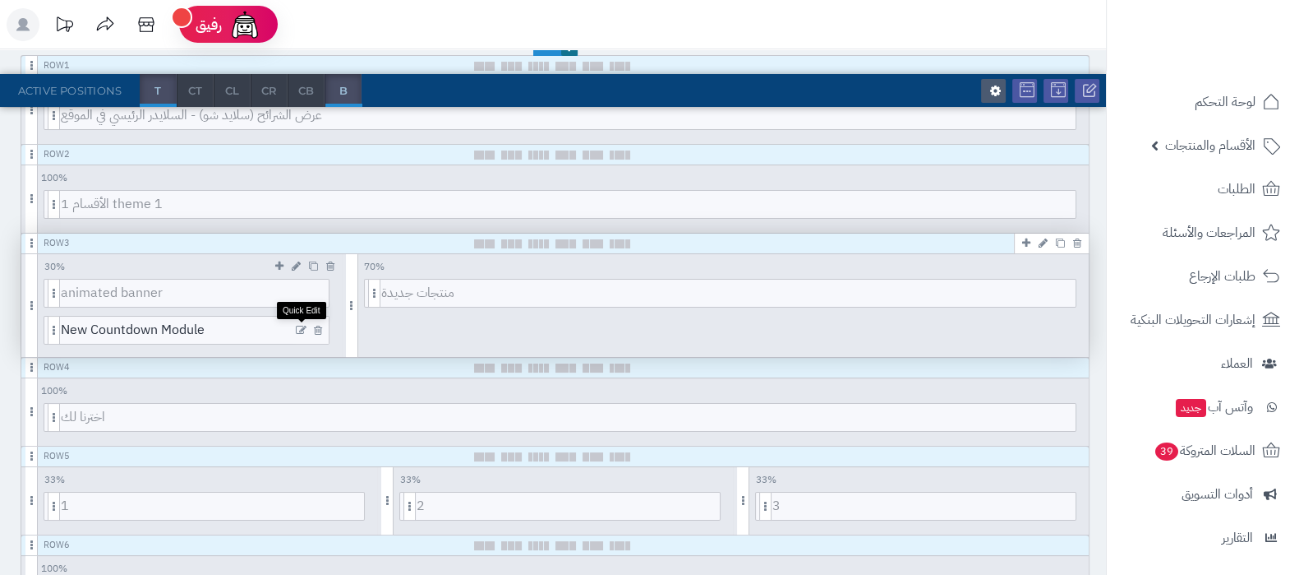
click at [296, 326] on icon at bounding box center [301, 331] width 11 height 12
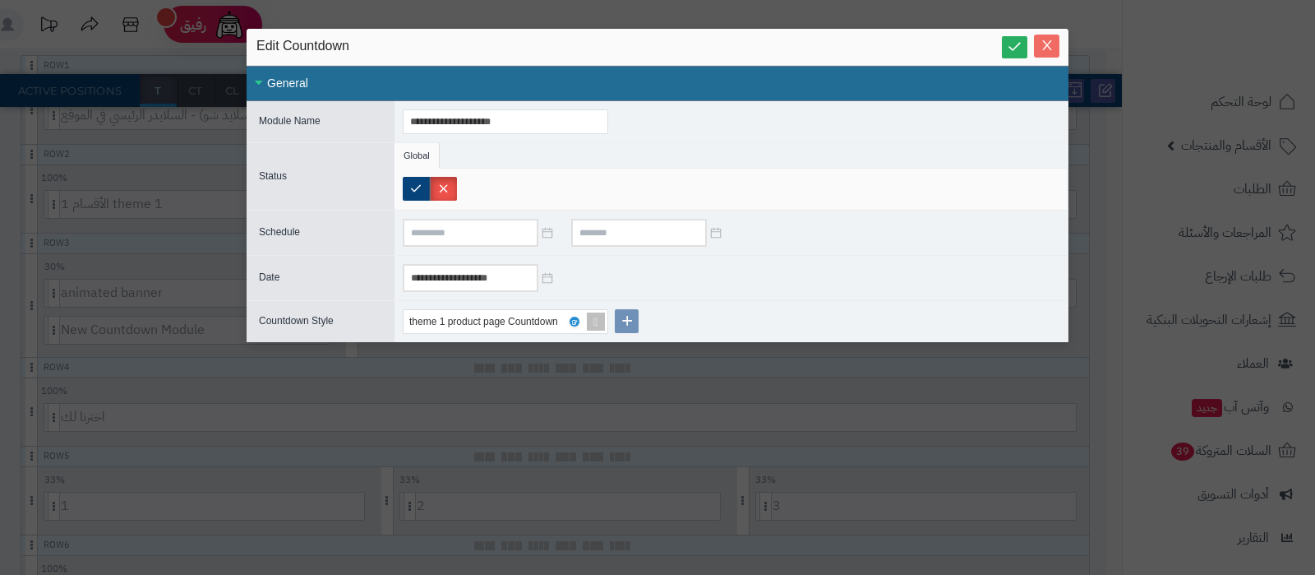
click at [1048, 55] on button "Close" at bounding box center [1046, 46] width 25 height 23
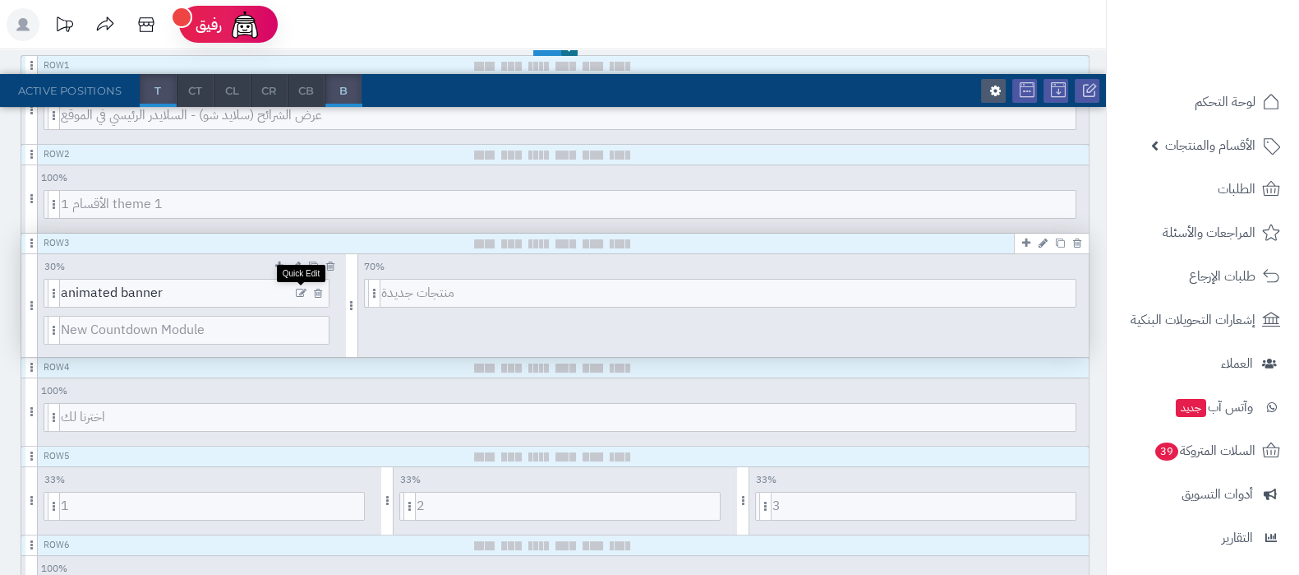
click at [302, 290] on icon at bounding box center [301, 294] width 11 height 12
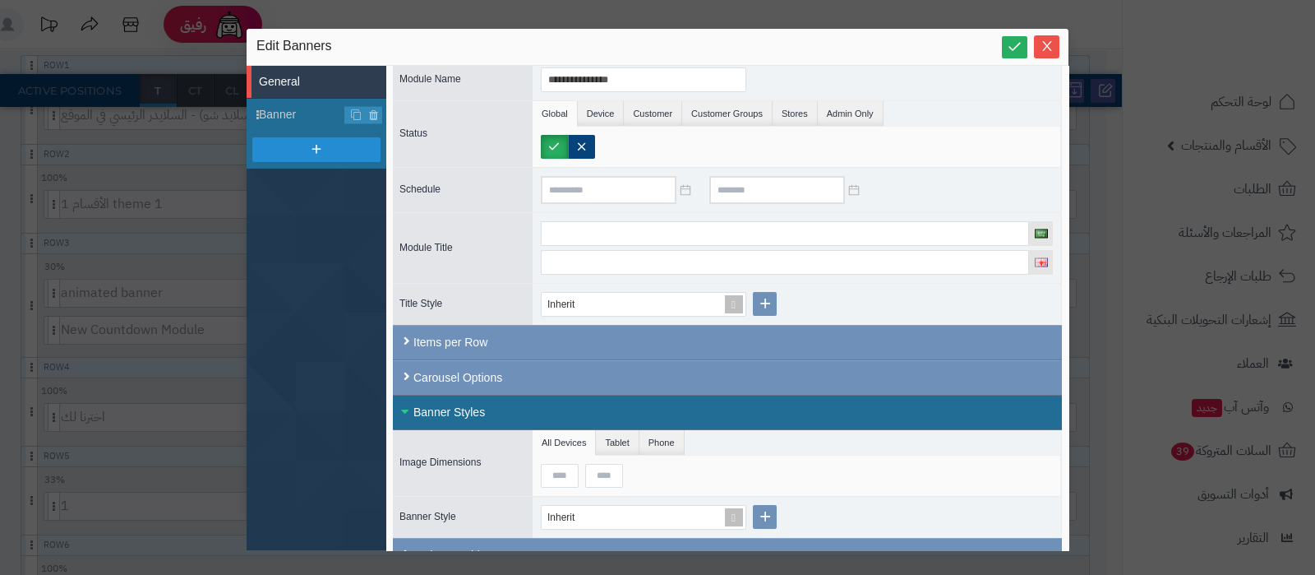
scroll to position [74, 0]
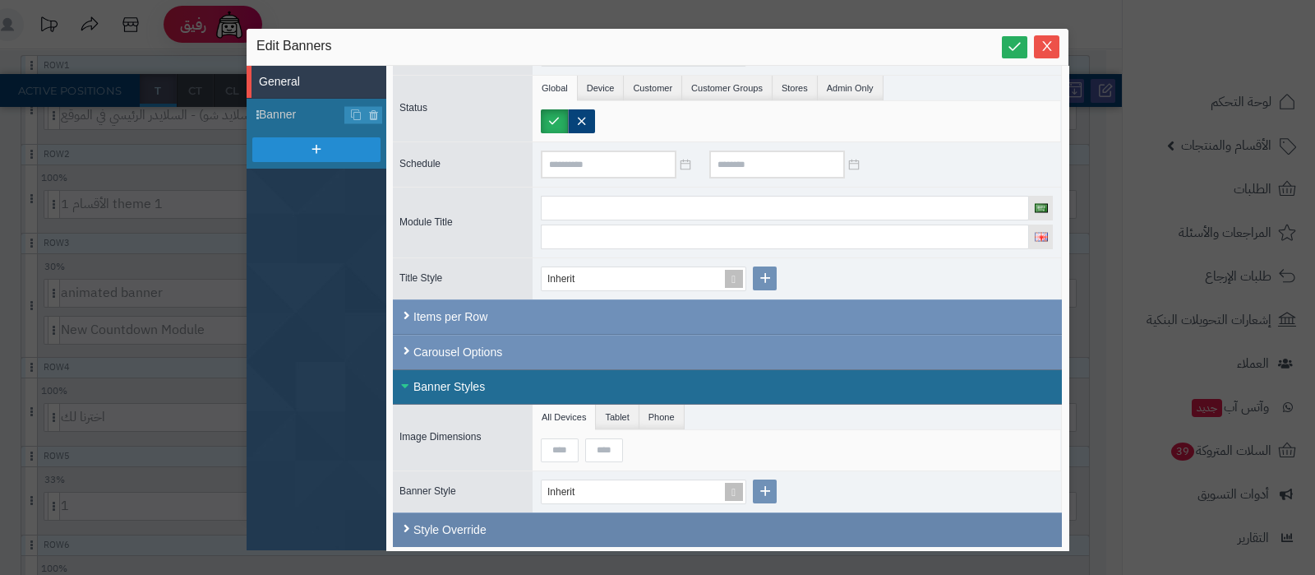
click at [493, 524] on div "Style Override" at bounding box center [727, 529] width 669 height 35
click at [420, 519] on div "Style Override" at bounding box center [727, 529] width 669 height 35
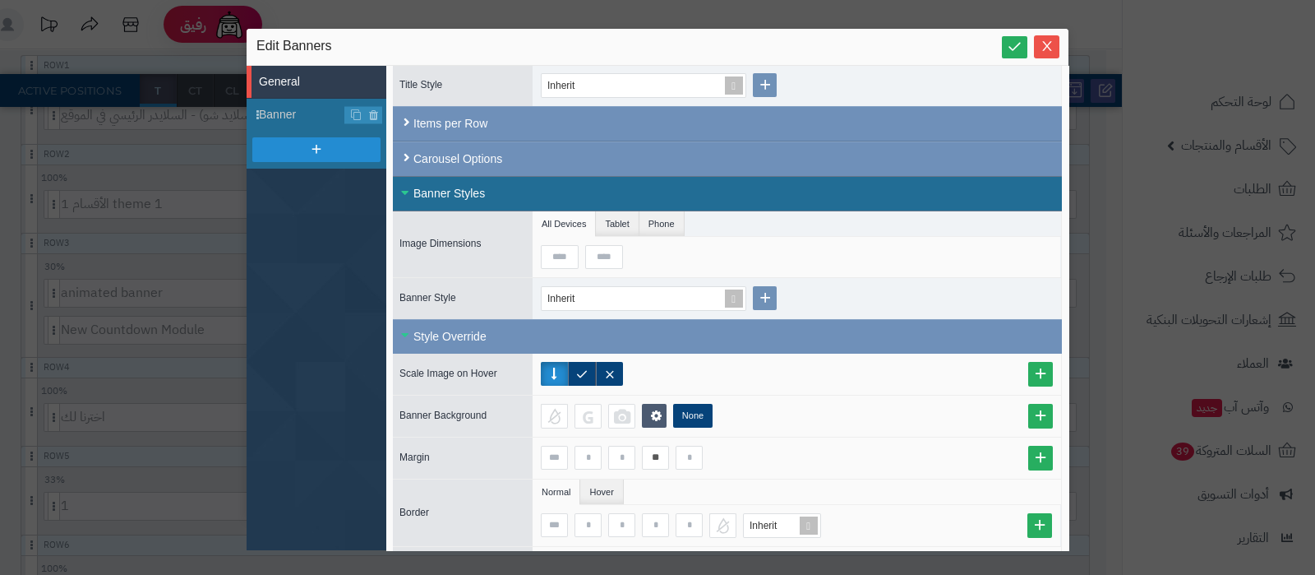
scroll to position [485, 0]
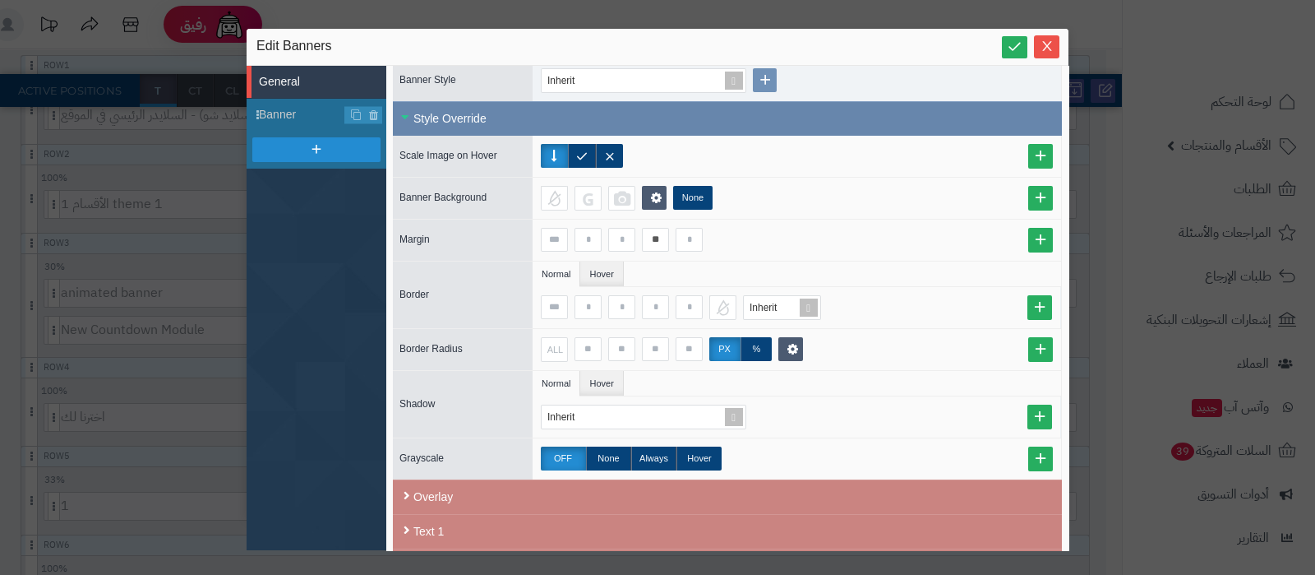
click at [422, 114] on div "Style Override" at bounding box center [727, 118] width 669 height 35
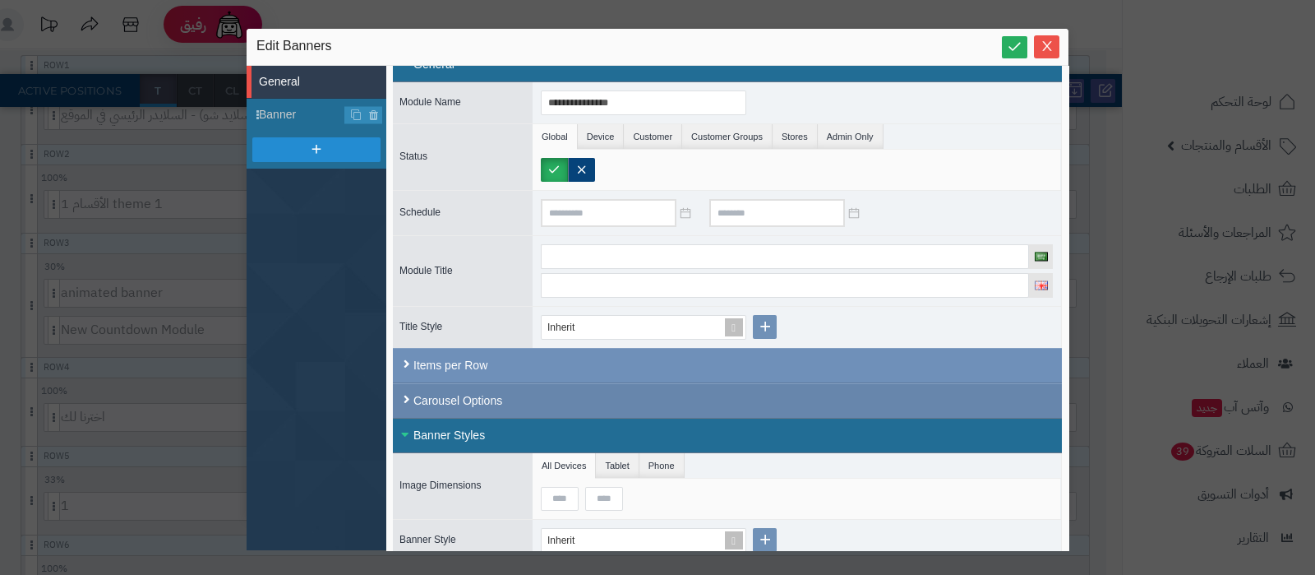
scroll to position [0, 0]
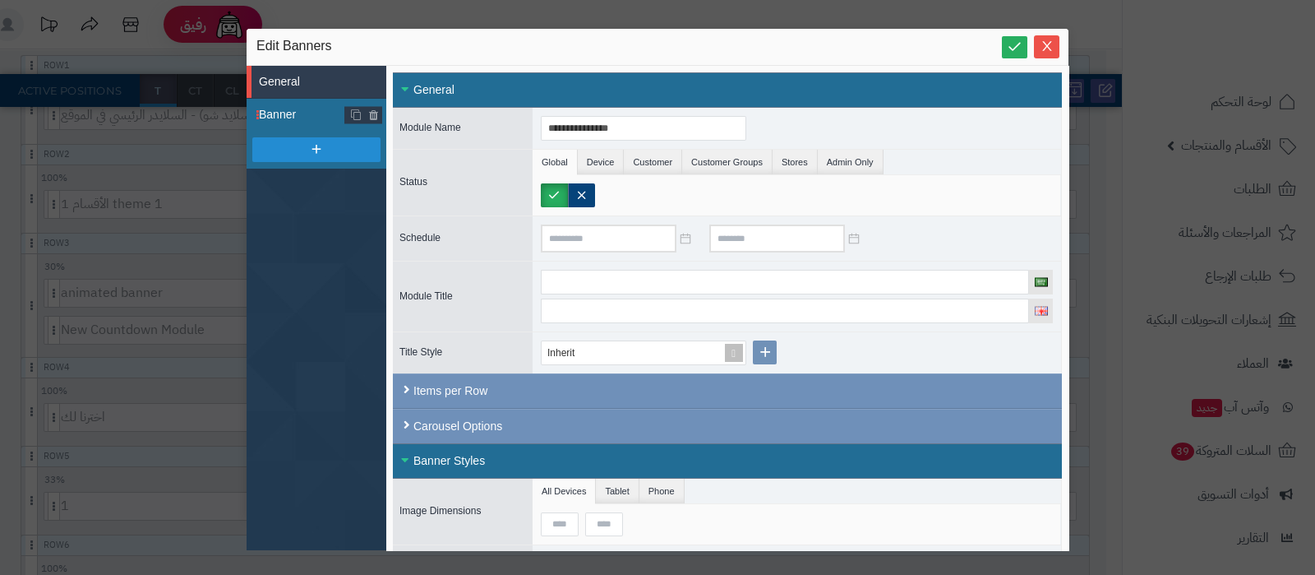
click at [294, 113] on span "Banner" at bounding box center [302, 114] width 86 height 17
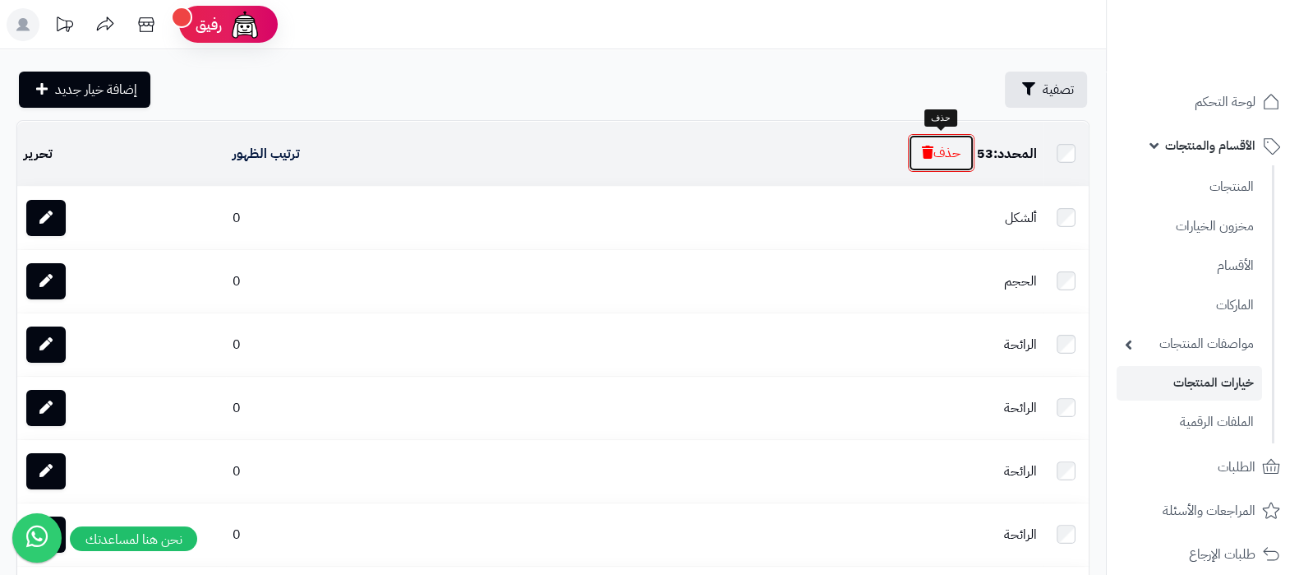
click at [934, 145] on button "حذف" at bounding box center [941, 153] width 67 height 38
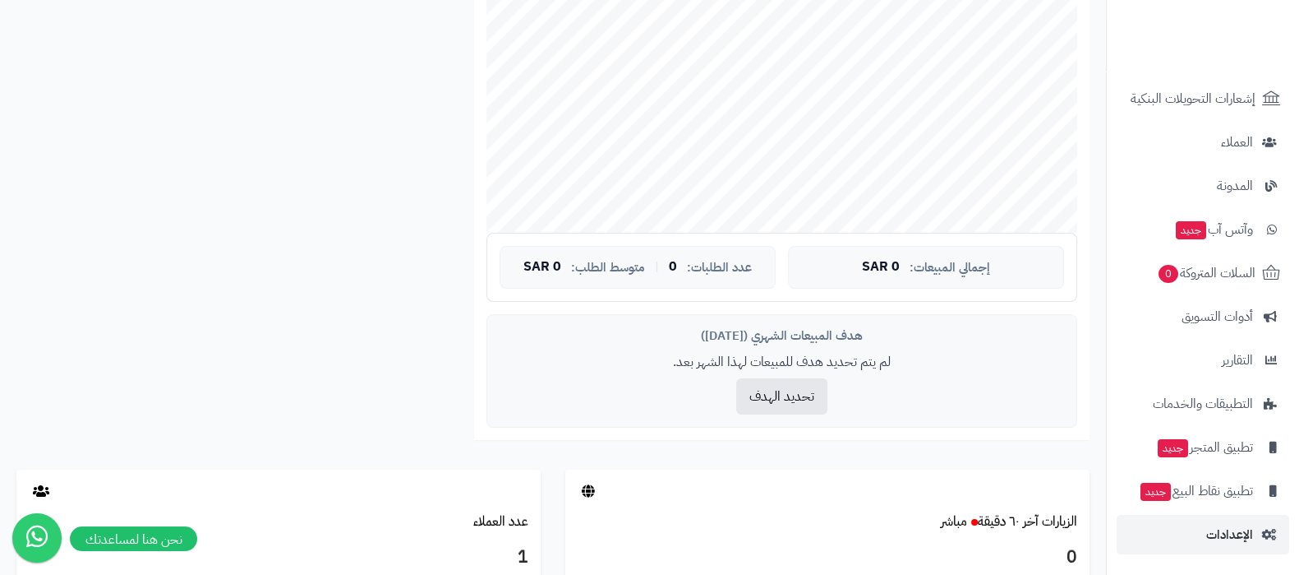
scroll to position [410, 0]
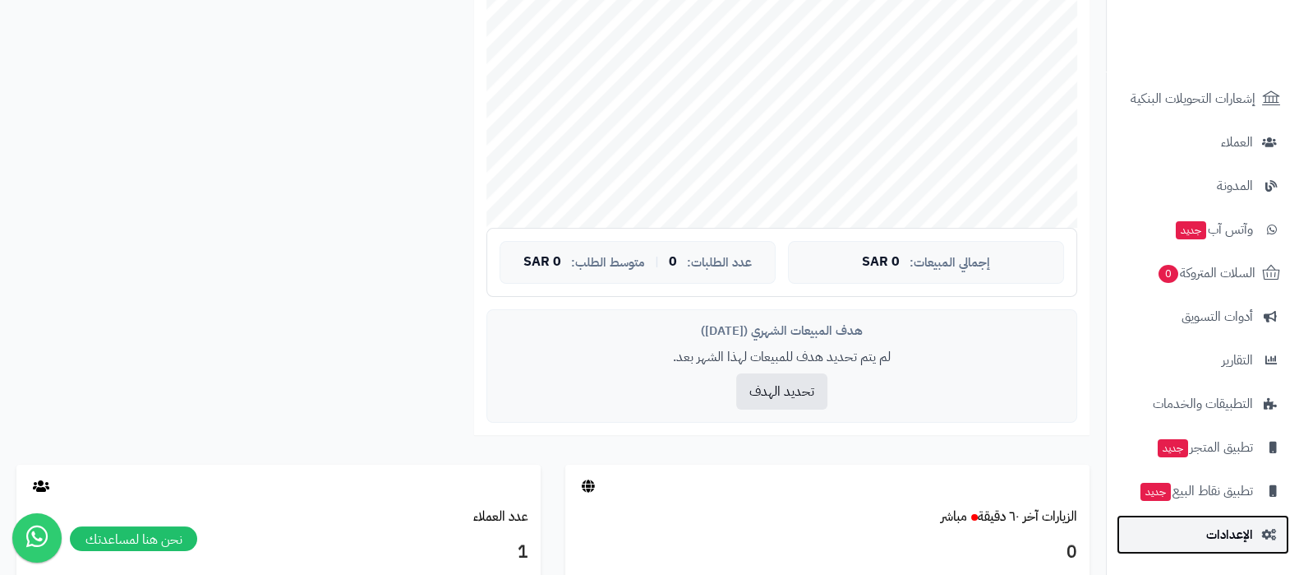
click at [1218, 543] on span "الإعدادات" at bounding box center [1230, 534] width 47 height 23
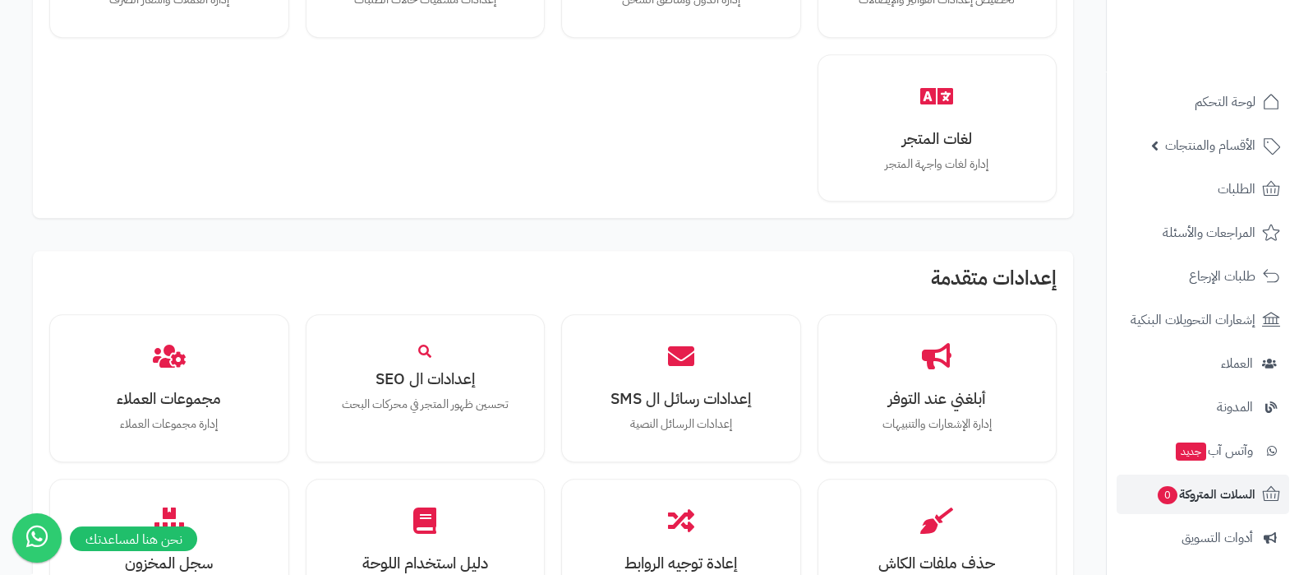
scroll to position [102, 0]
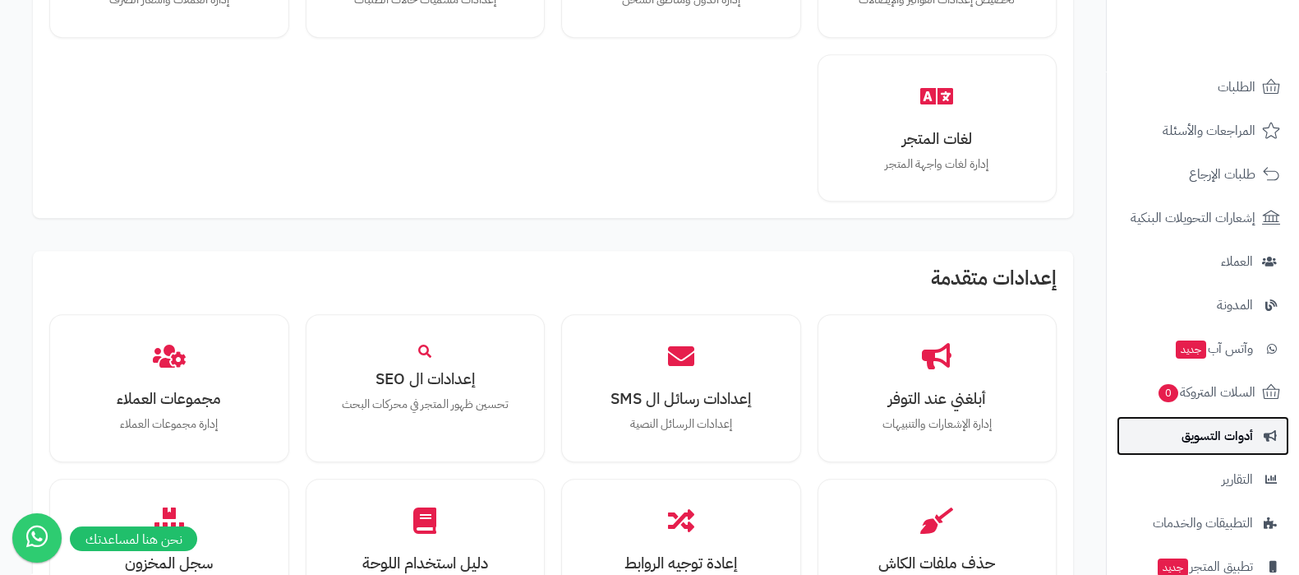
click at [1204, 437] on span "أدوات التسويق" at bounding box center [1218, 435] width 72 height 23
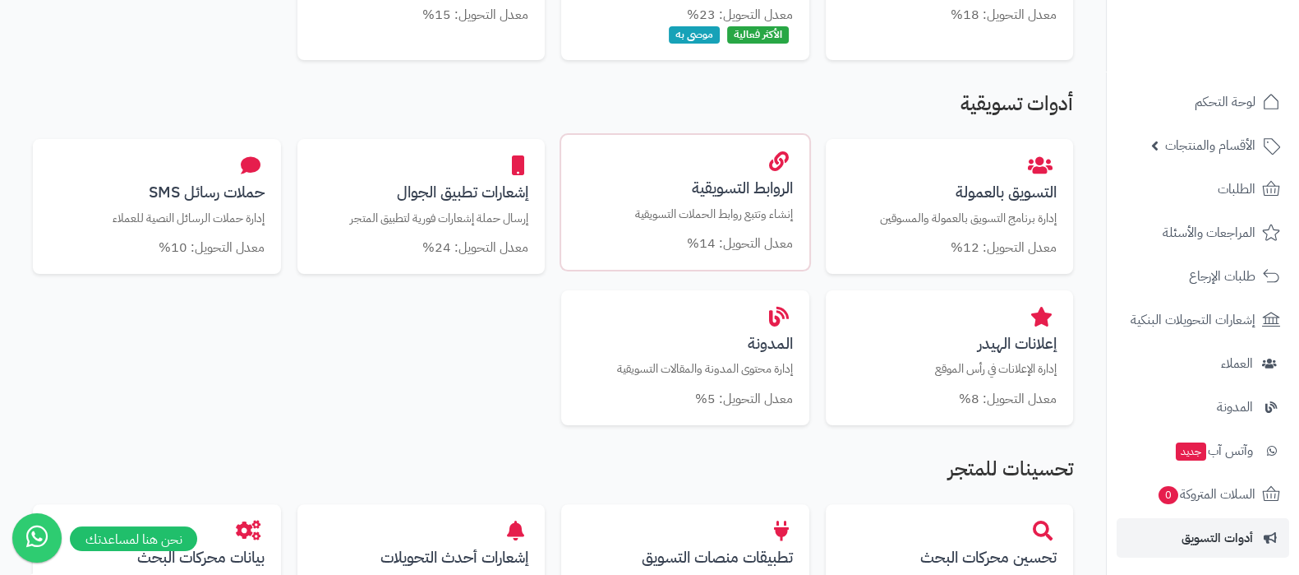
scroll to position [1024, 0]
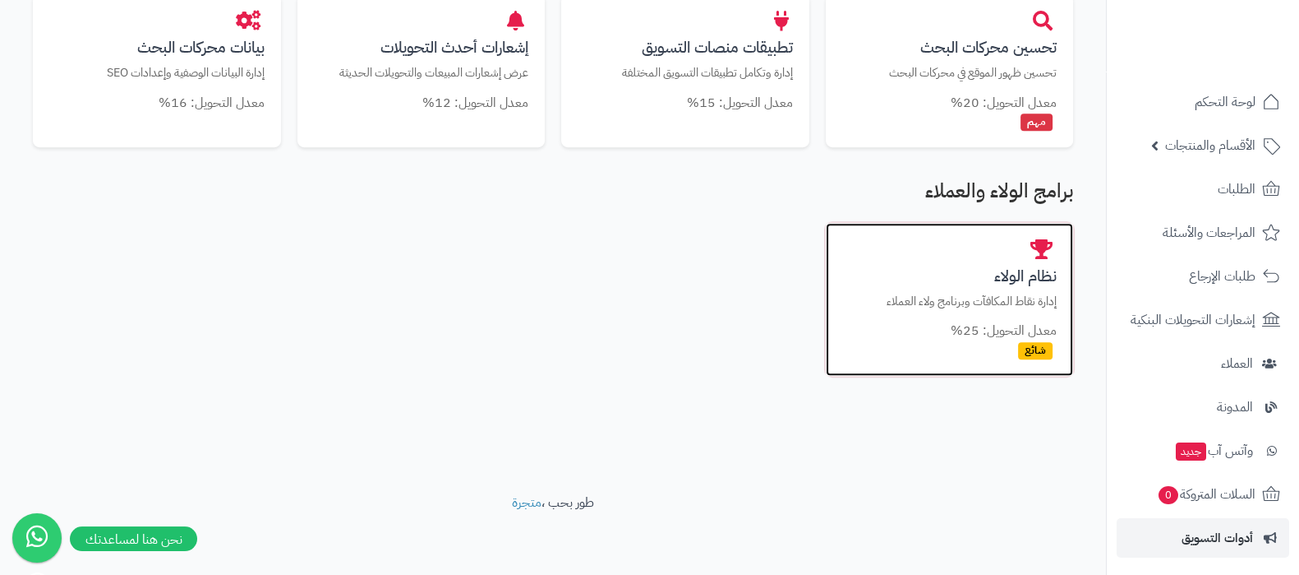
click at [1019, 293] on p "إدارة نقاط المكافآت وبرنامج ولاء العملاء" at bounding box center [949, 301] width 215 height 17
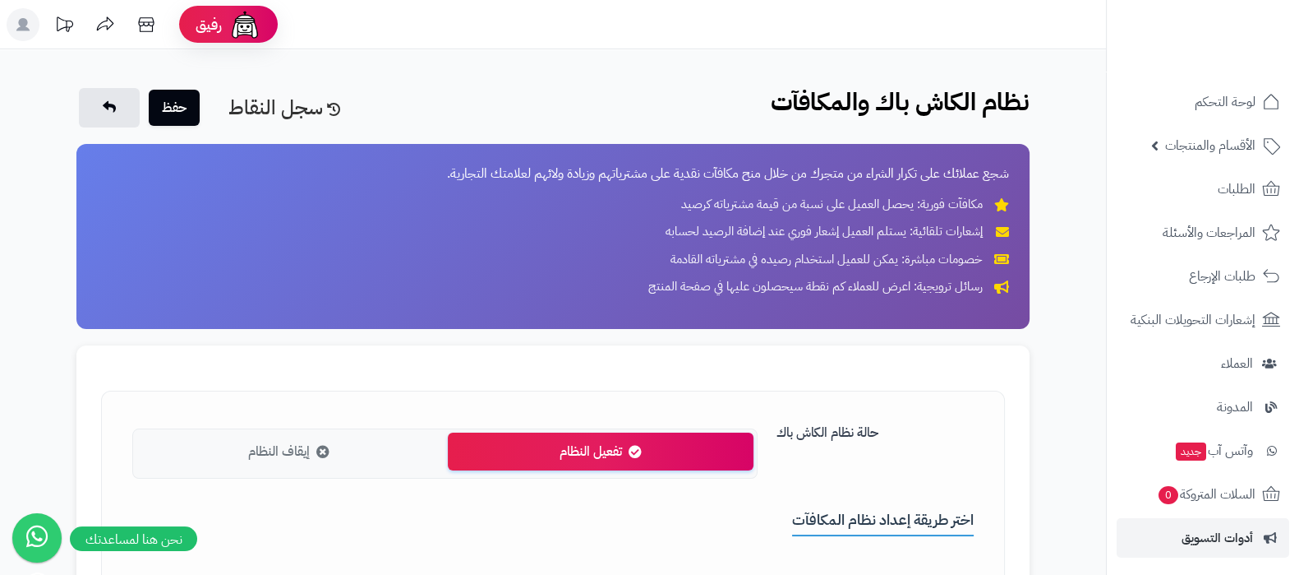
click at [308, 438] on label "إيقاف النظام" at bounding box center [288, 451] width 305 height 39
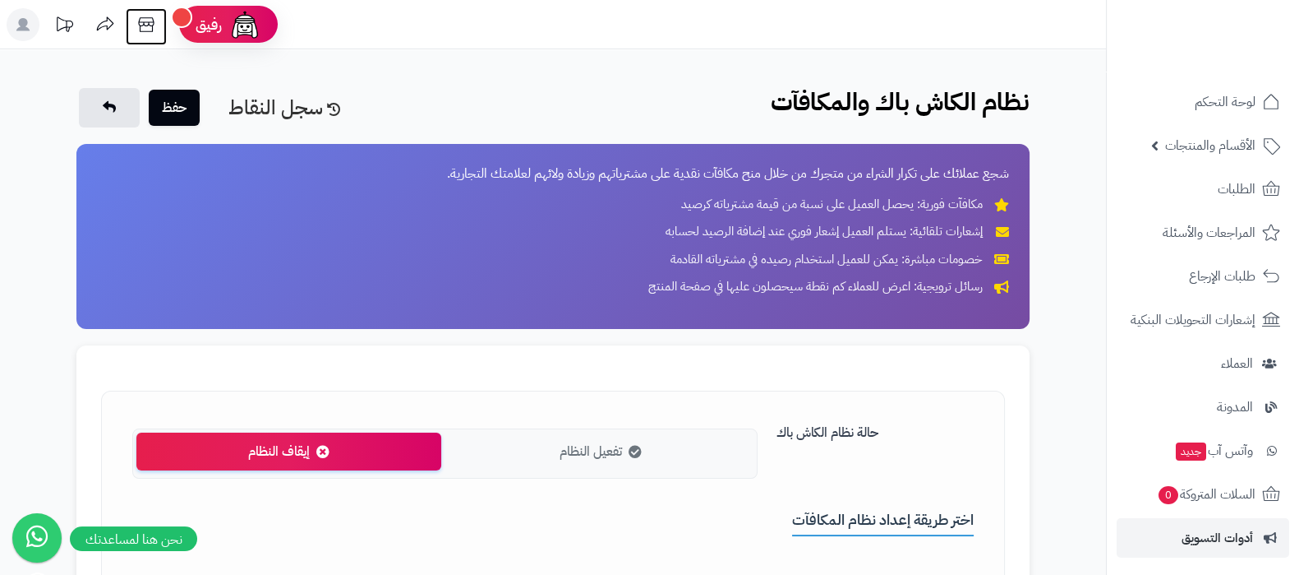
click at [144, 28] on icon at bounding box center [146, 24] width 33 height 33
click at [173, 118] on button "حفظ" at bounding box center [174, 107] width 51 height 36
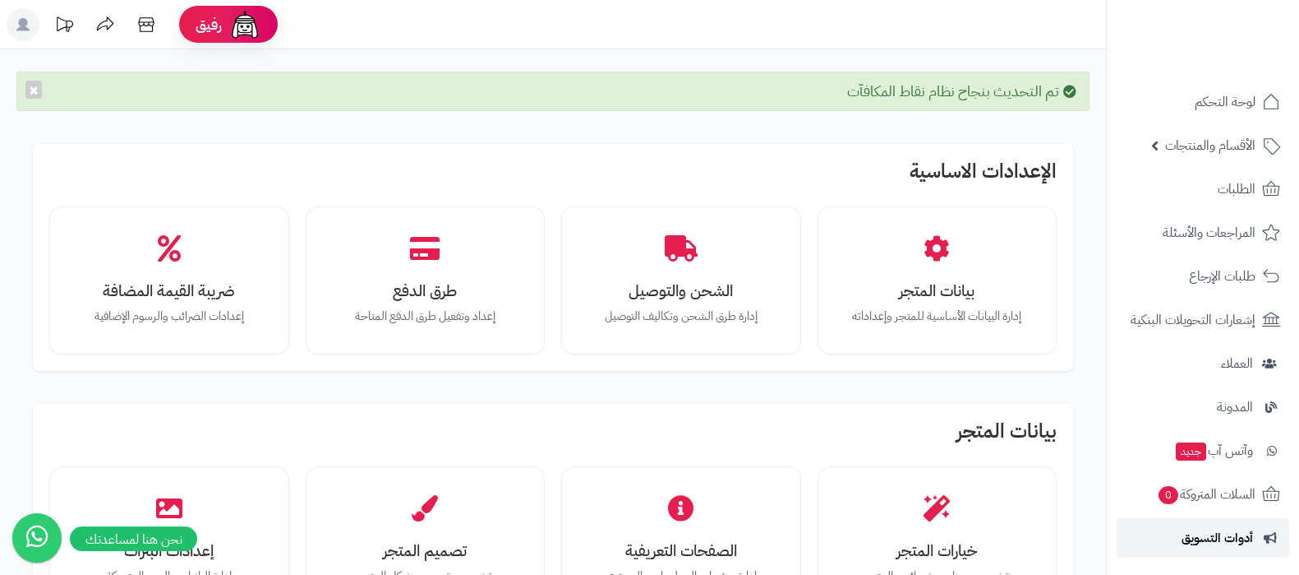
click at [1233, 528] on span "أدوات التسويق" at bounding box center [1218, 537] width 72 height 23
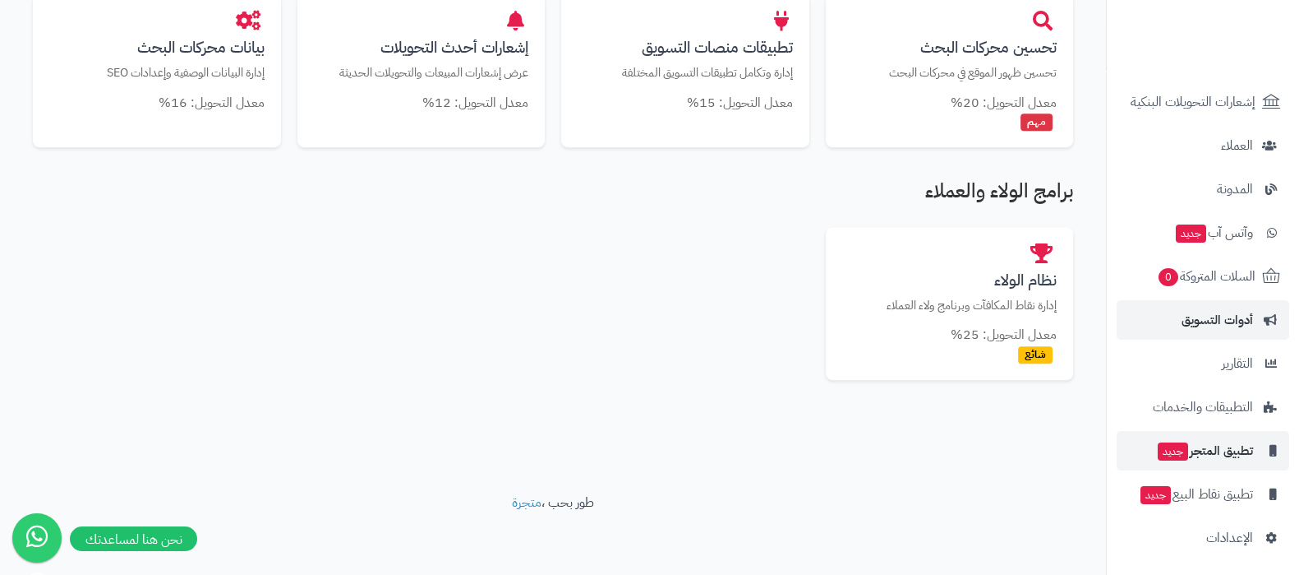
scroll to position [221, 0]
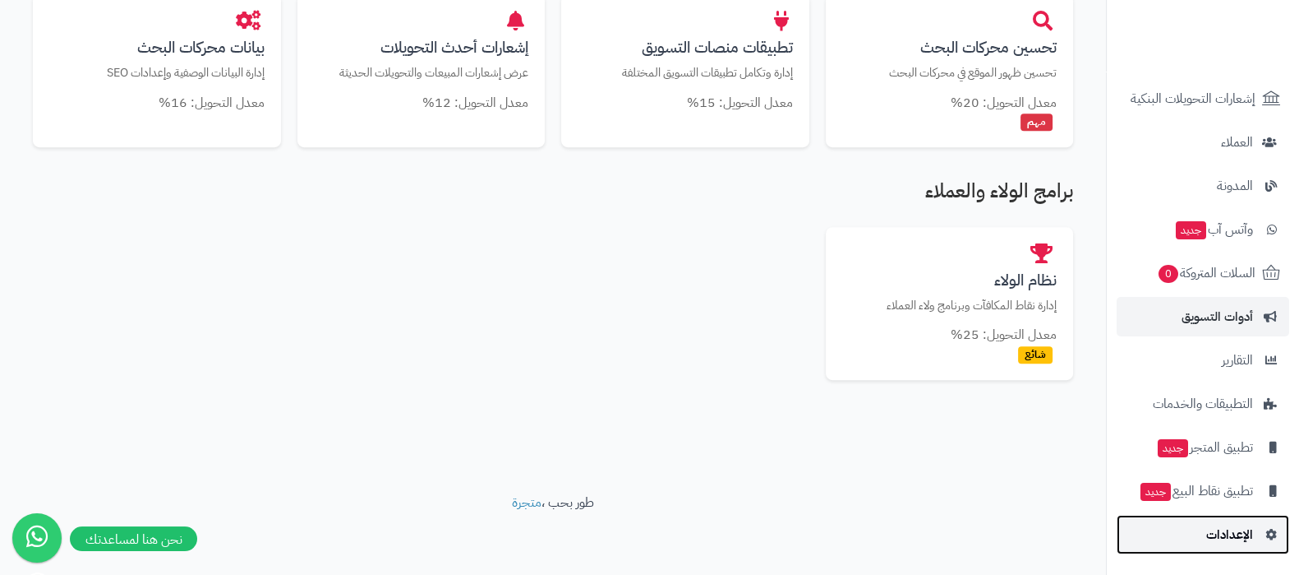
click at [1190, 533] on link "الإعدادات" at bounding box center [1203, 534] width 173 height 39
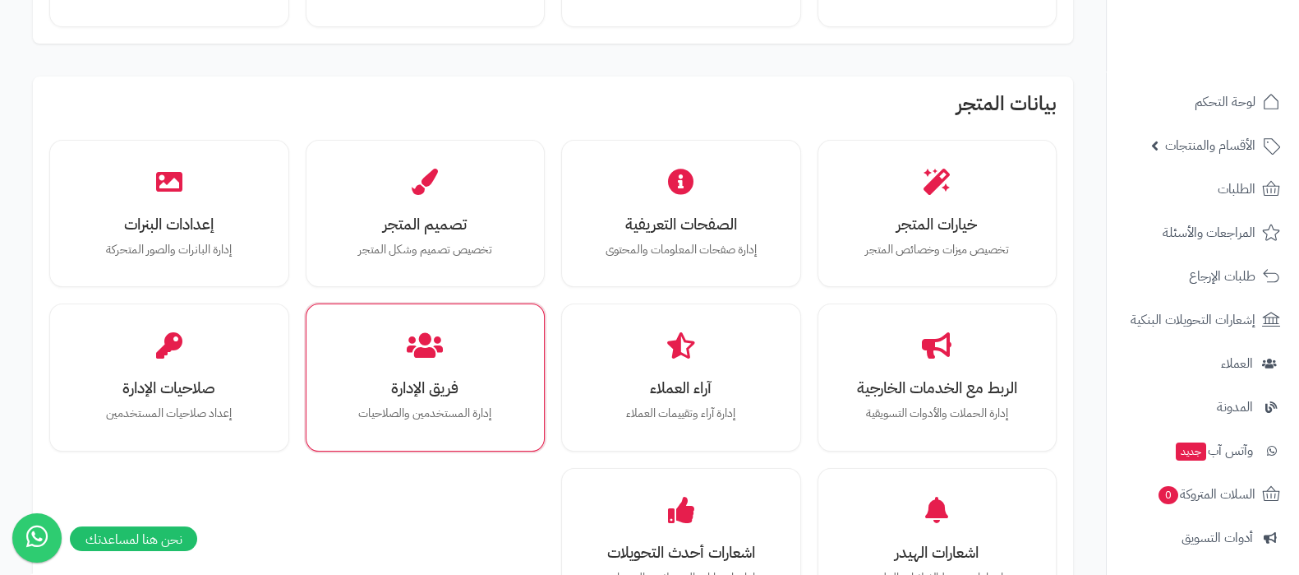
scroll to position [308, 0]
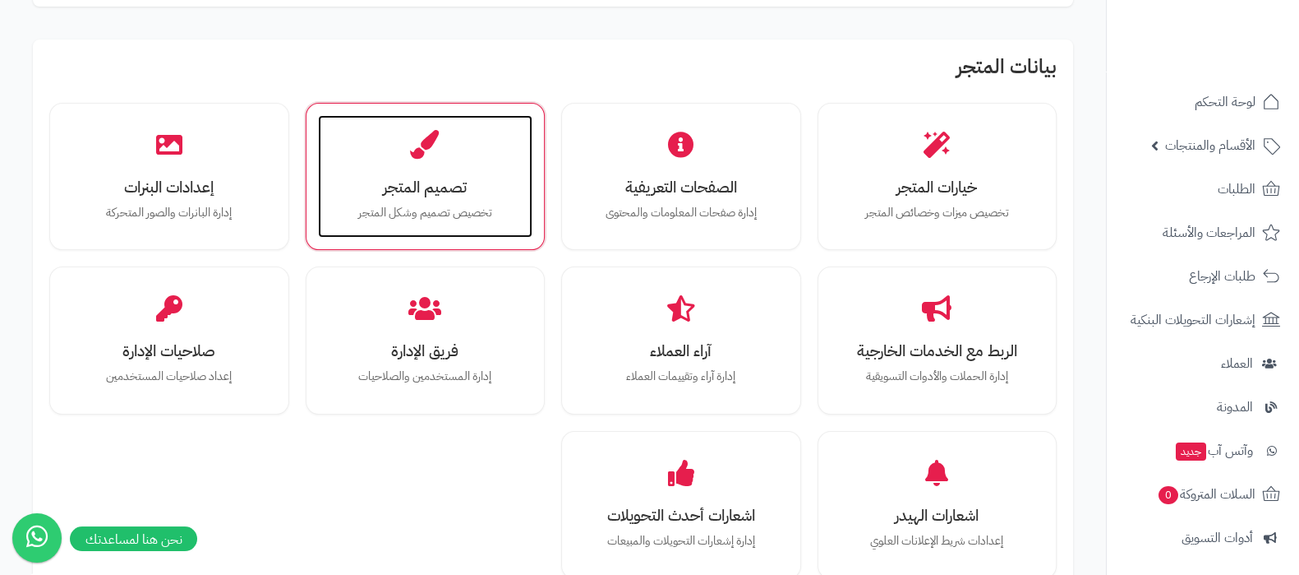
click at [423, 185] on h3 "تصميم المتجر" at bounding box center [426, 186] width 182 height 17
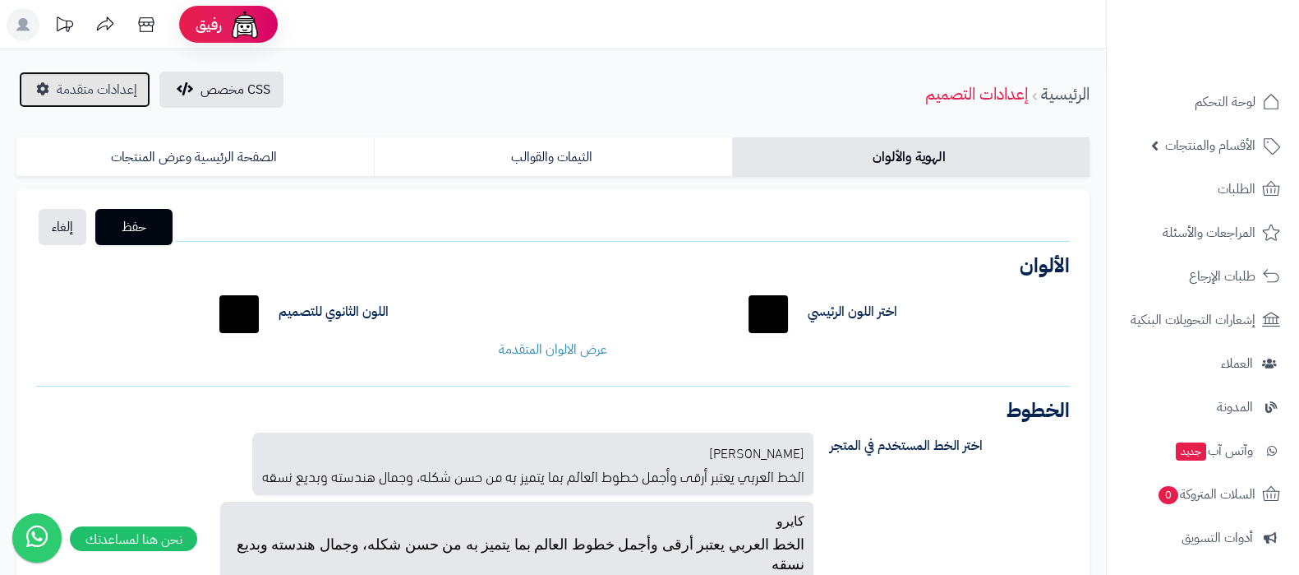
click at [90, 95] on span "إعدادات متقدمة" at bounding box center [97, 90] width 81 height 20
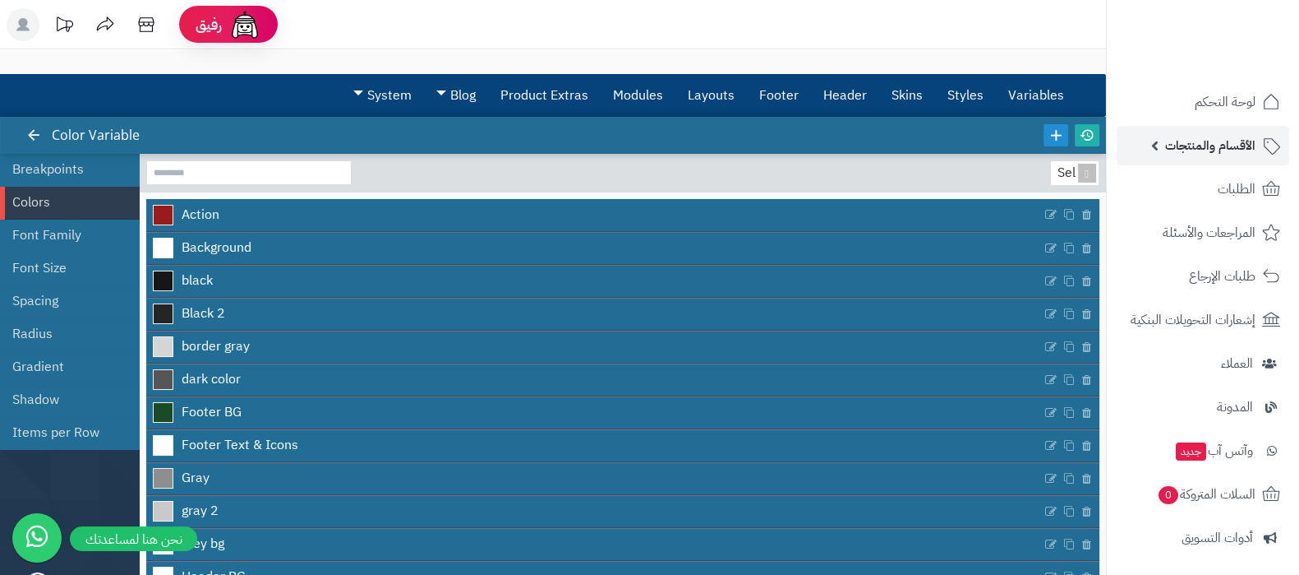
click at [1193, 149] on span "الأقسام والمنتجات" at bounding box center [1211, 145] width 90 height 23
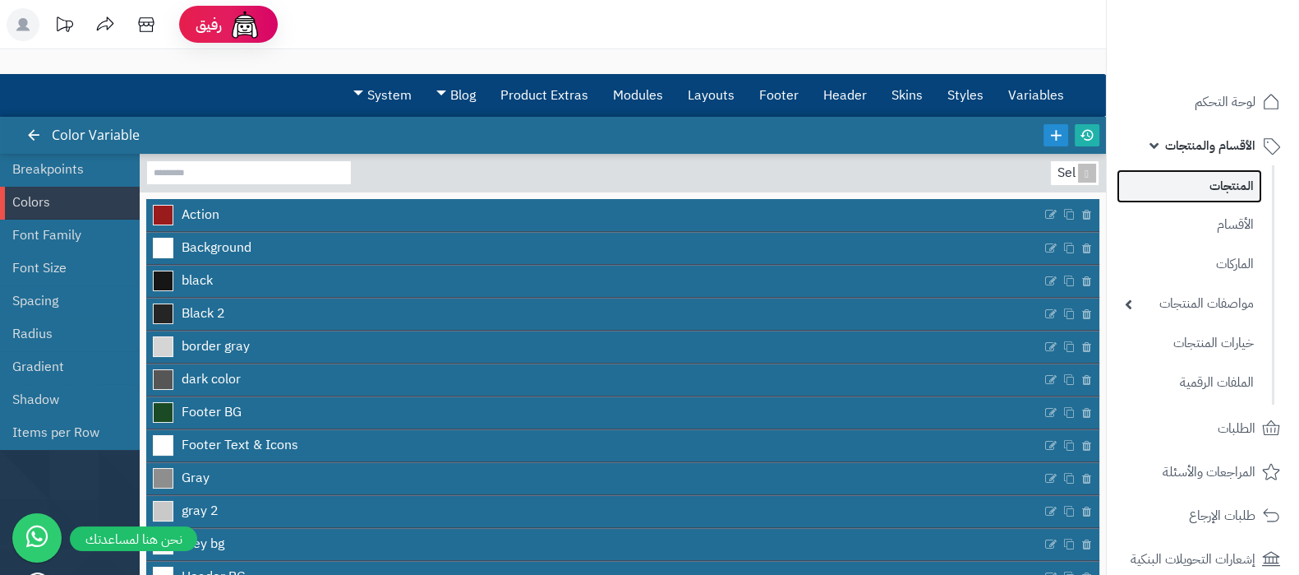
click at [1214, 187] on link "المنتجات" at bounding box center [1189, 186] width 145 height 34
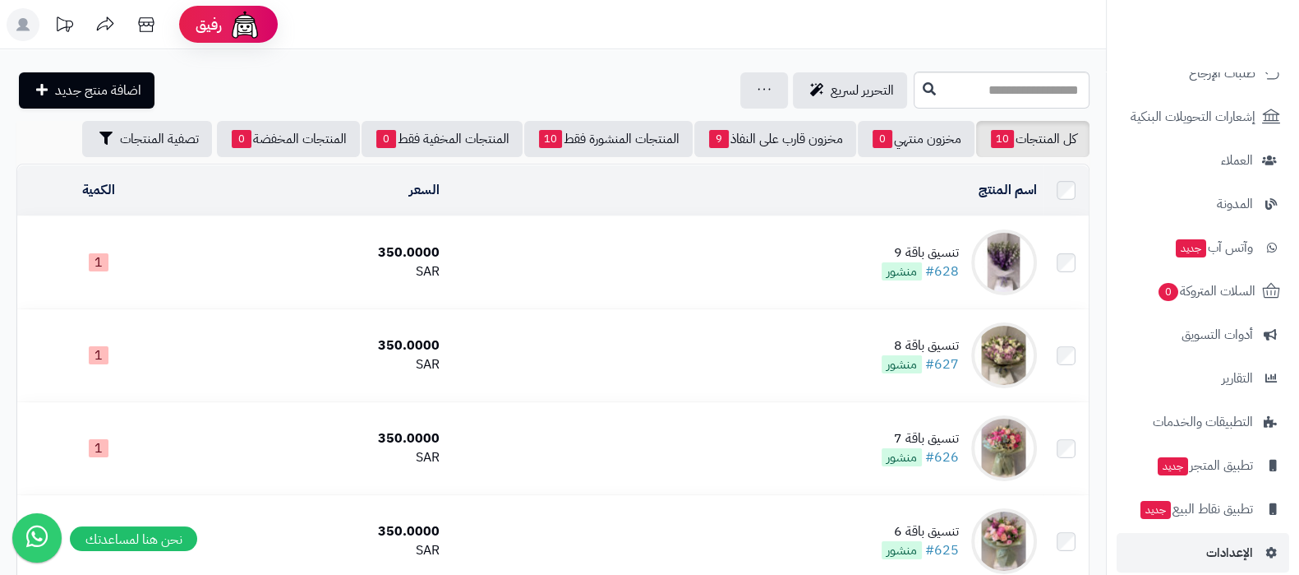
scroll to position [459, 0]
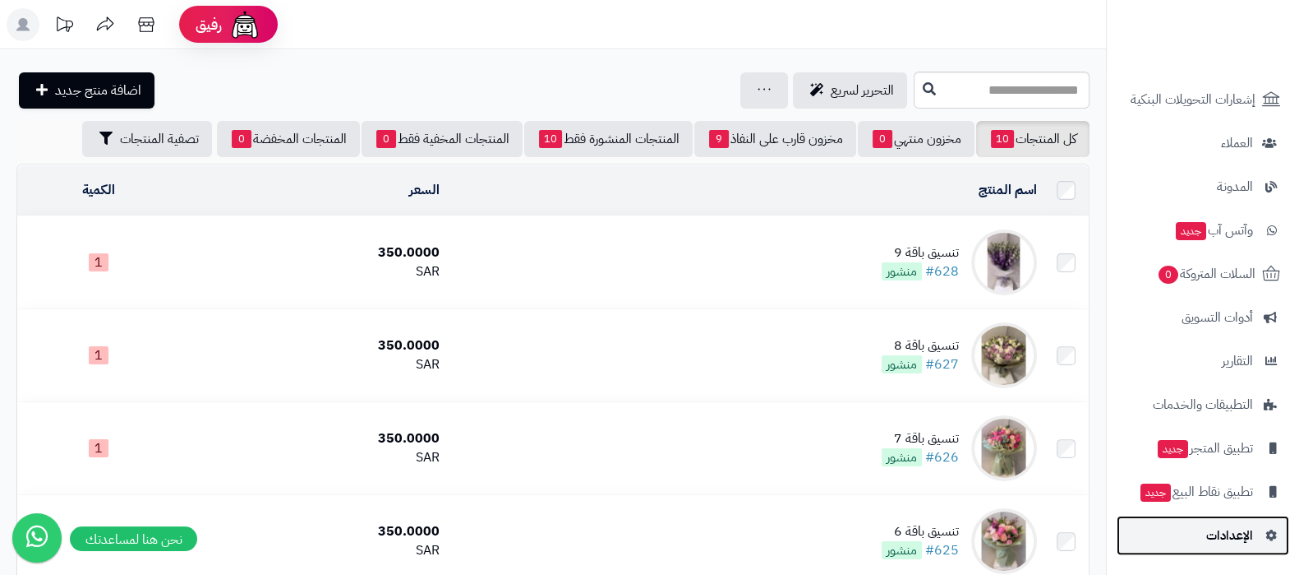
click at [1224, 553] on link "الإعدادات" at bounding box center [1203, 534] width 173 height 39
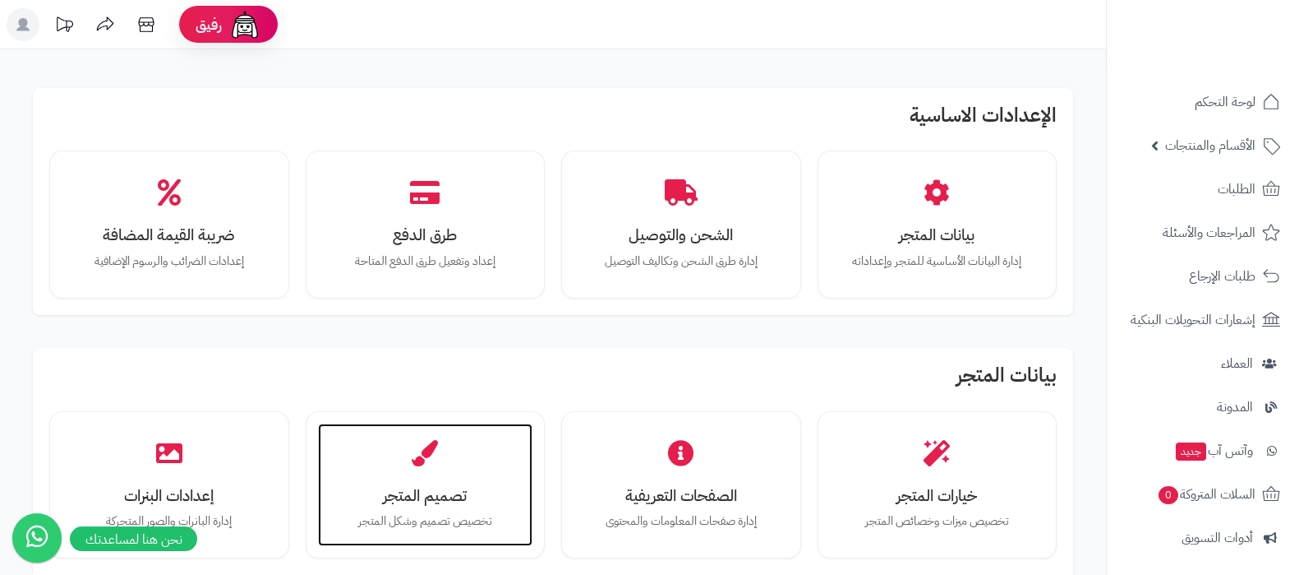
click at [422, 515] on p "تخصيص تصميم وشكل المتجر" at bounding box center [426, 521] width 182 height 18
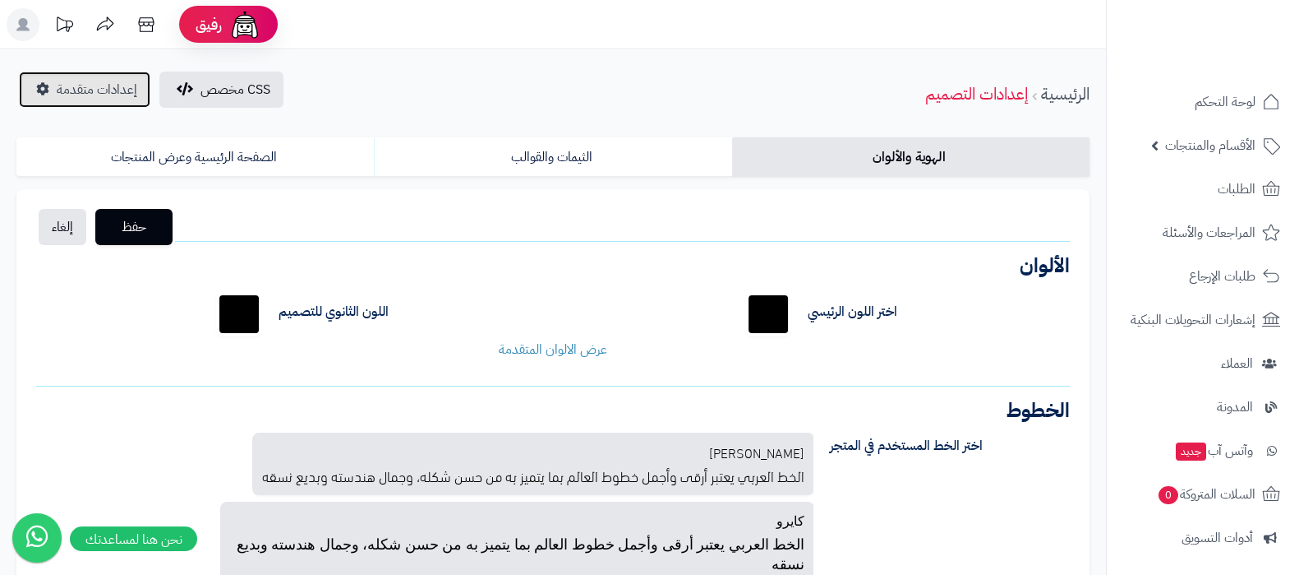
click at [90, 88] on span "إعدادات متقدمة" at bounding box center [97, 90] width 81 height 20
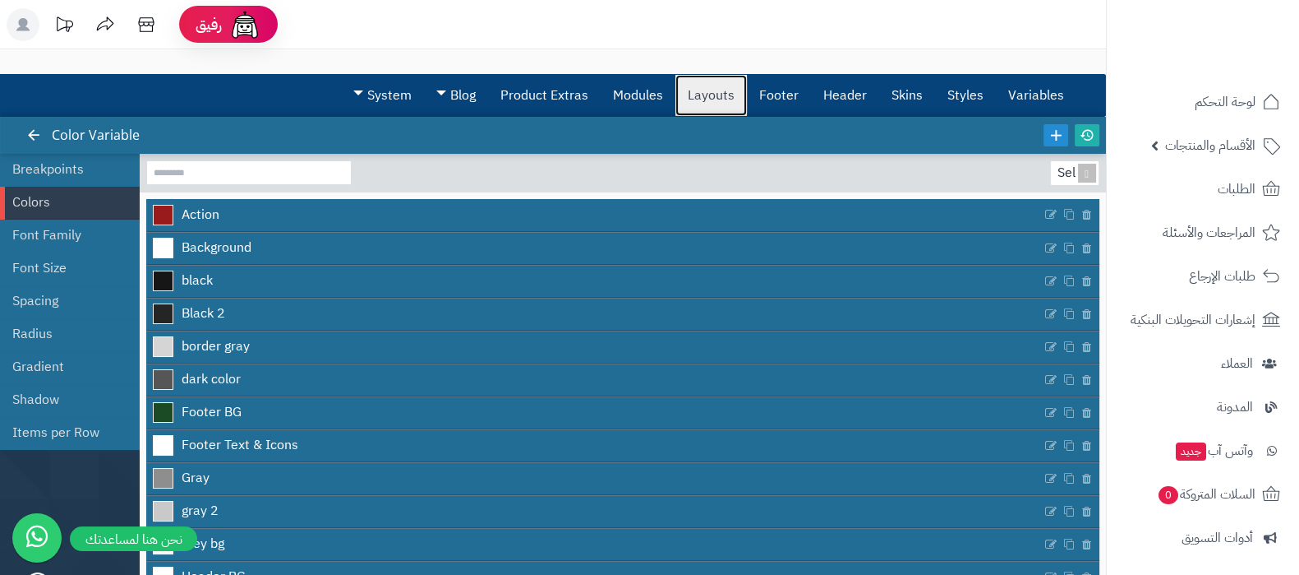
click at [709, 87] on link "Layouts" at bounding box center [712, 95] width 72 height 41
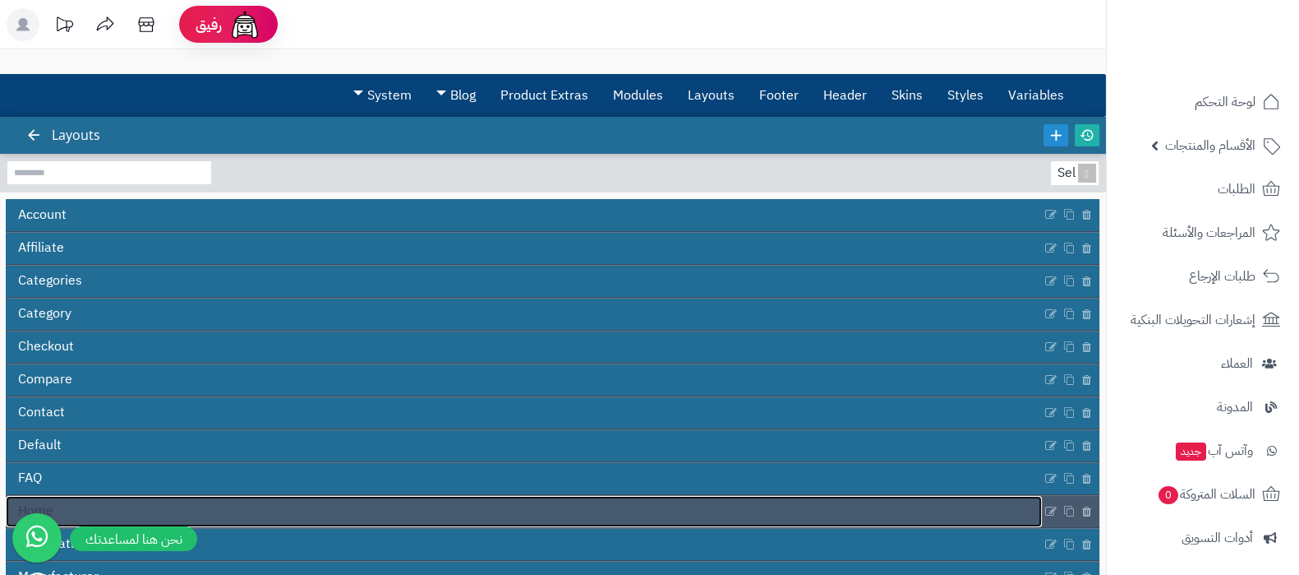
click at [549, 504] on link "Home" at bounding box center [524, 511] width 1036 height 31
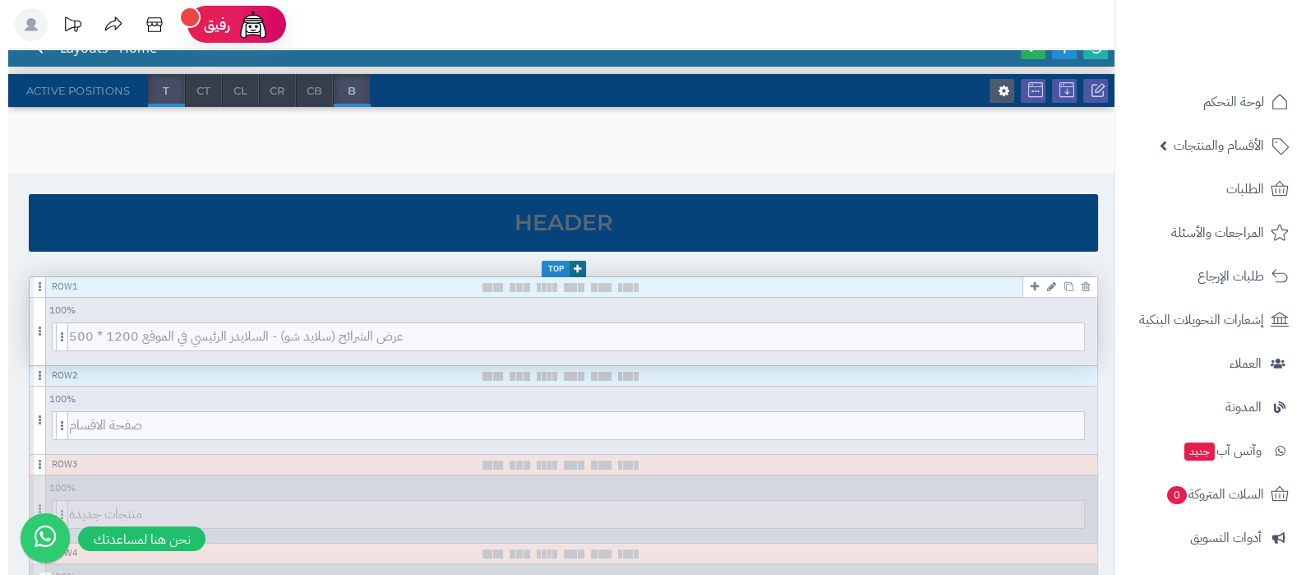
scroll to position [205, 0]
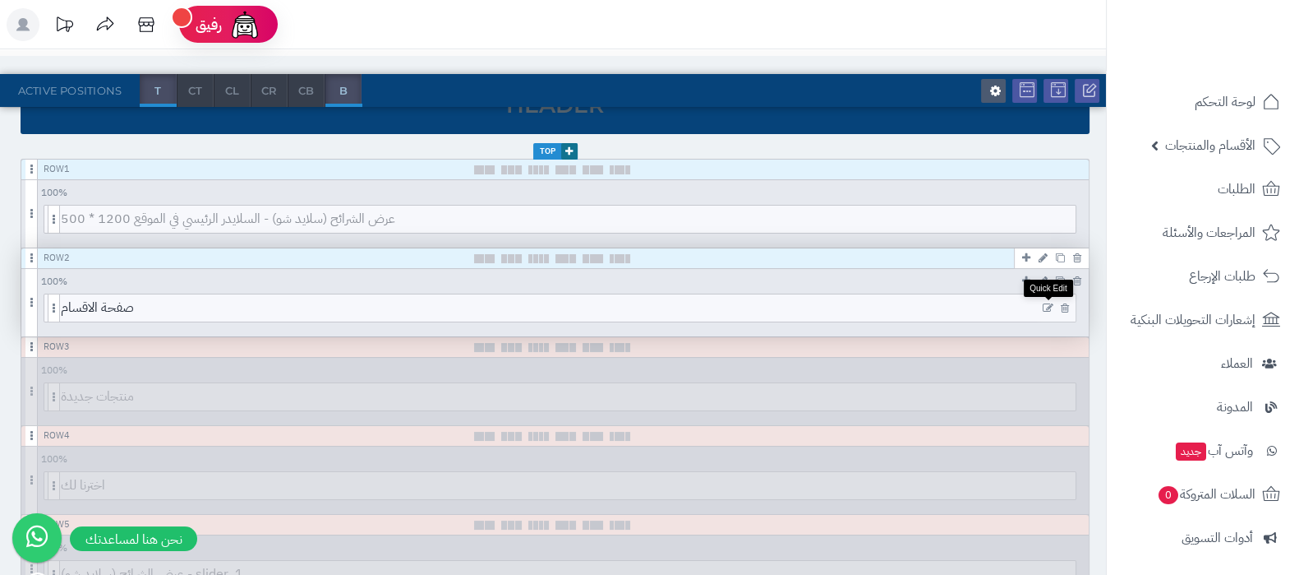
click at [1049, 305] on icon at bounding box center [1048, 308] width 11 height 12
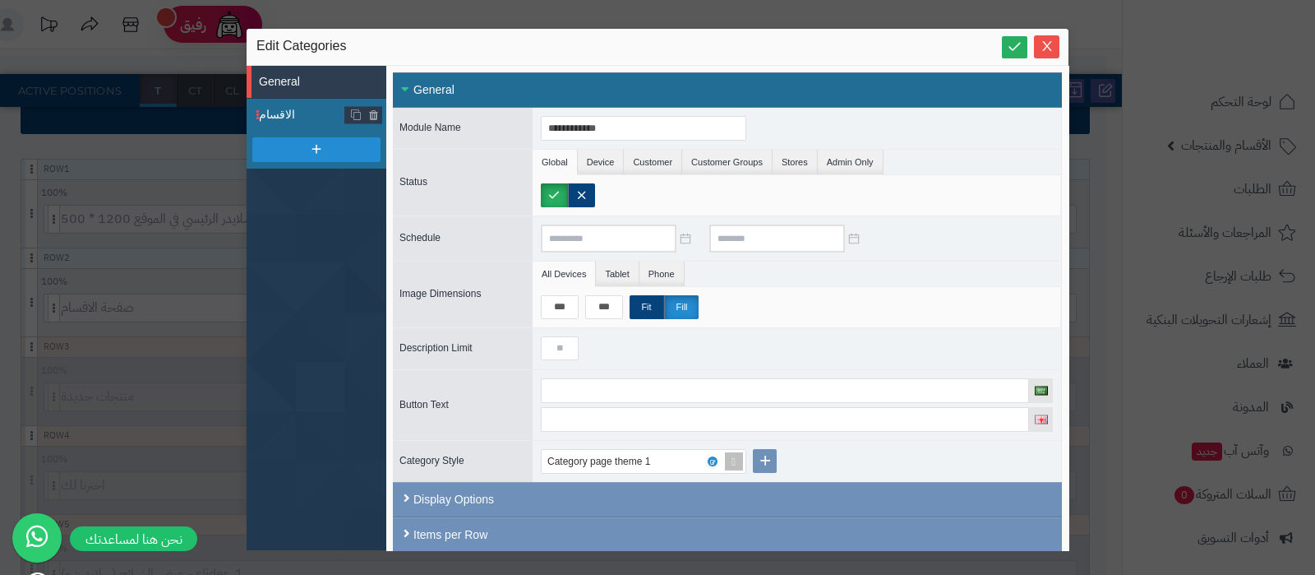
click at [296, 109] on span "الاقسام" at bounding box center [302, 114] width 86 height 17
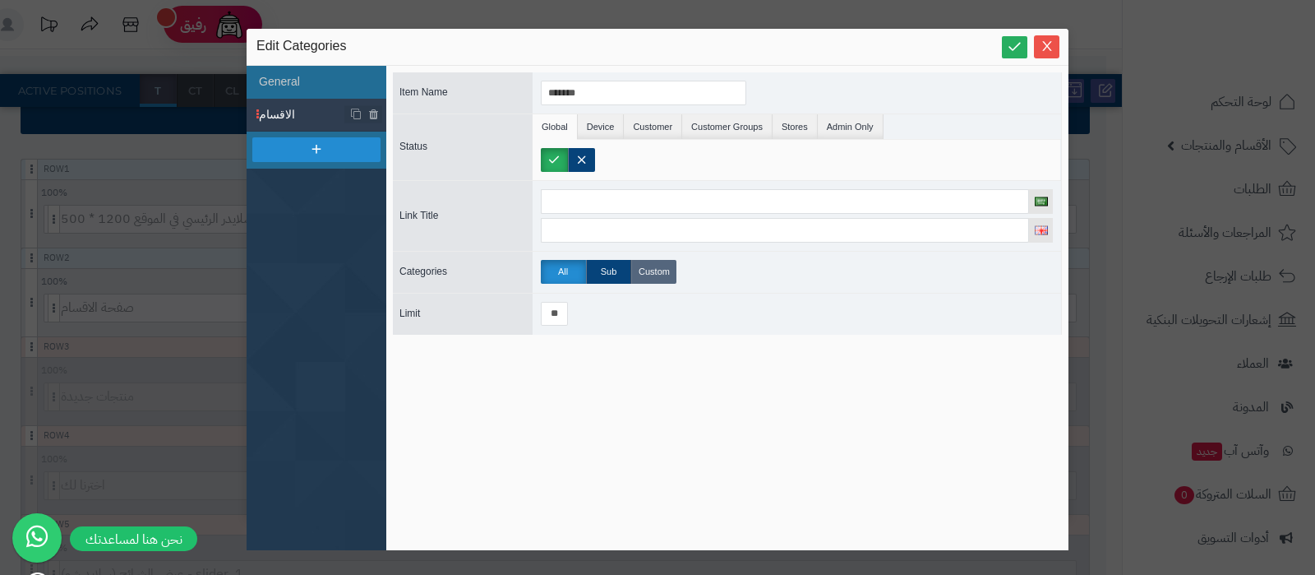
click at [649, 261] on label "Custom" at bounding box center [653, 272] width 45 height 24
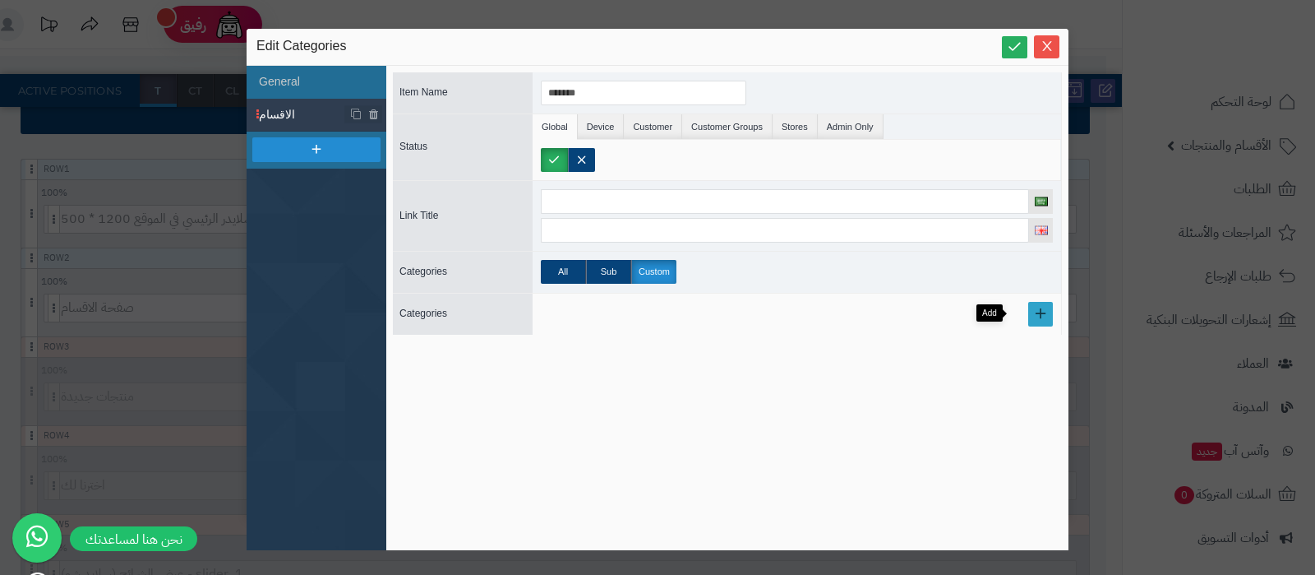
click at [1028, 314] on link at bounding box center [1040, 314] width 25 height 25
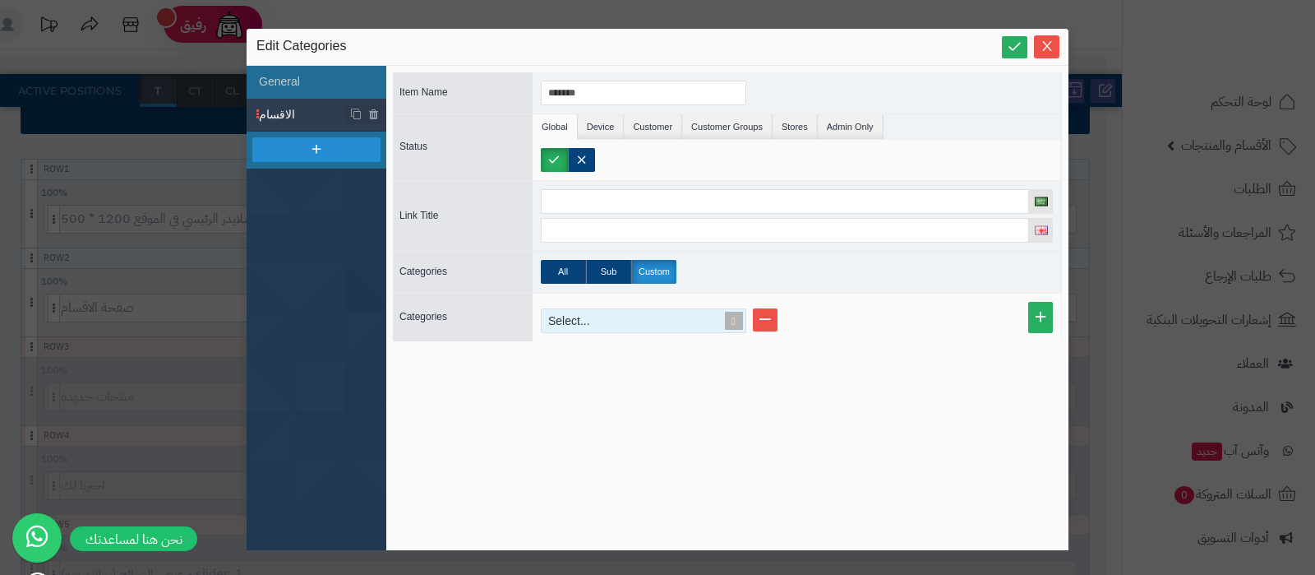
click at [587, 323] on div "Select..." at bounding box center [637, 320] width 190 height 23
type input "*"
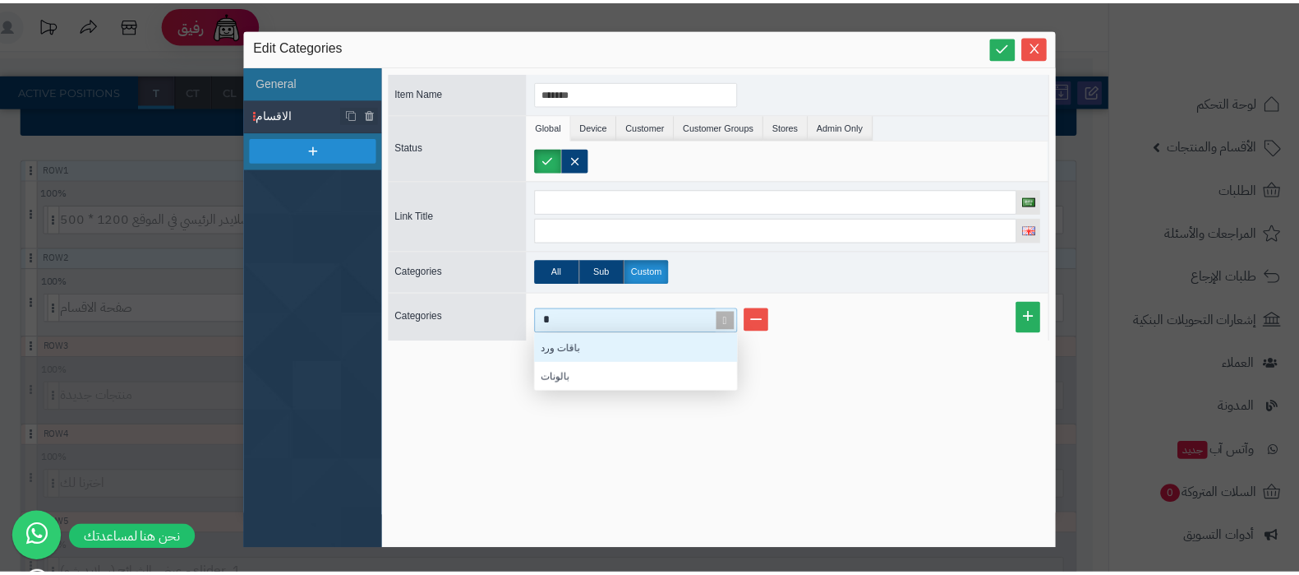
scroll to position [41, 189]
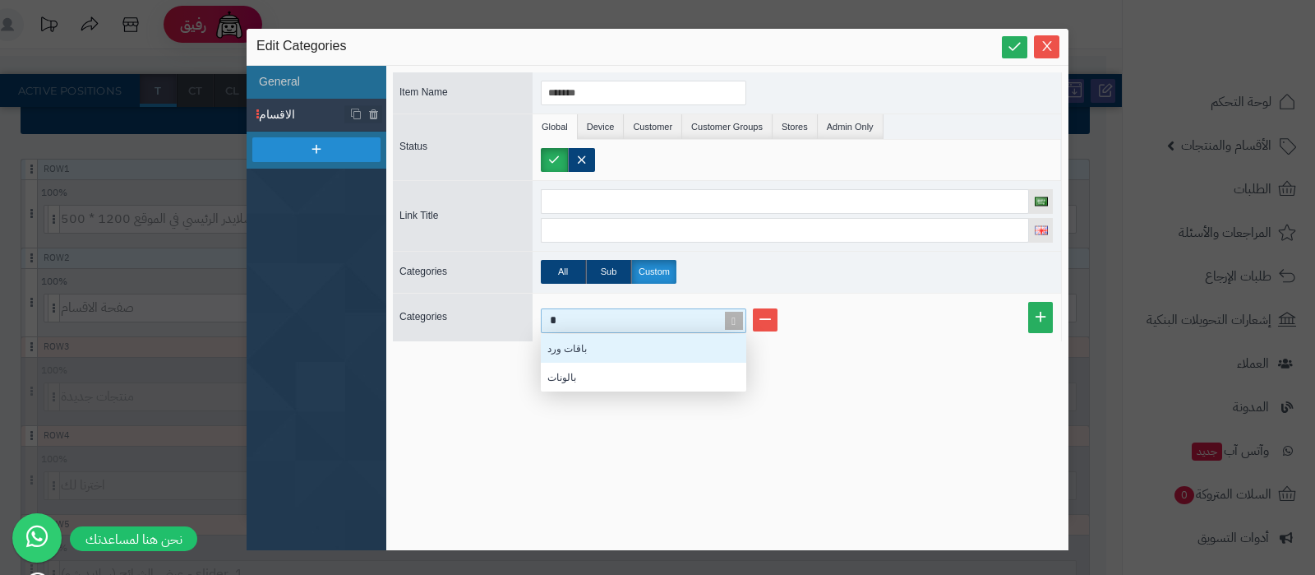
click at [586, 347] on div "باقات ورد" at bounding box center [643, 348] width 205 height 29
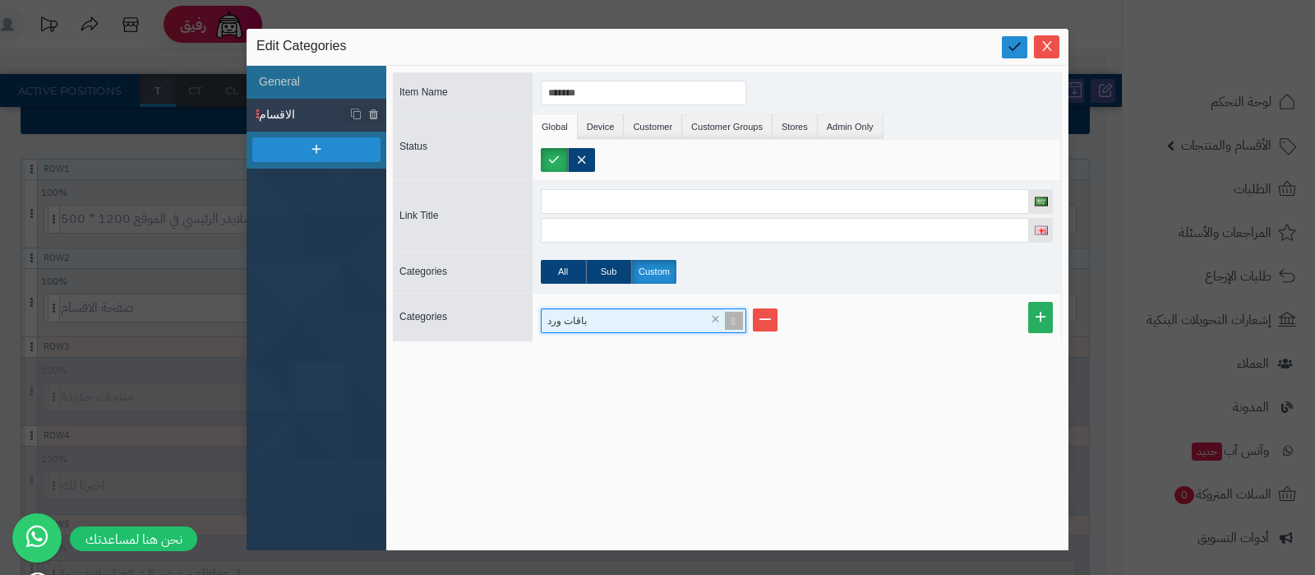
click at [1014, 48] on icon at bounding box center [1015, 47] width 16 height 16
click at [1046, 47] on icon "Close" at bounding box center [1047, 45] width 13 height 13
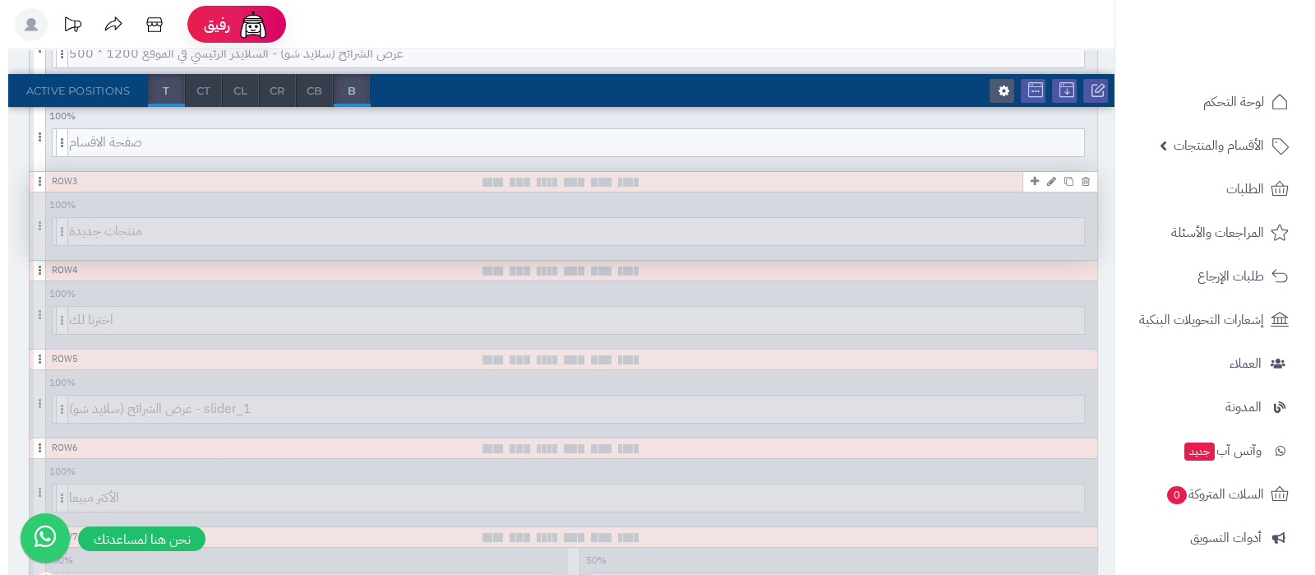
scroll to position [308, 0]
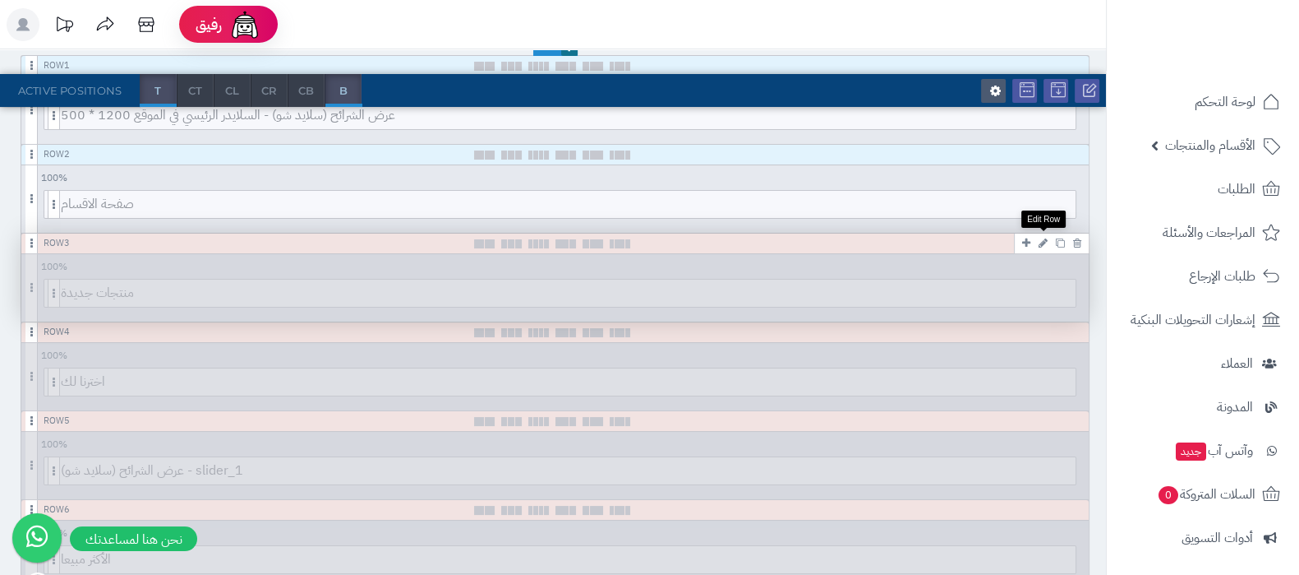
click at [1044, 238] on icon at bounding box center [1043, 243] width 9 height 11
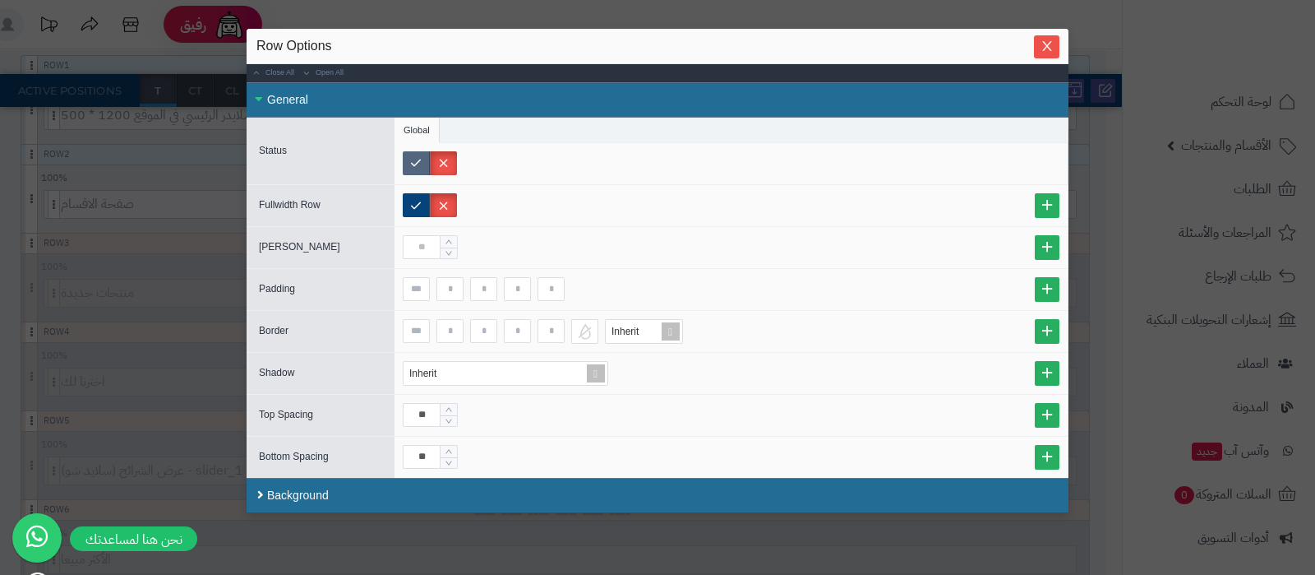
click at [424, 158] on label at bounding box center [416, 163] width 27 height 24
click at [1054, 46] on icon "Close" at bounding box center [1047, 45] width 13 height 13
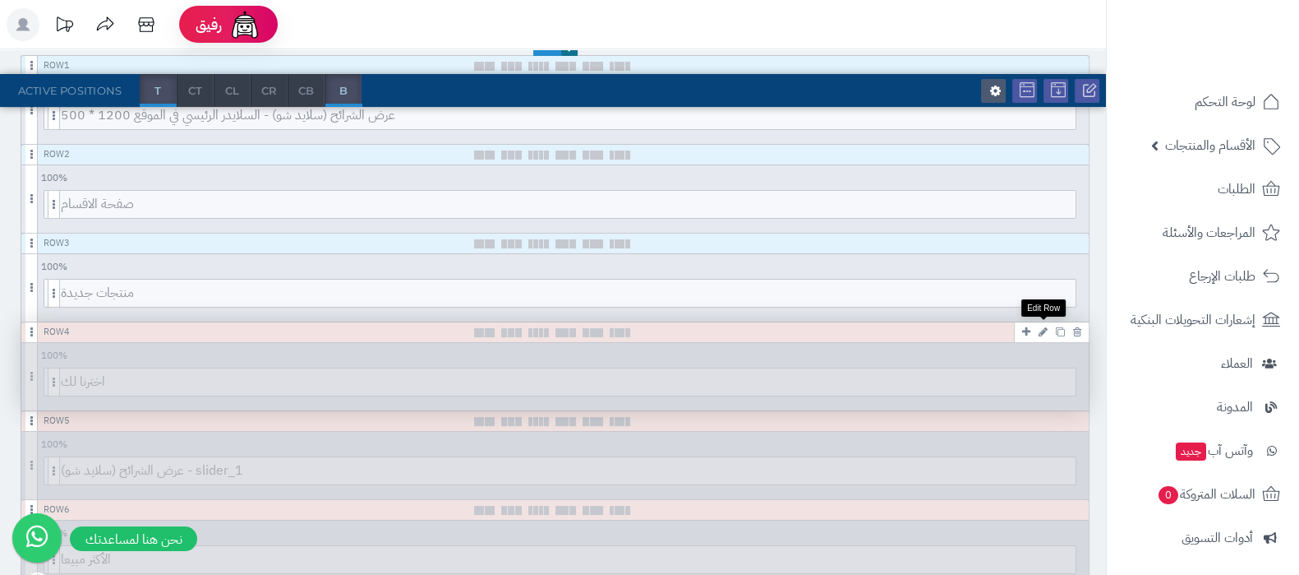
click at [1041, 330] on icon at bounding box center [1043, 331] width 9 height 11
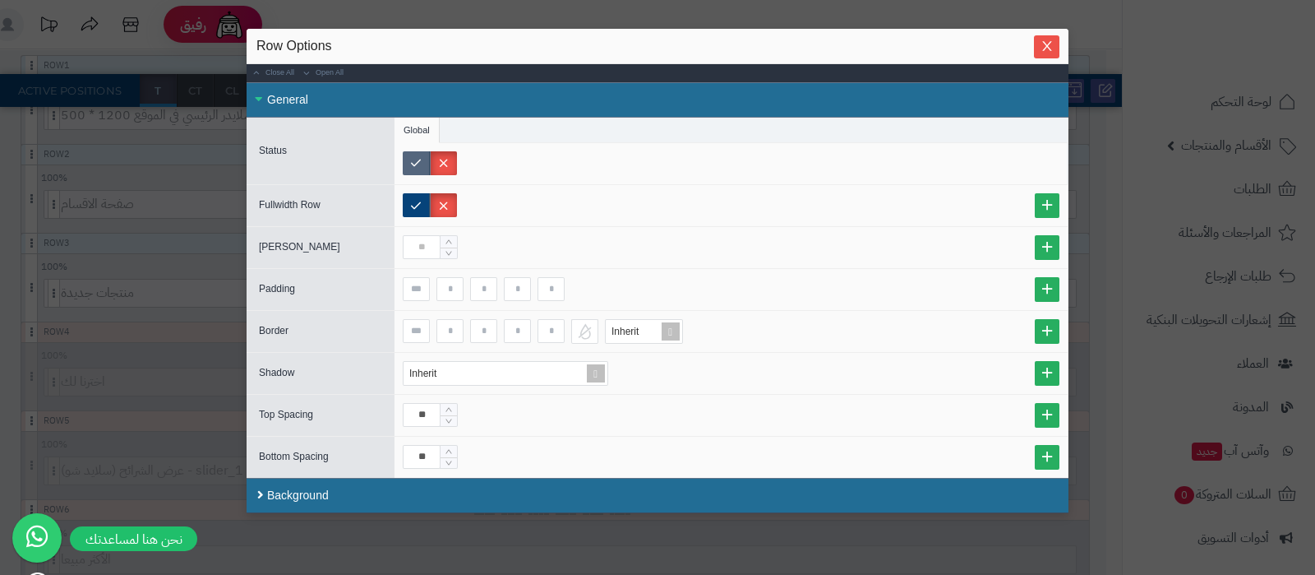
click at [418, 155] on label at bounding box center [416, 163] width 27 height 24
click at [1052, 44] on icon "Close" at bounding box center [1047, 45] width 13 height 13
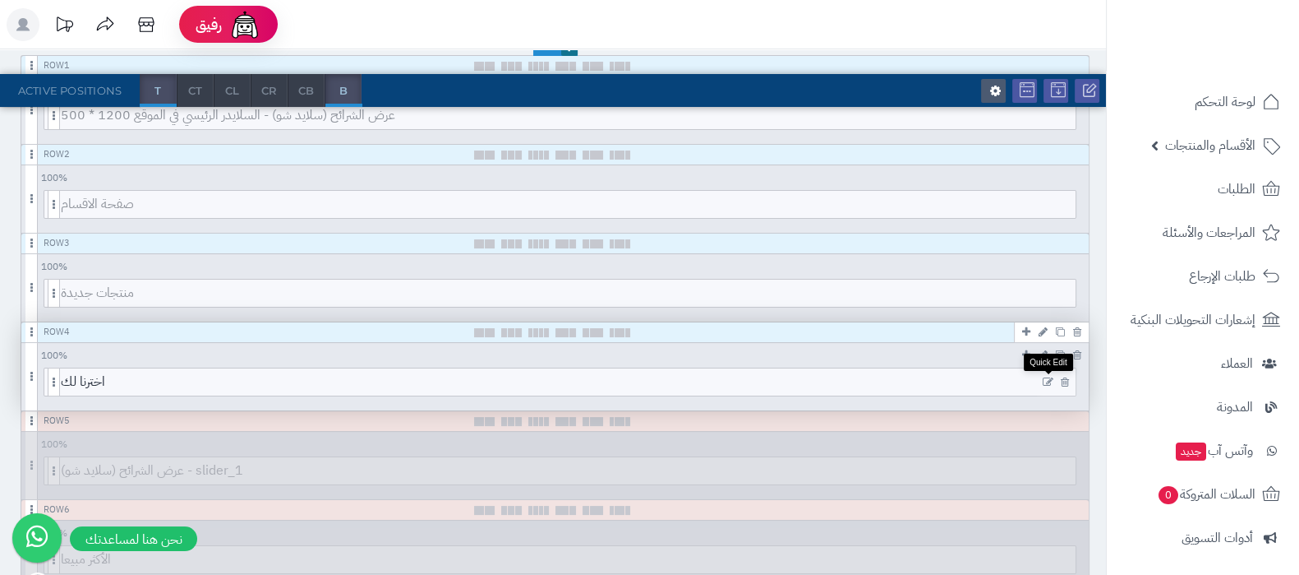
click at [1050, 380] on icon at bounding box center [1048, 382] width 11 height 12
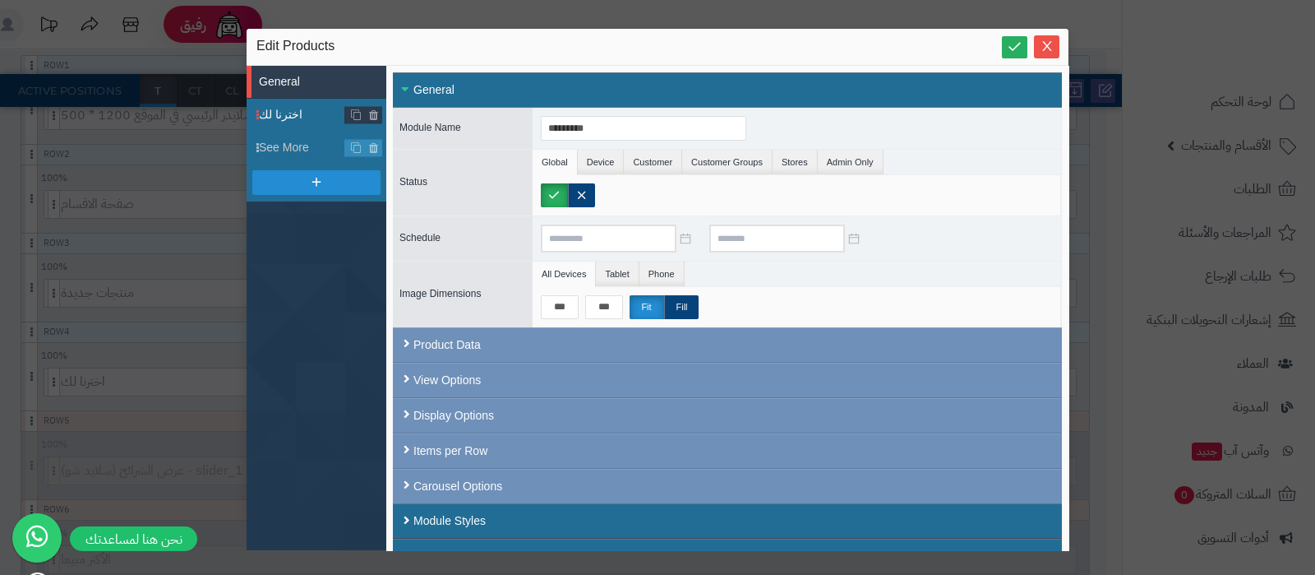
click at [298, 114] on span "اخترنا لك" at bounding box center [302, 114] width 86 height 17
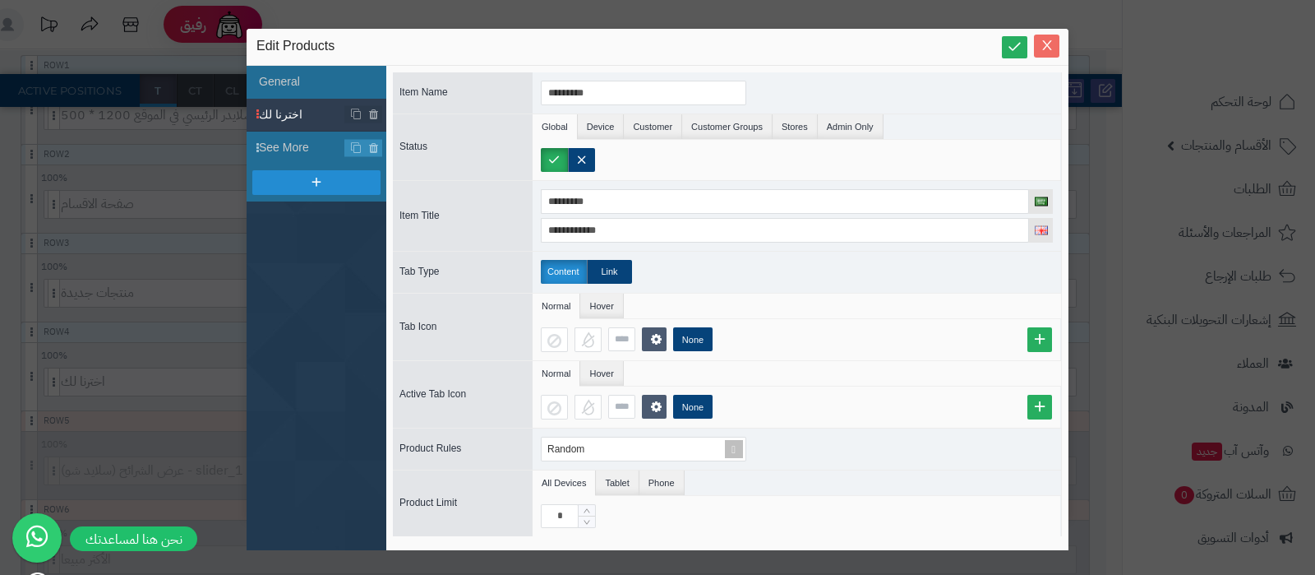
click at [1046, 39] on span "Close" at bounding box center [1046, 46] width 25 height 14
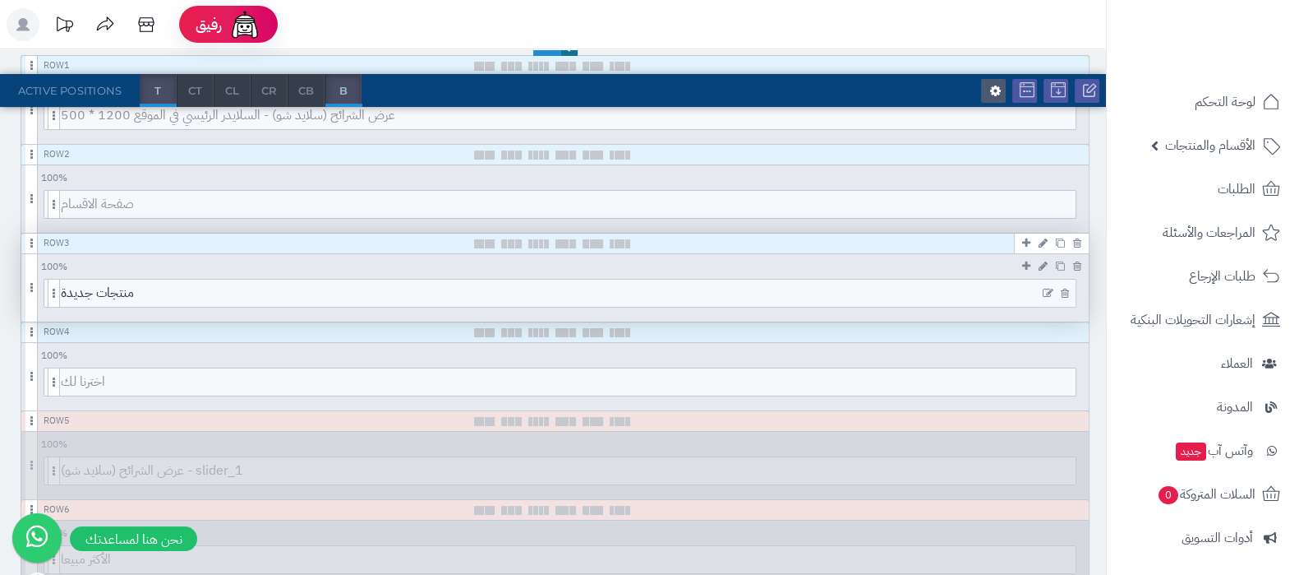
click at [1050, 289] on icon at bounding box center [1048, 294] width 11 height 12
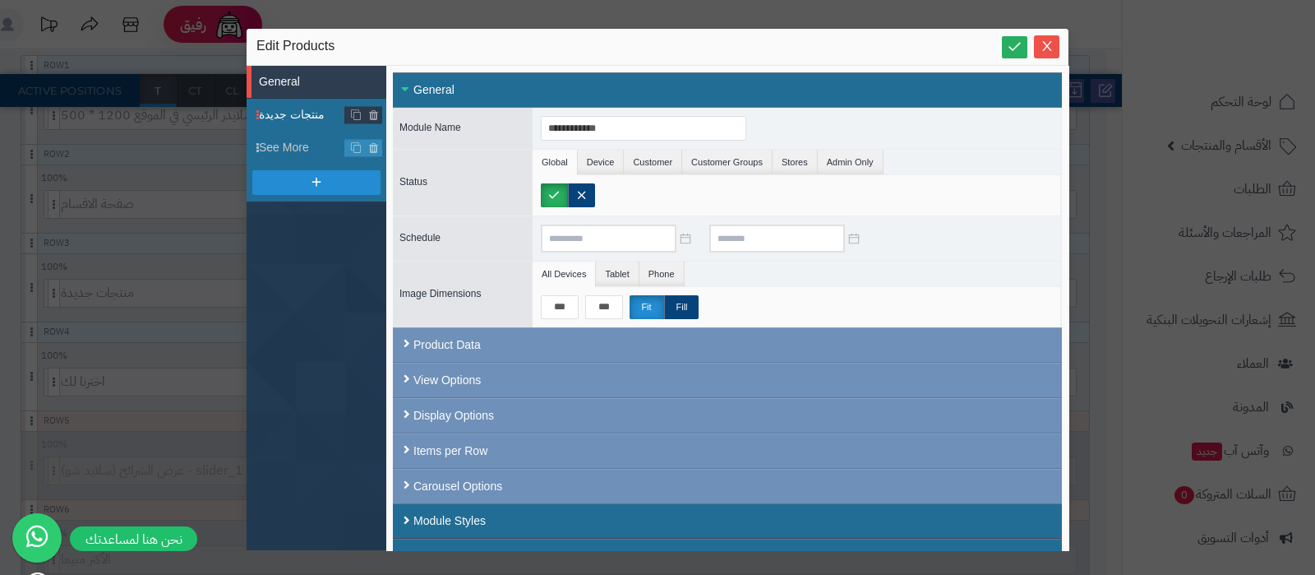
click at [290, 117] on span "منتجات جديدة" at bounding box center [302, 114] width 86 height 17
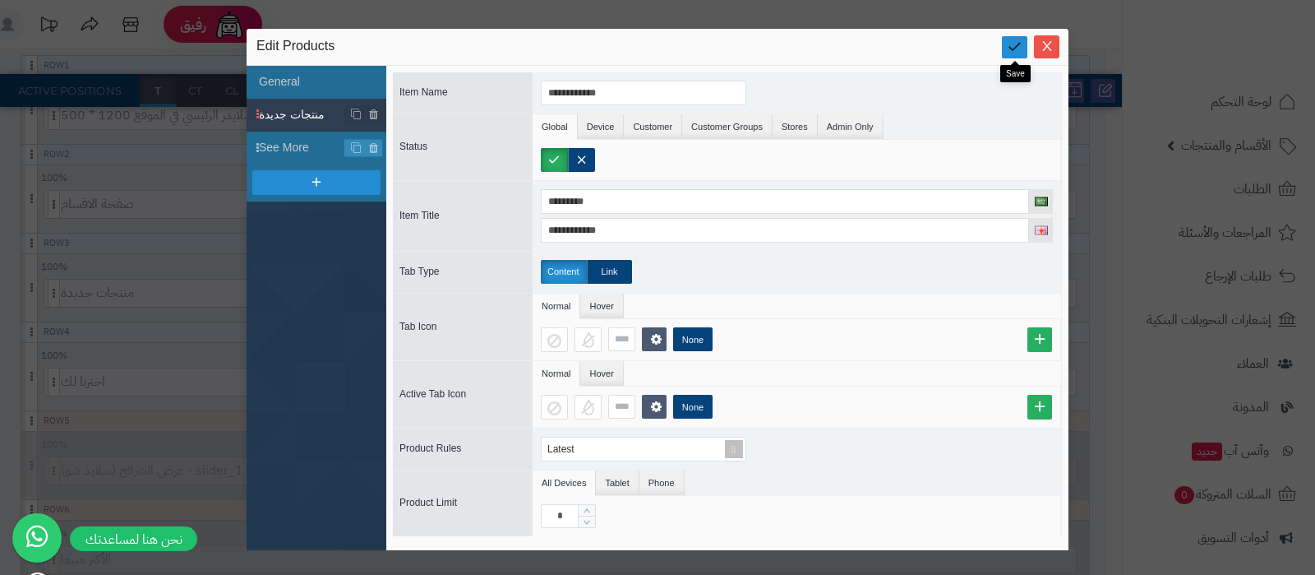
click at [1020, 44] on icon at bounding box center [1015, 47] width 16 height 16
click at [1041, 48] on icon "Close" at bounding box center [1047, 45] width 13 height 13
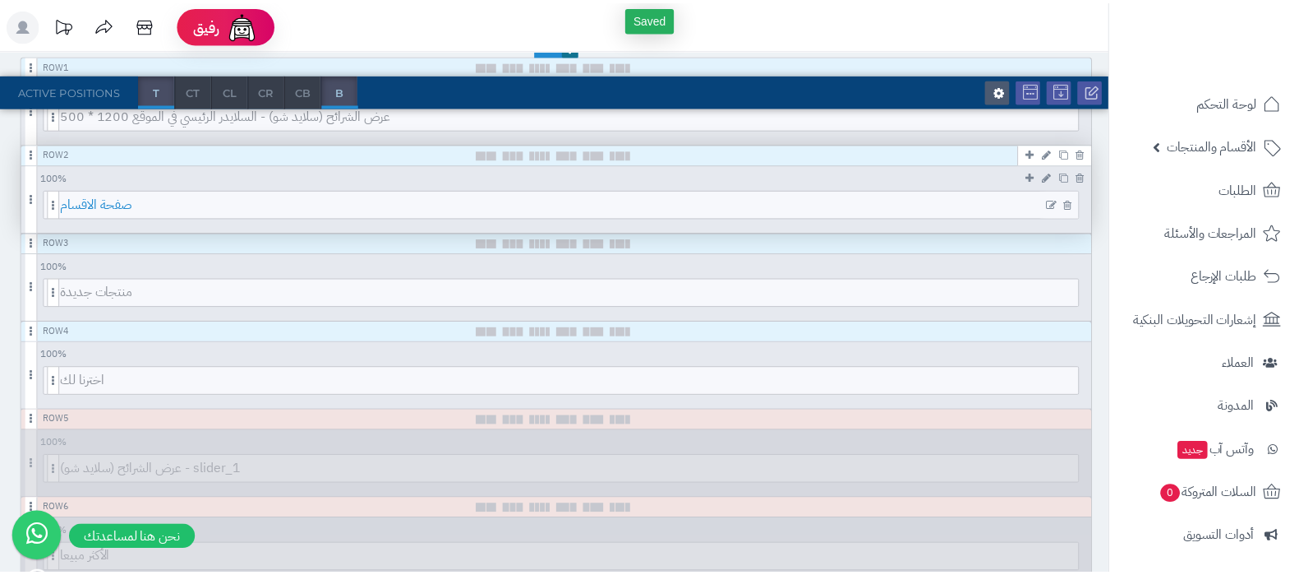
scroll to position [0, 0]
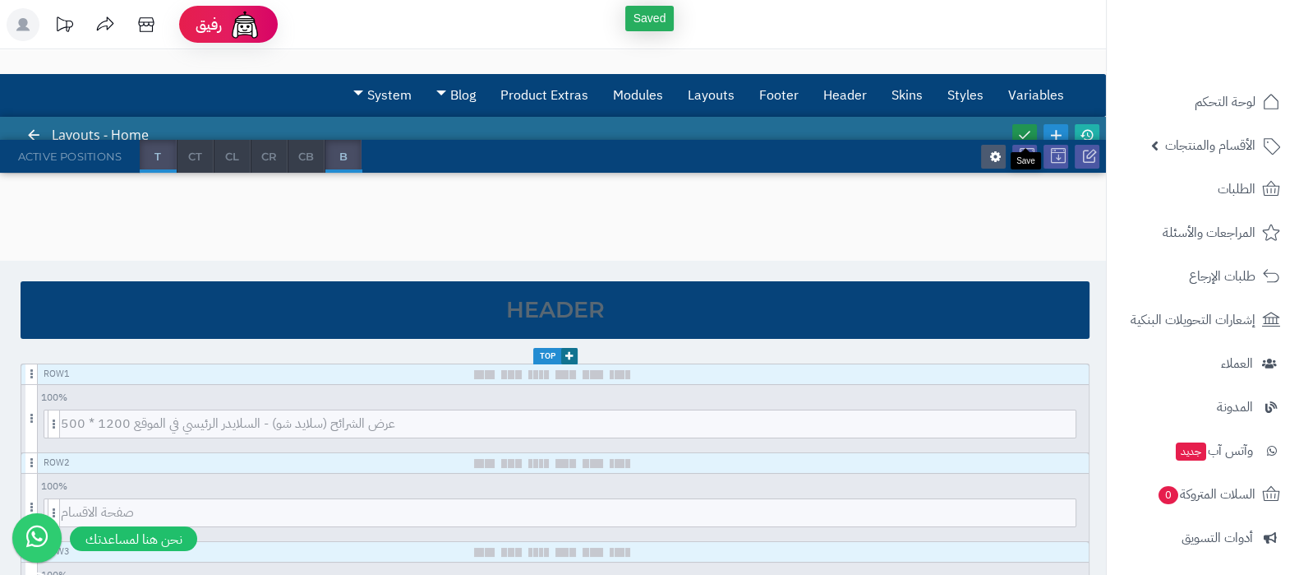
click at [1023, 134] on icon at bounding box center [1025, 134] width 15 height 15
click at [1092, 131] on icon at bounding box center [1087, 134] width 15 height 15
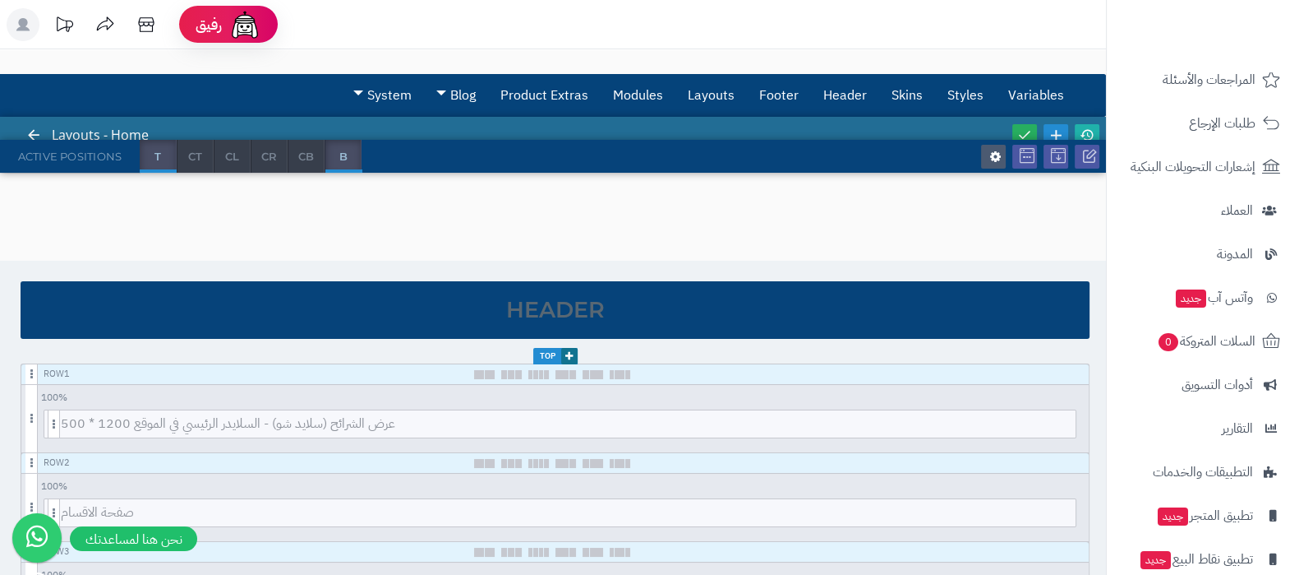
scroll to position [221, 0]
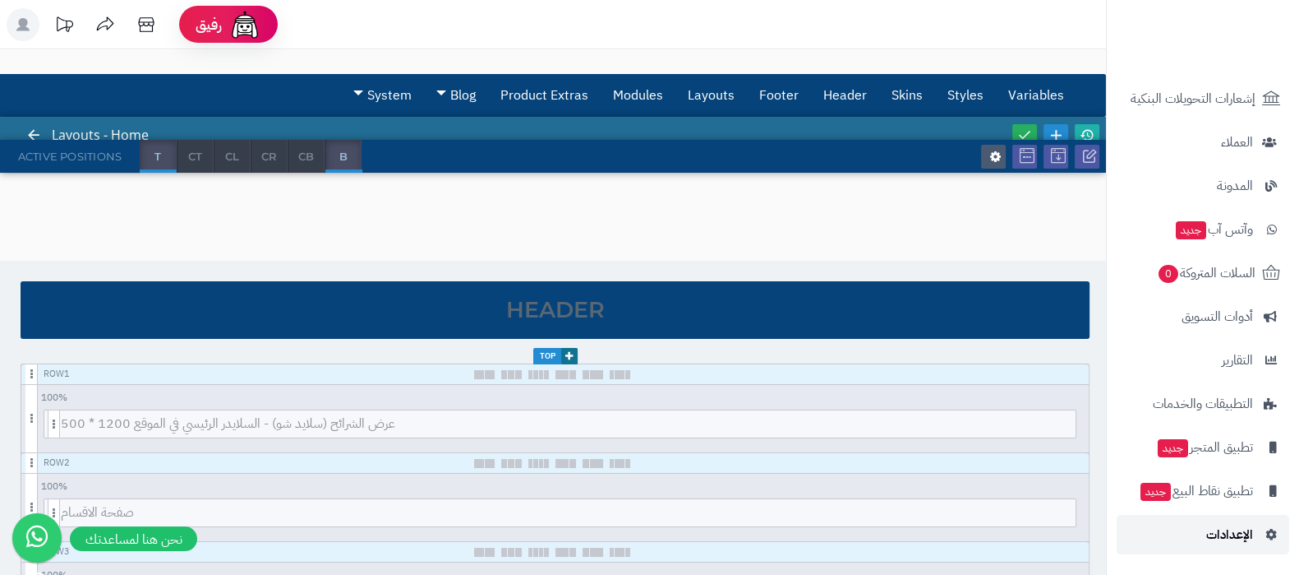
click at [1238, 536] on span "الإعدادات" at bounding box center [1230, 534] width 47 height 23
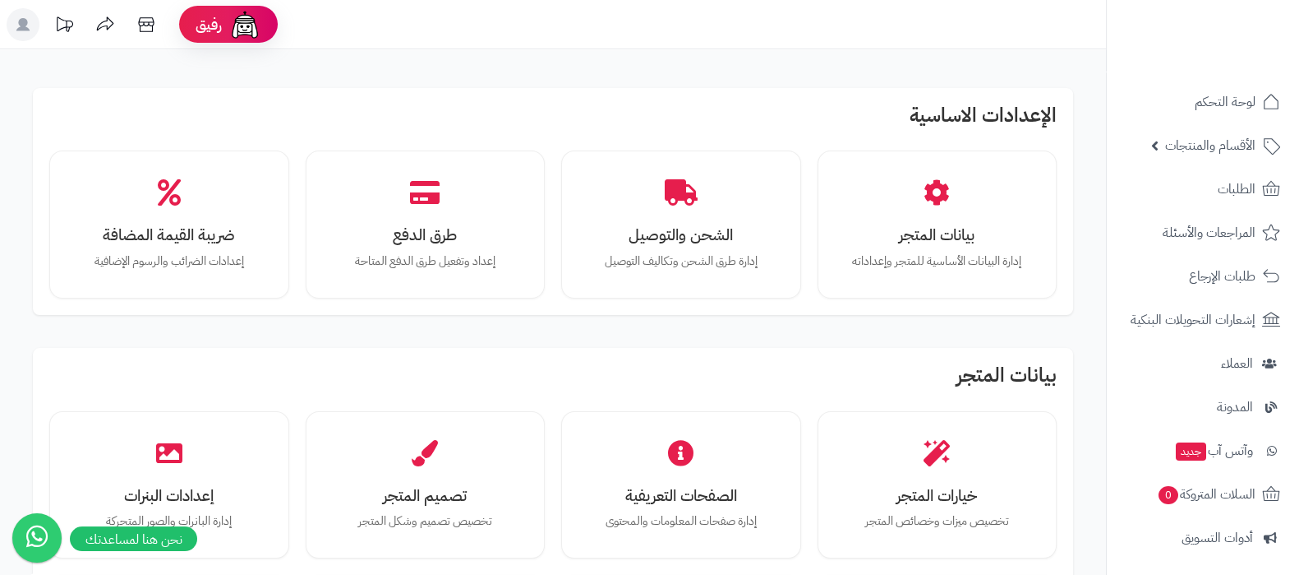
scroll to position [221, 0]
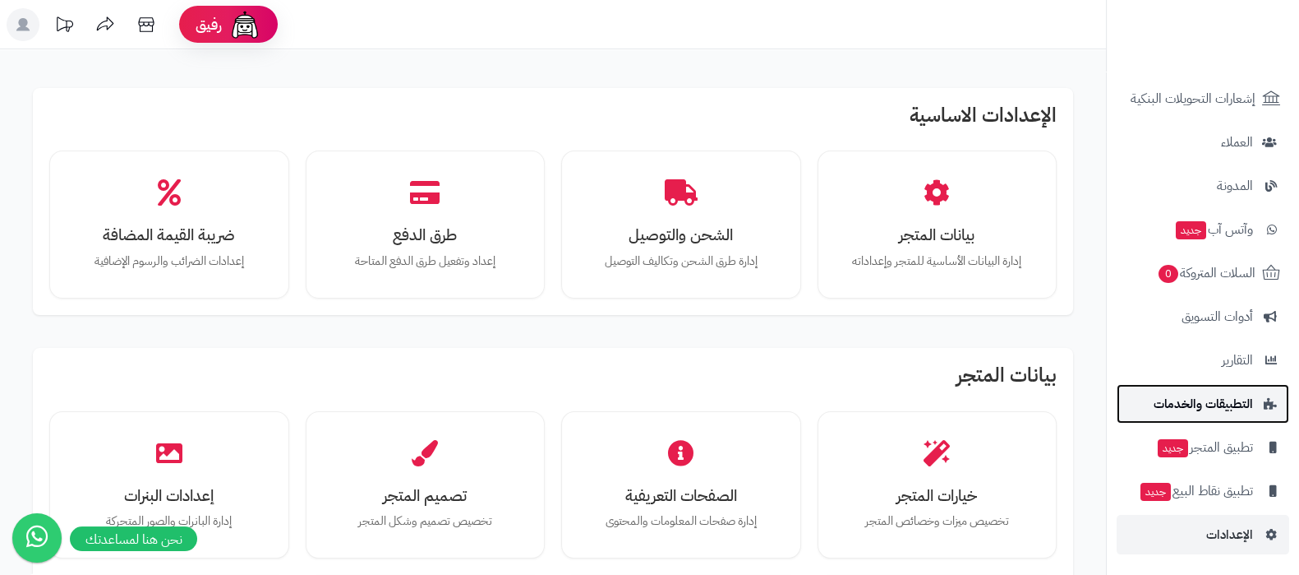
click at [1196, 408] on span "التطبيقات والخدمات" at bounding box center [1203, 403] width 99 height 23
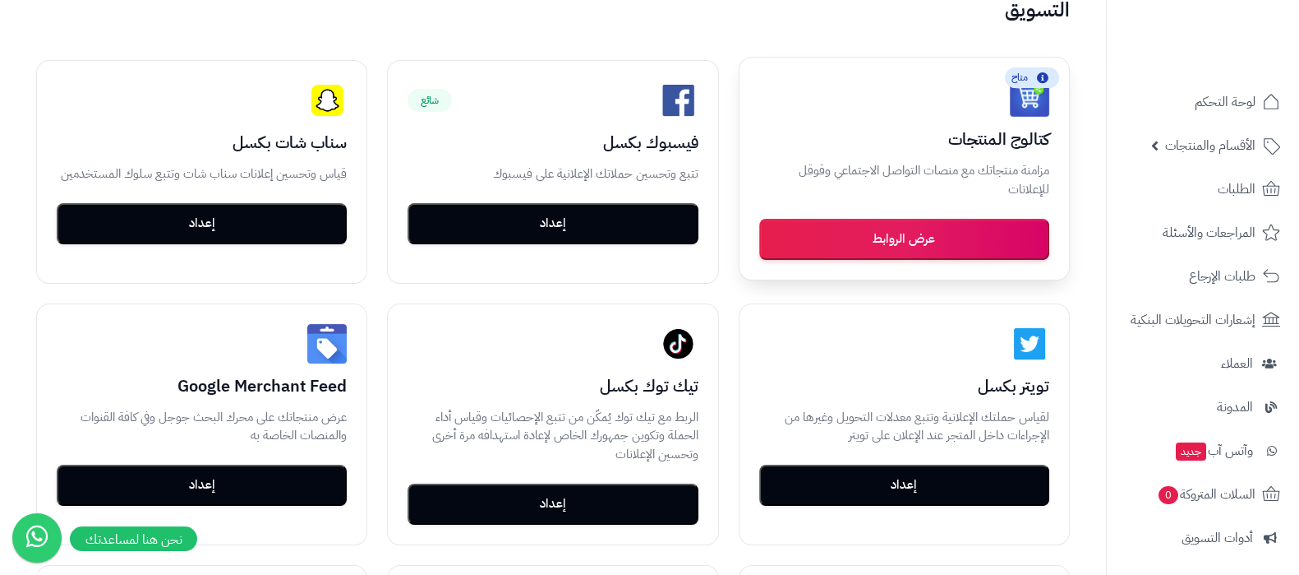
scroll to position [205, 0]
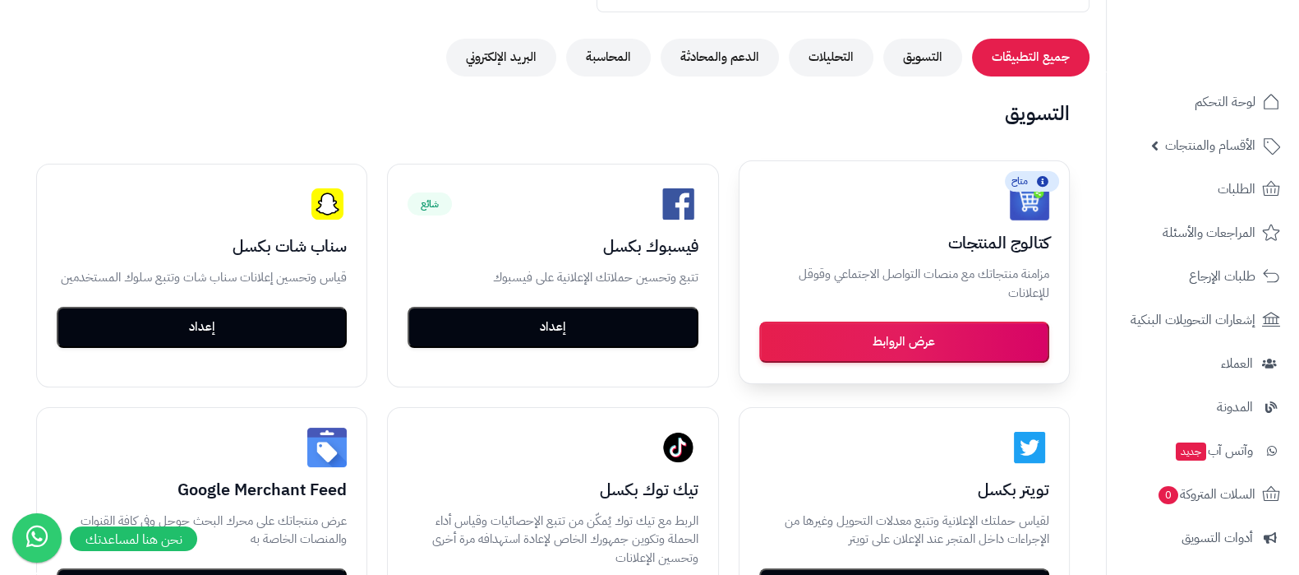
click at [947, 339] on button "عرض الروابط" at bounding box center [904, 341] width 290 height 41
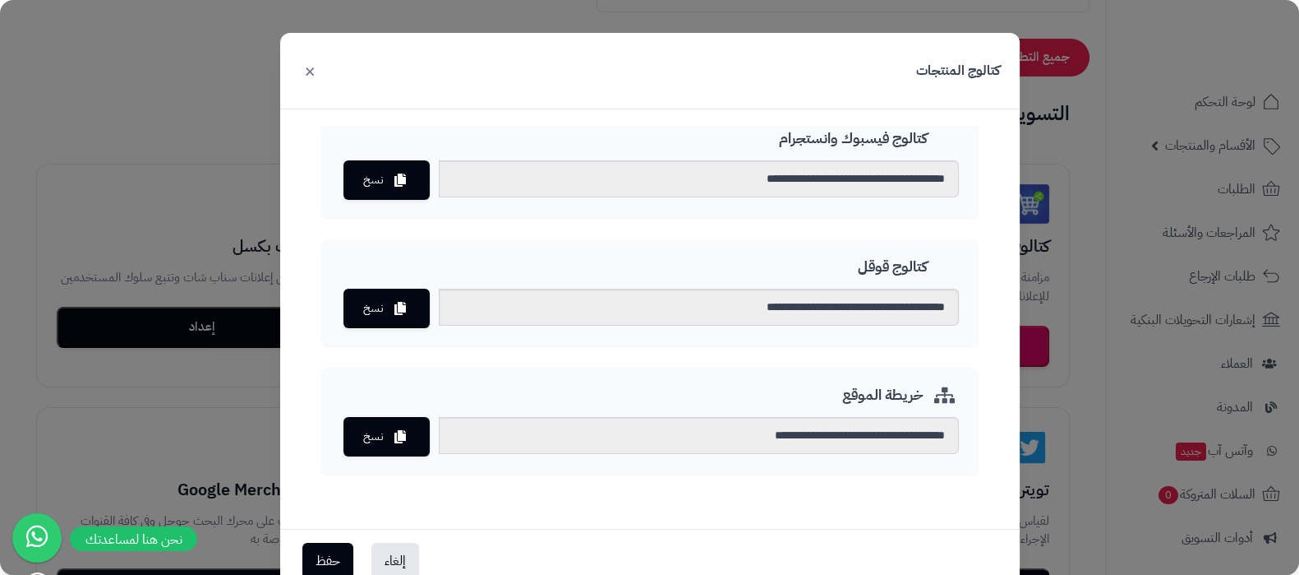
scroll to position [48, 0]
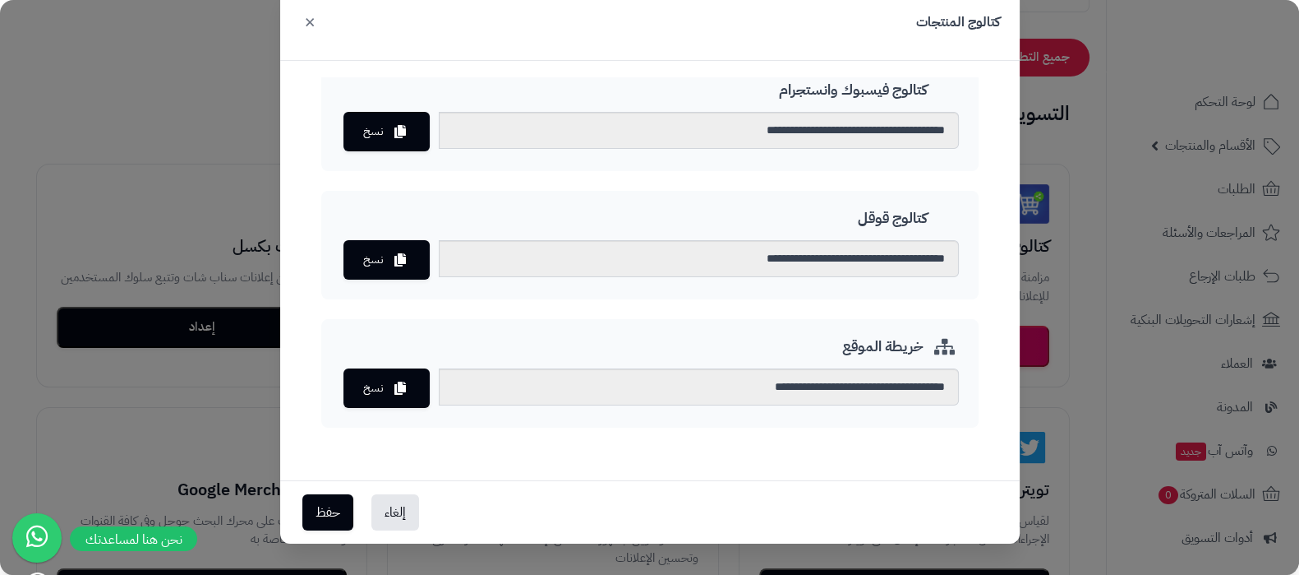
click at [316, 25] on button "×" at bounding box center [310, 21] width 20 height 36
